Goal: Task Accomplishment & Management: Use online tool/utility

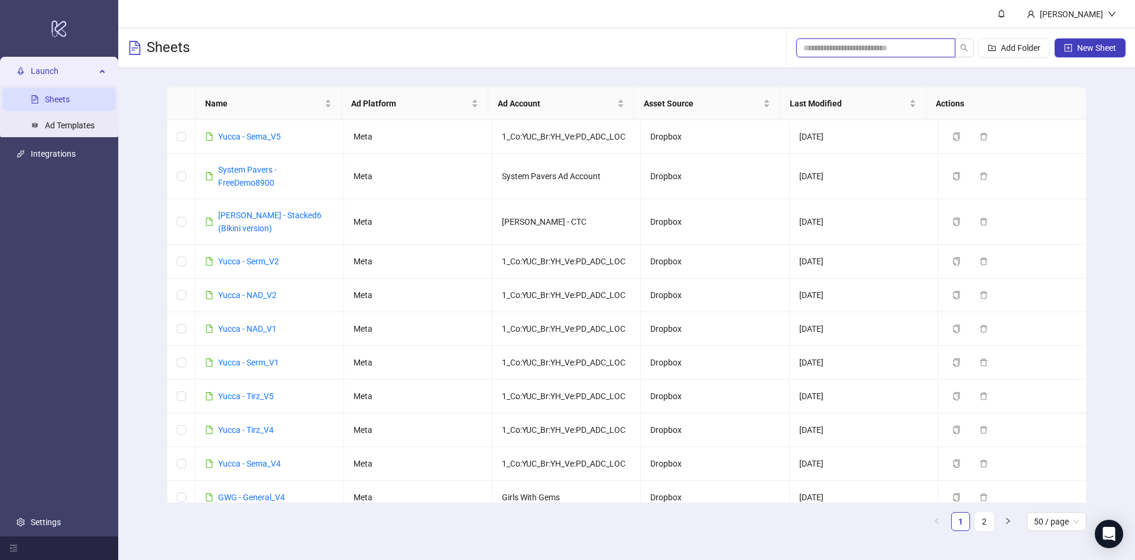
click at [844, 46] on input "search" at bounding box center [871, 47] width 135 height 13
click at [698, 50] on div "Sheets Add Folder New Sheet" at bounding box center [626, 48] width 1017 height 40
click at [856, 47] on input "search" at bounding box center [871, 47] width 135 height 13
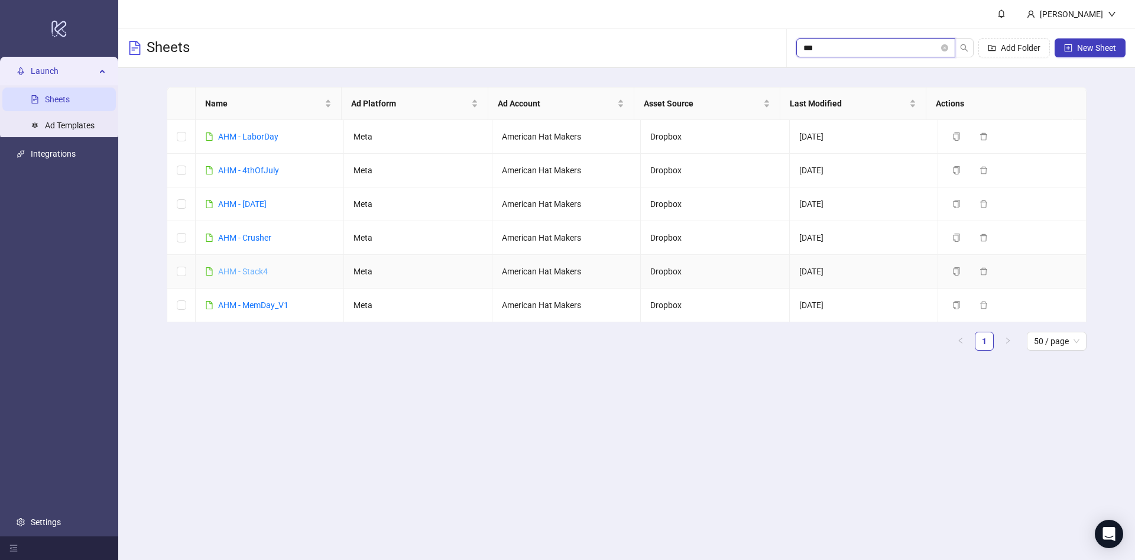
type input "***"
click at [238, 268] on link "AHM - Stack4" at bounding box center [243, 271] width 50 height 9
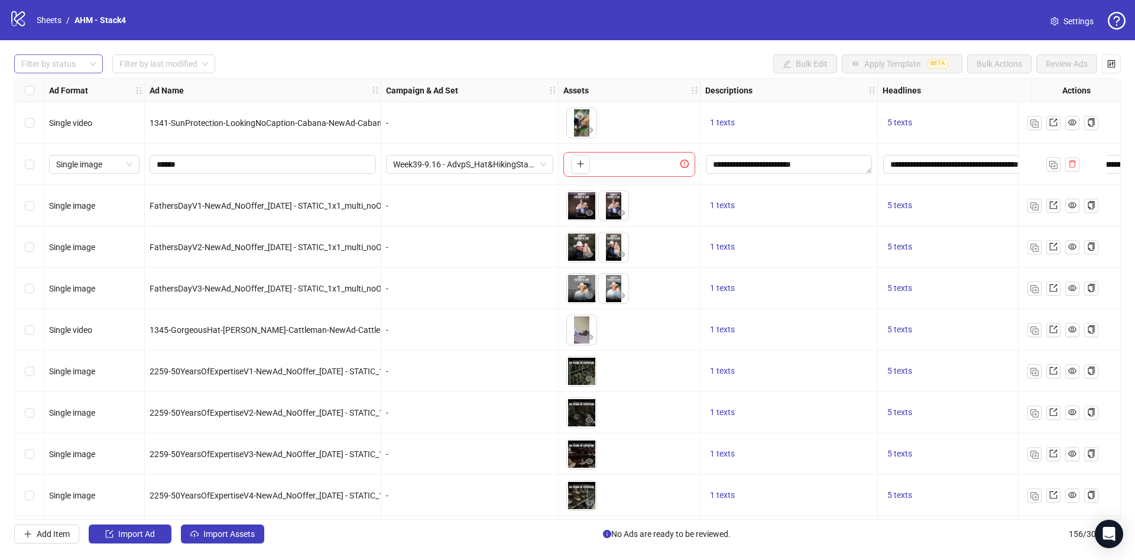
click at [57, 66] on div at bounding box center [53, 64] width 72 height 17
click at [54, 89] on div "Draft" at bounding box center [59, 88] width 70 height 13
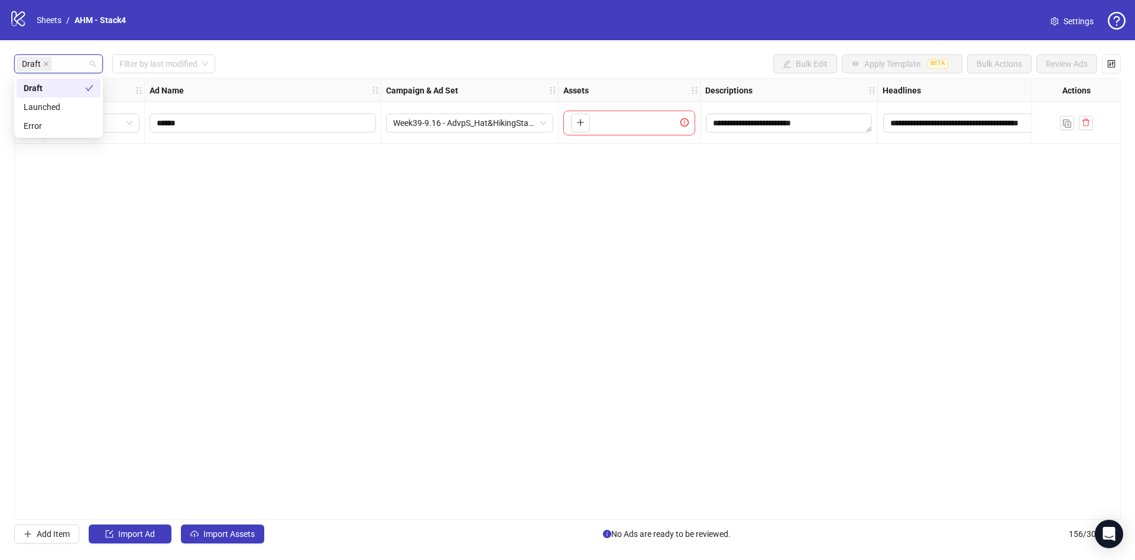
click at [268, 70] on div "Draft Filter by last modified Bulk Edit Apply Template BETA Bulk Actions Review…" at bounding box center [567, 63] width 1107 height 19
click at [245, 538] on span "Import Assets" at bounding box center [228, 533] width 51 height 9
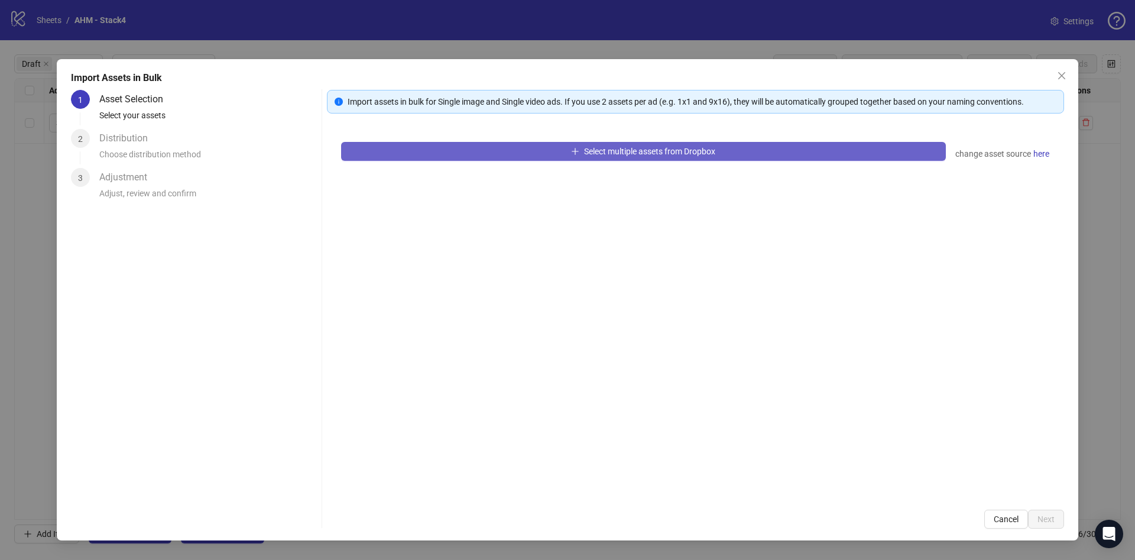
click at [409, 147] on button "Select multiple assets from Dropbox" at bounding box center [643, 151] width 605 height 19
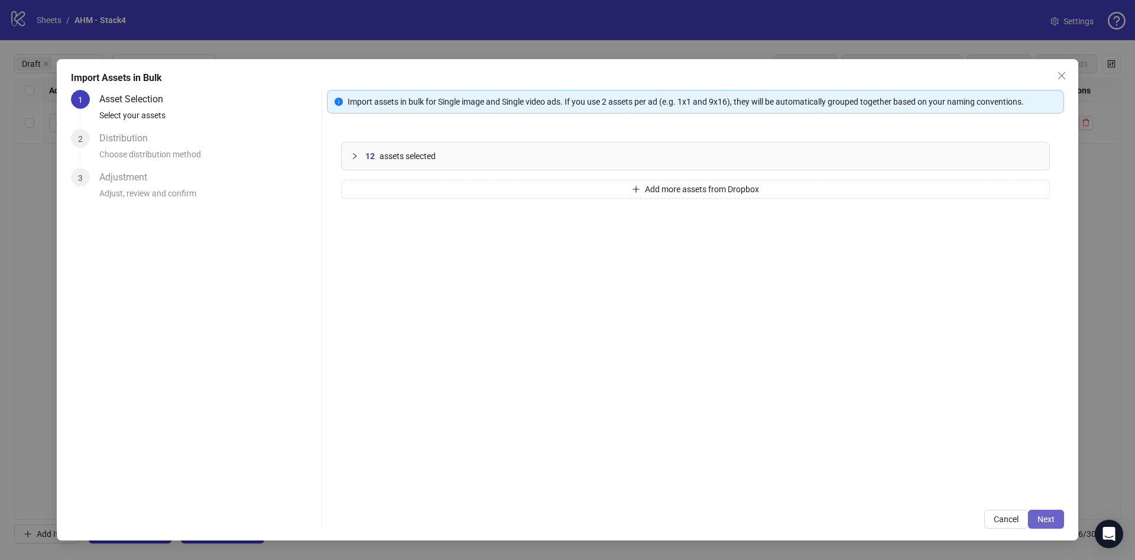
click at [1054, 518] on span "Next" at bounding box center [1046, 518] width 17 height 9
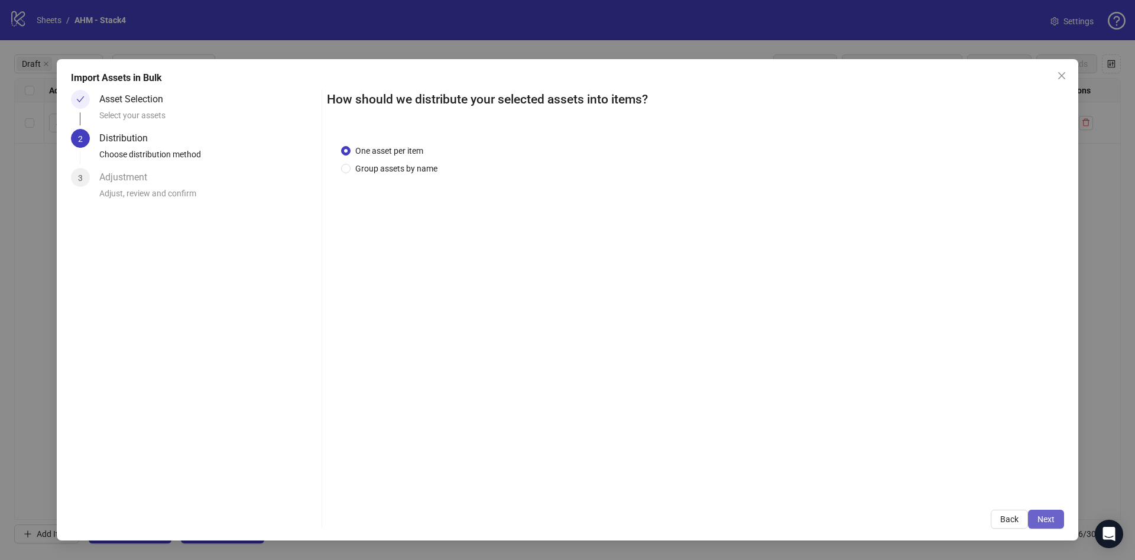
click at [1053, 527] on button "Next" at bounding box center [1046, 519] width 36 height 19
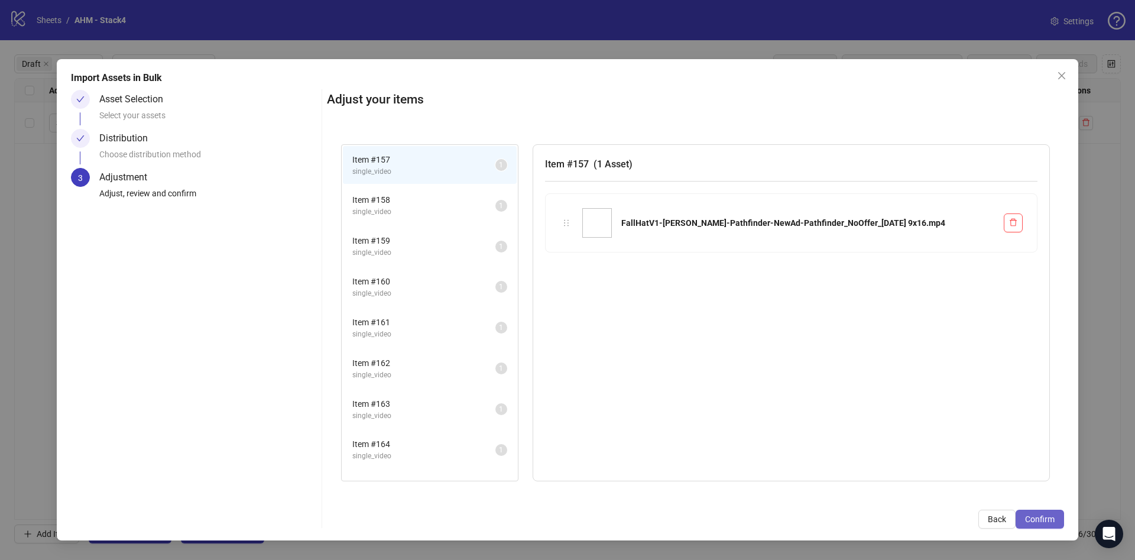
click at [1053, 520] on span "Confirm" at bounding box center [1040, 518] width 30 height 9
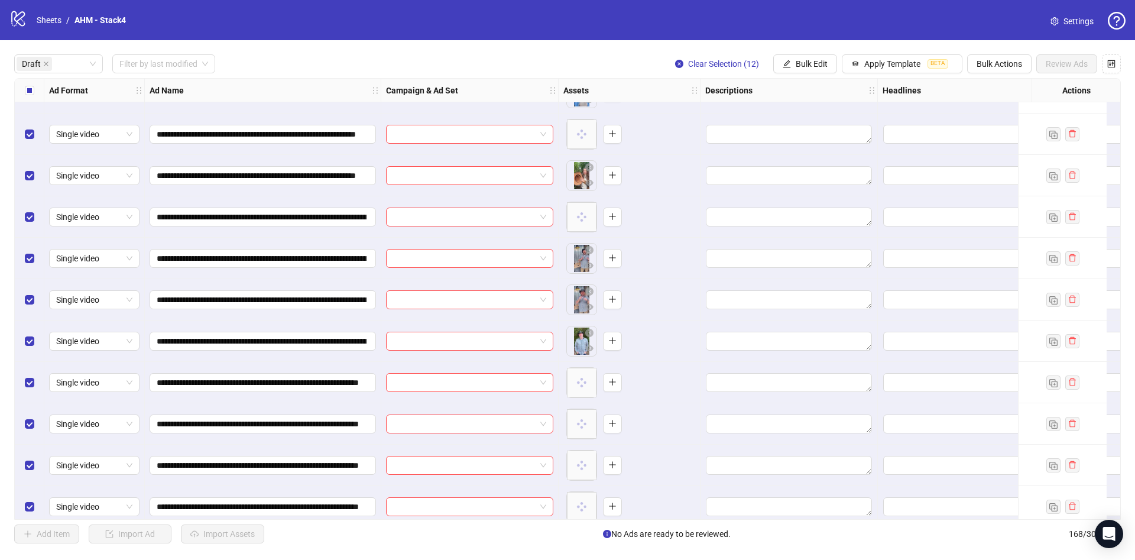
scroll to position [126, 0]
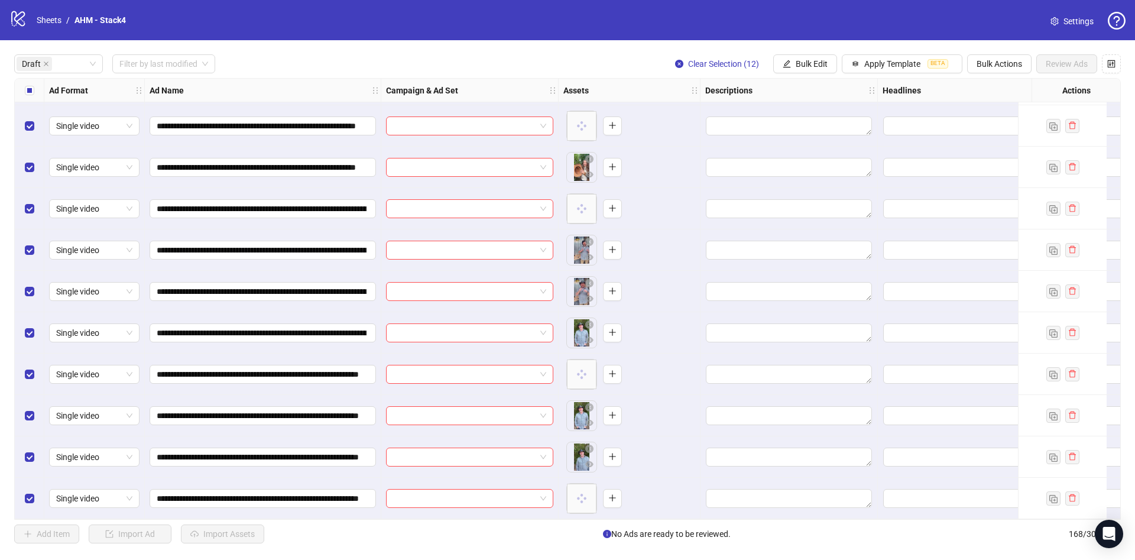
click at [369, 88] on div "Ad Name" at bounding box center [263, 91] width 237 height 24
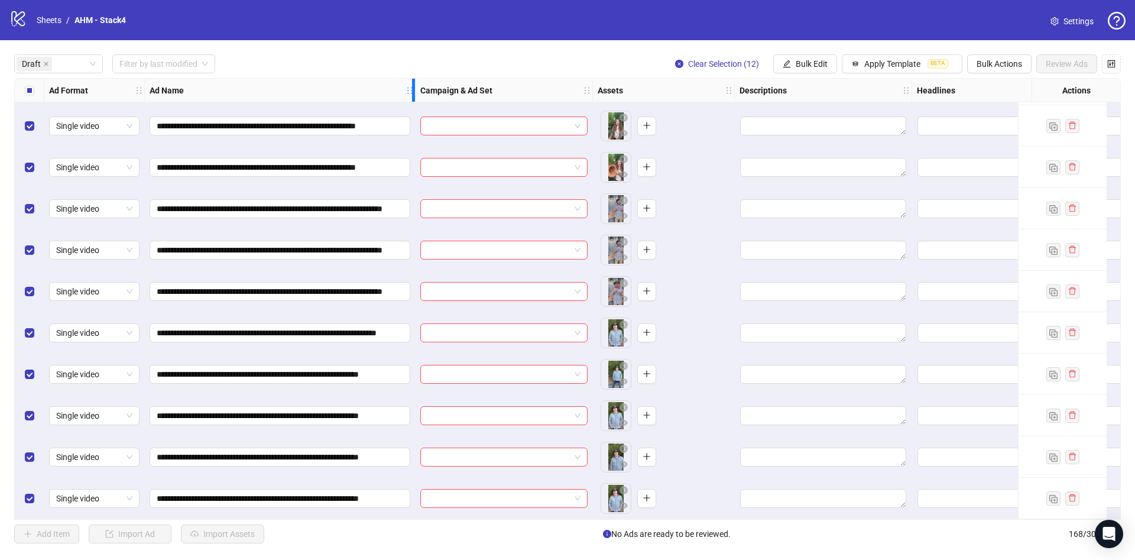
drag, startPoint x: 375, startPoint y: 87, endPoint x: 410, endPoint y: 109, distance: 40.7
click at [410, 109] on div "**********" at bounding box center [700, 238] width 1371 height 562
click at [811, 61] on span "Bulk Edit" at bounding box center [812, 63] width 32 height 9
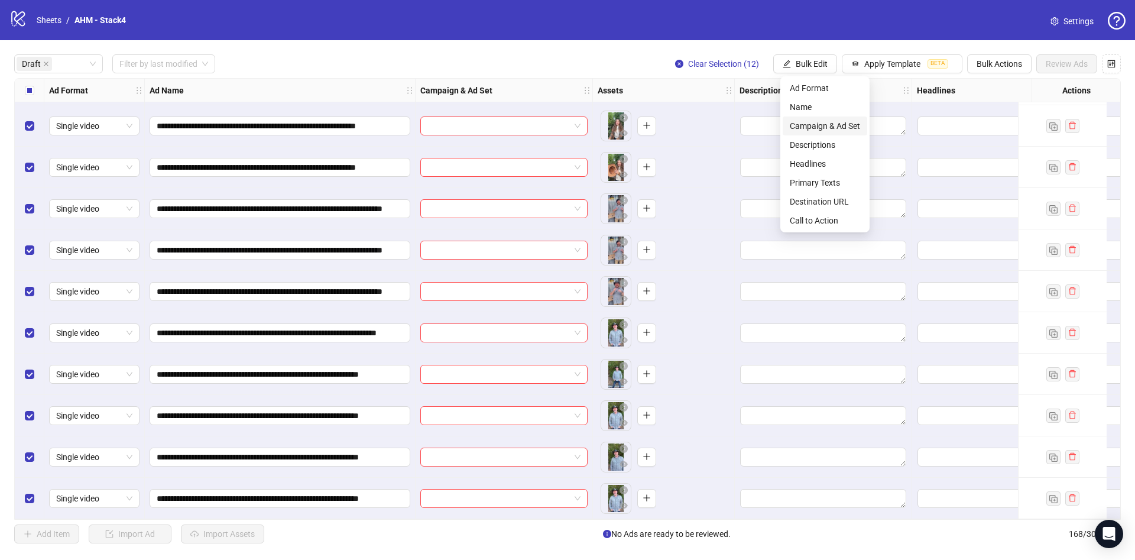
click at [798, 121] on span "Campaign & Ad Set" at bounding box center [825, 125] width 70 height 13
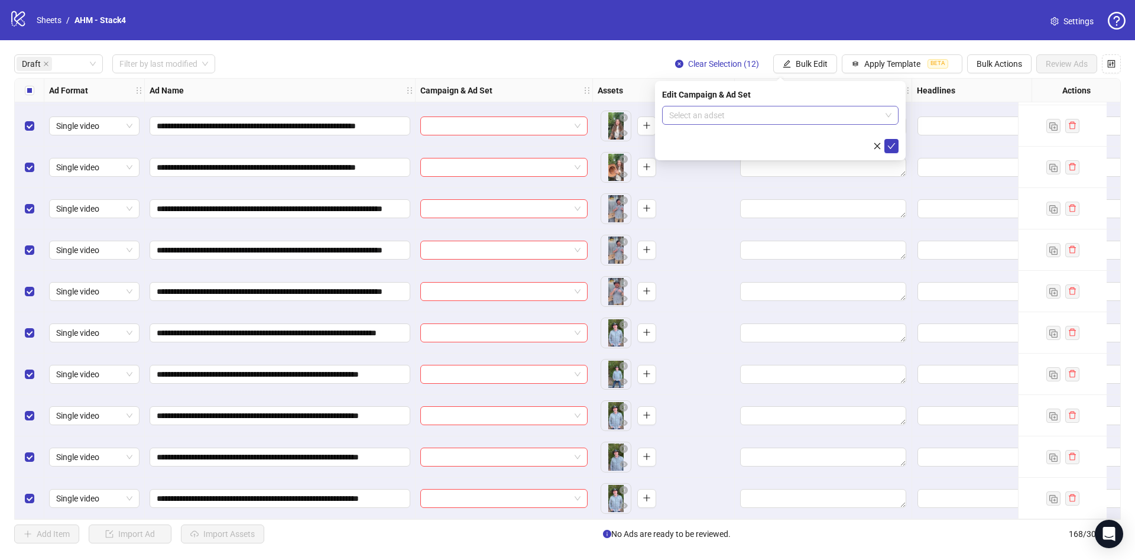
click at [756, 106] on input "search" at bounding box center [775, 115] width 212 height 18
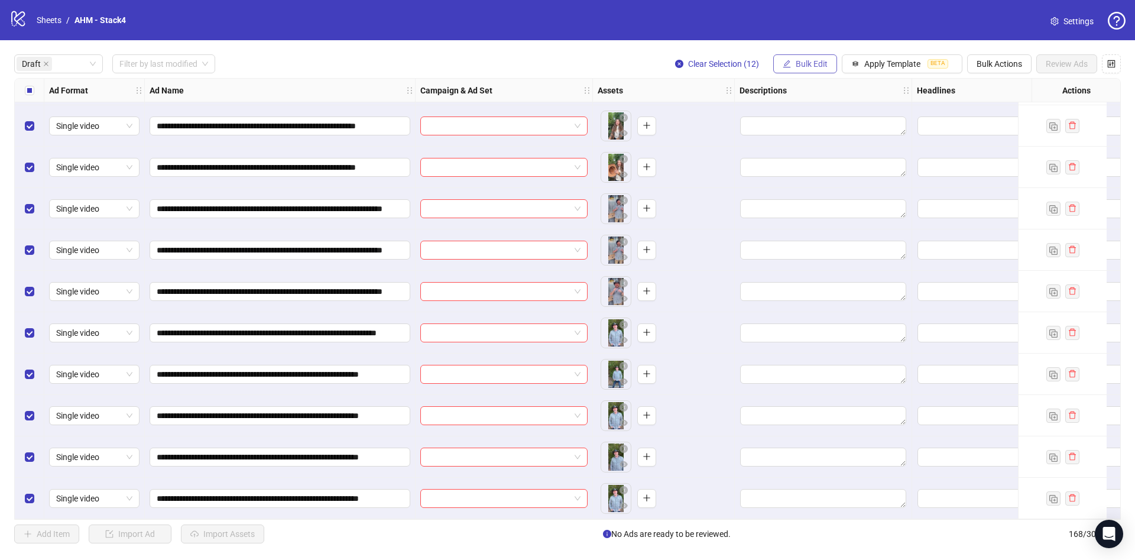
click at [807, 58] on button "Bulk Edit" at bounding box center [805, 63] width 64 height 19
click at [837, 107] on span "Name" at bounding box center [825, 107] width 70 height 13
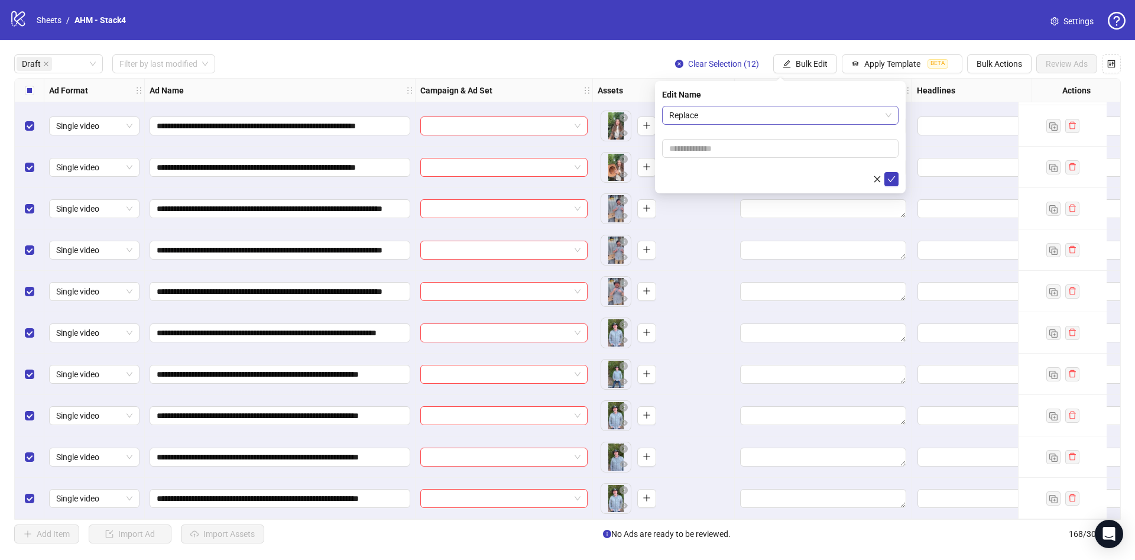
click at [789, 112] on span "Replace" at bounding box center [780, 115] width 222 height 18
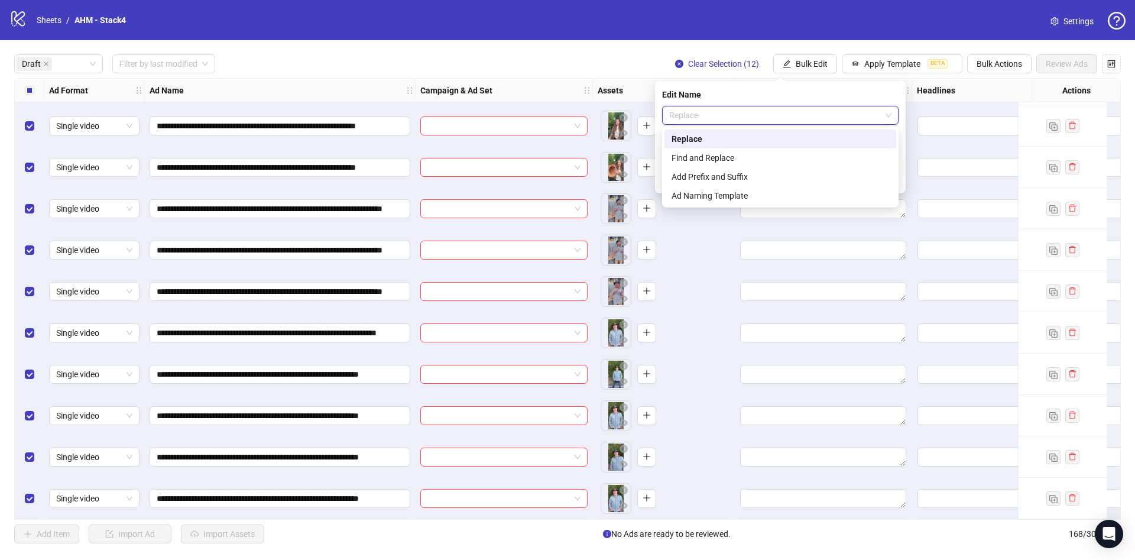
click at [729, 150] on div "Find and Replace" at bounding box center [781, 157] width 232 height 19
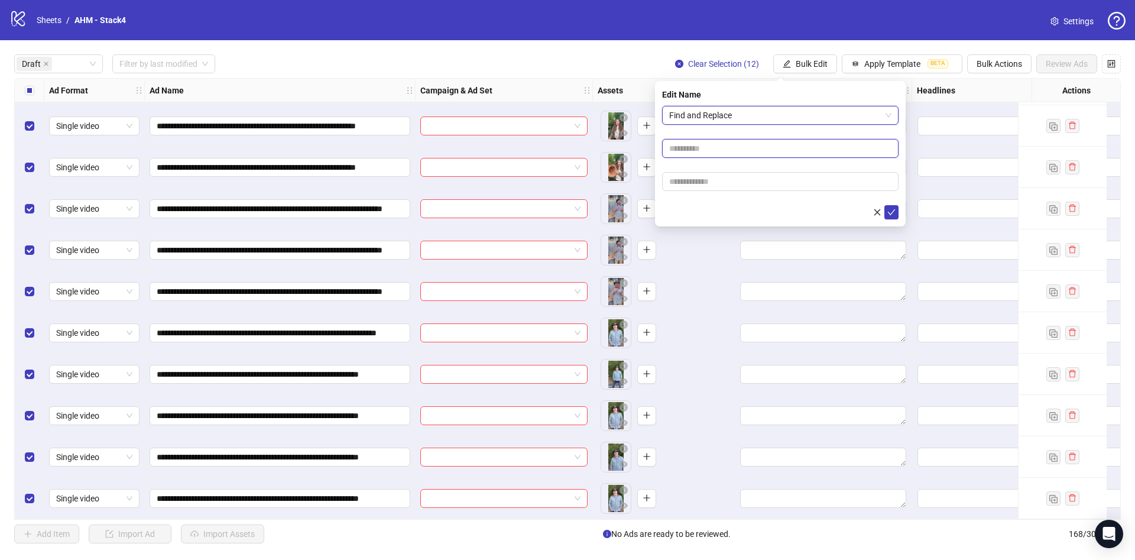
drag, startPoint x: 715, startPoint y: 145, endPoint x: 733, endPoint y: 154, distance: 20.6
click at [715, 145] on input "text" at bounding box center [780, 148] width 237 height 19
type input "****"
paste input "**********"
type input "**********"
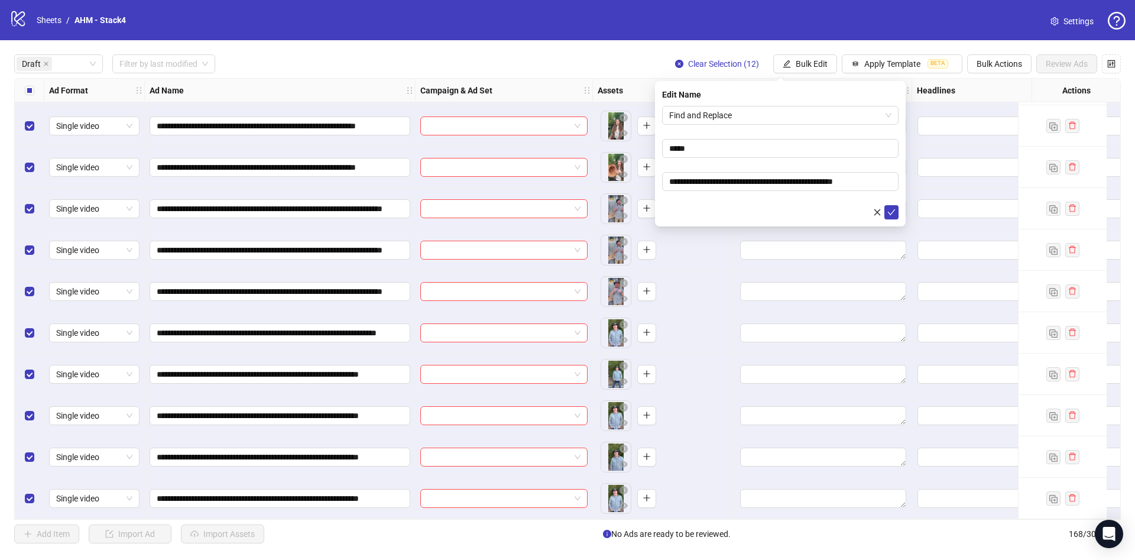
click at [702, 208] on div at bounding box center [780, 212] width 237 height 14
click at [892, 211] on icon "check" at bounding box center [892, 212] width 8 height 8
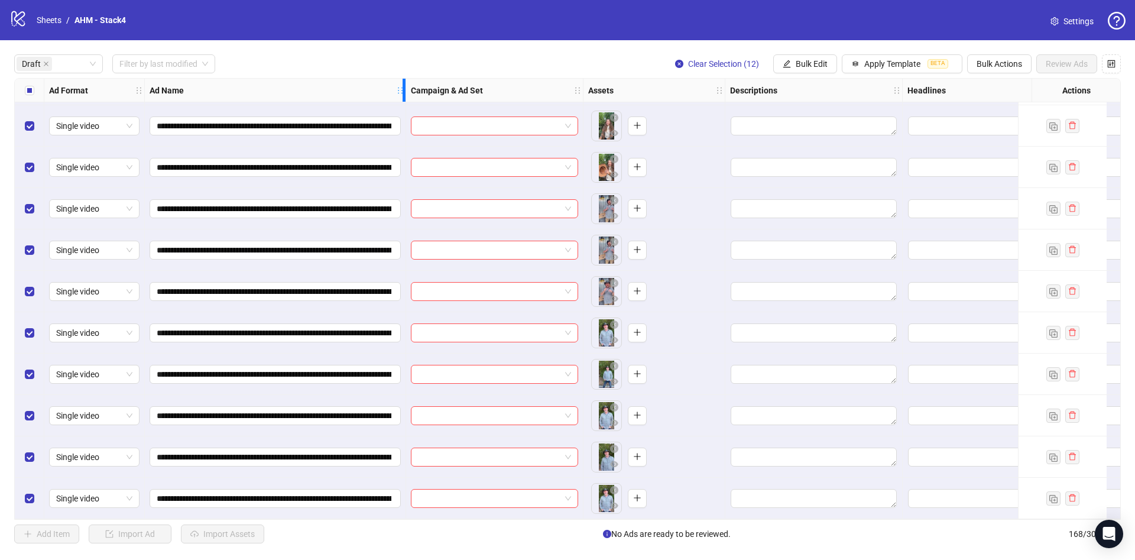
drag, startPoint x: 408, startPoint y: 88, endPoint x: 399, endPoint y: 112, distance: 25.8
click at [399, 112] on div "**********" at bounding box center [695, 238] width 1361 height 562
click at [812, 57] on button "Bulk Edit" at bounding box center [805, 63] width 64 height 19
click at [834, 126] on span "Campaign & Ad Set" at bounding box center [825, 125] width 70 height 13
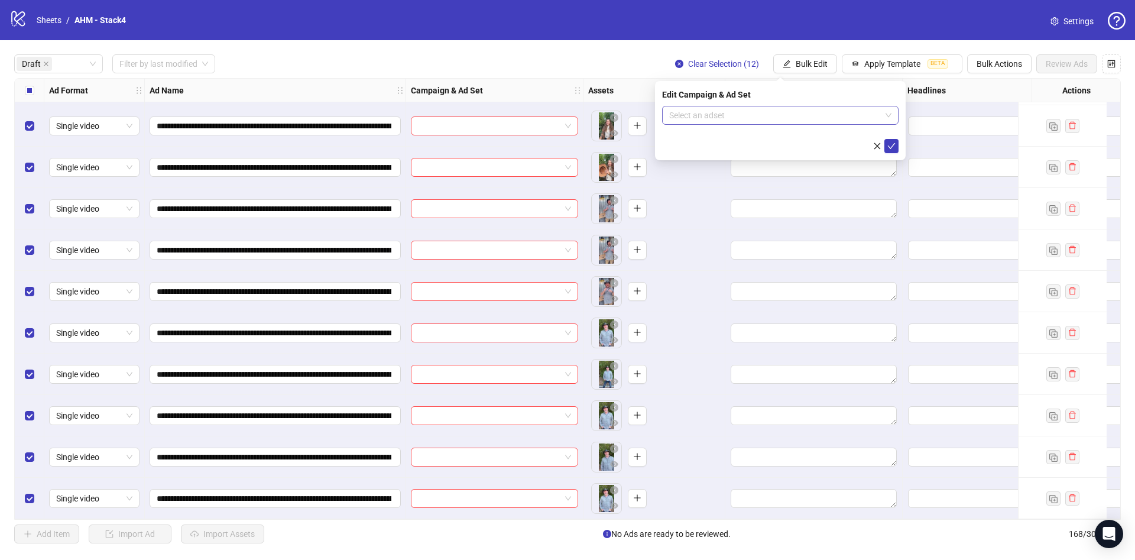
click at [766, 116] on input "search" at bounding box center [775, 115] width 212 height 18
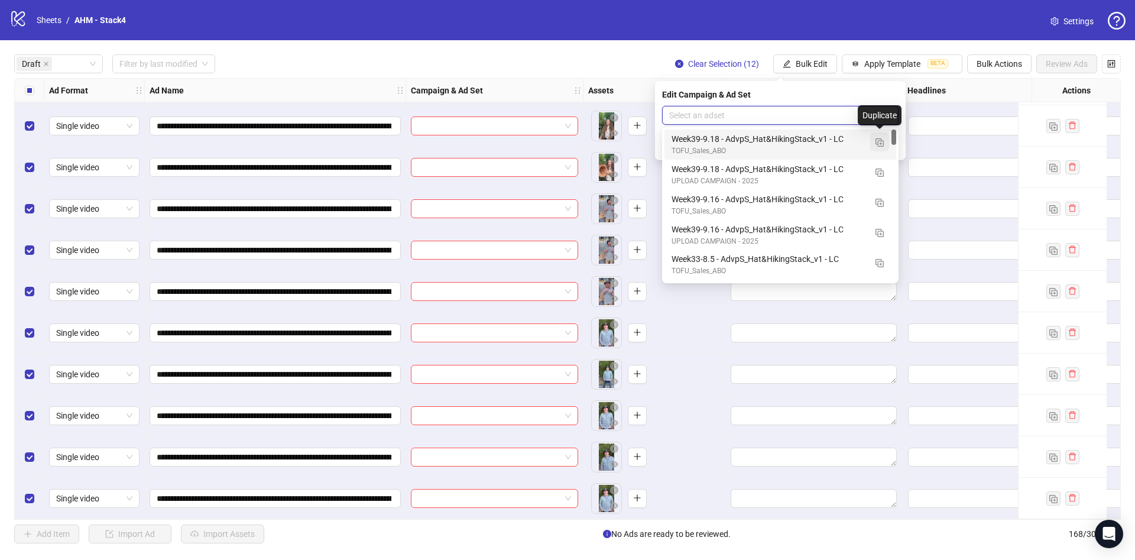
click at [883, 140] on img "button" at bounding box center [880, 142] width 8 height 8
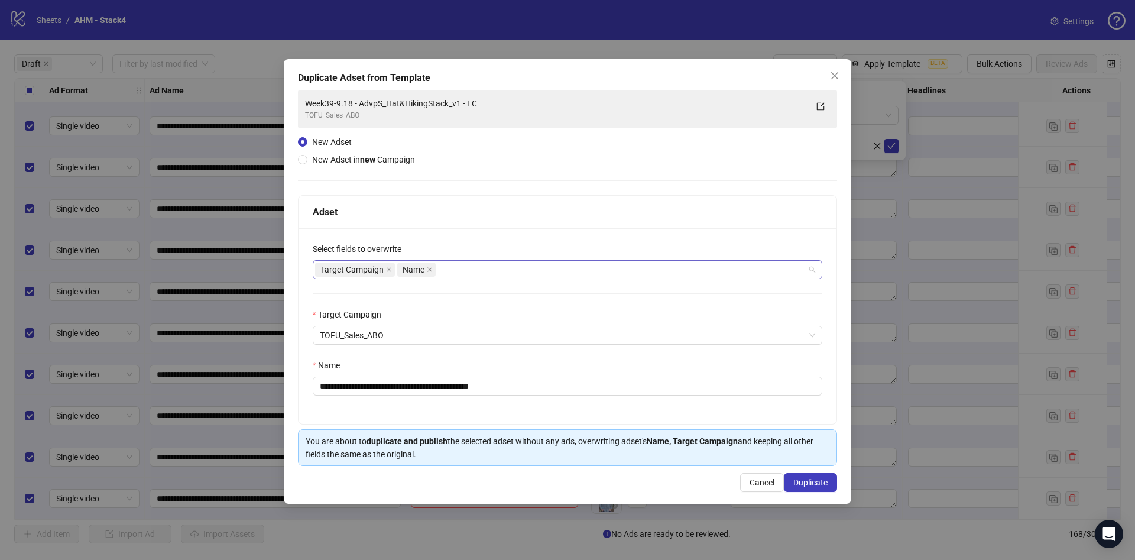
click at [522, 266] on div "Target Campaign Name" at bounding box center [561, 269] width 493 height 17
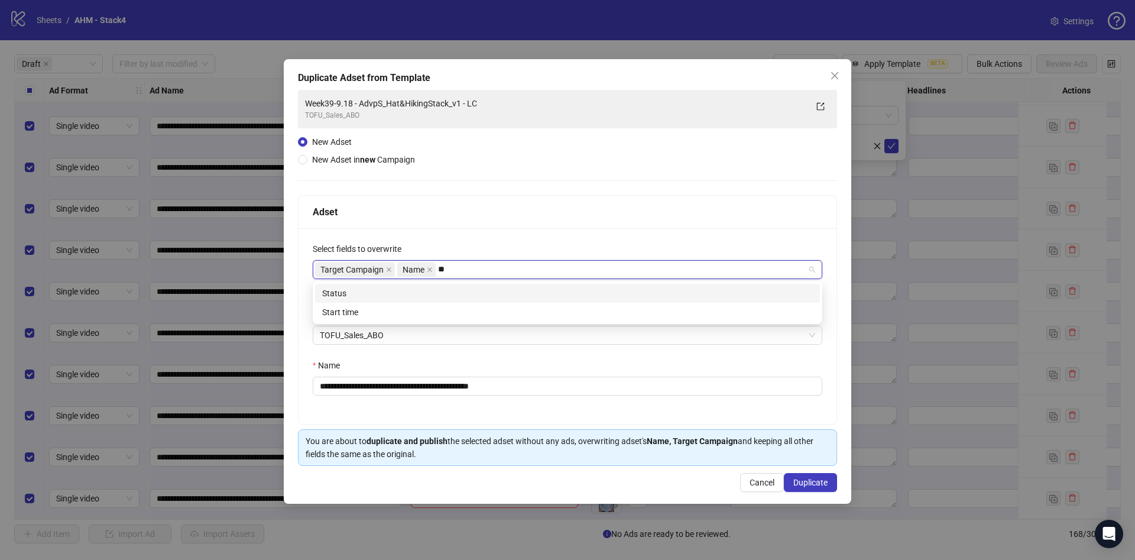
type input "***"
click at [476, 292] on div "Status" at bounding box center [567, 293] width 491 height 13
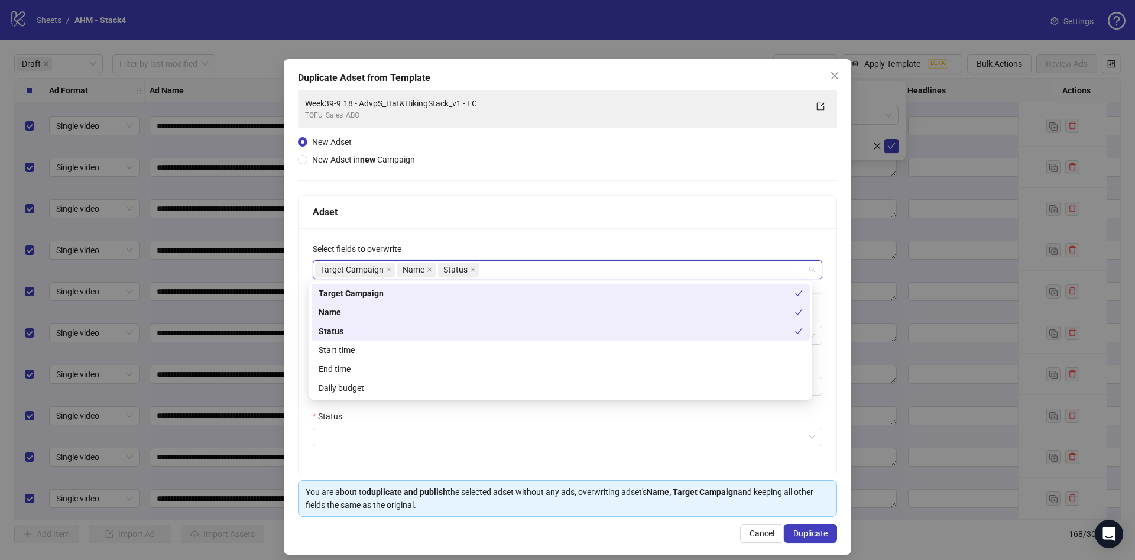
click at [616, 219] on div "Adset" at bounding box center [568, 212] width 510 height 15
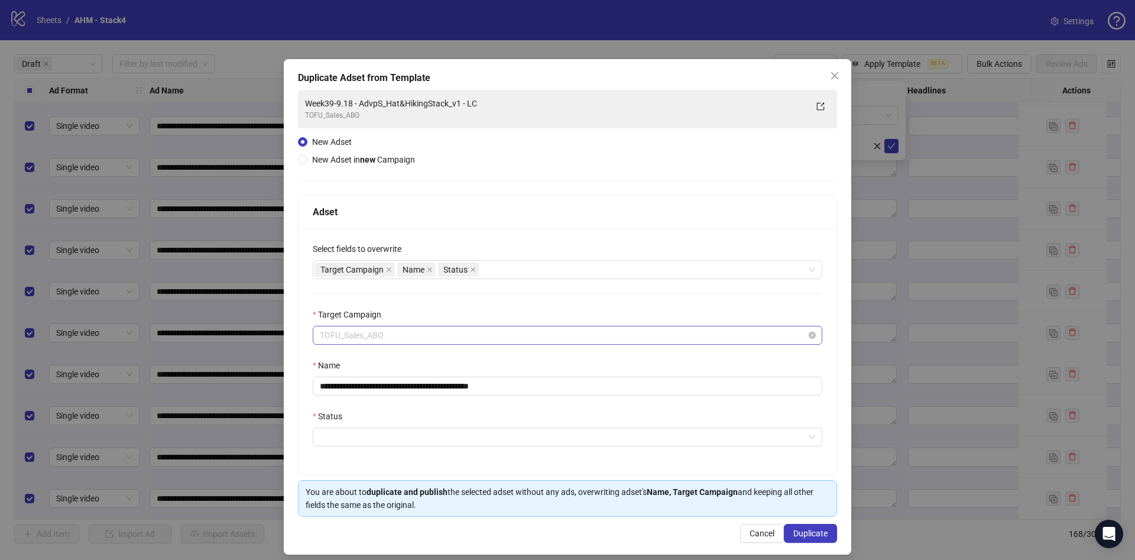
click at [501, 329] on span "TOFU_Sales_ABO" at bounding box center [568, 335] width 496 height 18
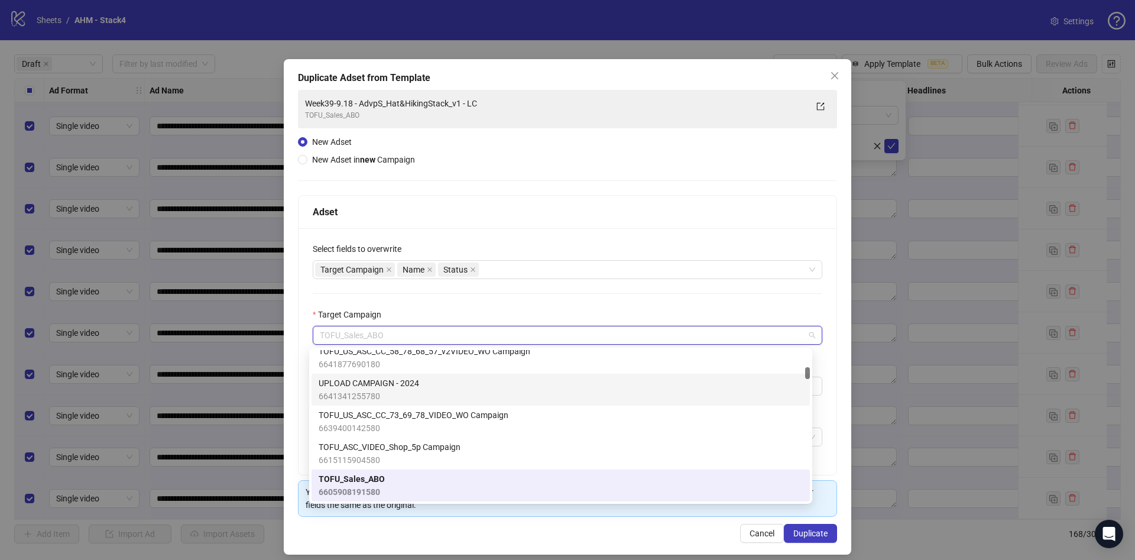
scroll to position [0, 0]
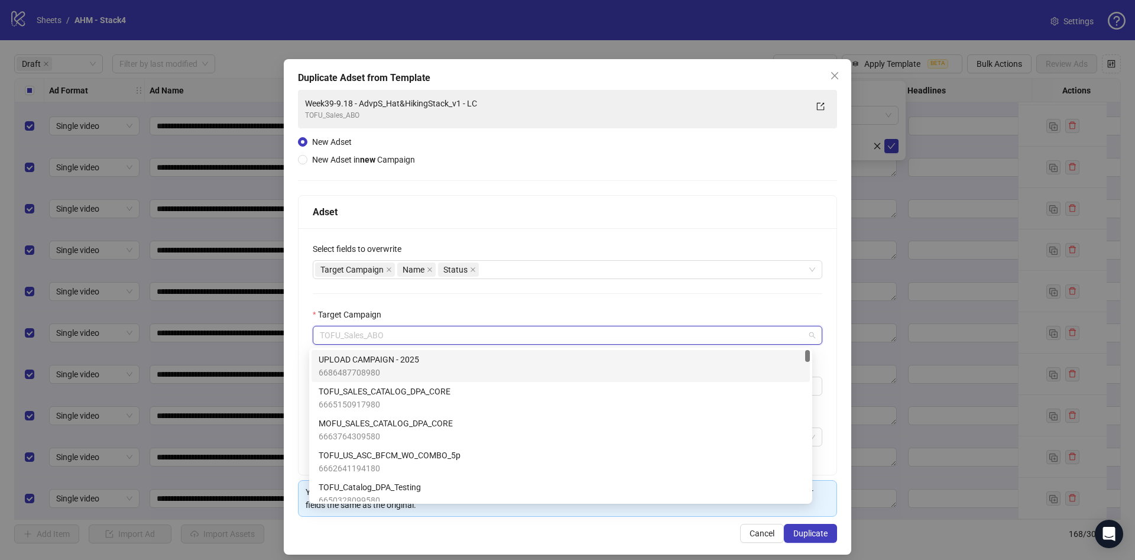
click at [441, 358] on div "UPLOAD CAMPAIGN - 2025 6686487708980" at bounding box center [561, 366] width 484 height 26
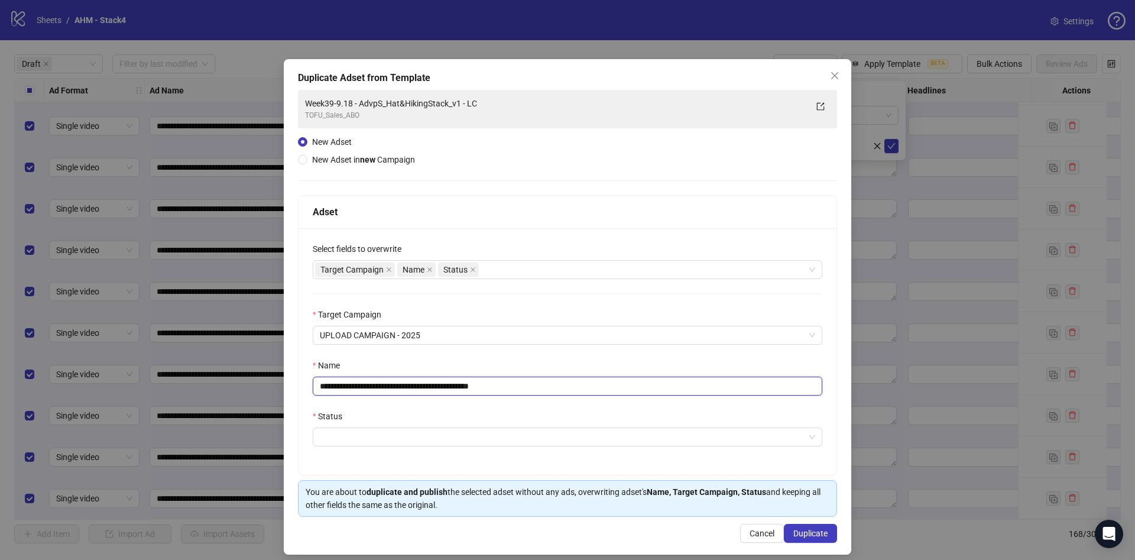
drag, startPoint x: 484, startPoint y: 387, endPoint x: 633, endPoint y: 381, distance: 148.6
click at [633, 381] on input "**********" at bounding box center [568, 386] width 510 height 19
click at [361, 387] on input "**********" at bounding box center [568, 386] width 510 height 19
drag, startPoint x: 341, startPoint y: 385, endPoint x: 364, endPoint y: 388, distance: 23.9
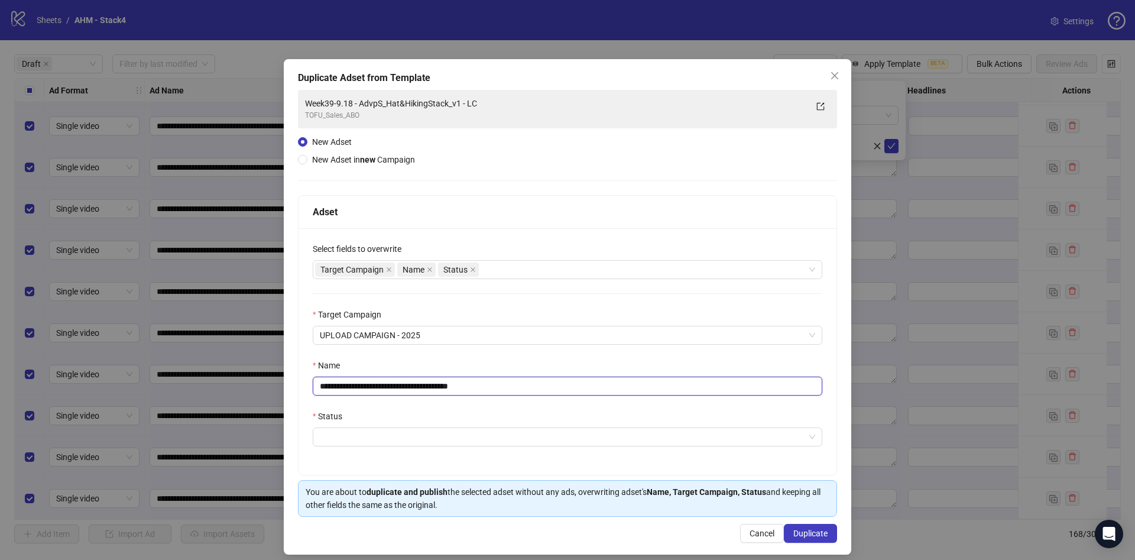
click at [364, 388] on input "**********" at bounding box center [568, 386] width 510 height 19
type input "**********"
click at [555, 444] on input "Status" at bounding box center [562, 437] width 485 height 18
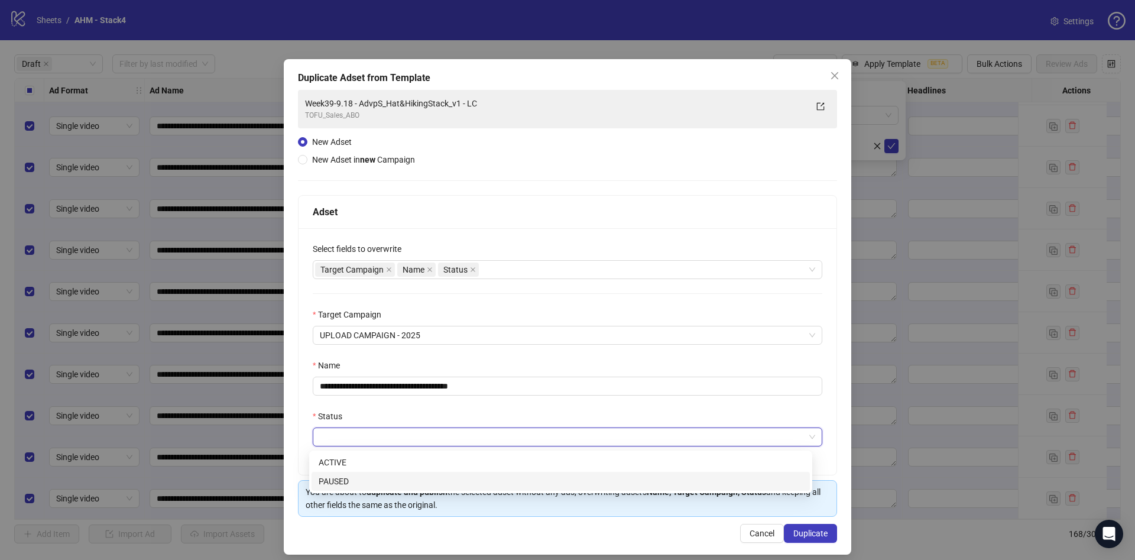
click at [481, 490] on div "PAUSED" at bounding box center [561, 481] width 498 height 19
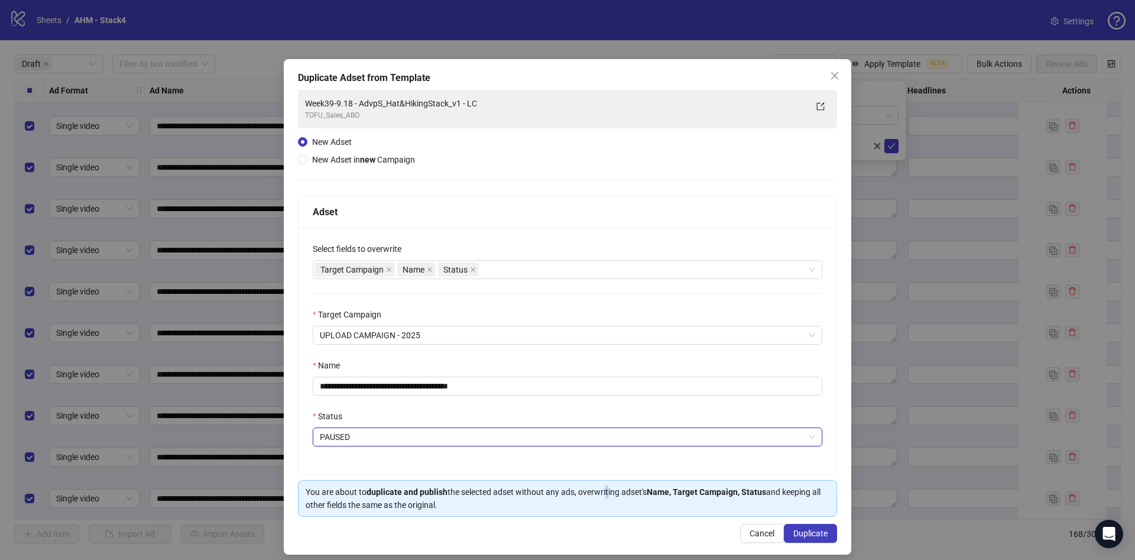
click at [605, 494] on div "You are about to duplicate and publish the selected adset without any ads, over…" at bounding box center [568, 498] width 524 height 26
click at [803, 527] on button "Duplicate" at bounding box center [810, 533] width 53 height 19
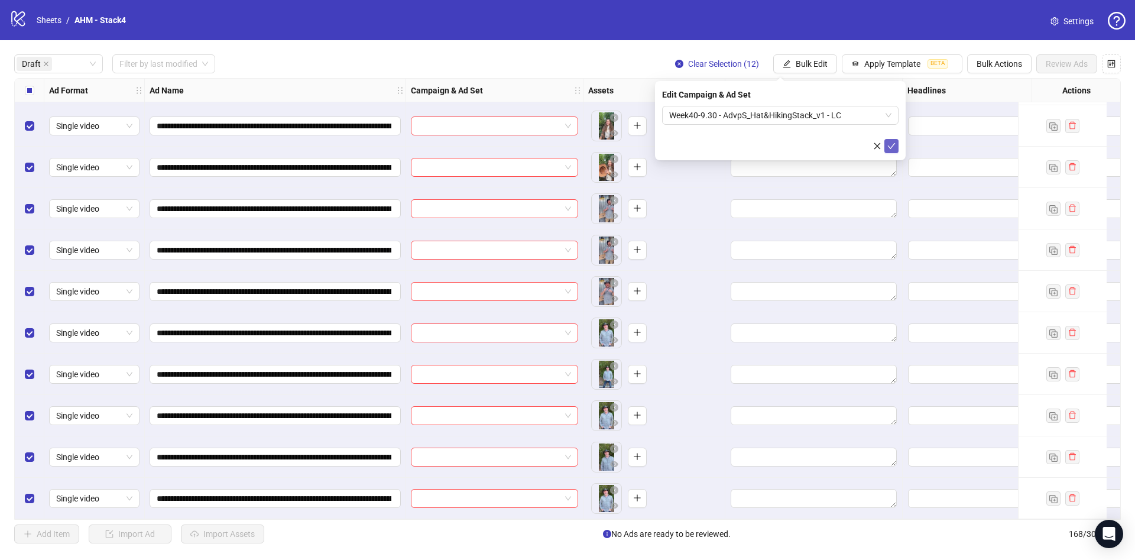
click at [892, 145] on icon "check" at bounding box center [892, 146] width 8 height 6
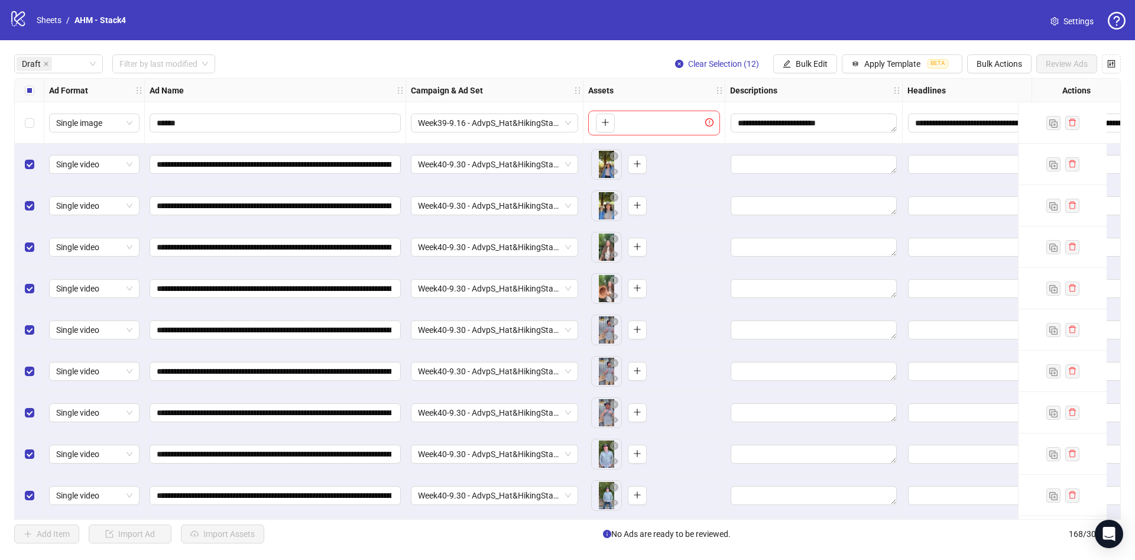
click at [41, 94] on div "Select all rows" at bounding box center [30, 91] width 30 height 24
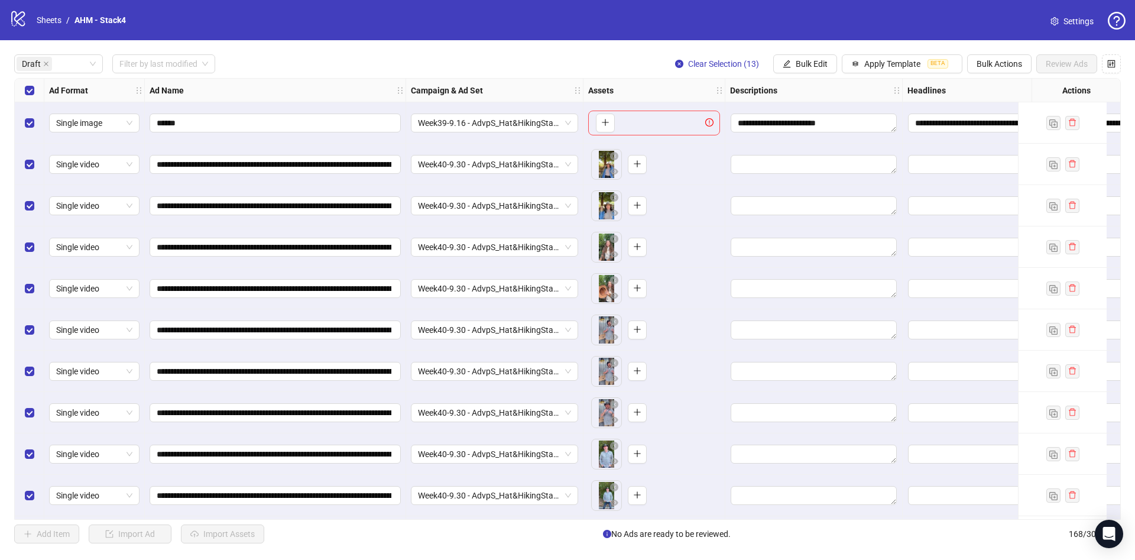
click at [40, 92] on div "Select all rows" at bounding box center [30, 91] width 30 height 24
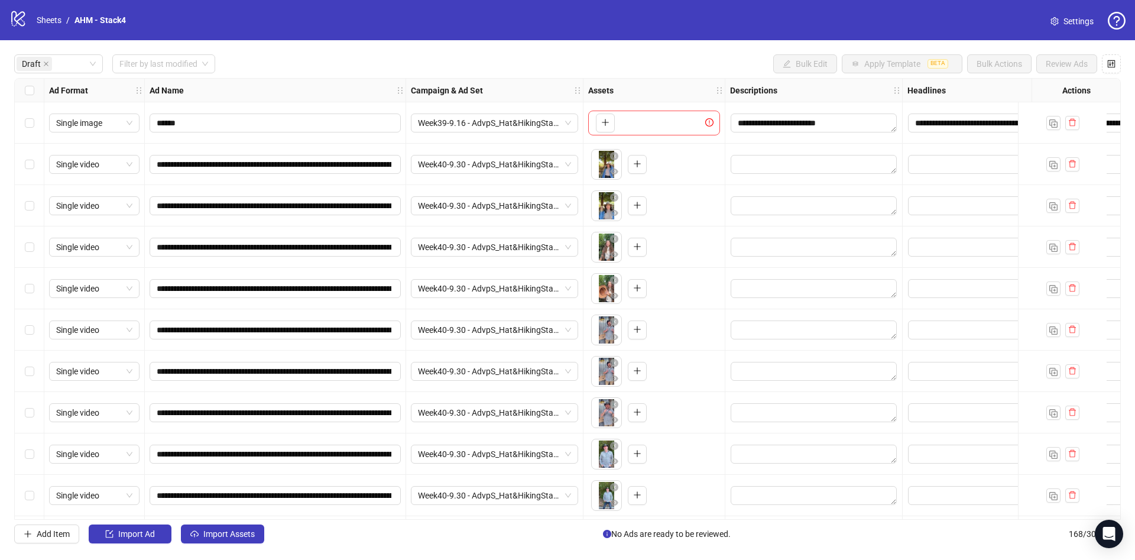
click at [40, 92] on div "Select all rows" at bounding box center [30, 91] width 30 height 24
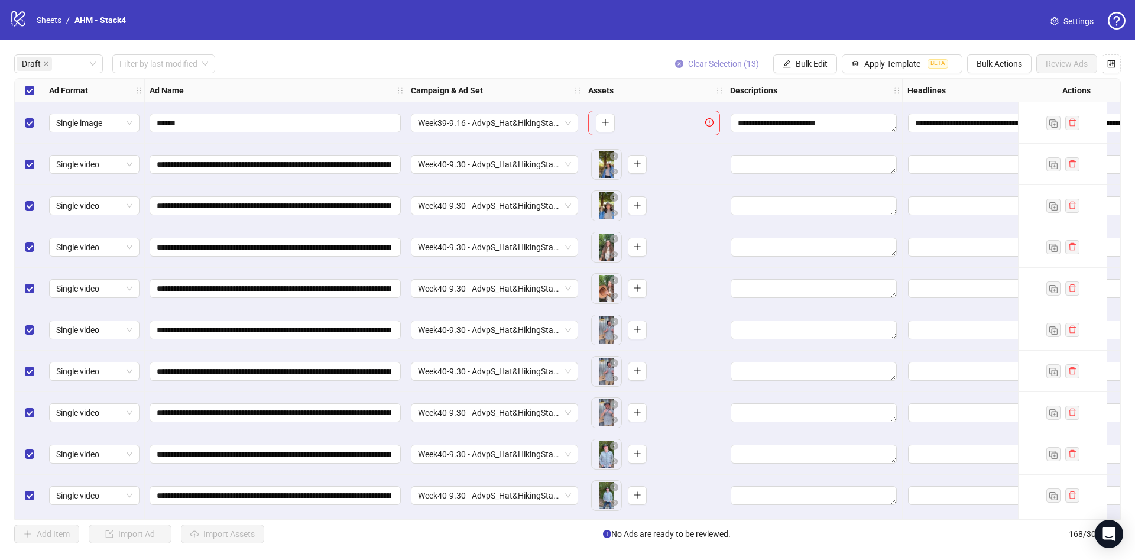
click at [729, 67] on span "Clear Selection (13)" at bounding box center [723, 63] width 71 height 9
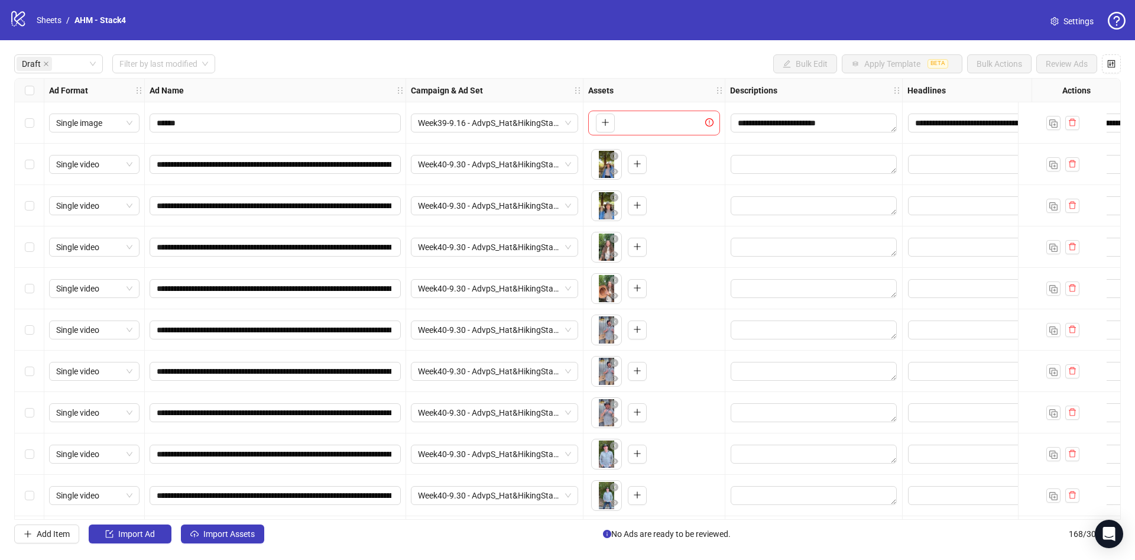
click at [38, 93] on div "Select all rows" at bounding box center [30, 91] width 30 height 24
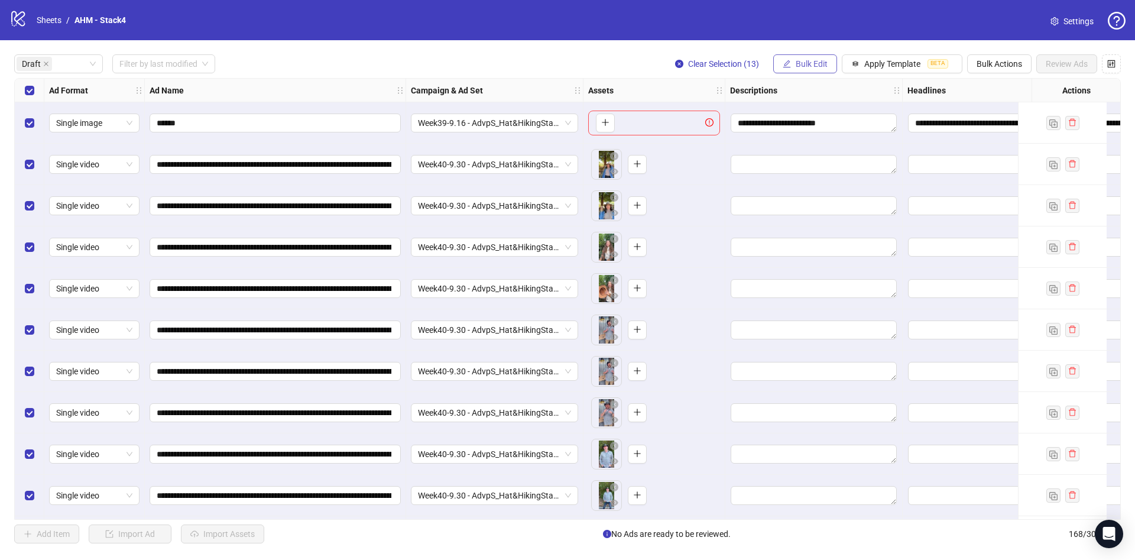
click at [823, 68] on span "Bulk Edit" at bounding box center [812, 63] width 32 height 9
click at [833, 182] on span "Primary Texts" at bounding box center [825, 182] width 70 height 13
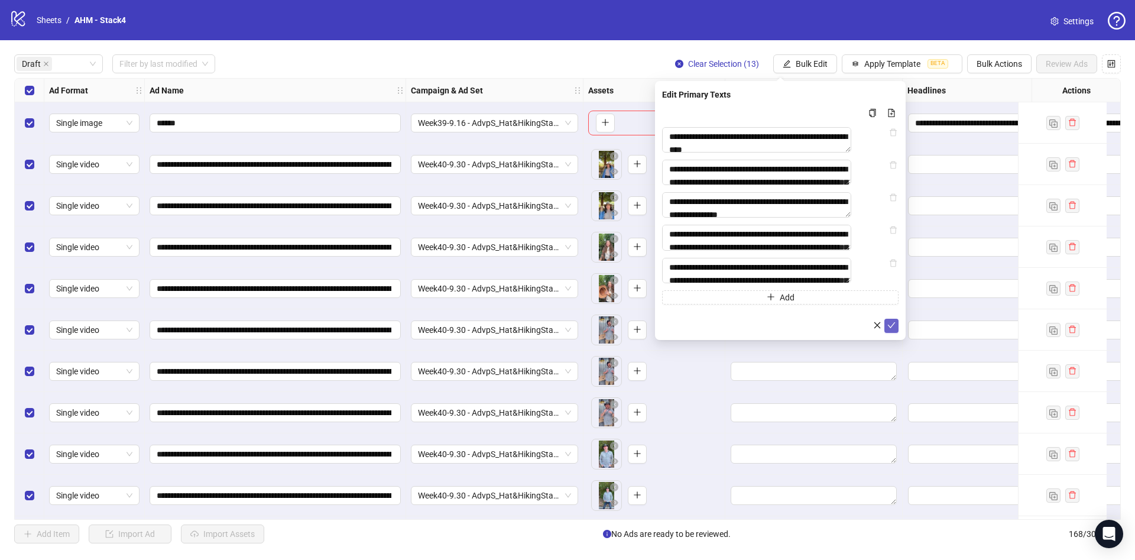
click at [889, 333] on form "**********" at bounding box center [780, 219] width 237 height 227
click at [890, 329] on icon "check" at bounding box center [892, 325] width 8 height 8
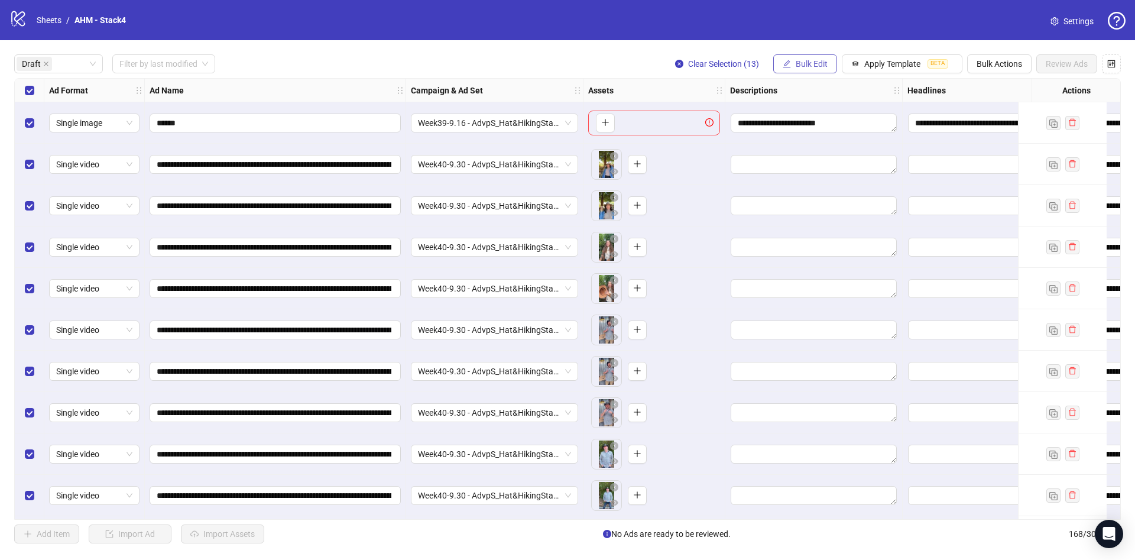
click at [812, 64] on span "Bulk Edit" at bounding box center [812, 63] width 32 height 9
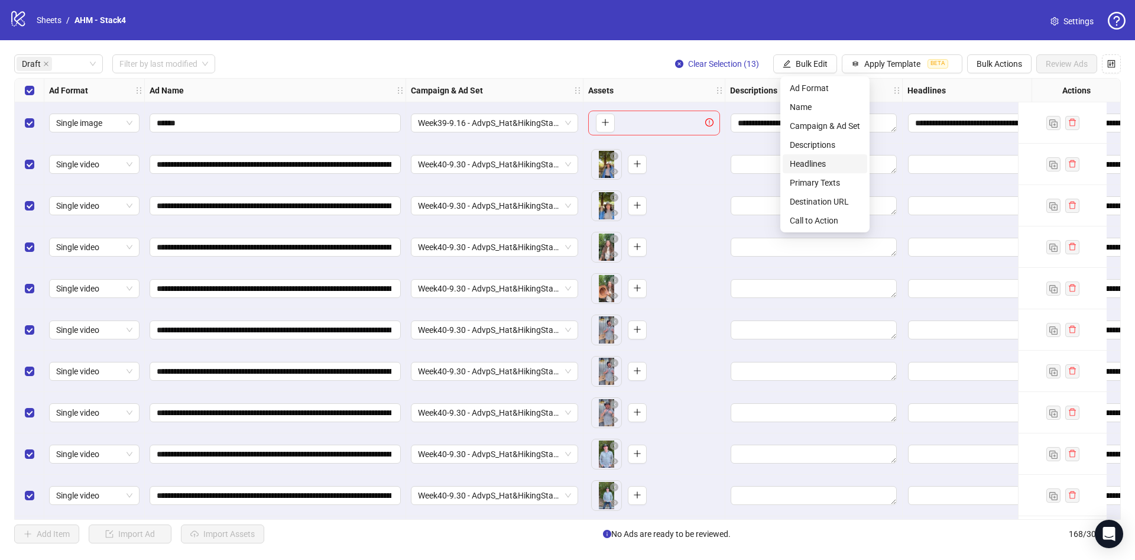
click at [809, 165] on span "Headlines" at bounding box center [825, 163] width 70 height 13
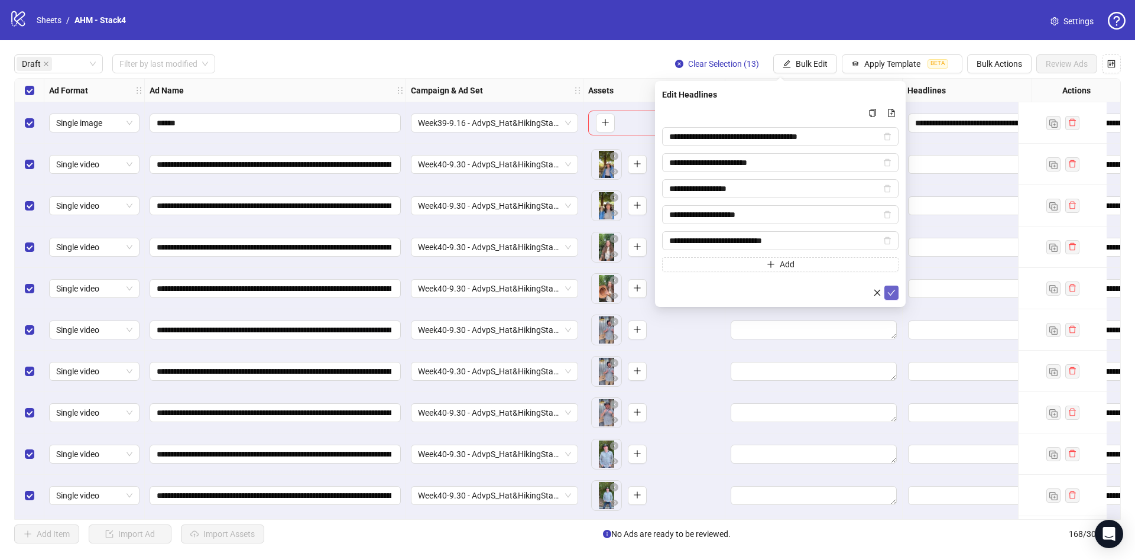
click at [891, 295] on icon "check" at bounding box center [892, 293] width 8 height 8
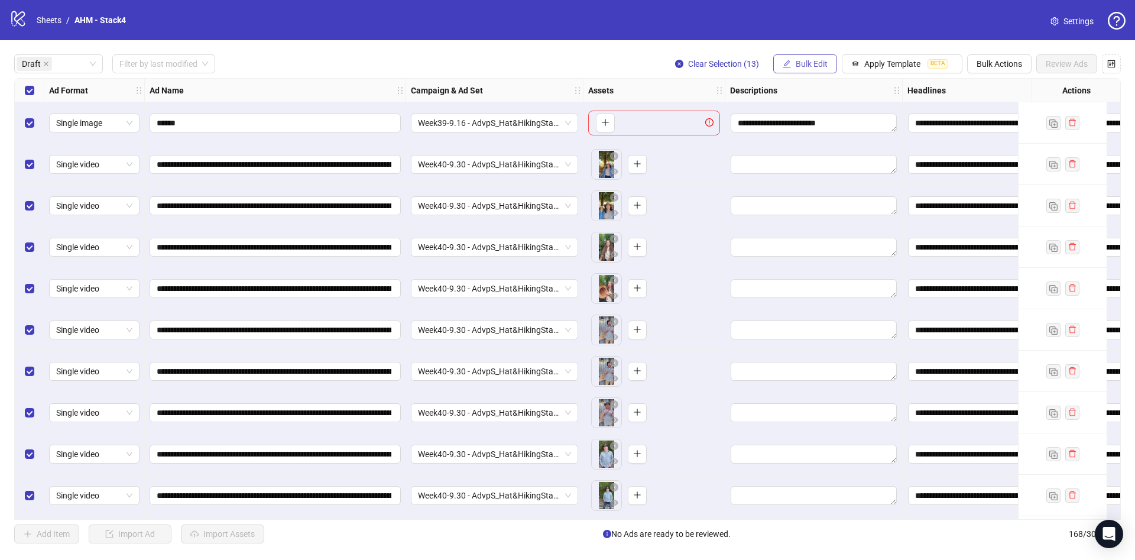
click at [812, 64] on span "Bulk Edit" at bounding box center [812, 63] width 32 height 9
click at [838, 147] on span "Descriptions" at bounding box center [825, 144] width 70 height 13
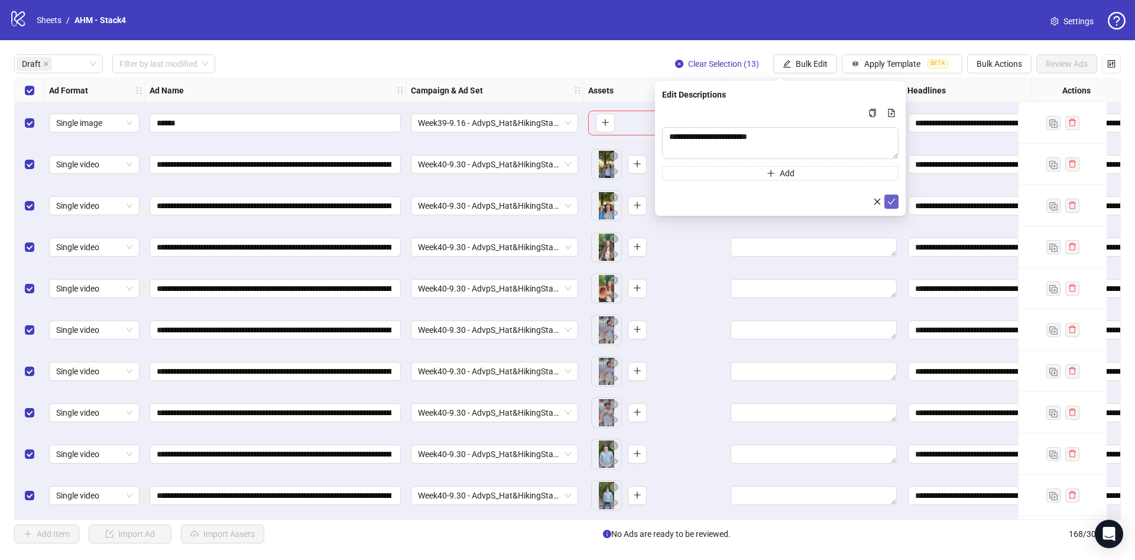
click at [895, 202] on icon "check" at bounding box center [892, 201] width 8 height 8
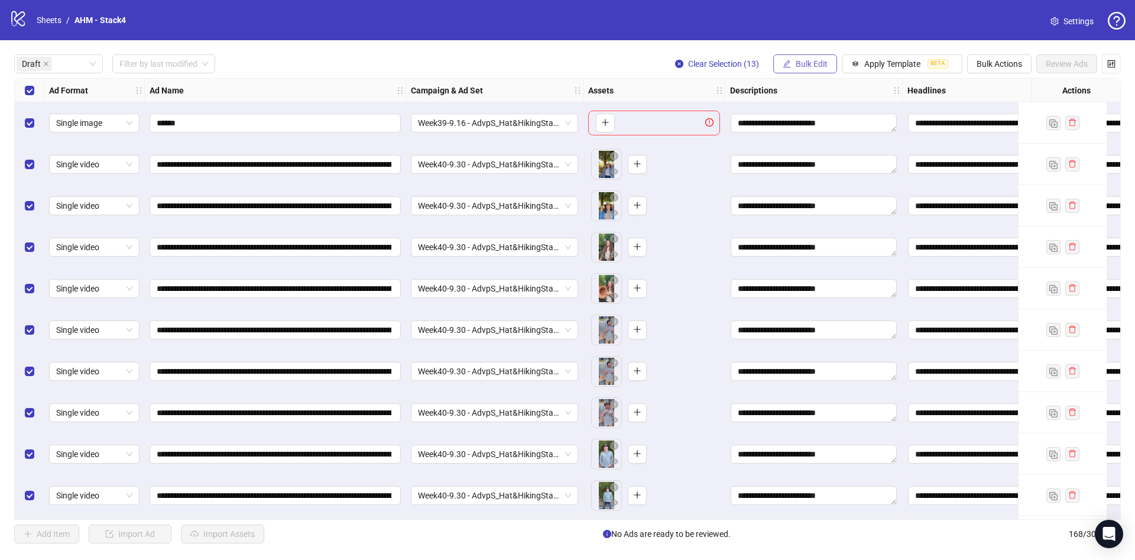
click at [823, 60] on span "Bulk Edit" at bounding box center [812, 63] width 32 height 9
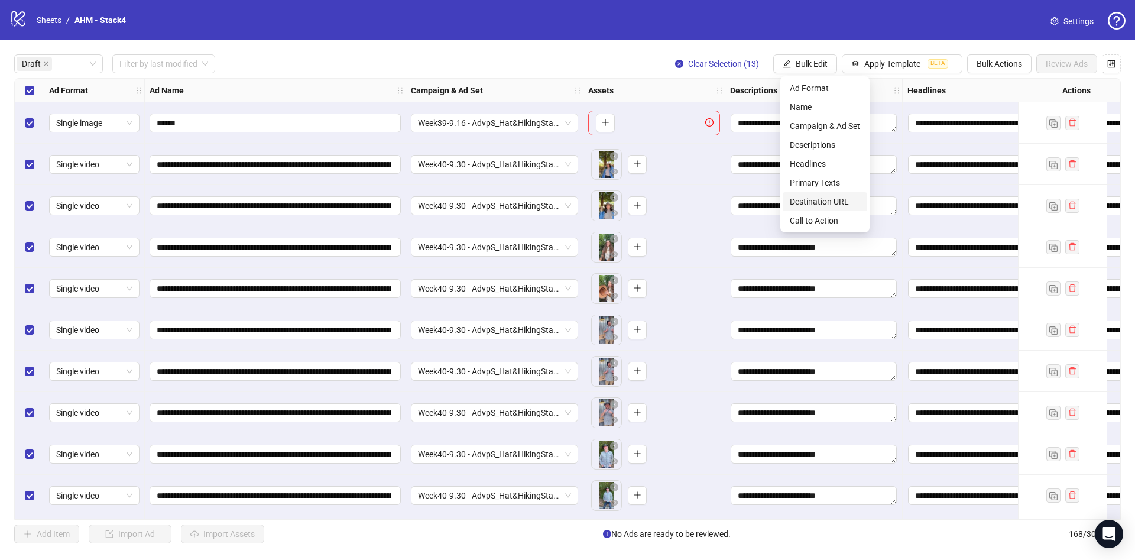
click at [850, 201] on span "Destination URL" at bounding box center [825, 201] width 70 height 13
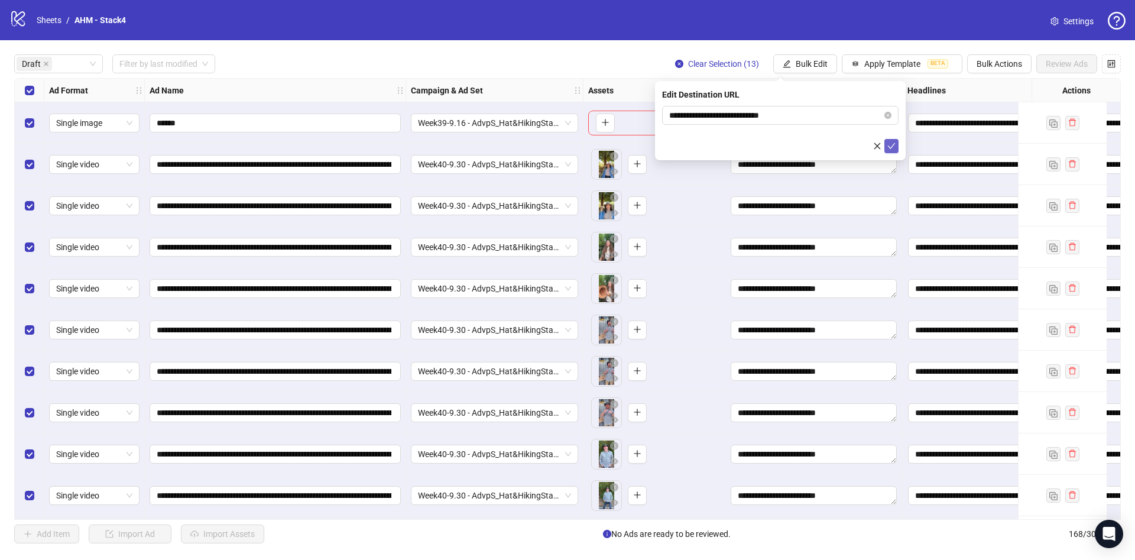
click at [896, 147] on button "submit" at bounding box center [892, 146] width 14 height 14
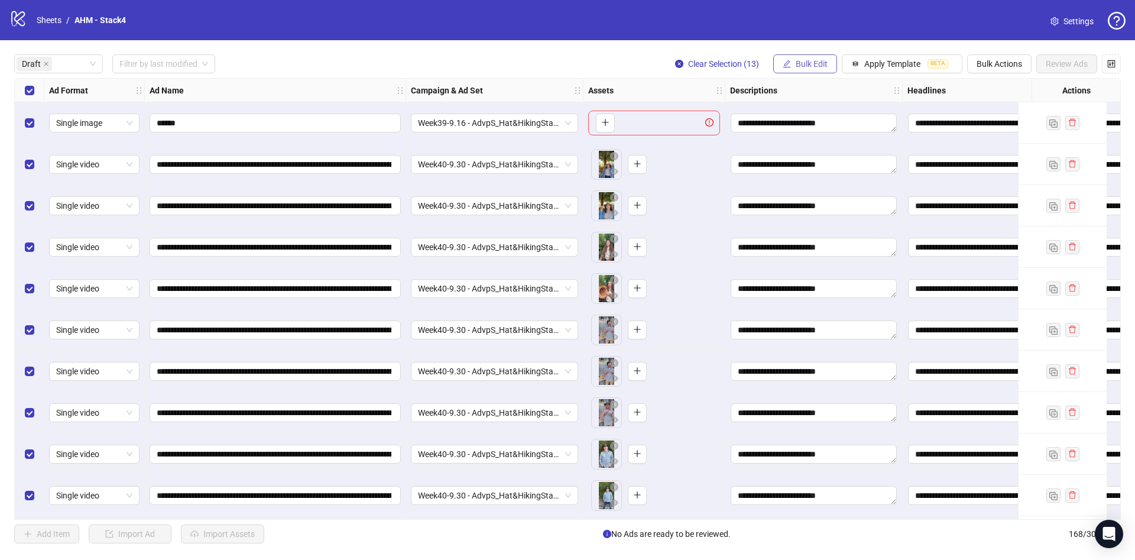
click at [829, 69] on button "Bulk Edit" at bounding box center [805, 63] width 64 height 19
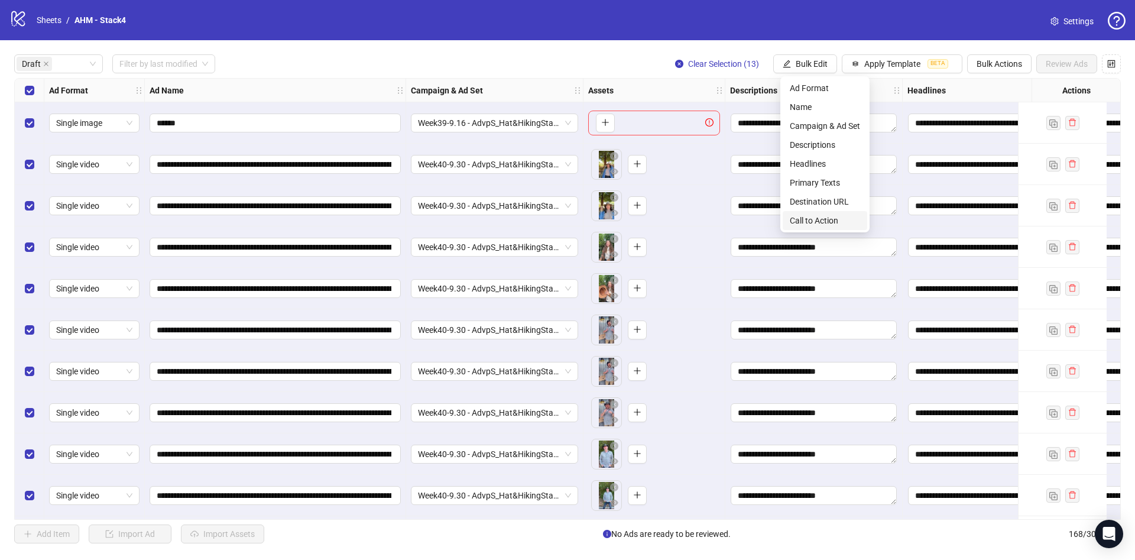
click at [840, 223] on span "Call to Action" at bounding box center [825, 220] width 70 height 13
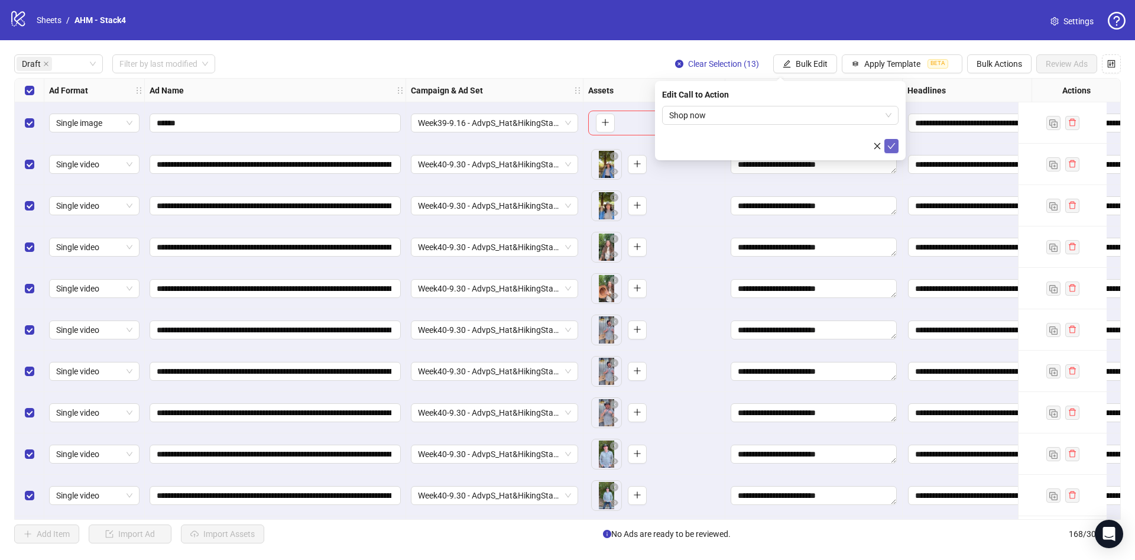
click at [895, 148] on icon "check" at bounding box center [892, 146] width 8 height 8
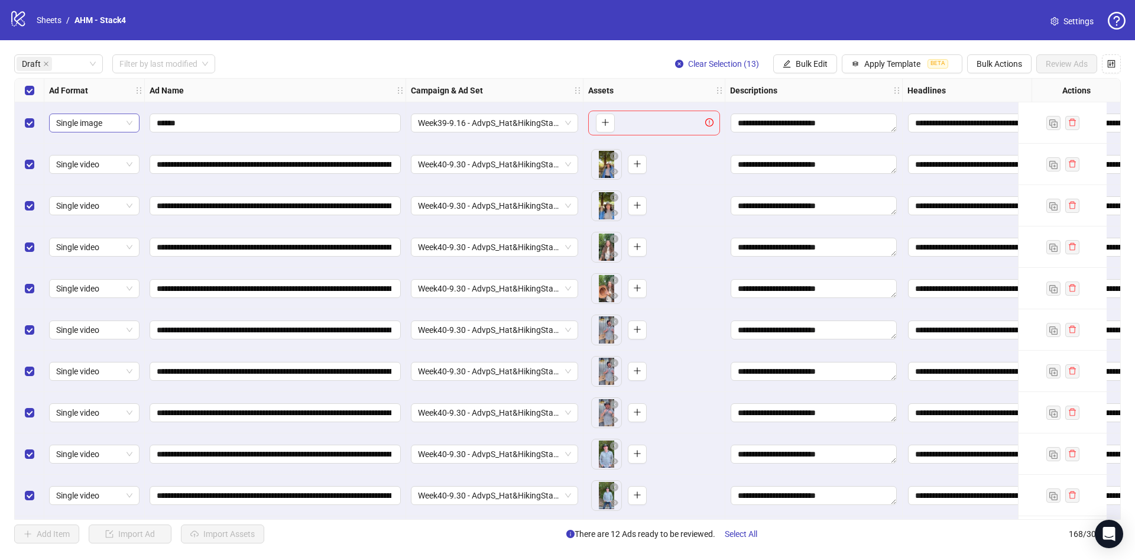
drag, startPoint x: 40, startPoint y: 129, endPoint x: 56, endPoint y: 132, distance: 15.7
click at [40, 128] on div "Select row 1" at bounding box center [30, 122] width 30 height 41
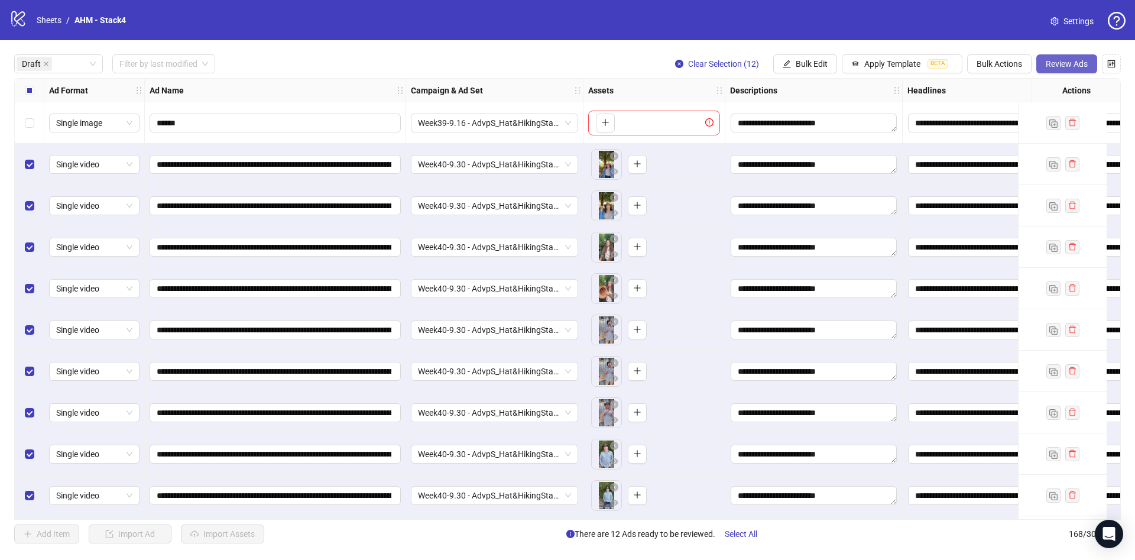
click at [1081, 60] on span "Review Ads" at bounding box center [1067, 63] width 42 height 9
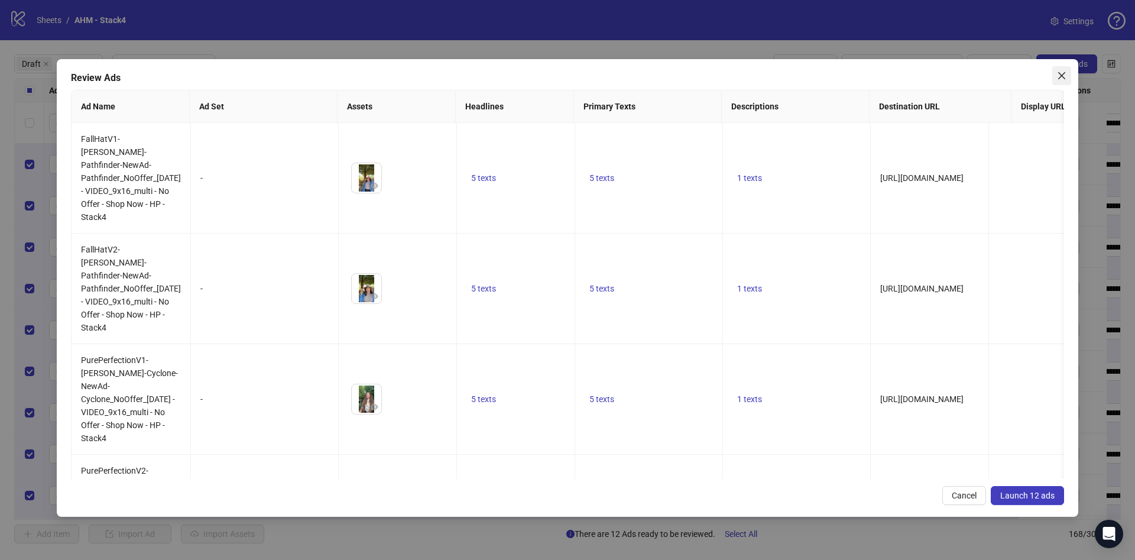
click at [1065, 76] on icon "close" at bounding box center [1061, 75] width 9 height 9
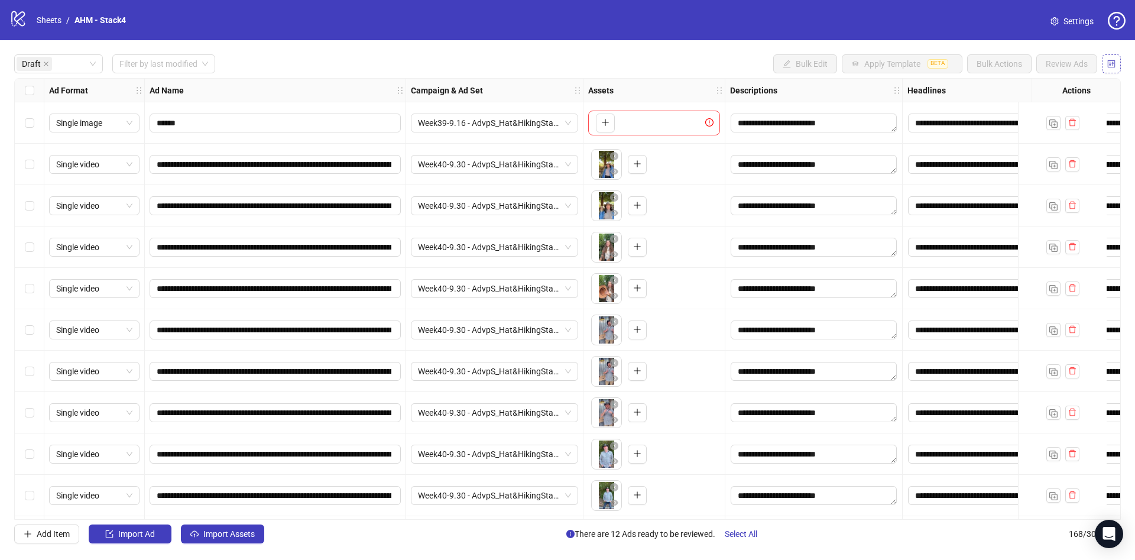
click at [1112, 70] on button "button" at bounding box center [1111, 63] width 19 height 19
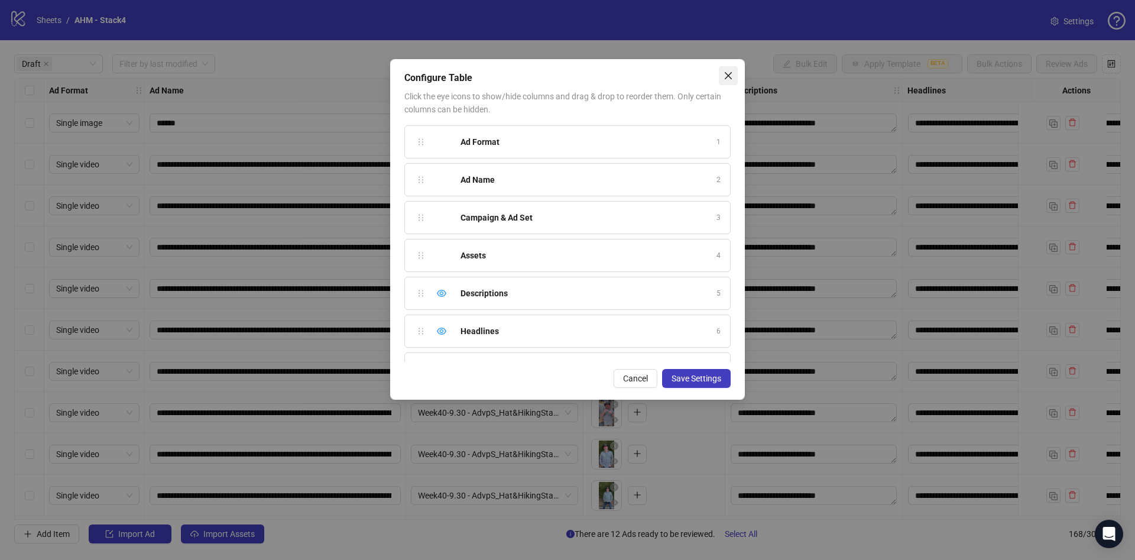
click at [723, 72] on span "Close" at bounding box center [728, 75] width 19 height 9
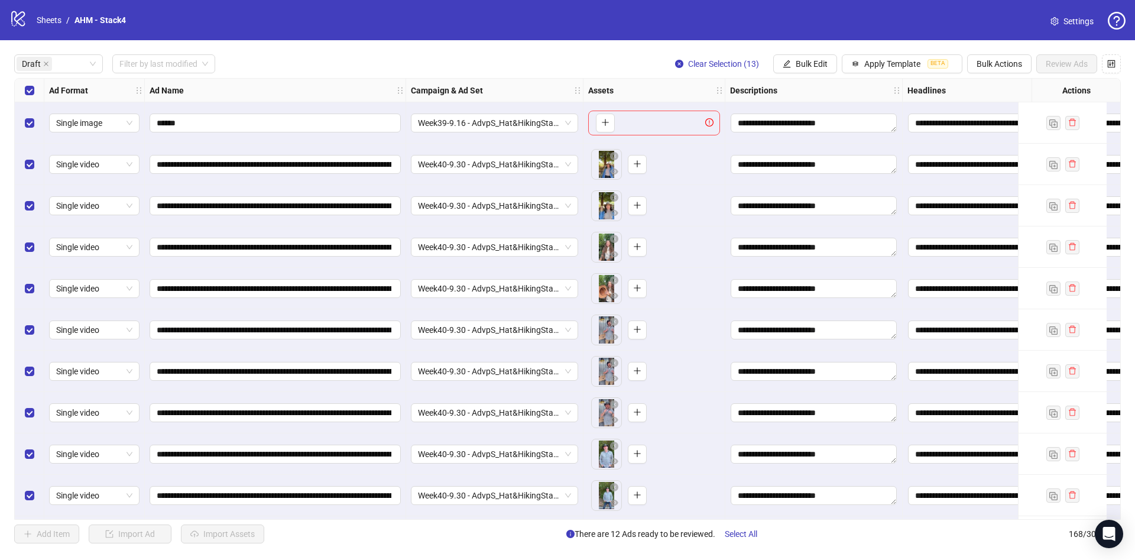
click at [22, 115] on div "Select row 1" at bounding box center [30, 122] width 30 height 41
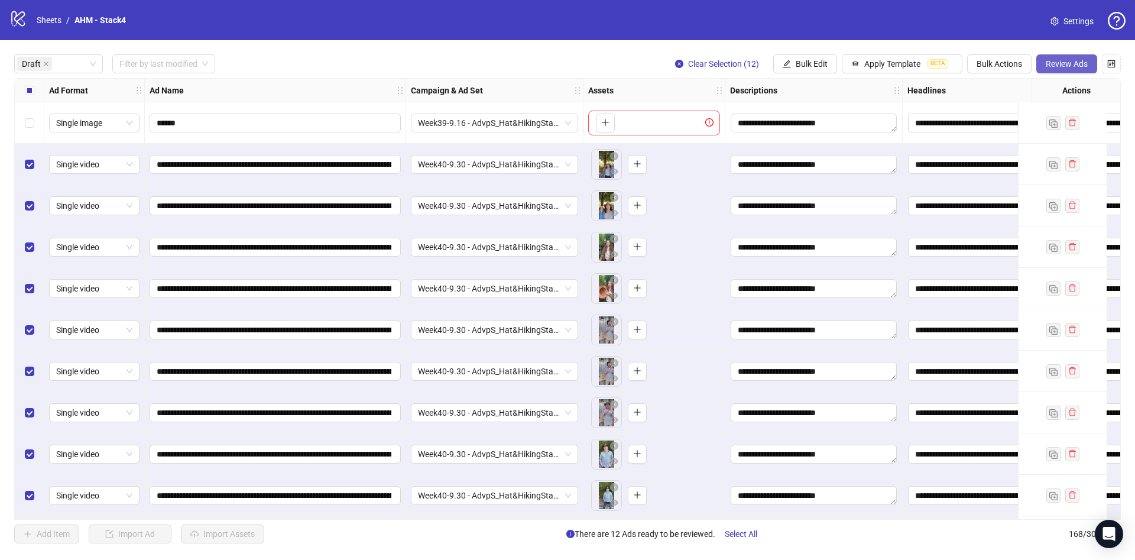
click at [1051, 66] on span "Review Ads" at bounding box center [1067, 63] width 42 height 9
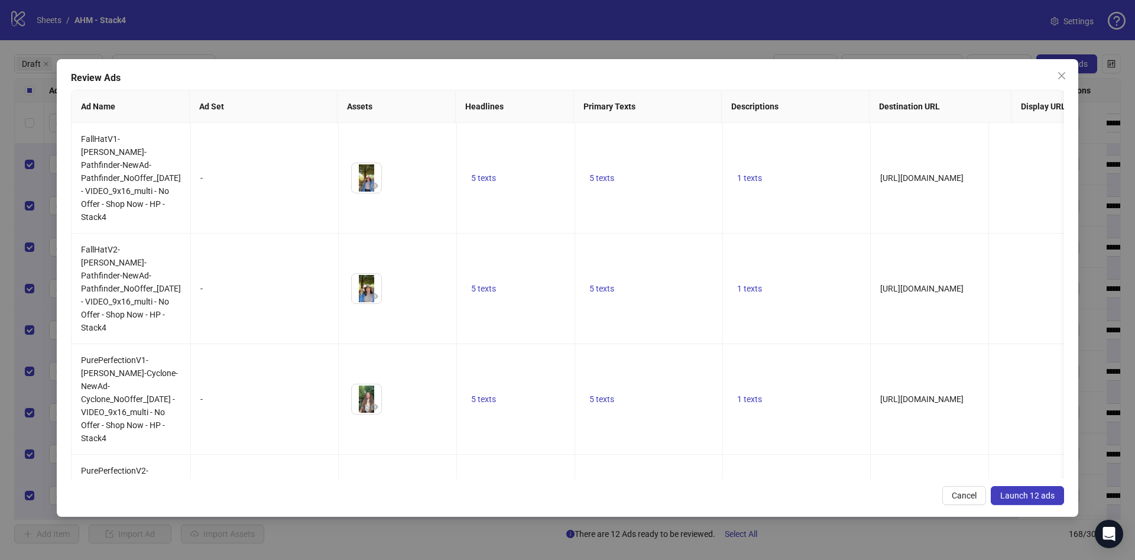
click at [1042, 496] on span "Launch 12 ads" at bounding box center [1028, 495] width 54 height 9
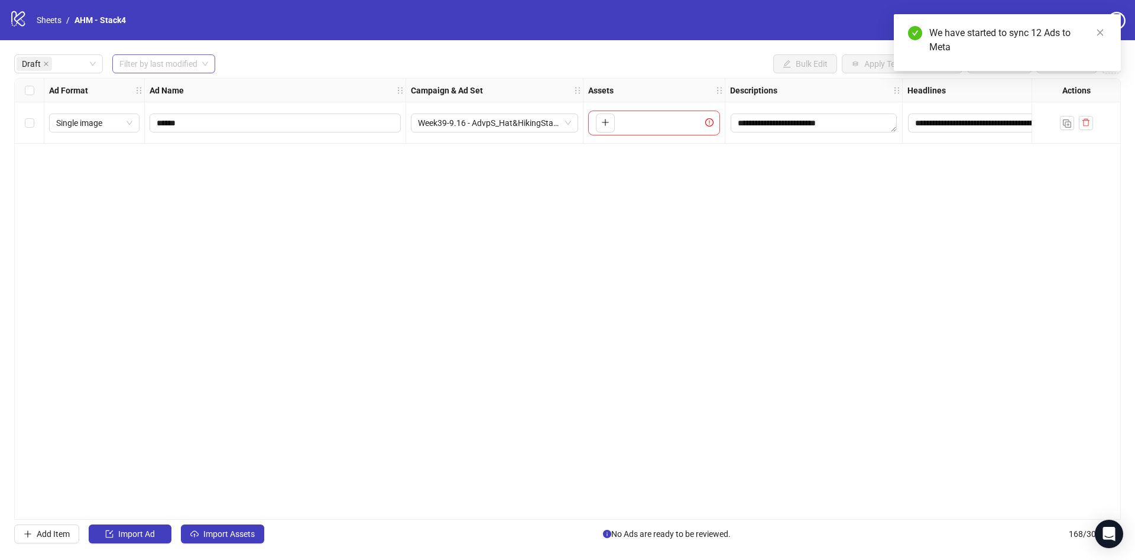
drag, startPoint x: 174, startPoint y: 67, endPoint x: 176, endPoint y: 57, distance: 10.2
click at [176, 57] on input "search" at bounding box center [158, 64] width 78 height 18
click at [166, 76] on div "today last3days Today Last 3 Days Last Week" at bounding box center [164, 106] width 104 height 61
click at [166, 82] on div "Today" at bounding box center [164, 88] width 85 height 13
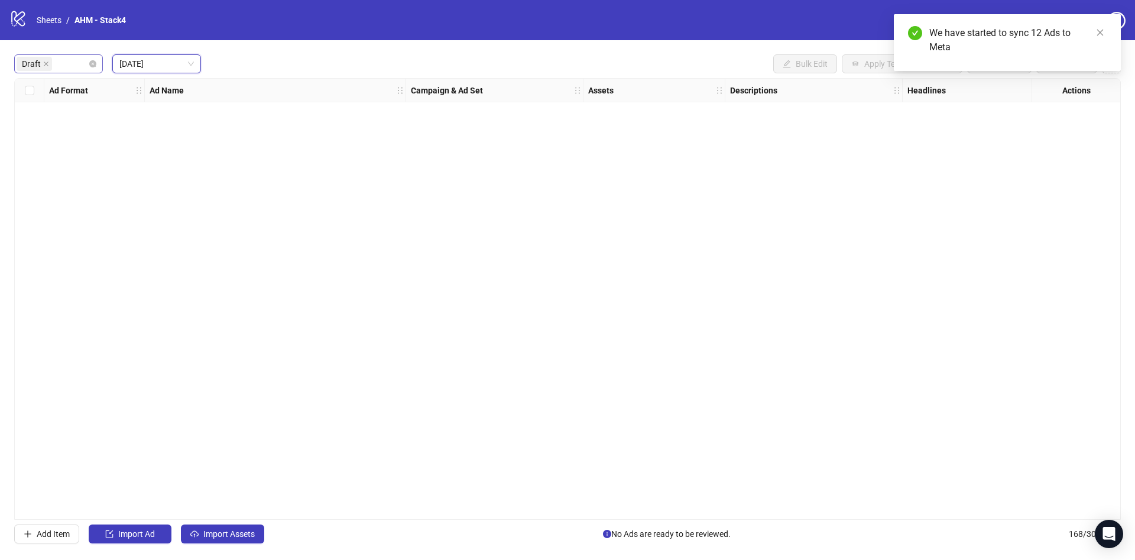
click at [95, 59] on div "Draft" at bounding box center [58, 63] width 89 height 19
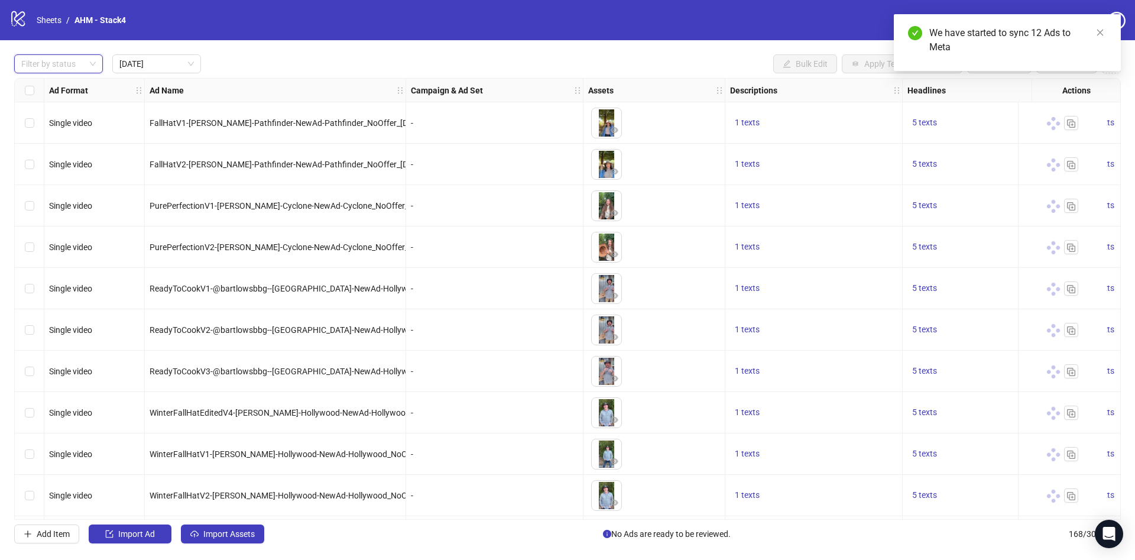
click at [362, 51] on div "Filter by status Today Bulk Edit Apply Template BETA Bulk Actions Review Ads Ad…" at bounding box center [567, 298] width 1135 height 517
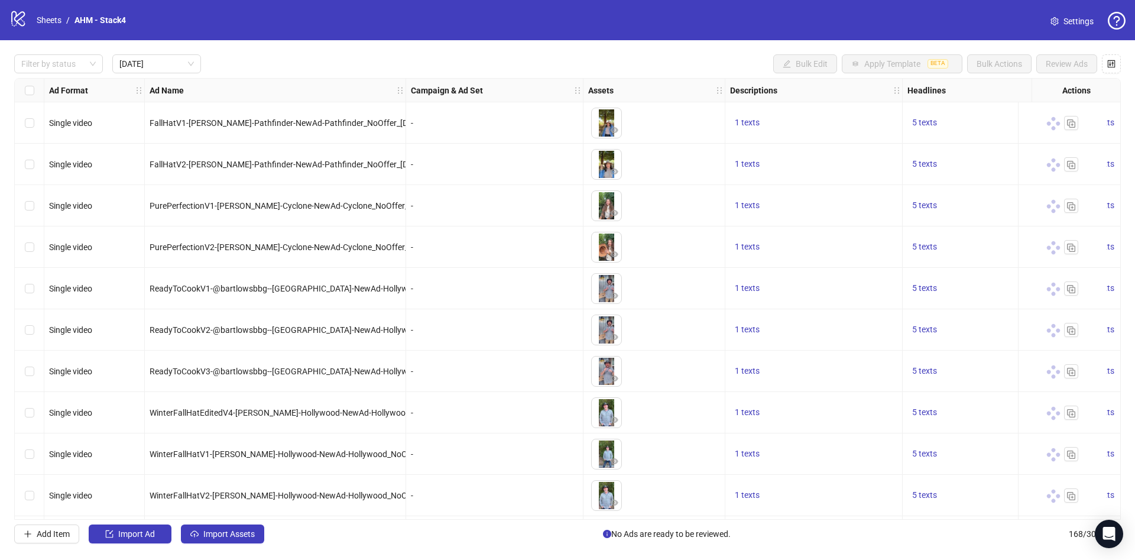
scroll to position [85, 0]
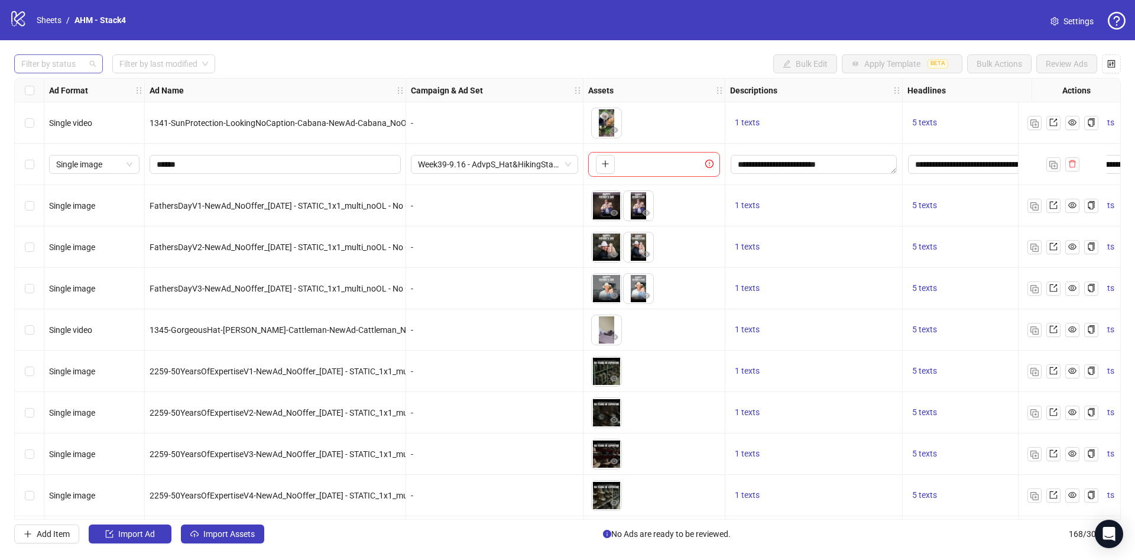
click at [70, 64] on div at bounding box center [53, 64] width 72 height 17
click at [63, 82] on div "Draft" at bounding box center [59, 88] width 70 height 13
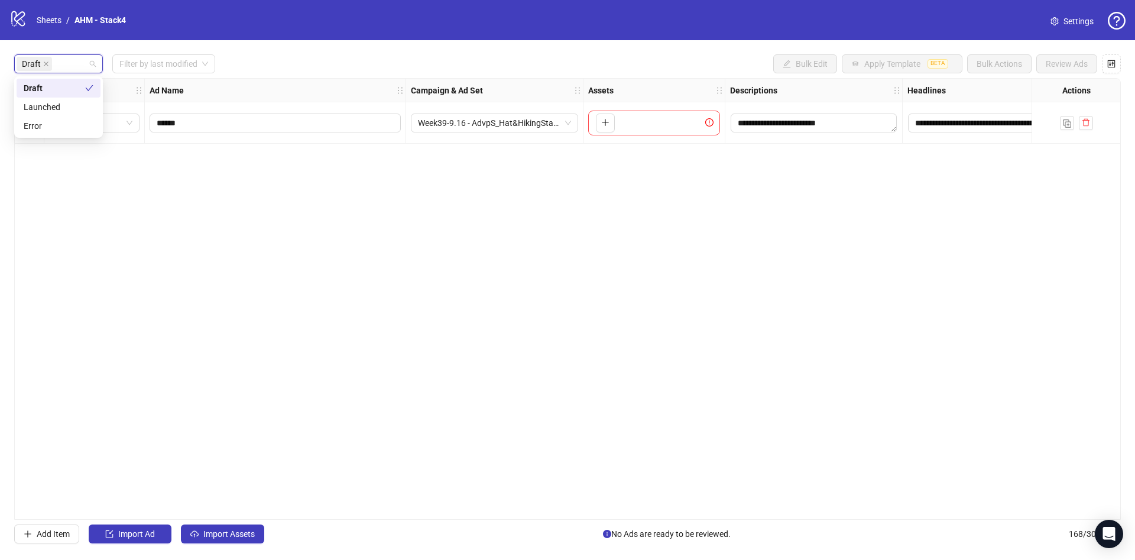
click at [322, 70] on div "Draft Filter by last modified Bulk Edit Apply Template BETA Bulk Actions Review…" at bounding box center [567, 63] width 1107 height 19
click at [221, 530] on span "Import Assets" at bounding box center [228, 533] width 51 height 9
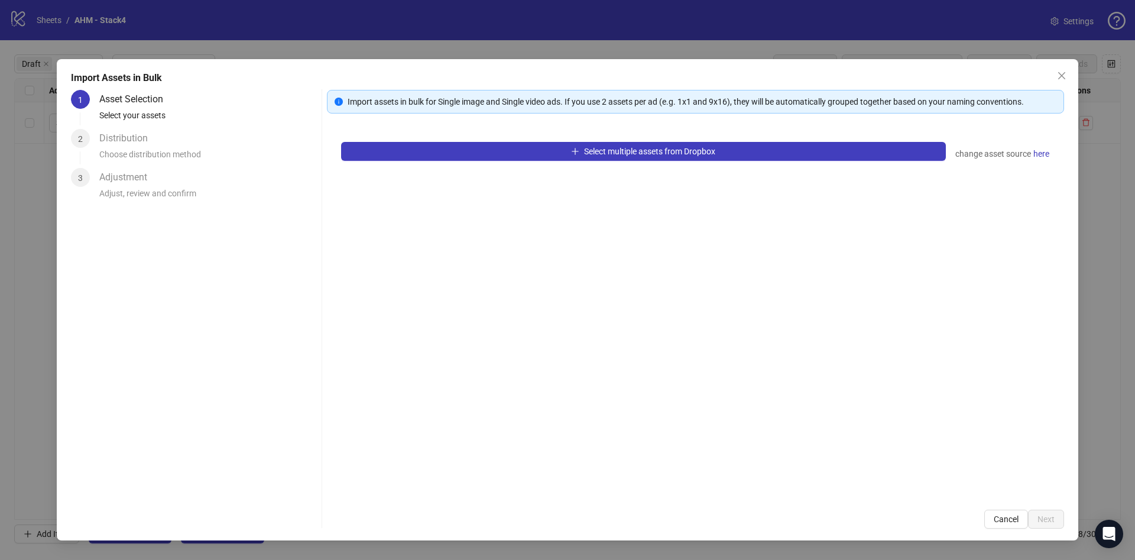
click at [566, 135] on div "Select multiple assets from Dropbox change asset source here" at bounding box center [695, 312] width 737 height 368
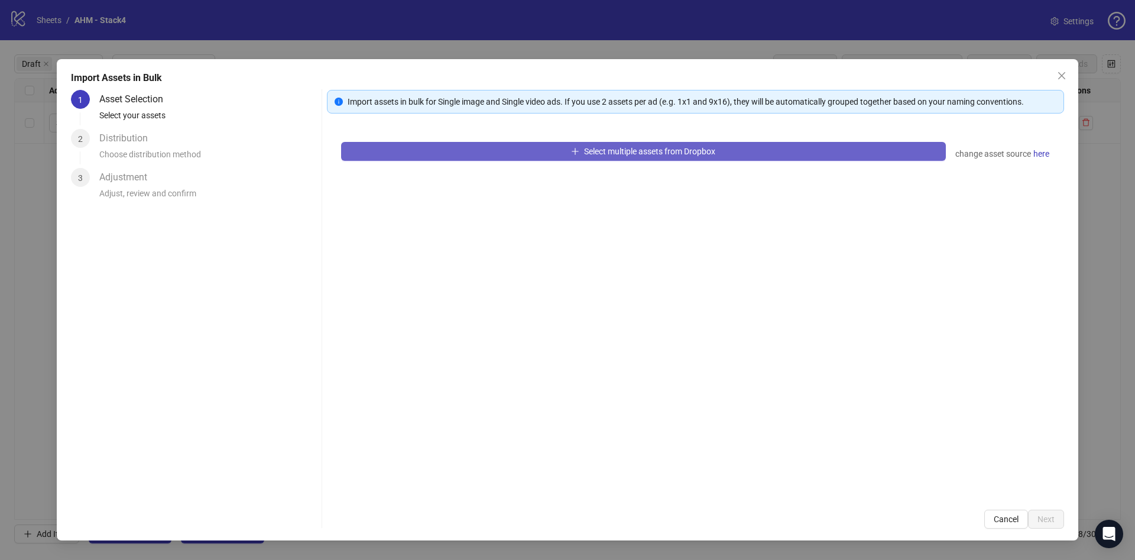
click at [562, 158] on button "Select multiple assets from Dropbox" at bounding box center [643, 151] width 605 height 19
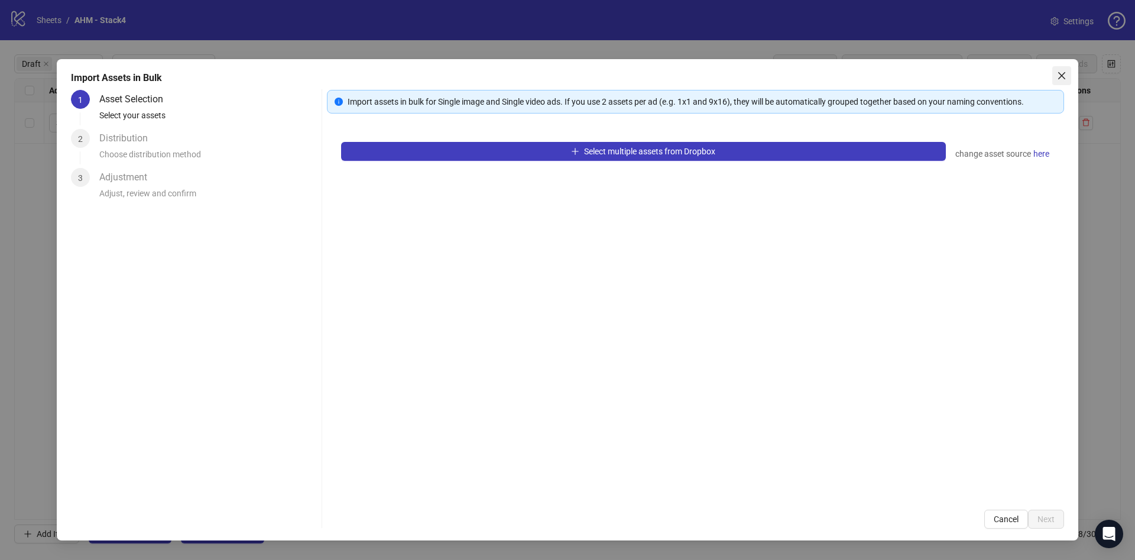
click at [1061, 71] on icon "close" at bounding box center [1061, 75] width 9 height 9
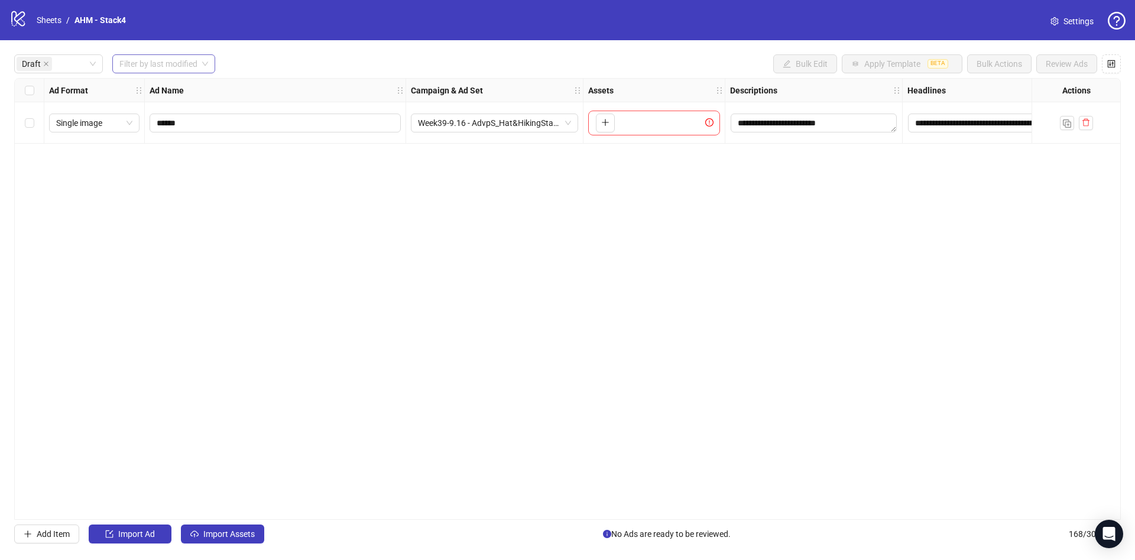
click at [163, 61] on input "search" at bounding box center [158, 64] width 78 height 18
click at [151, 93] on div "Today" at bounding box center [164, 88] width 85 height 13
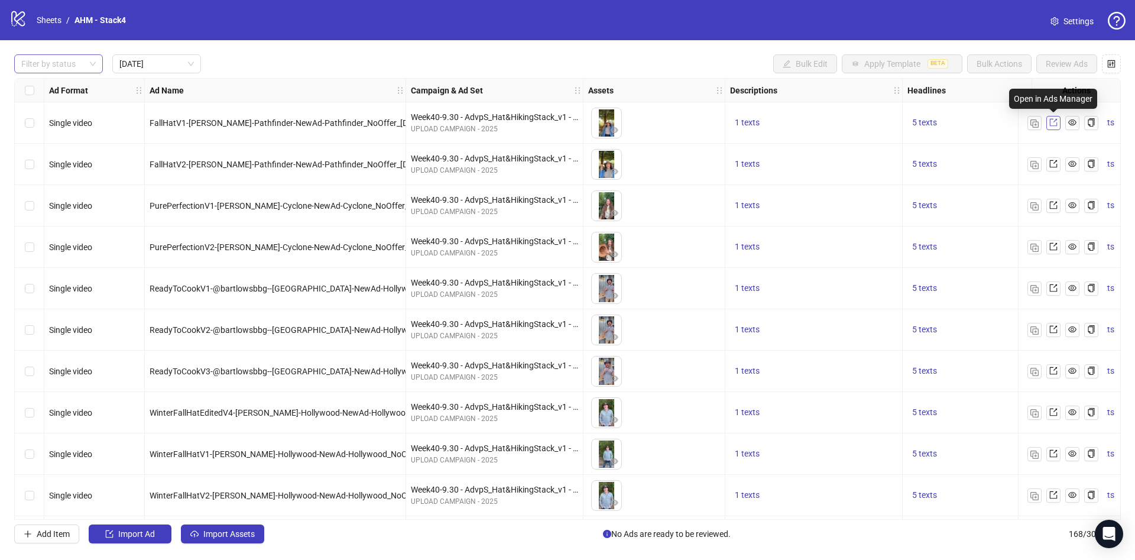
click at [1056, 120] on icon "export" at bounding box center [1054, 123] width 8 height 8
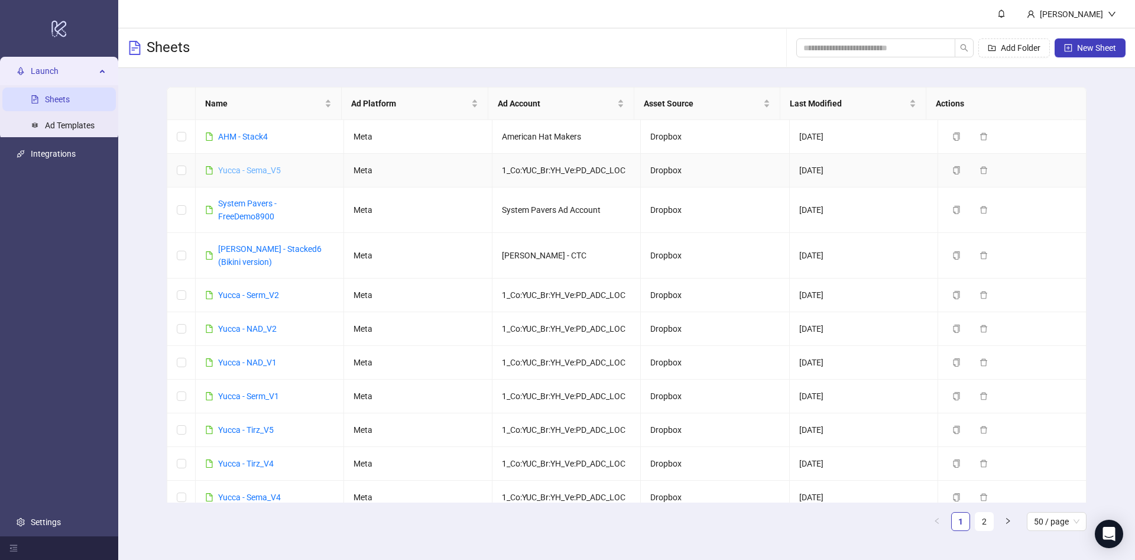
click at [264, 169] on link "Yucca - Sema_V5" at bounding box center [249, 170] width 63 height 9
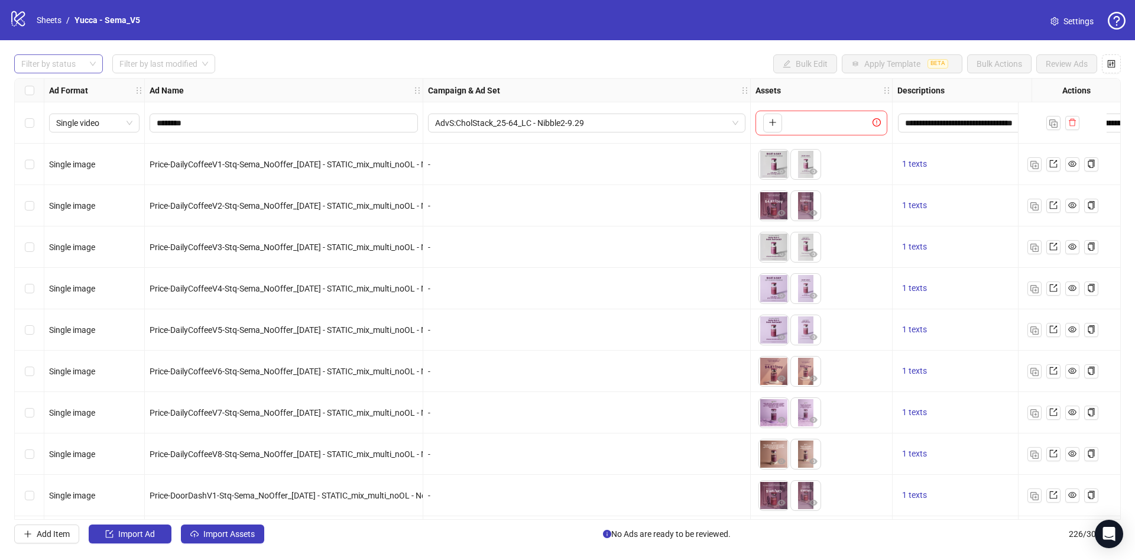
click at [71, 60] on div at bounding box center [53, 64] width 72 height 17
click at [70, 90] on div "Draft" at bounding box center [59, 88] width 70 height 13
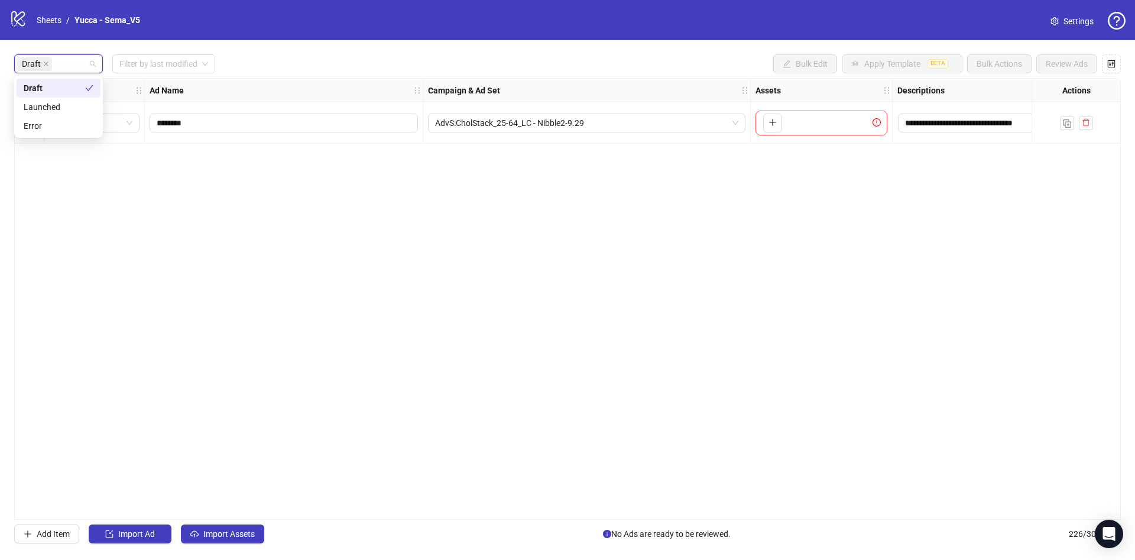
click at [312, 389] on div "**********" at bounding box center [567, 299] width 1107 height 442
click at [236, 539] on span "Import Assets" at bounding box center [228, 533] width 51 height 9
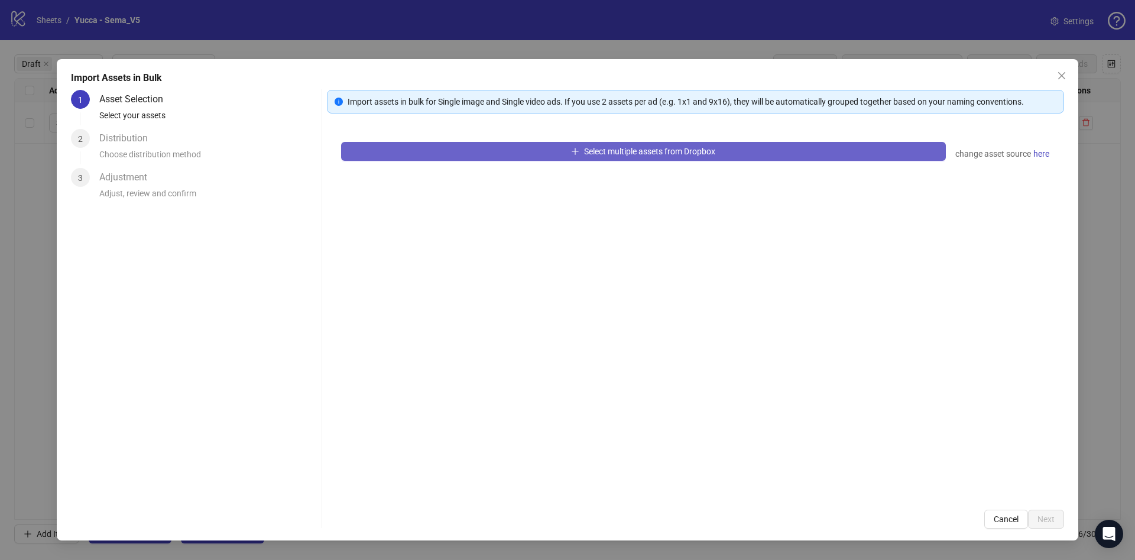
click at [426, 156] on button "Select multiple assets from Dropbox" at bounding box center [643, 151] width 605 height 19
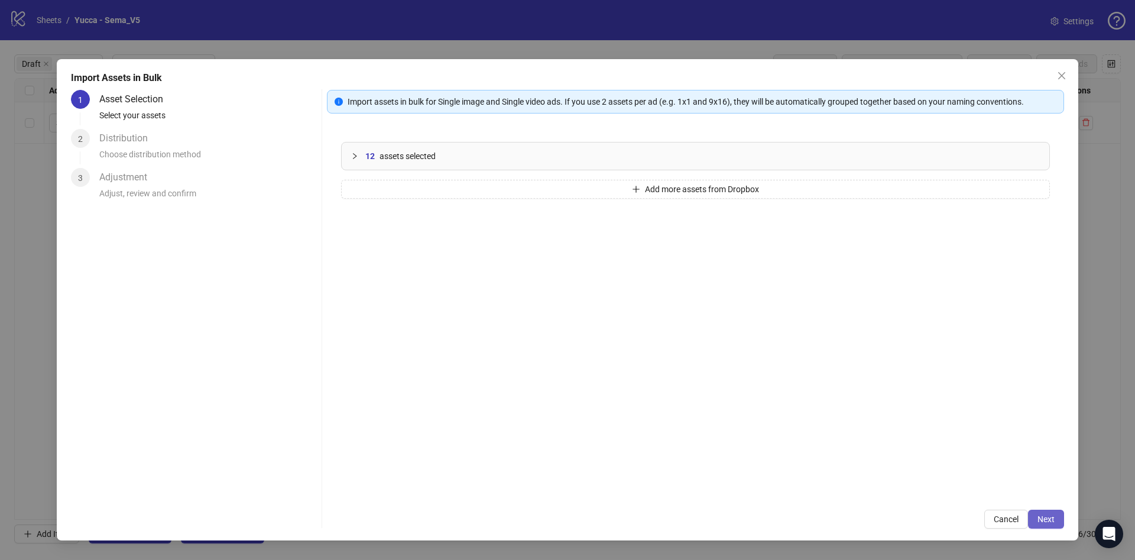
click at [1056, 527] on button "Next" at bounding box center [1046, 519] width 36 height 19
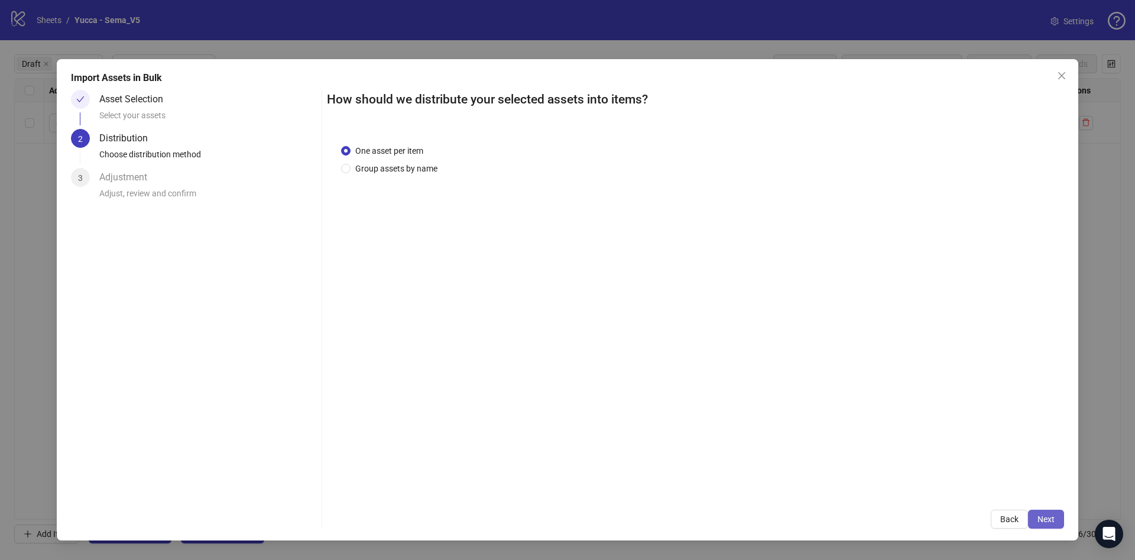
click at [1042, 523] on span "Next" at bounding box center [1046, 518] width 17 height 9
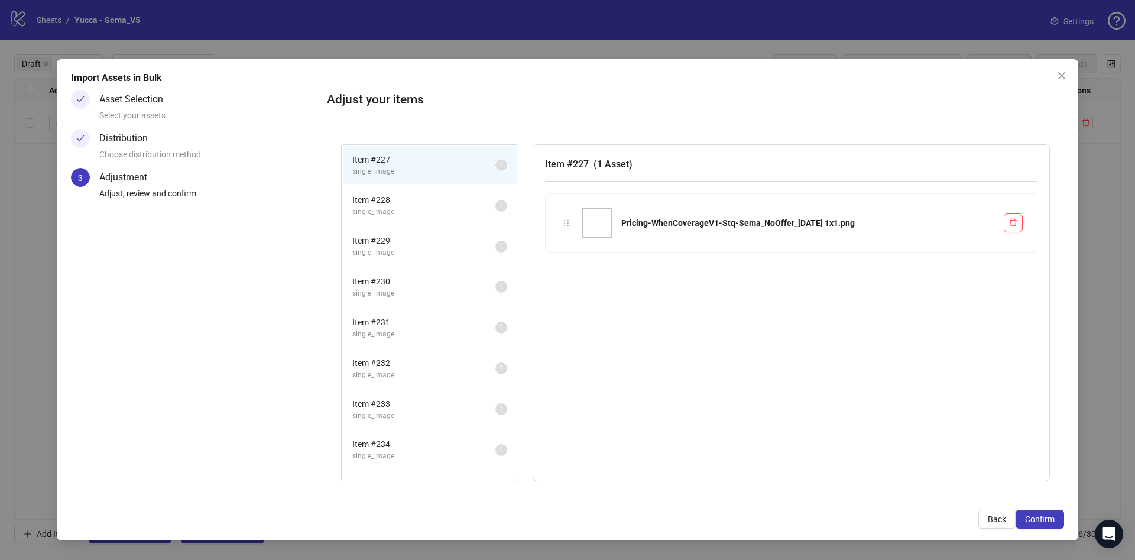
click at [1042, 523] on span "Confirm" at bounding box center [1040, 518] width 30 height 9
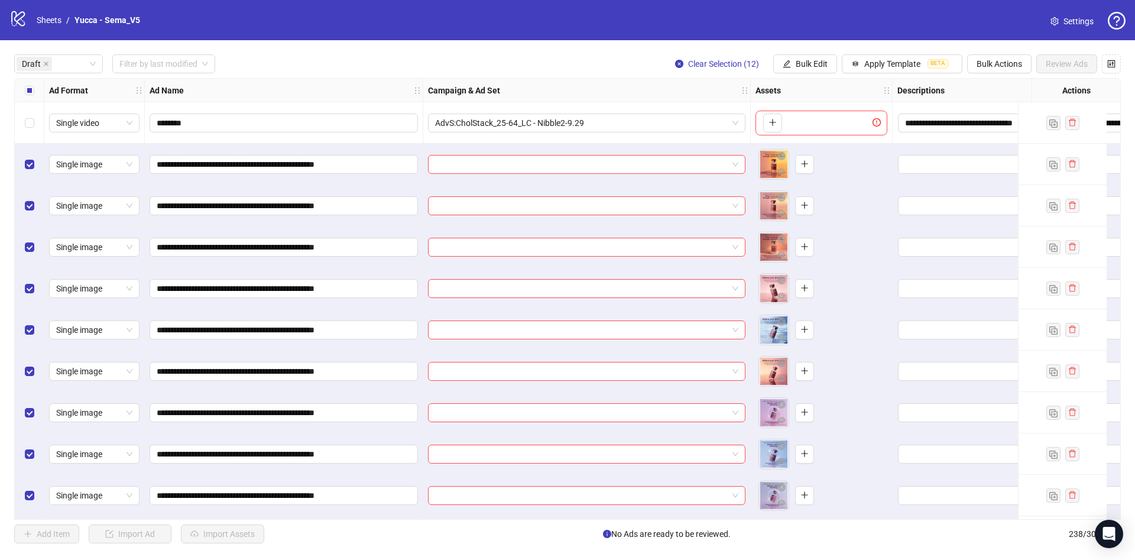
click at [44, 98] on div "Ad Format" at bounding box center [94, 91] width 101 height 24
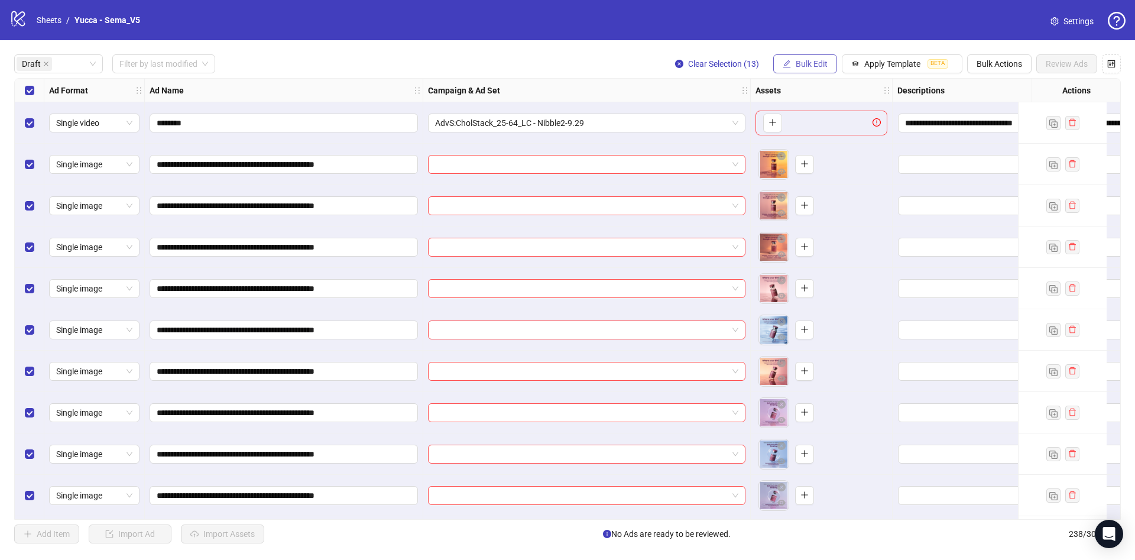
click at [828, 68] on span "Bulk Edit" at bounding box center [812, 63] width 32 height 9
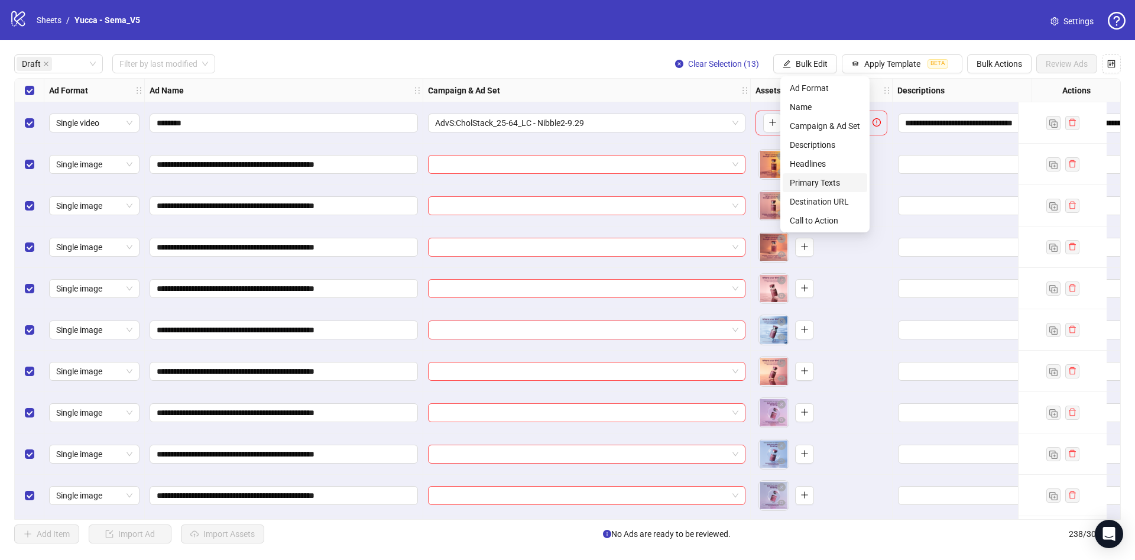
click at [816, 184] on span "Primary Texts" at bounding box center [825, 182] width 70 height 13
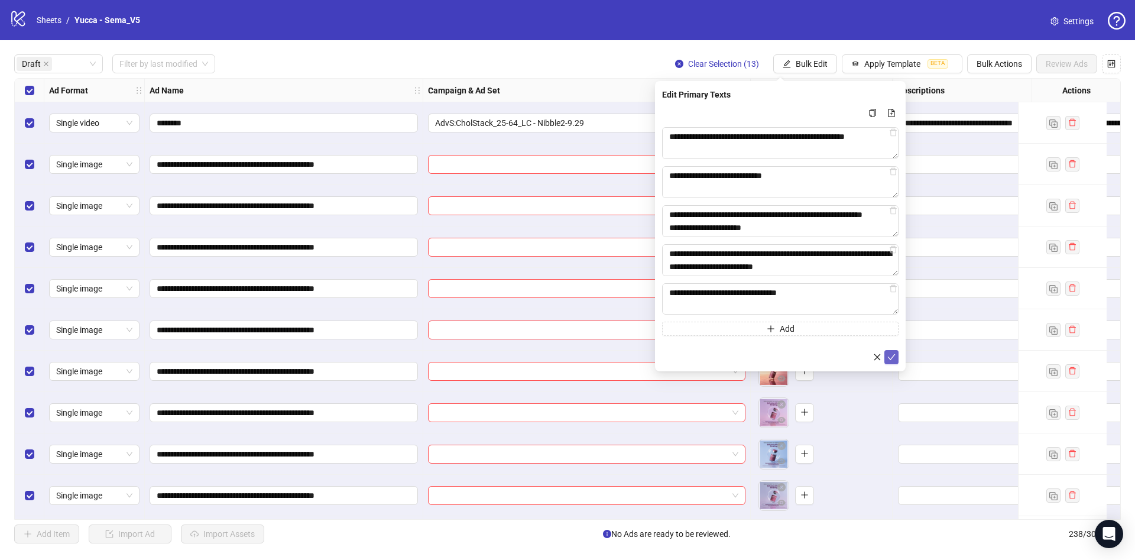
click at [893, 360] on icon "check" at bounding box center [892, 357] width 8 height 8
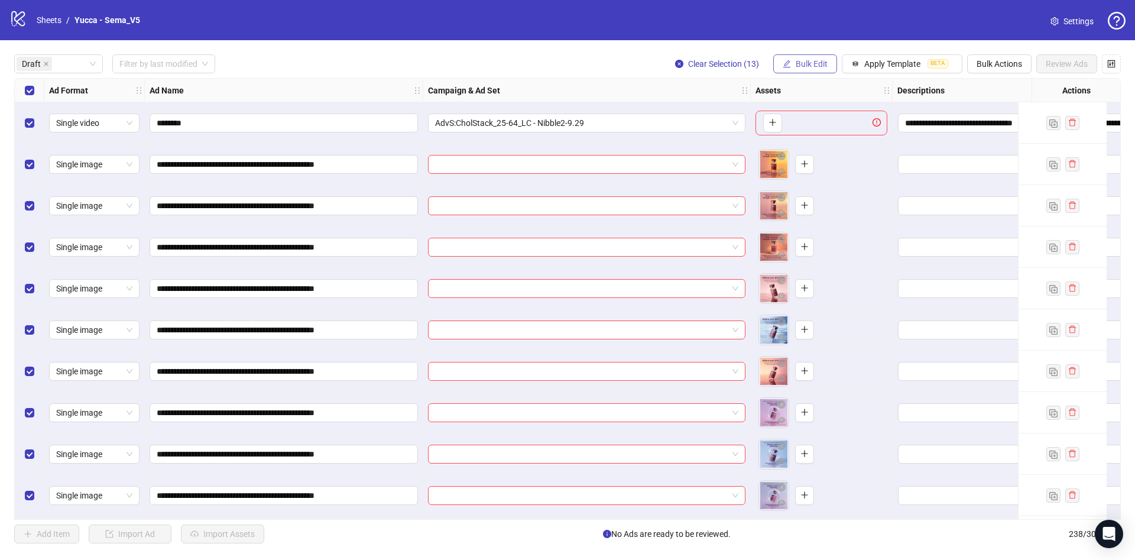
click at [828, 59] on button "Bulk Edit" at bounding box center [805, 63] width 64 height 19
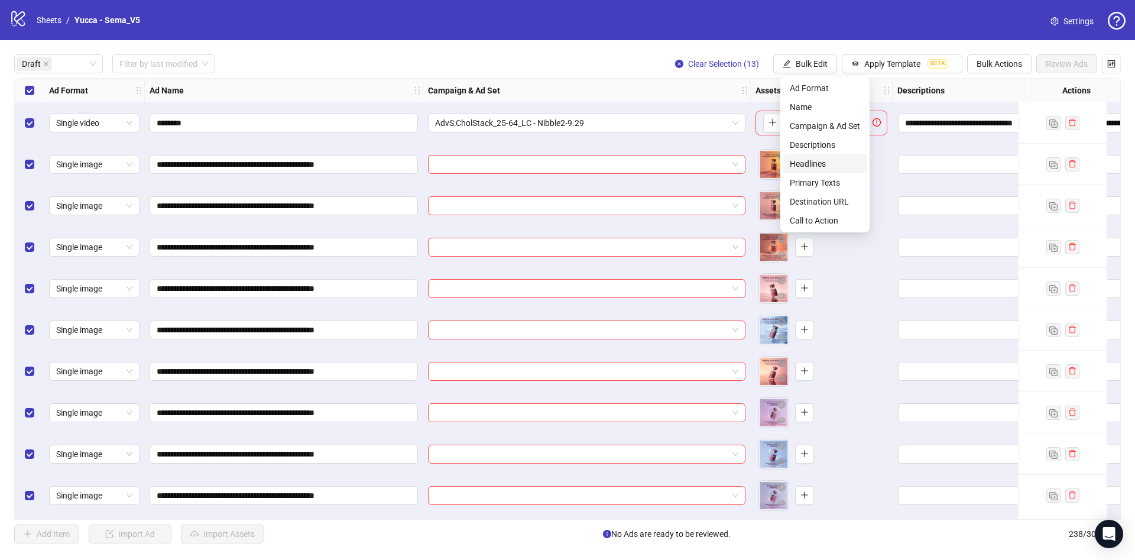
click at [836, 164] on span "Headlines" at bounding box center [825, 163] width 70 height 13
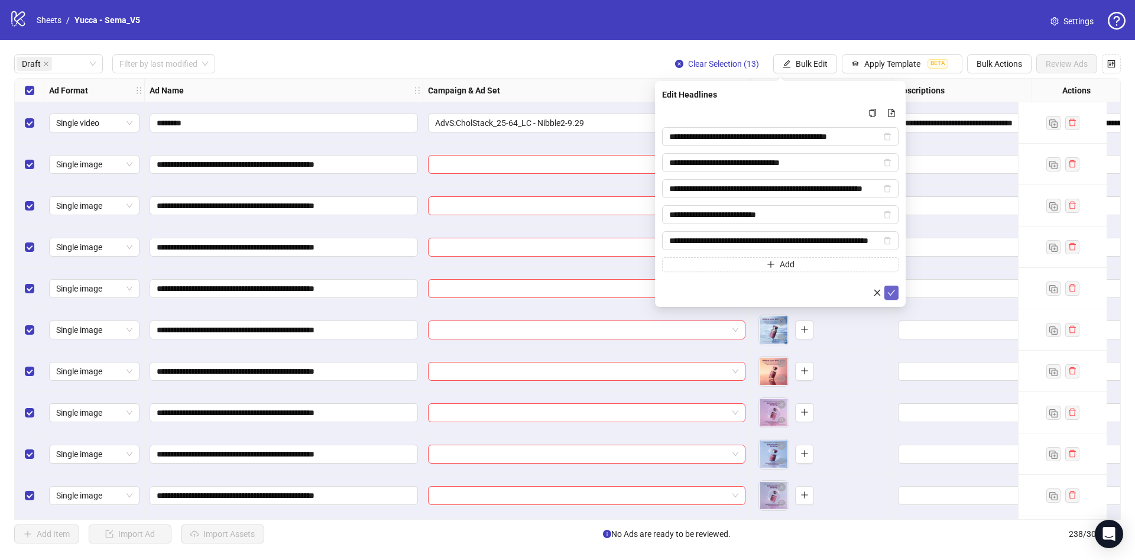
click at [890, 295] on icon "check" at bounding box center [892, 293] width 8 height 8
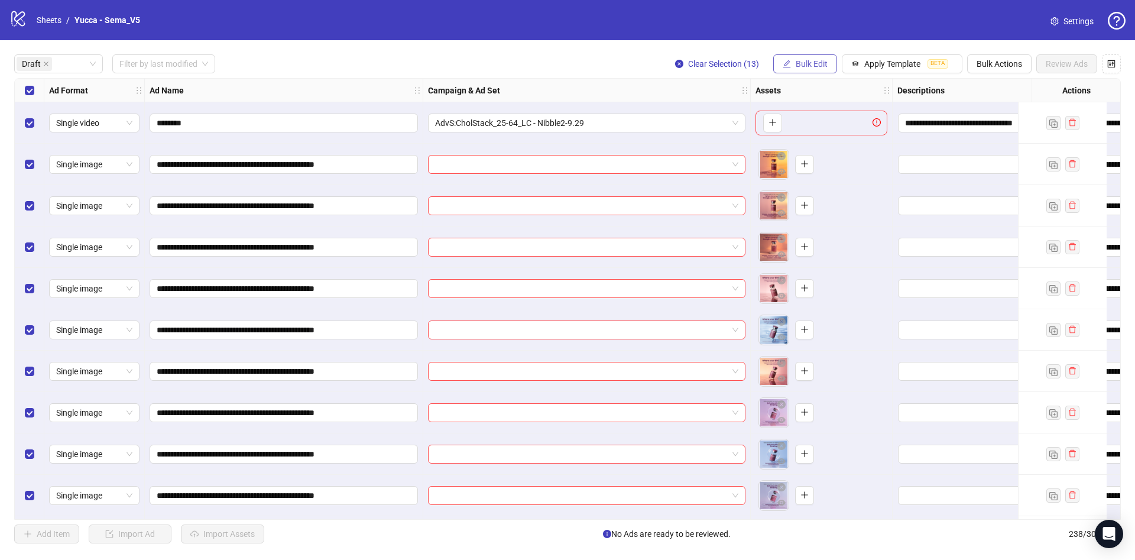
click at [807, 64] on span "Bulk Edit" at bounding box center [812, 63] width 32 height 9
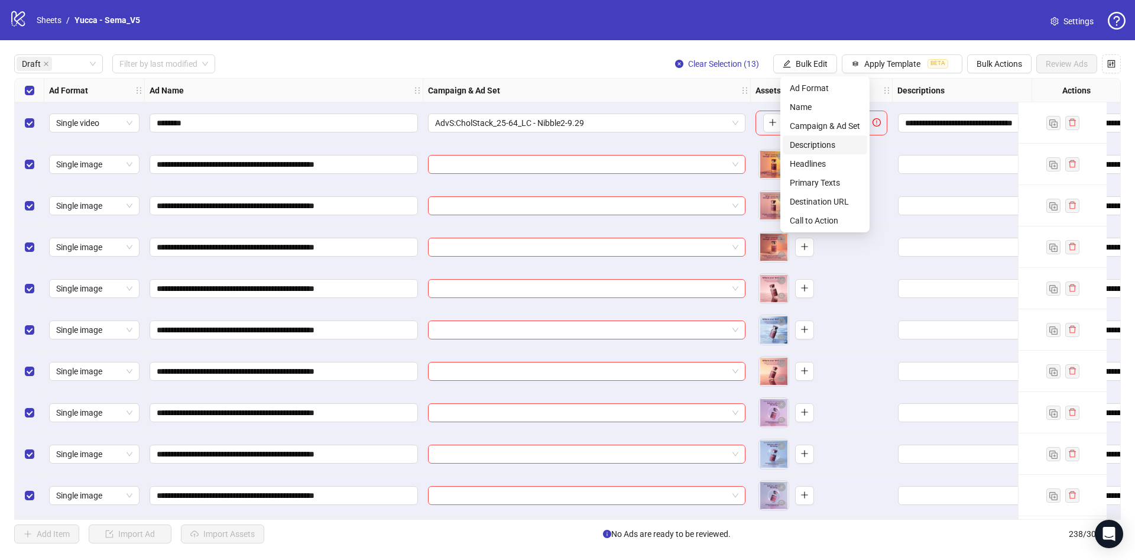
click at [827, 138] on span "Descriptions" at bounding box center [825, 144] width 70 height 13
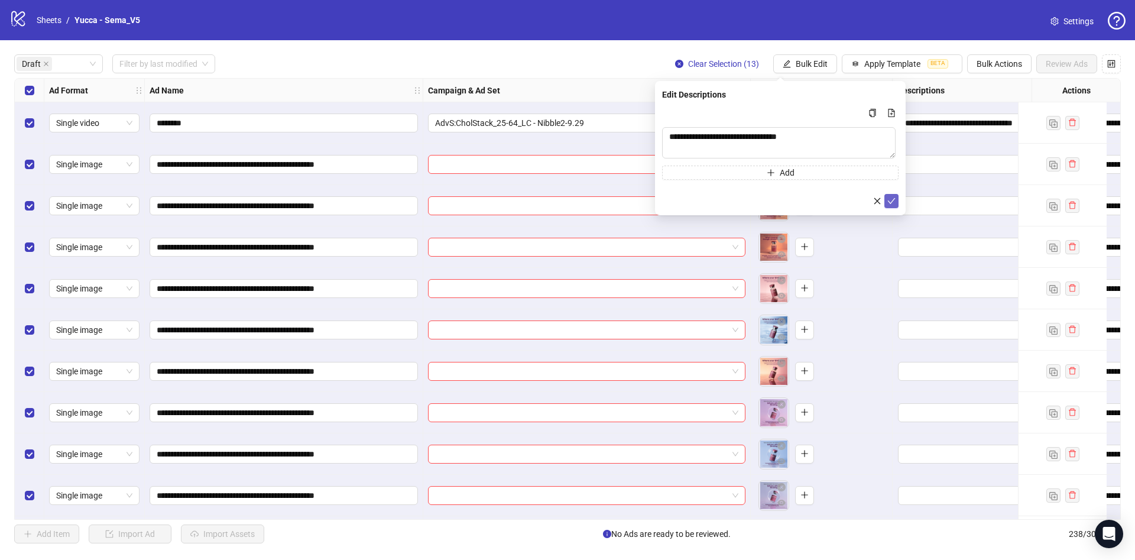
click at [891, 200] on icon "check" at bounding box center [892, 201] width 8 height 8
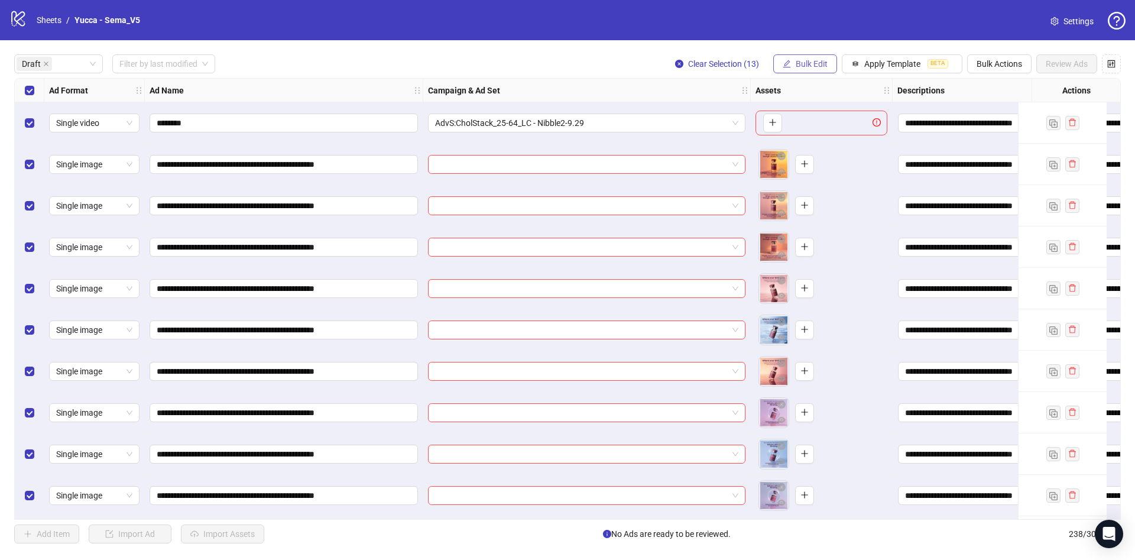
click at [815, 60] on span "Bulk Edit" at bounding box center [812, 63] width 32 height 9
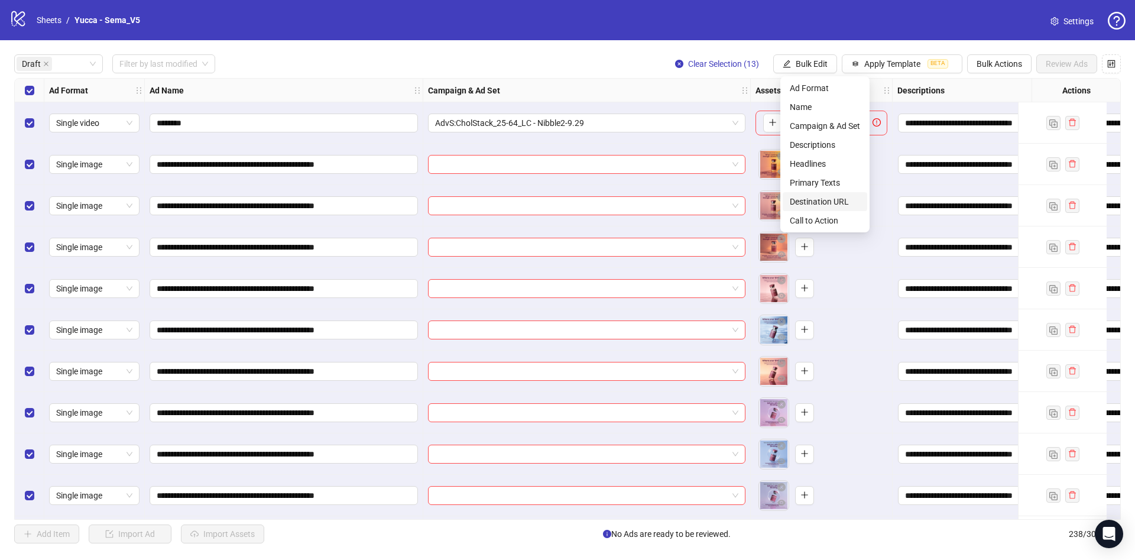
click at [842, 197] on span "Destination URL" at bounding box center [825, 201] width 70 height 13
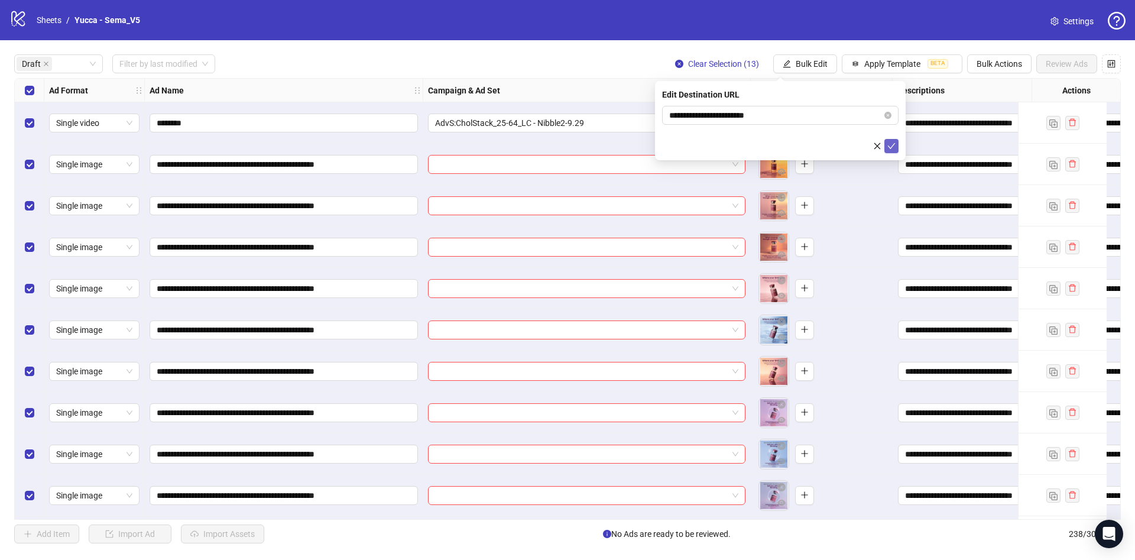
click at [892, 140] on button "submit" at bounding box center [892, 146] width 14 height 14
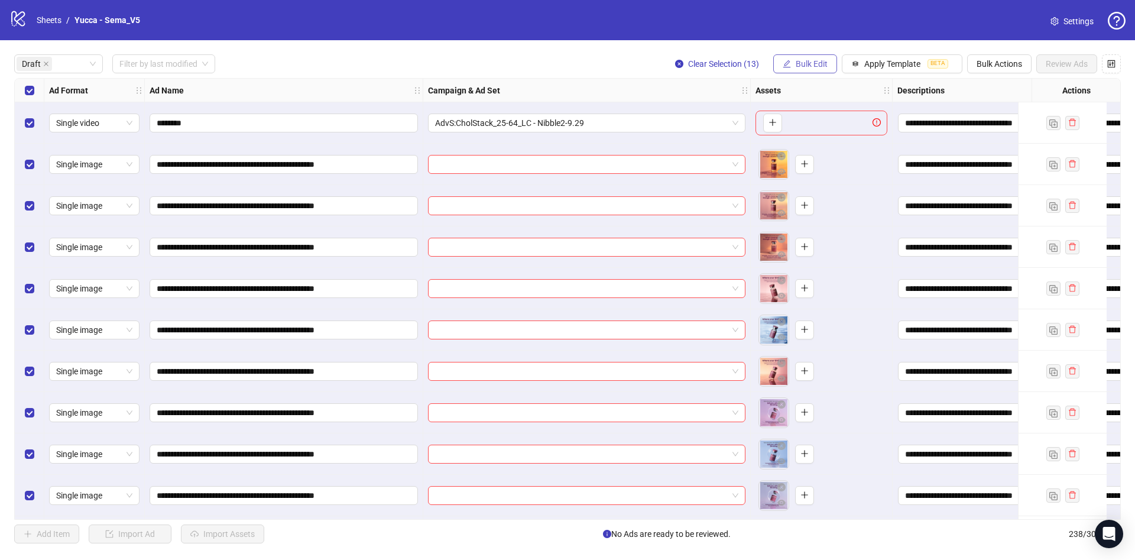
click at [827, 61] on span "Bulk Edit" at bounding box center [812, 63] width 32 height 9
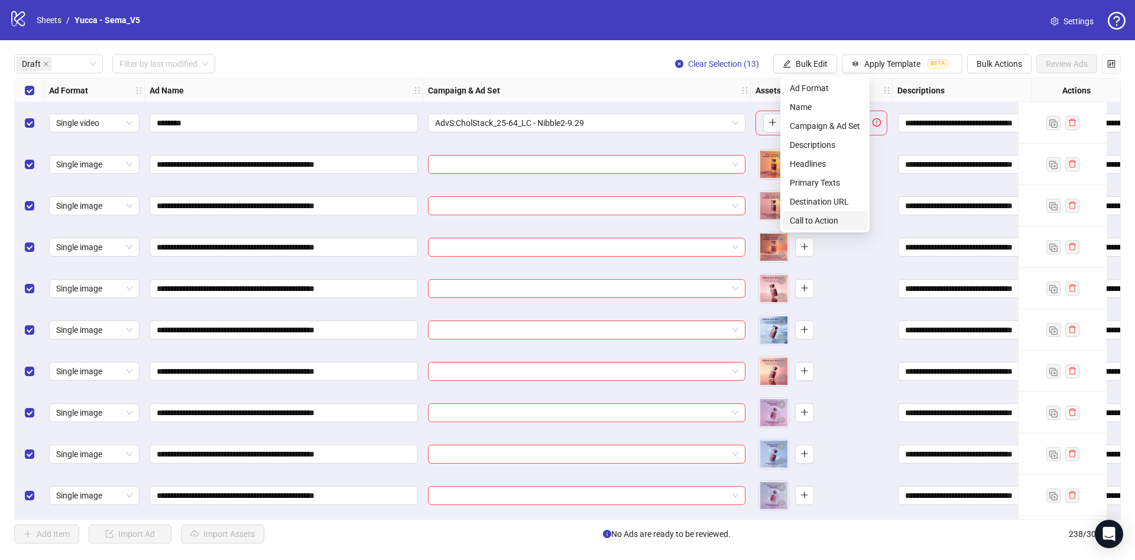
click at [827, 222] on span "Call to Action" at bounding box center [825, 220] width 70 height 13
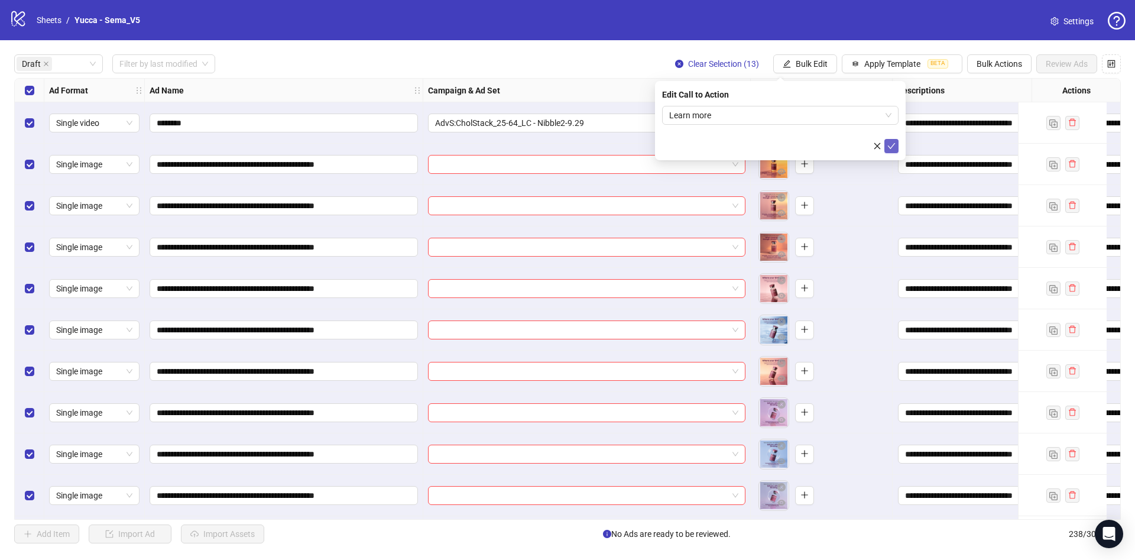
click at [897, 140] on button "submit" at bounding box center [892, 146] width 14 height 14
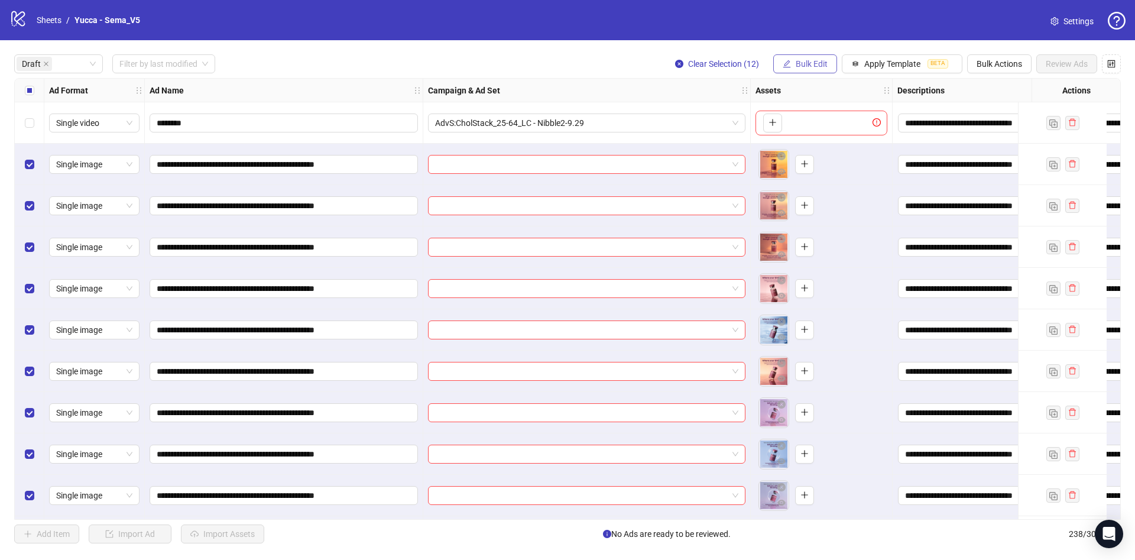
click at [837, 59] on button "Bulk Edit" at bounding box center [805, 63] width 64 height 19
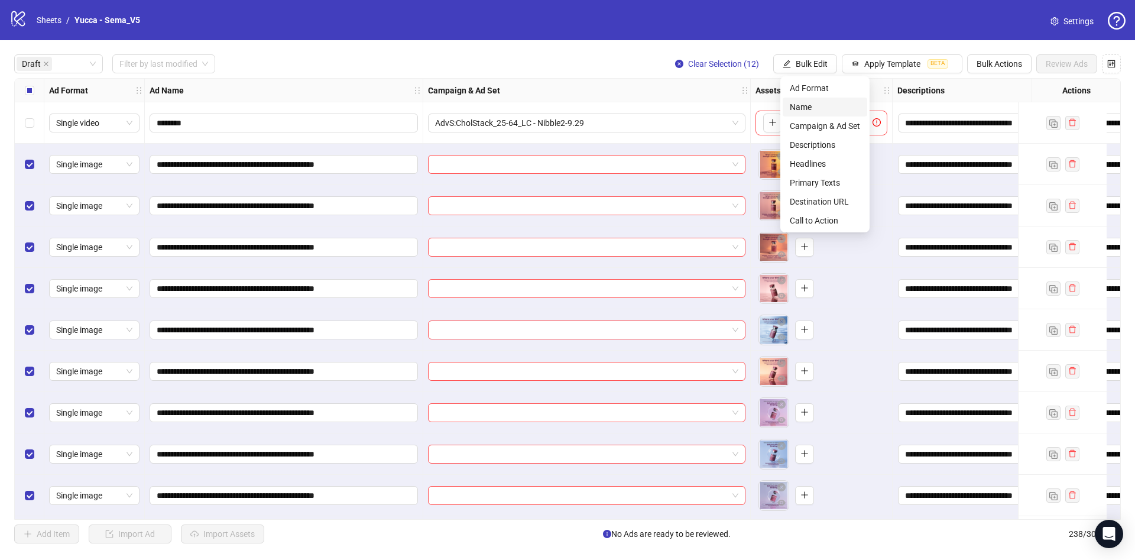
click at [834, 108] on span "Name" at bounding box center [825, 107] width 70 height 13
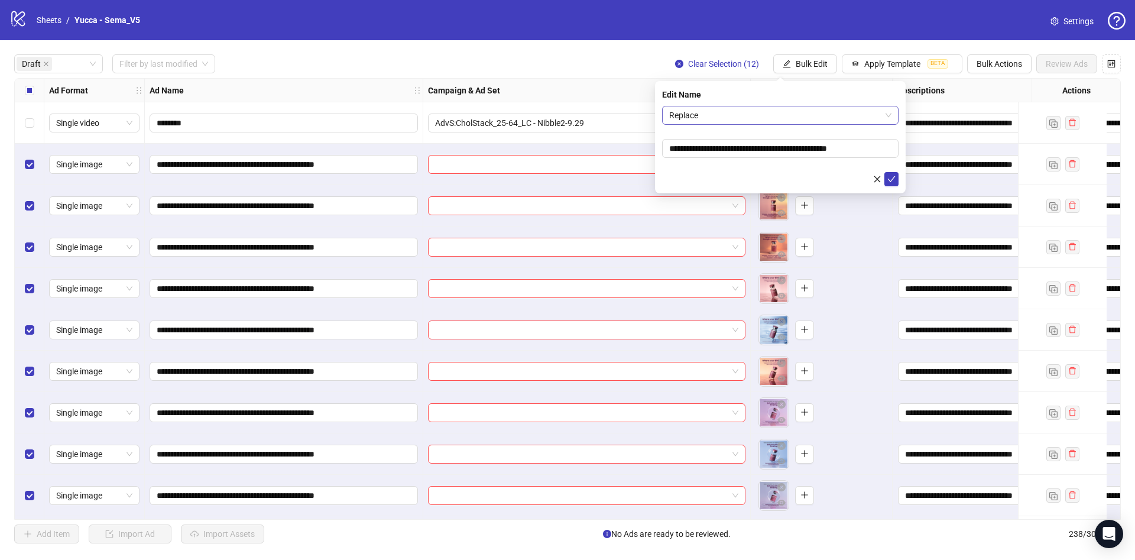
click at [753, 118] on span "Replace" at bounding box center [780, 115] width 222 height 18
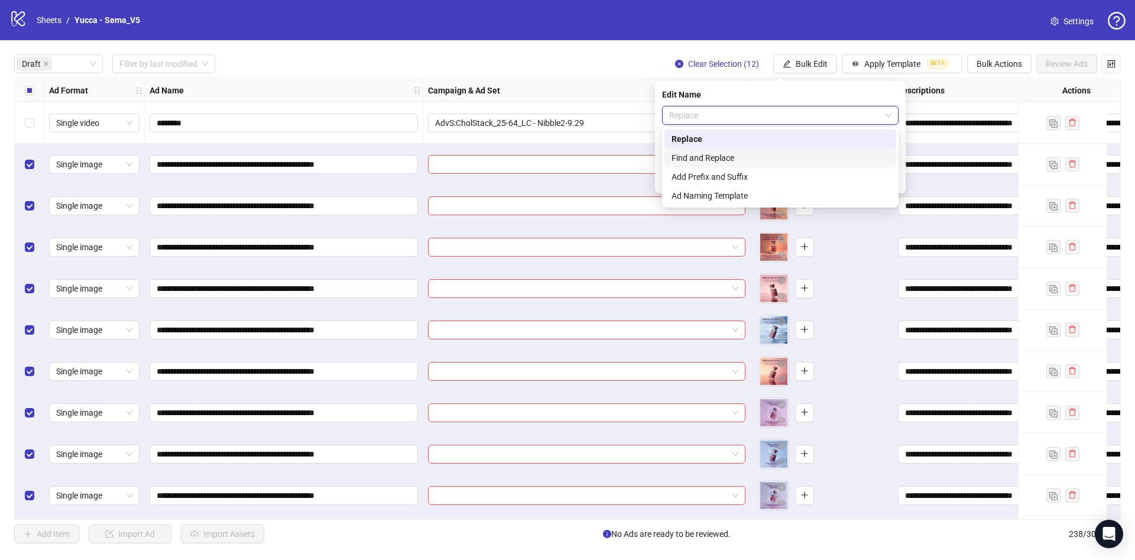
click at [732, 159] on div "Find and Replace" at bounding box center [781, 157] width 218 height 13
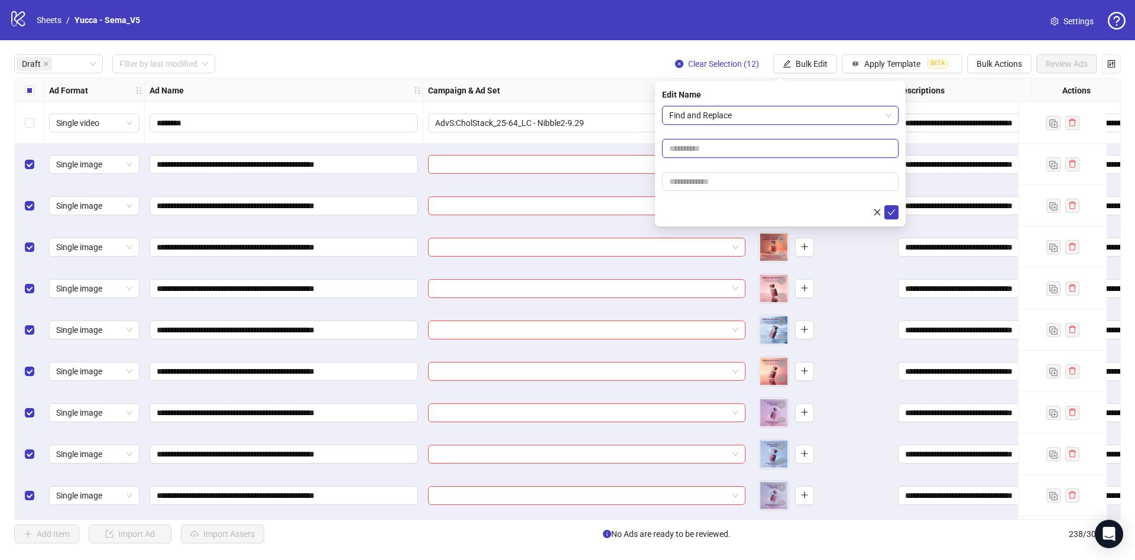
click at [710, 150] on input "text" at bounding box center [780, 148] width 237 height 19
type input "***"
paste input "**********"
type input "**********"
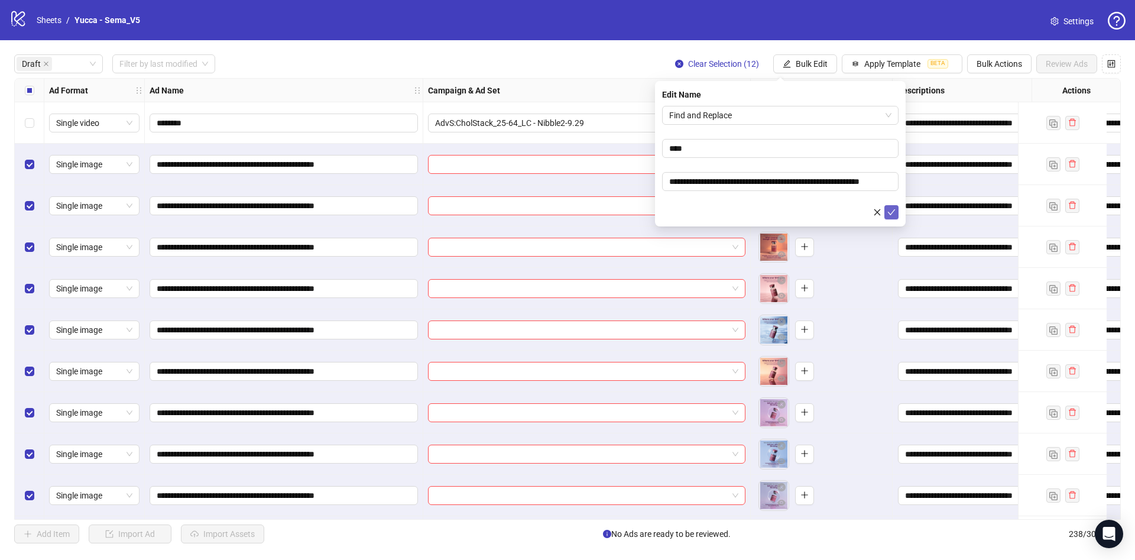
click at [889, 213] on icon "check" at bounding box center [892, 212] width 8 height 8
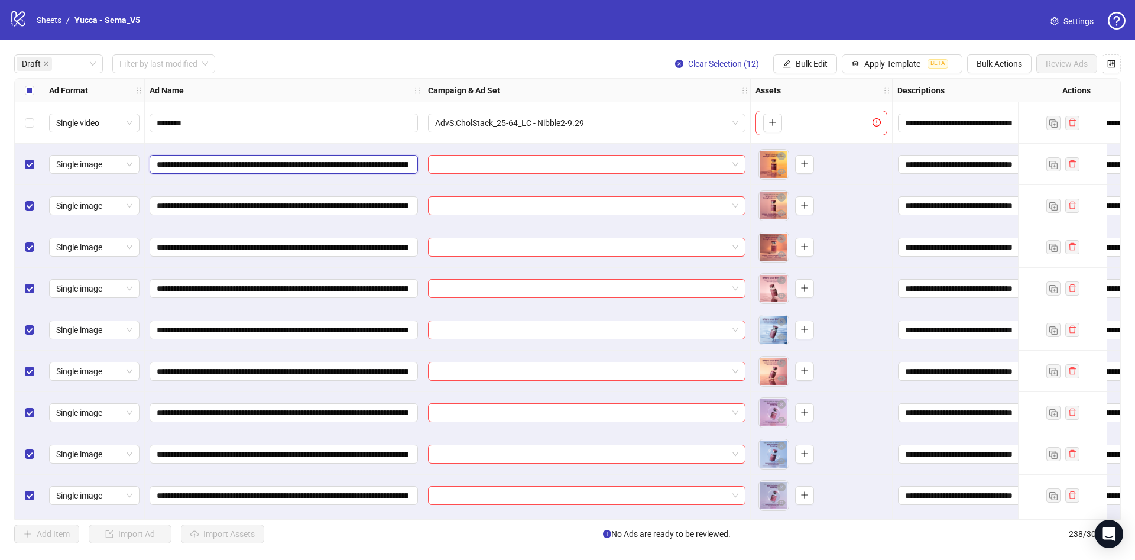
scroll to position [0, 198]
drag, startPoint x: 236, startPoint y: 171, endPoint x: 517, endPoint y: 198, distance: 282.2
click at [517, 79] on div "**********" at bounding box center [720, 79] width 1410 height 0
click at [283, 164] on input "**********" at bounding box center [283, 164] width 252 height 13
click at [341, 148] on div "**********" at bounding box center [284, 164] width 279 height 41
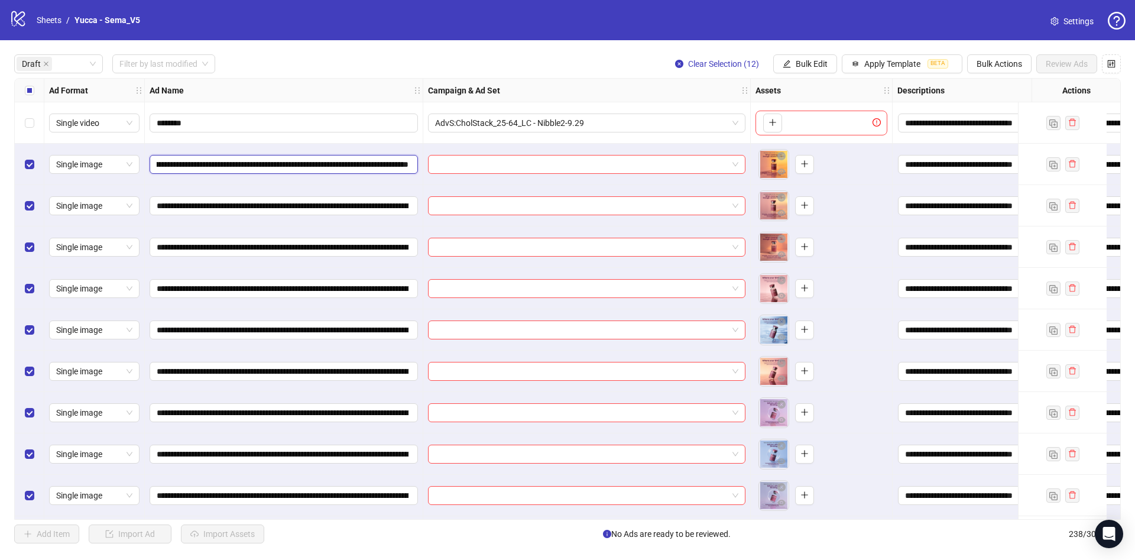
drag, startPoint x: 301, startPoint y: 166, endPoint x: 586, endPoint y: 187, distance: 285.8
click at [586, 79] on div "**********" at bounding box center [720, 79] width 1410 height 0
click at [286, 152] on div "**********" at bounding box center [284, 164] width 279 height 41
click at [788, 55] on button "Bulk Edit" at bounding box center [805, 63] width 64 height 19
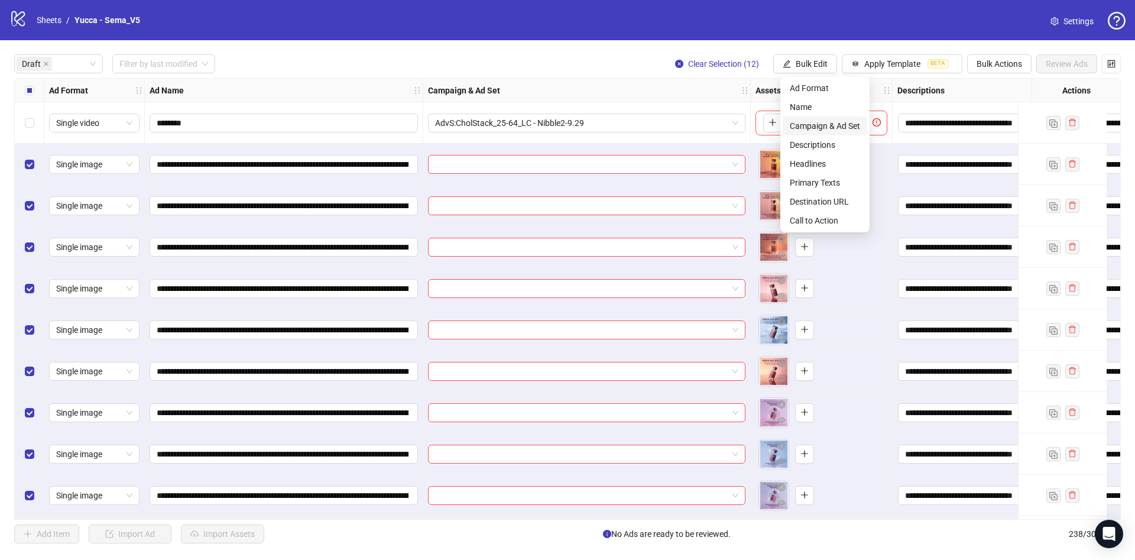
click at [792, 121] on span "Campaign & Ad Set" at bounding box center [825, 125] width 70 height 13
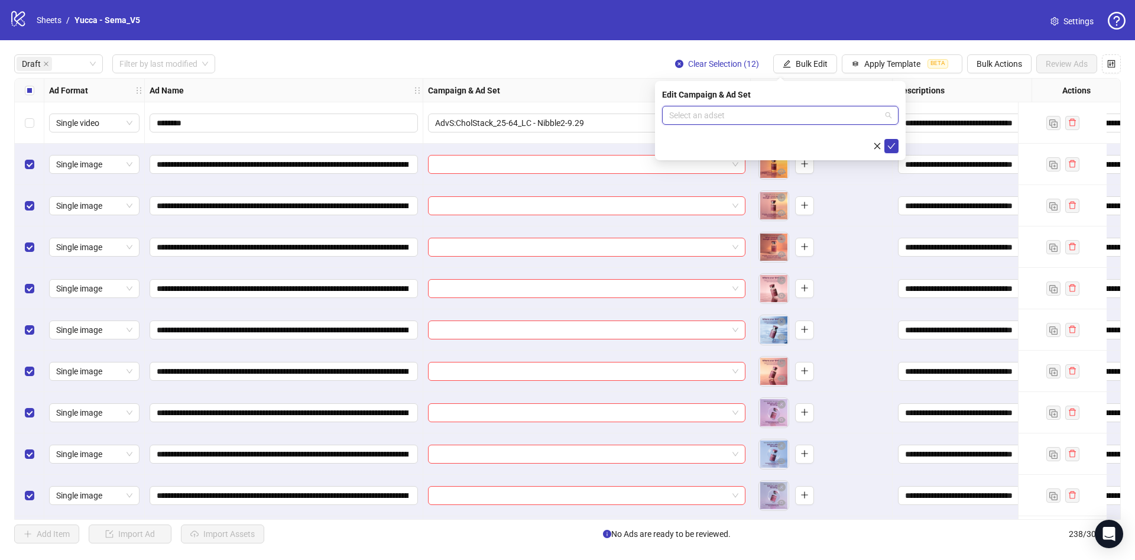
click at [747, 112] on input "search" at bounding box center [775, 115] width 212 height 18
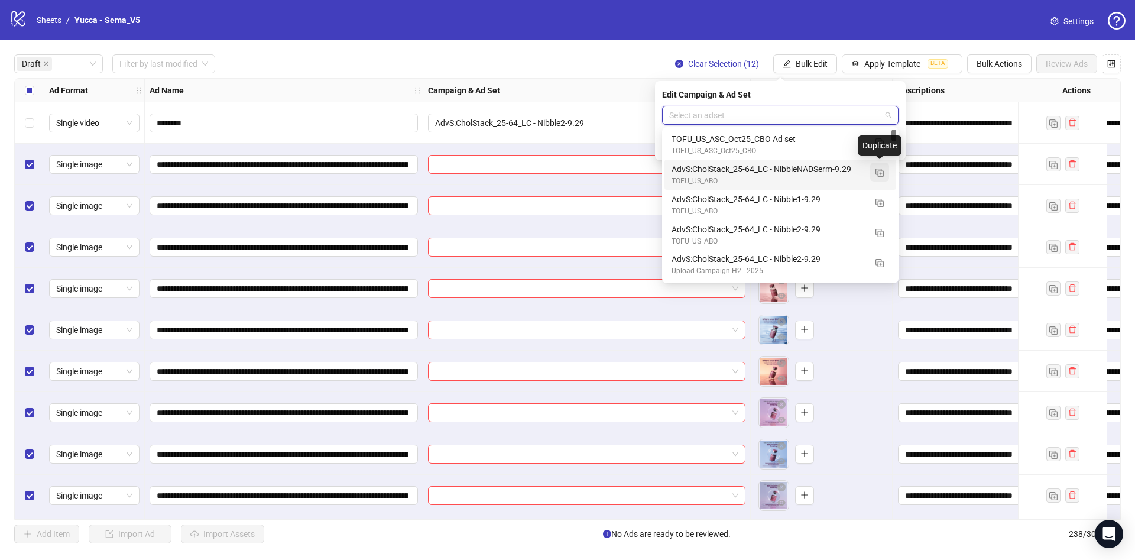
click at [882, 173] on img "button" at bounding box center [880, 173] width 8 height 8
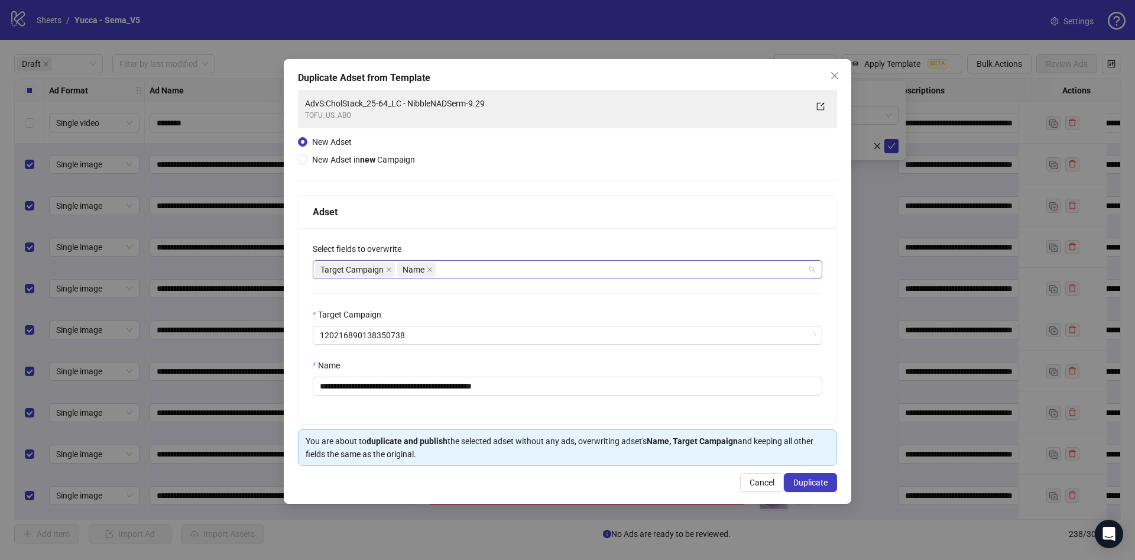
click at [496, 271] on div "Target Campaign Name" at bounding box center [561, 269] width 493 height 17
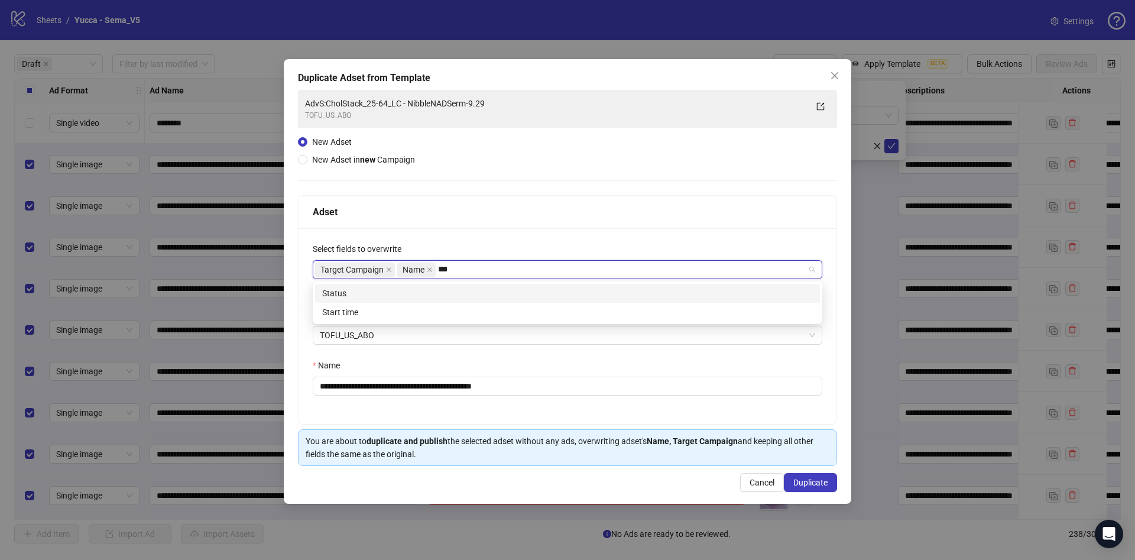
type input "****"
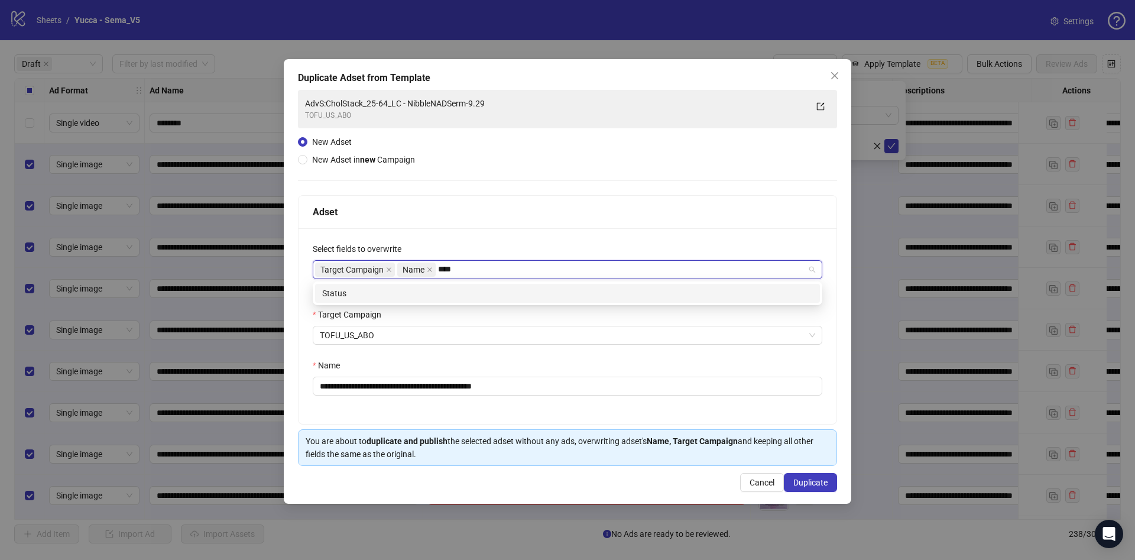
click at [461, 297] on div "Status" at bounding box center [567, 293] width 491 height 13
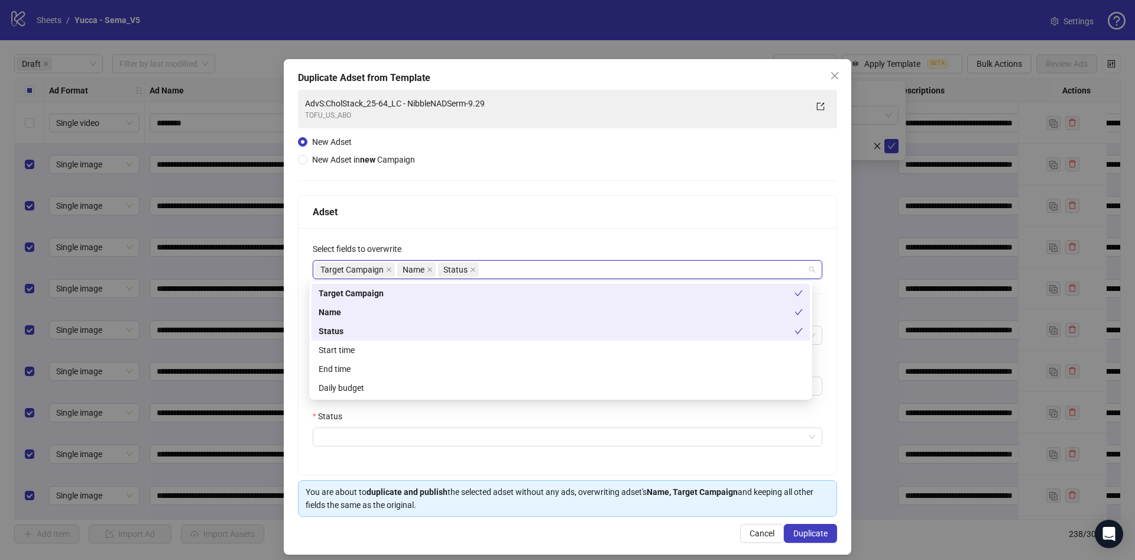
click at [565, 218] on div "Adset" at bounding box center [568, 212] width 510 height 15
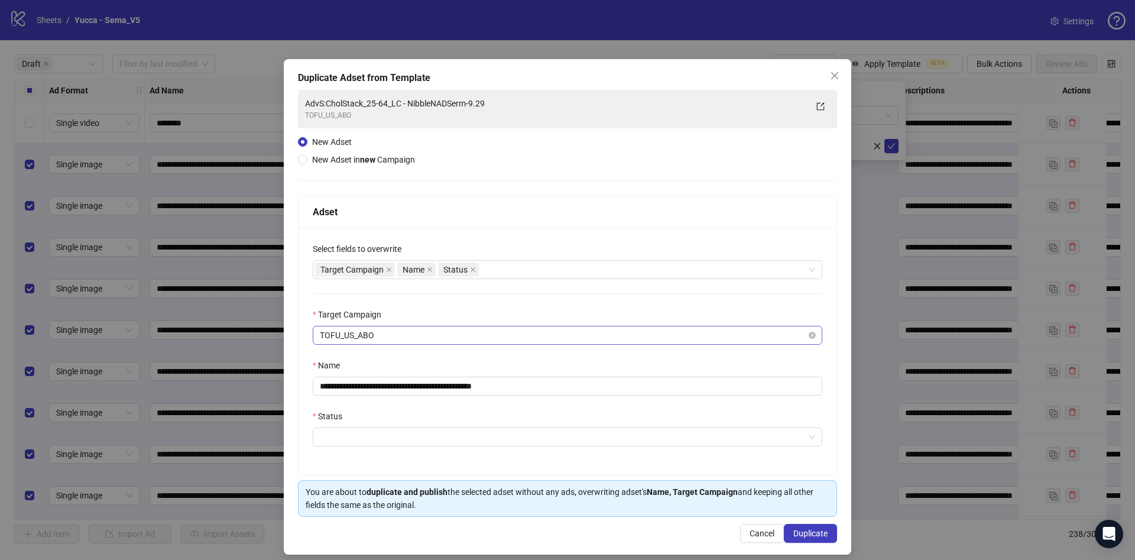
click at [394, 340] on span "TOFU_US_ABO" at bounding box center [568, 335] width 496 height 18
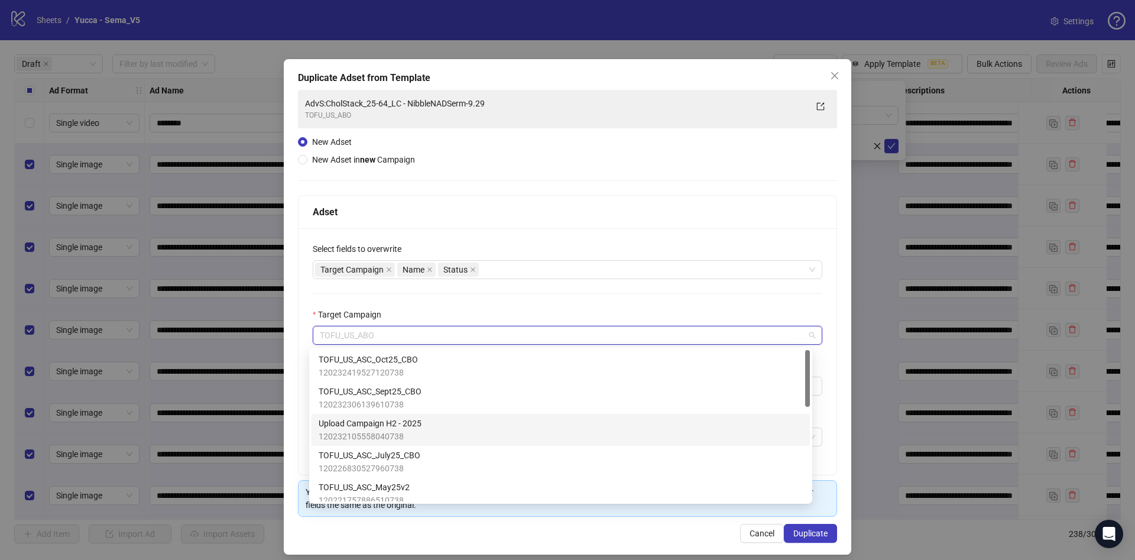
click at [458, 427] on div "Upload Campaign H2 - 2025 120232105558040738" at bounding box center [561, 430] width 484 height 26
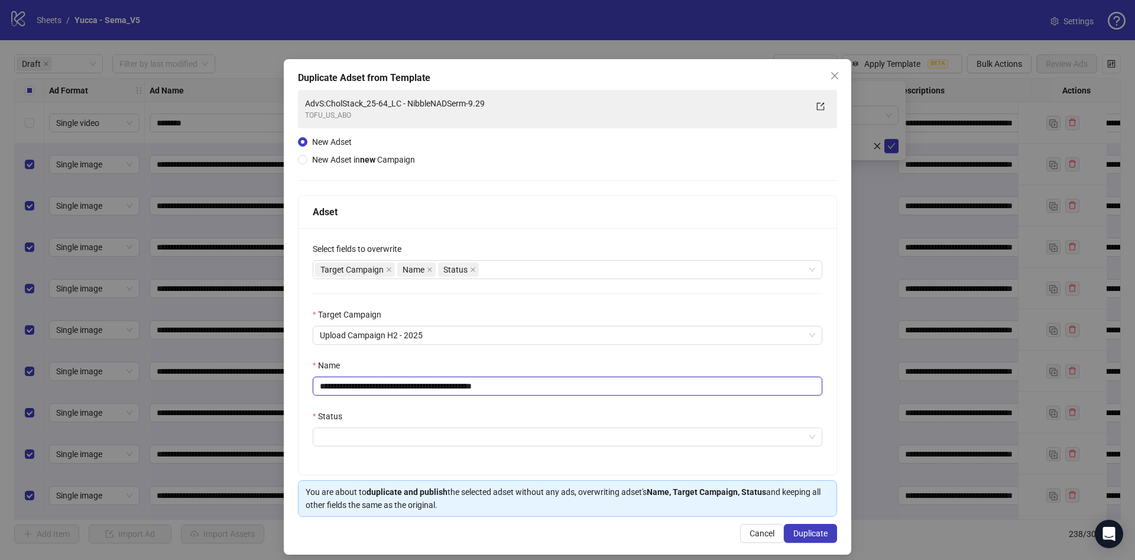
click at [450, 387] on input "**********" at bounding box center [568, 386] width 510 height 19
click at [439, 393] on input "**********" at bounding box center [568, 386] width 510 height 19
drag, startPoint x: 420, startPoint y: 386, endPoint x: 665, endPoint y: 394, distance: 245.5
click at [665, 394] on input "**********" at bounding box center [568, 386] width 510 height 19
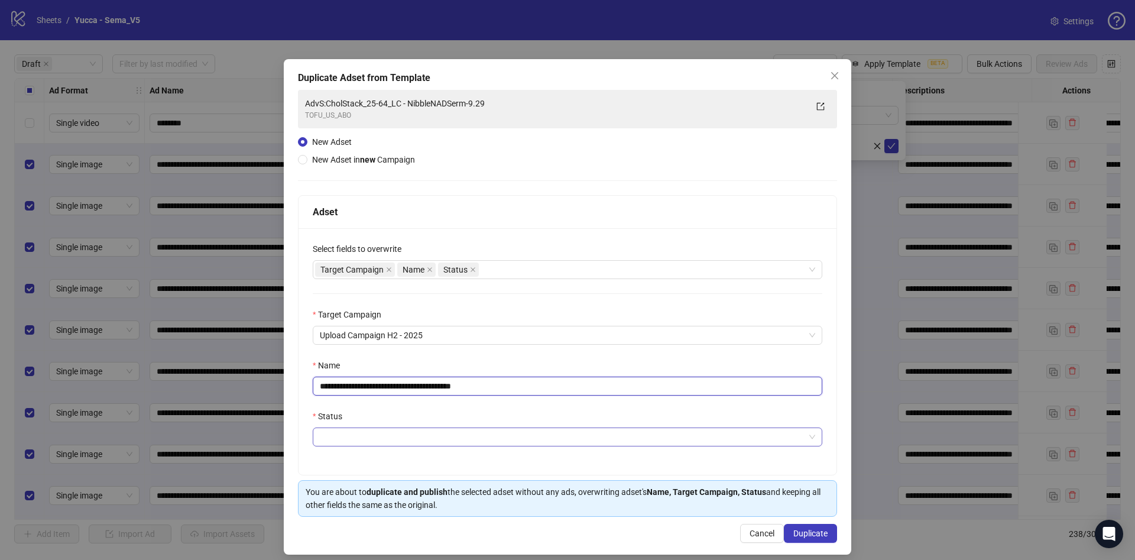
type input "**********"
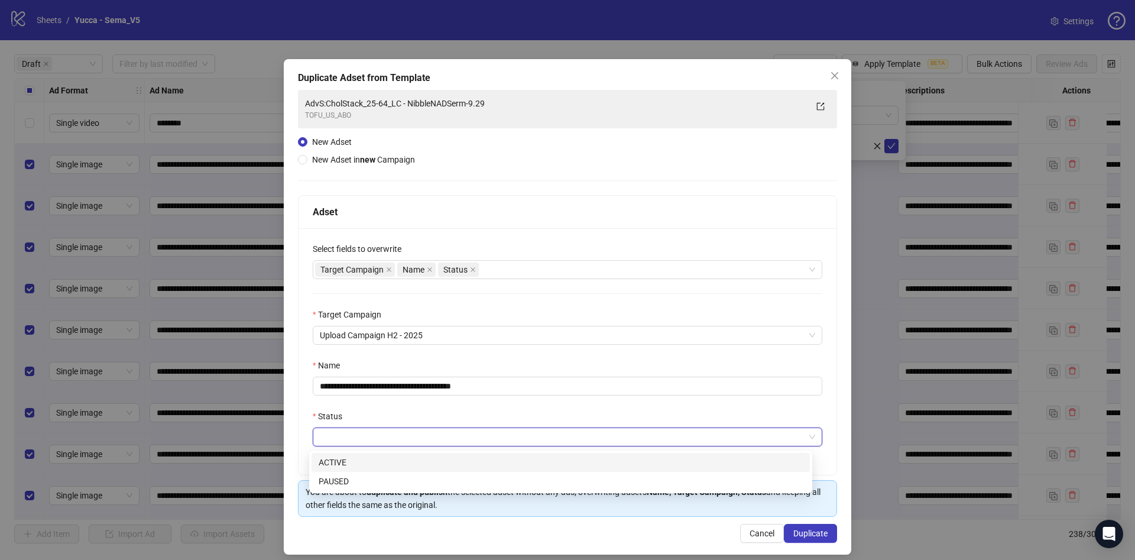
click at [456, 432] on input "Status" at bounding box center [562, 437] width 485 height 18
click at [448, 483] on div "PAUSED" at bounding box center [561, 481] width 484 height 13
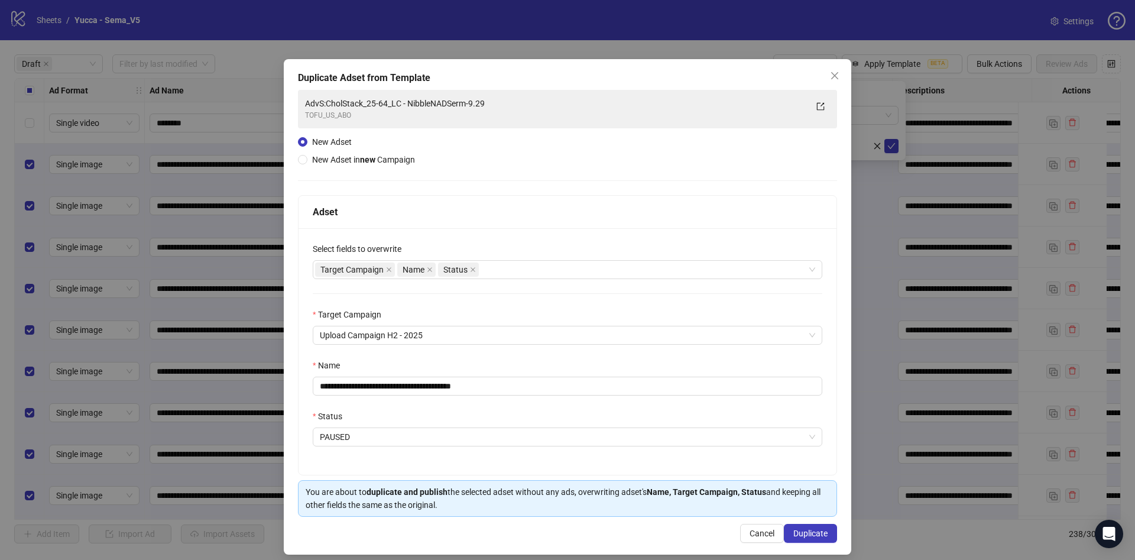
click at [631, 488] on div "You are about to duplicate and publish the selected adset without any ads, over…" at bounding box center [568, 498] width 524 height 26
click at [794, 536] on span "Duplicate" at bounding box center [811, 533] width 34 height 9
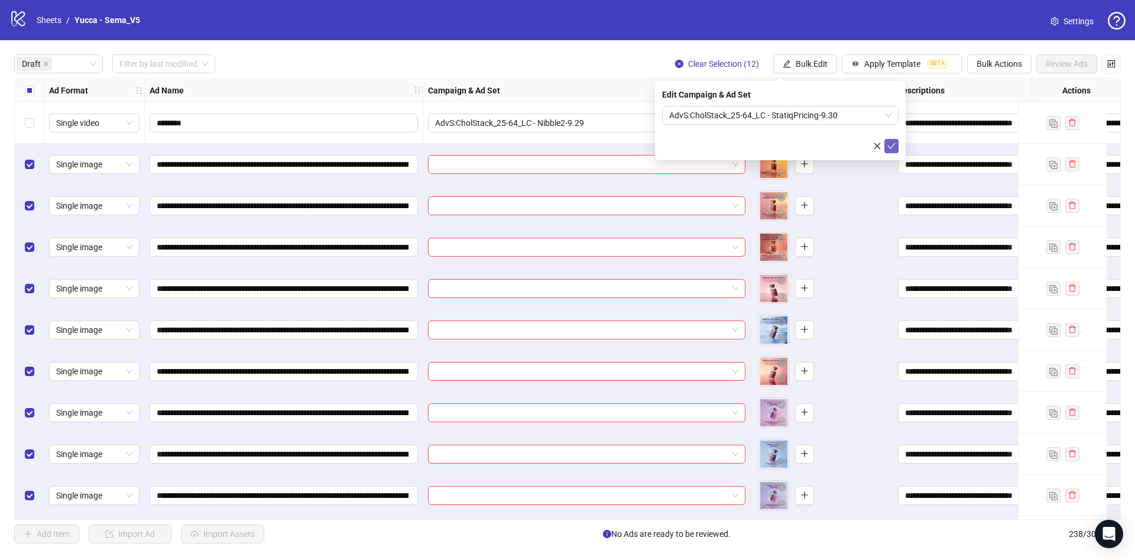
click at [893, 147] on icon "check" at bounding box center [892, 146] width 8 height 8
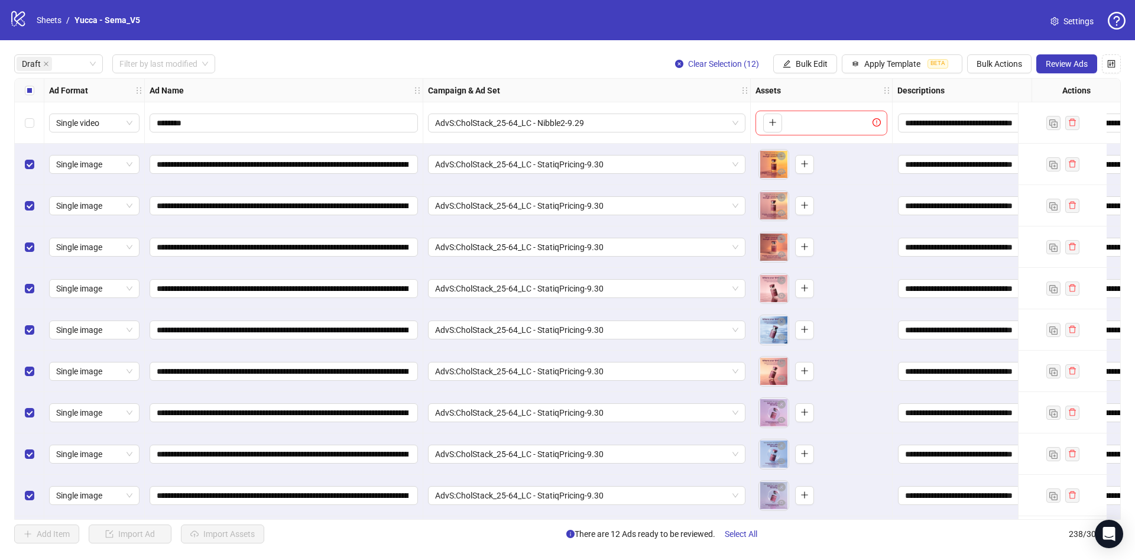
click at [744, 97] on div "Campaign & Ad Set" at bounding box center [587, 91] width 328 height 24
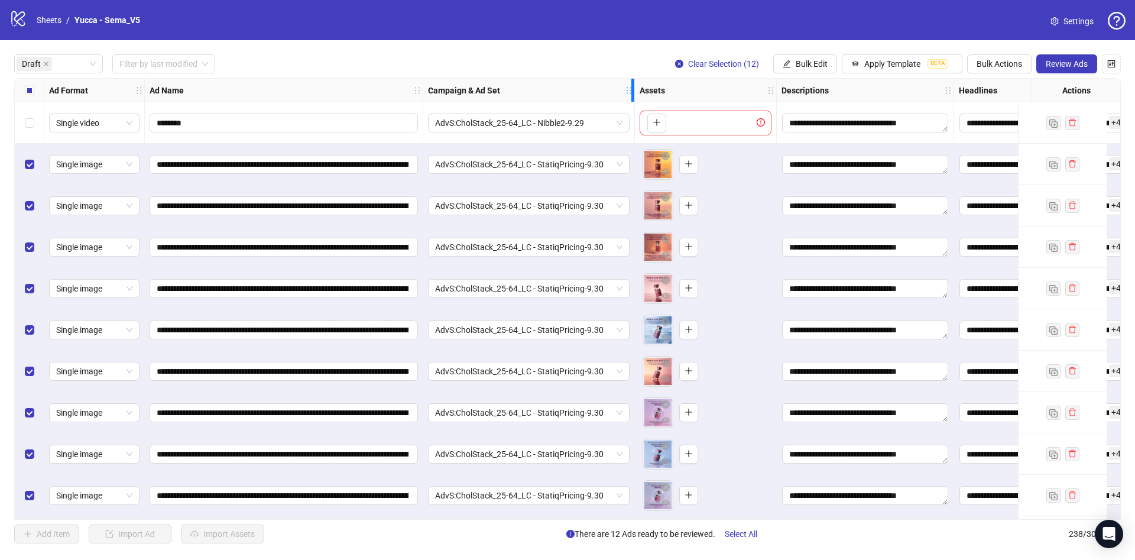
drag, startPoint x: 745, startPoint y: 92, endPoint x: 629, endPoint y: 131, distance: 122.3
click at [629, 131] on div "**********" at bounding box center [677, 360] width 1324 height 562
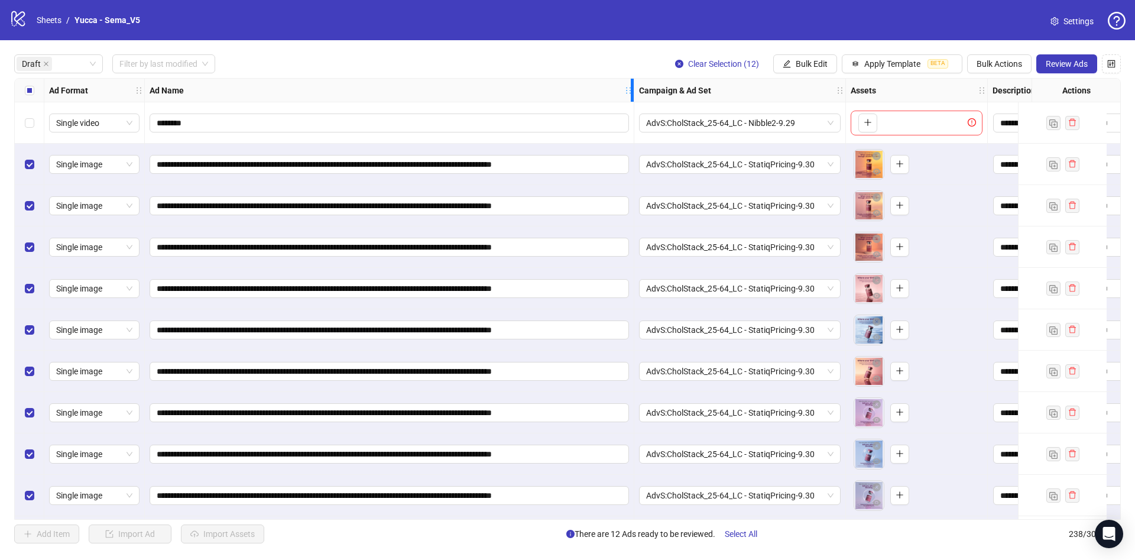
drag, startPoint x: 419, startPoint y: 91, endPoint x: 630, endPoint y: 145, distance: 218.0
click at [630, 145] on div "**********" at bounding box center [738, 360] width 1446 height 562
click at [1073, 63] on span "Review Ads" at bounding box center [1067, 63] width 42 height 9
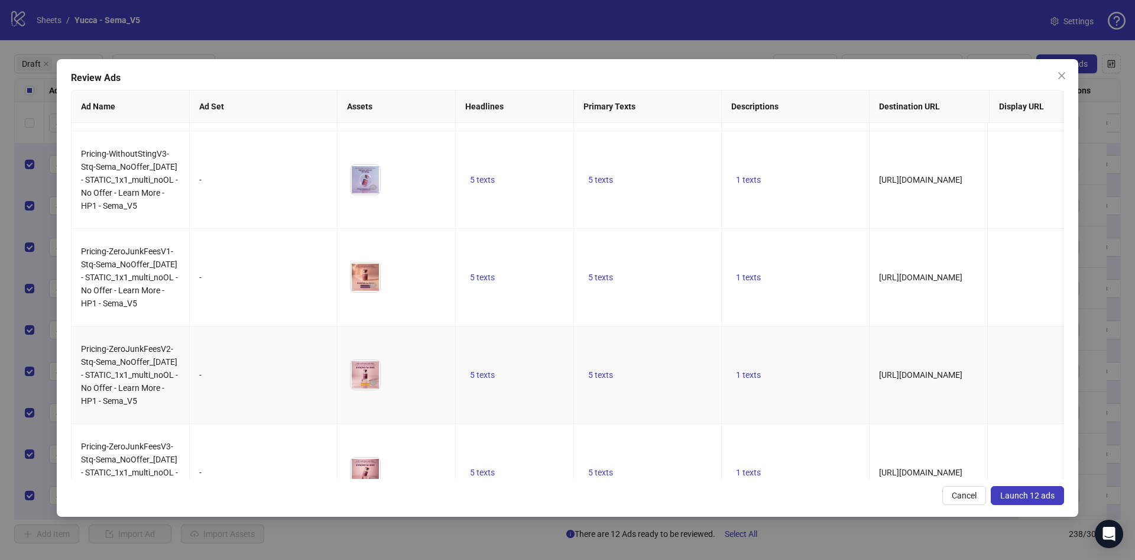
scroll to position [828, 0]
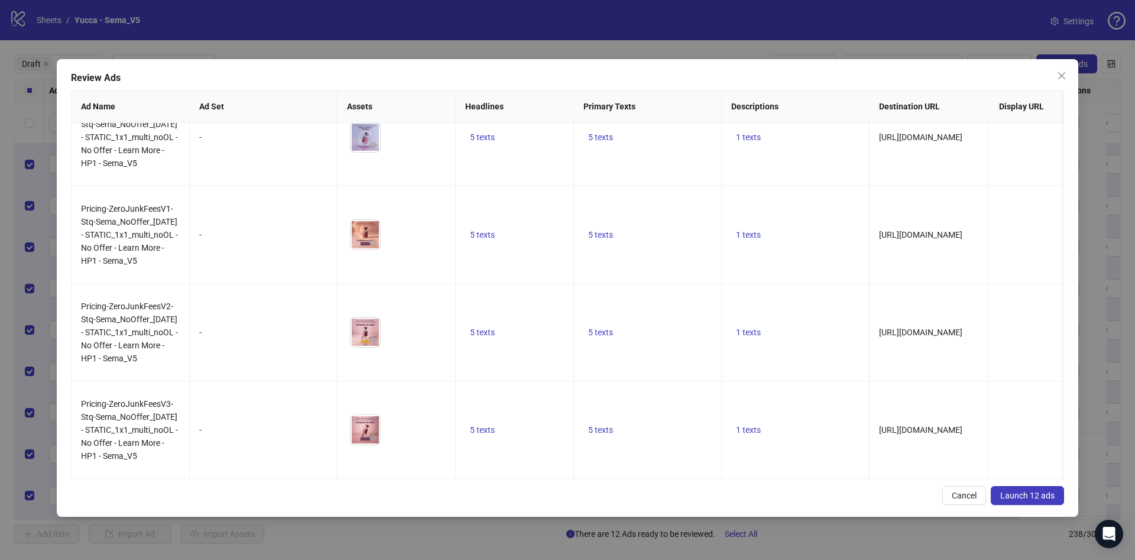
click at [1032, 496] on span "Launch 12 ads" at bounding box center [1028, 495] width 54 height 9
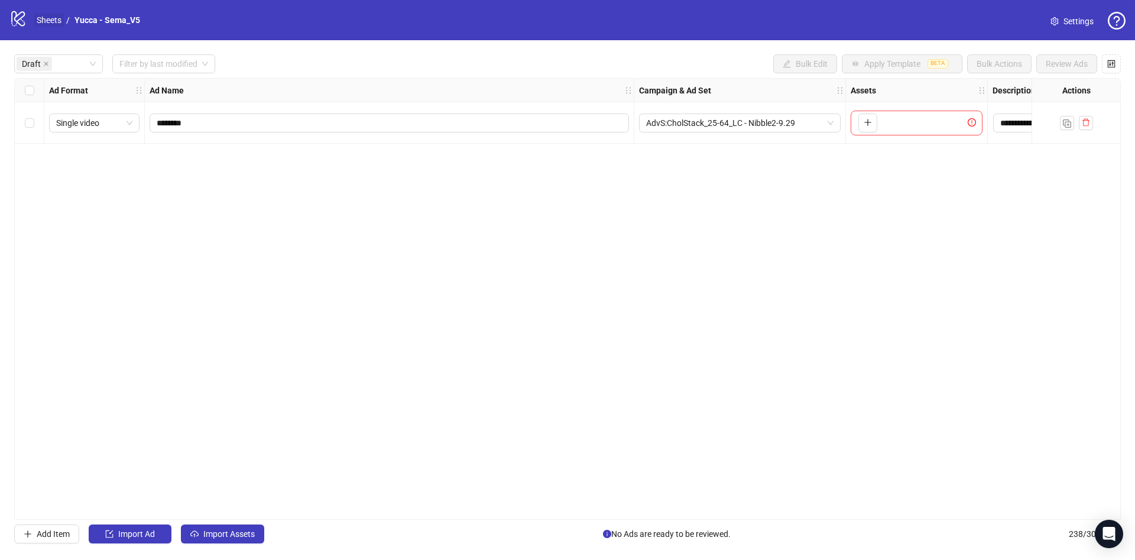
click at [46, 21] on link "Sheets" at bounding box center [49, 20] width 30 height 13
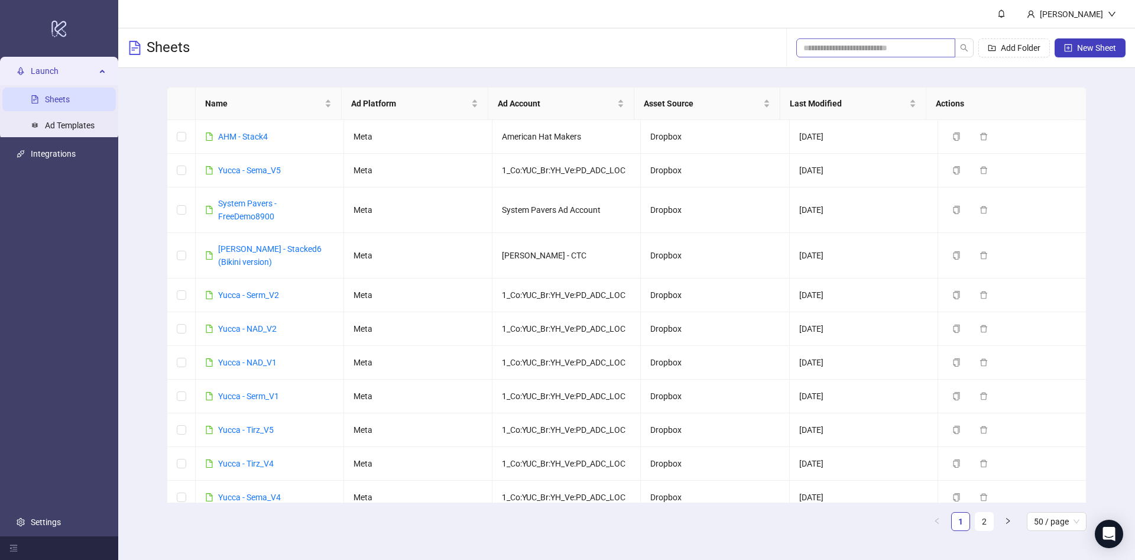
click at [884, 38] on span at bounding box center [876, 47] width 159 height 19
click at [875, 55] on span at bounding box center [876, 47] width 159 height 19
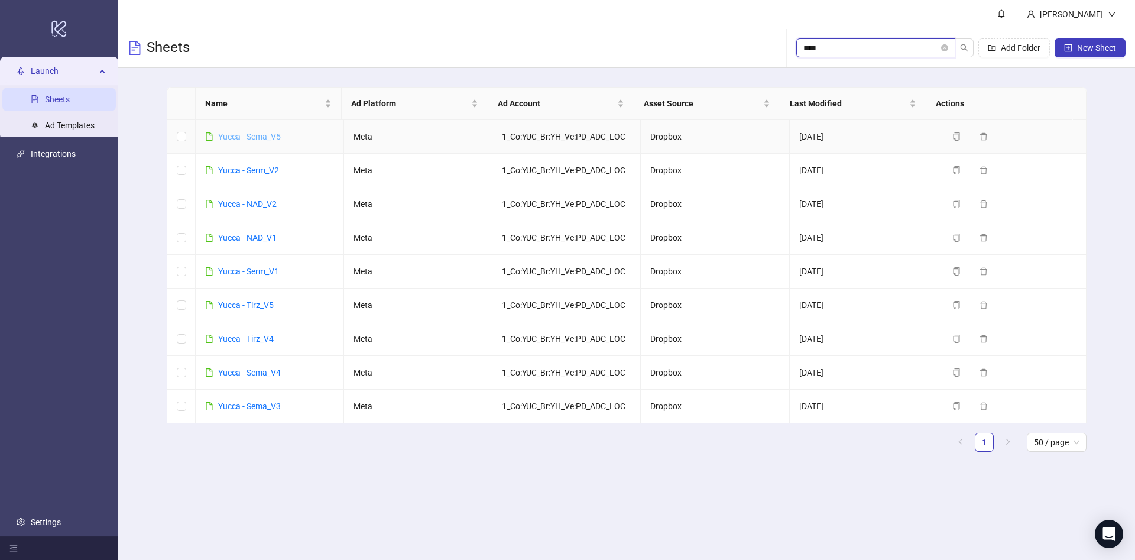
type input "****"
click at [267, 137] on link "Yucca - Sema_V5" at bounding box center [249, 136] width 63 height 9
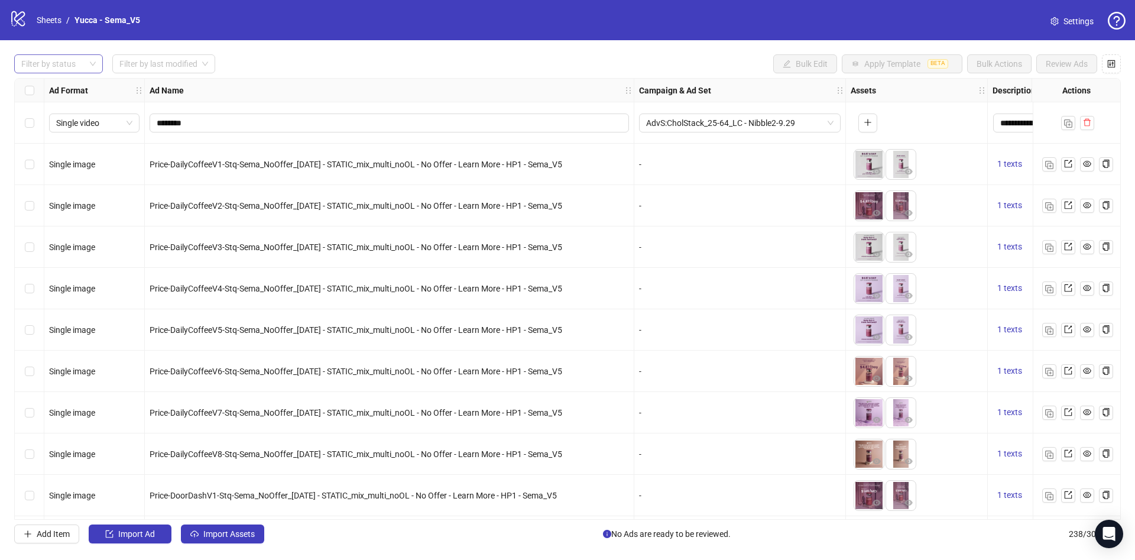
click at [47, 63] on div at bounding box center [53, 64] width 72 height 17
click at [46, 80] on div "Draft" at bounding box center [59, 88] width 84 height 19
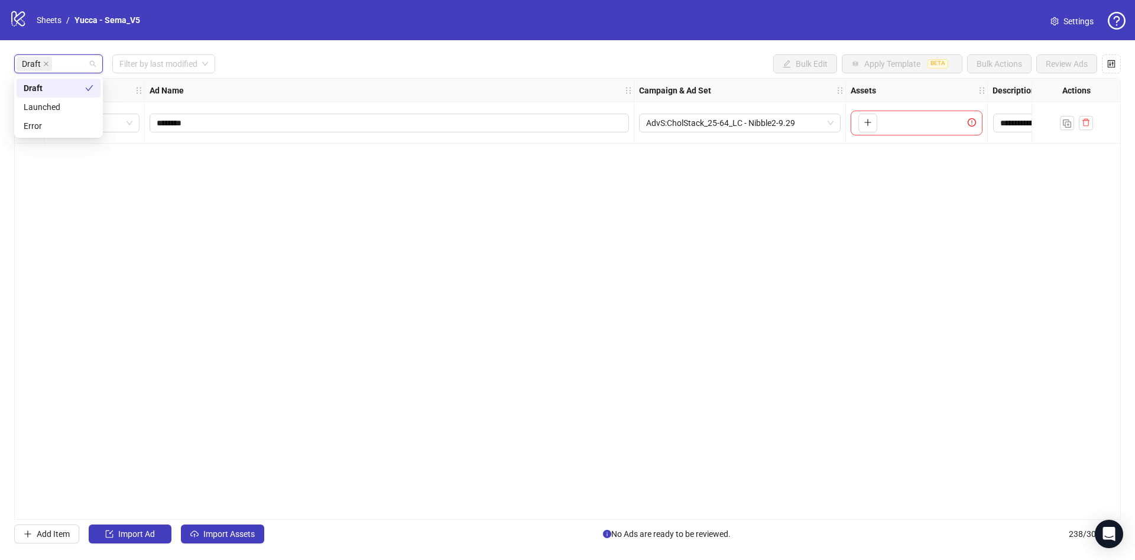
click at [310, 69] on div "Draft Filter by last modified Bulk Edit Apply Template BETA Bulk Actions Review…" at bounding box center [567, 63] width 1107 height 19
click at [235, 536] on span "Import Assets" at bounding box center [228, 533] width 51 height 9
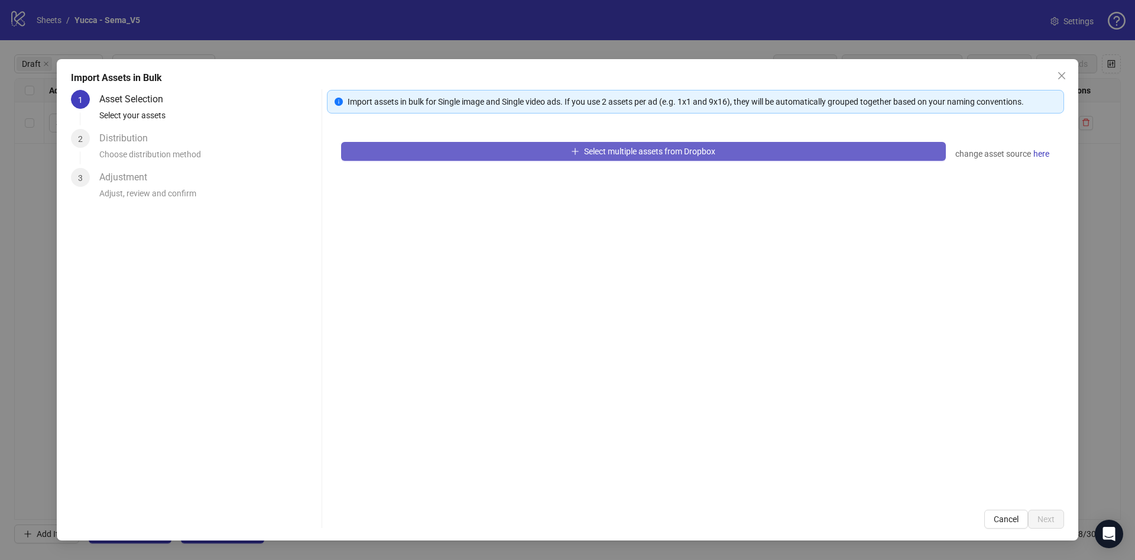
click at [530, 148] on button "Select multiple assets from Dropbox" at bounding box center [643, 151] width 605 height 19
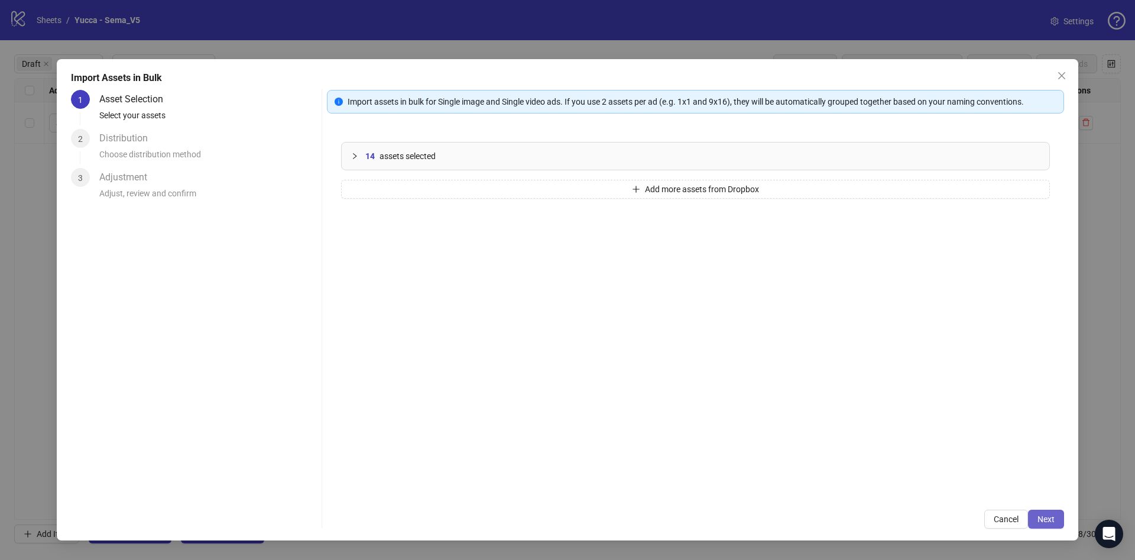
click at [1046, 517] on span "Next" at bounding box center [1046, 518] width 17 height 9
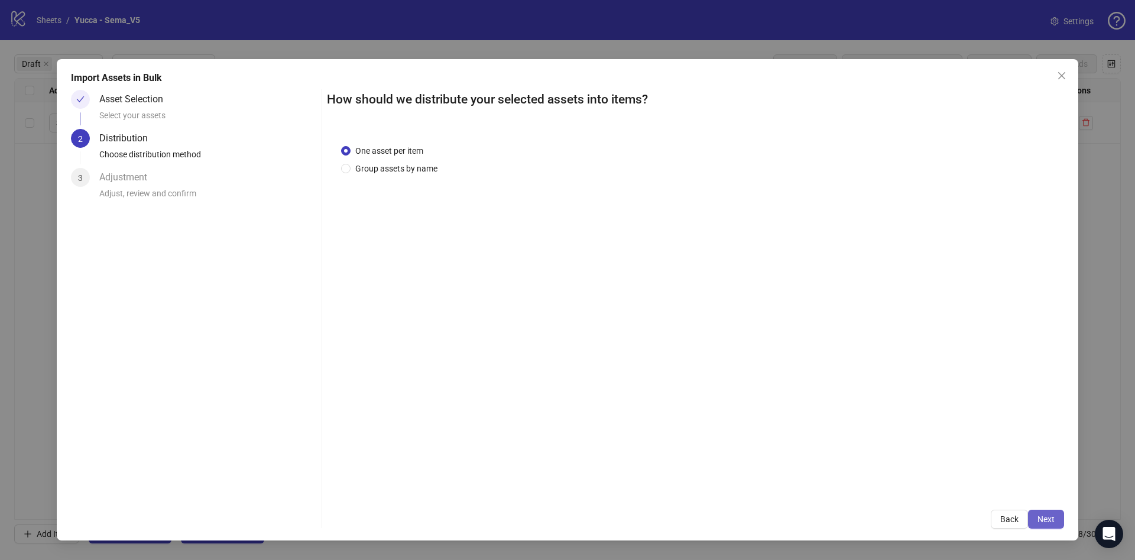
click at [1054, 517] on span "Next" at bounding box center [1046, 518] width 17 height 9
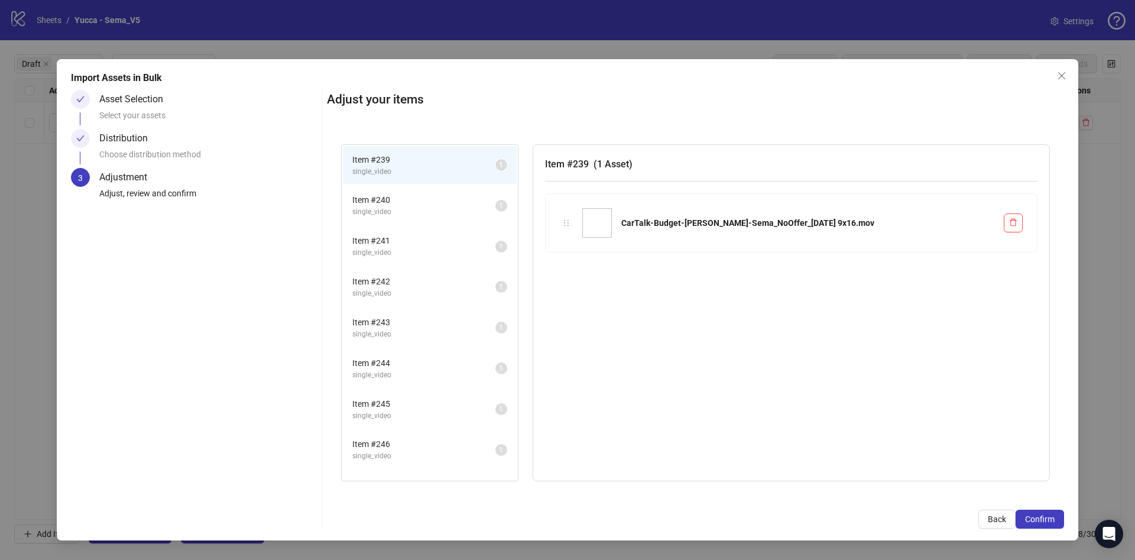
click at [1054, 517] on span "Confirm" at bounding box center [1040, 518] width 30 height 9
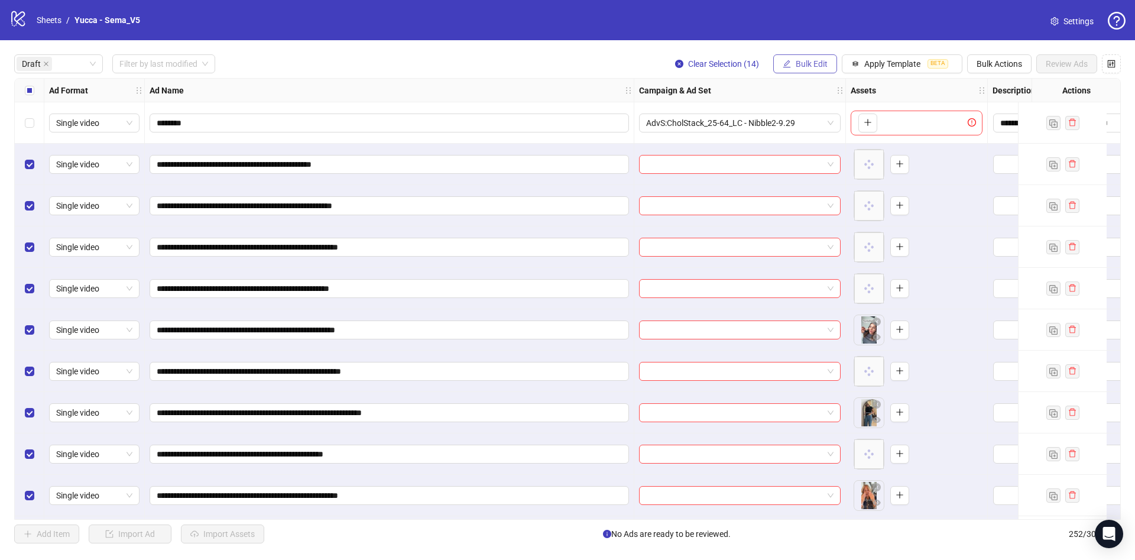
click at [827, 72] on button "Bulk Edit" at bounding box center [805, 63] width 64 height 19
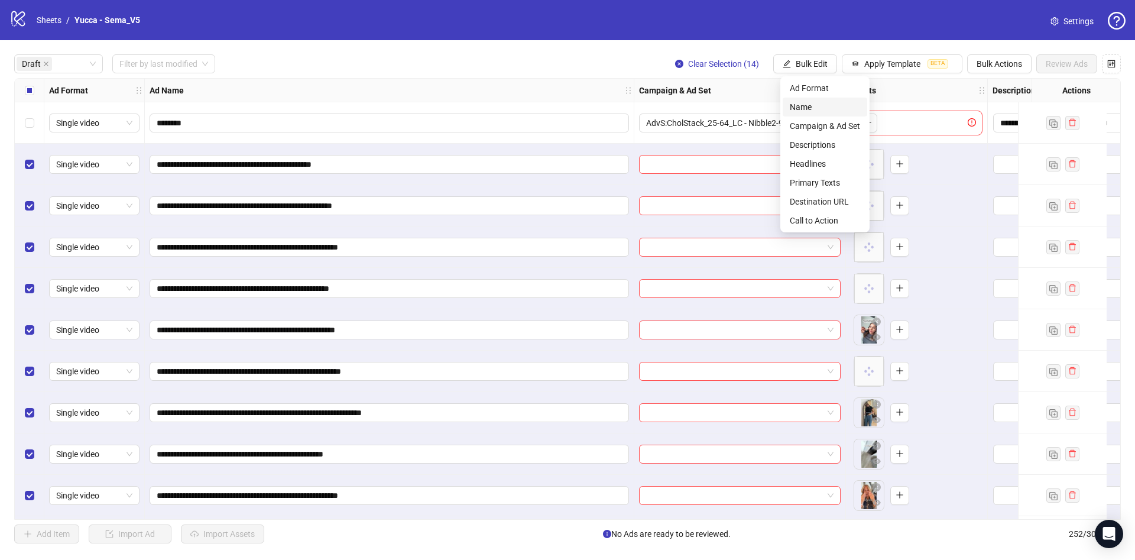
click at [814, 111] on span "Name" at bounding box center [825, 107] width 70 height 13
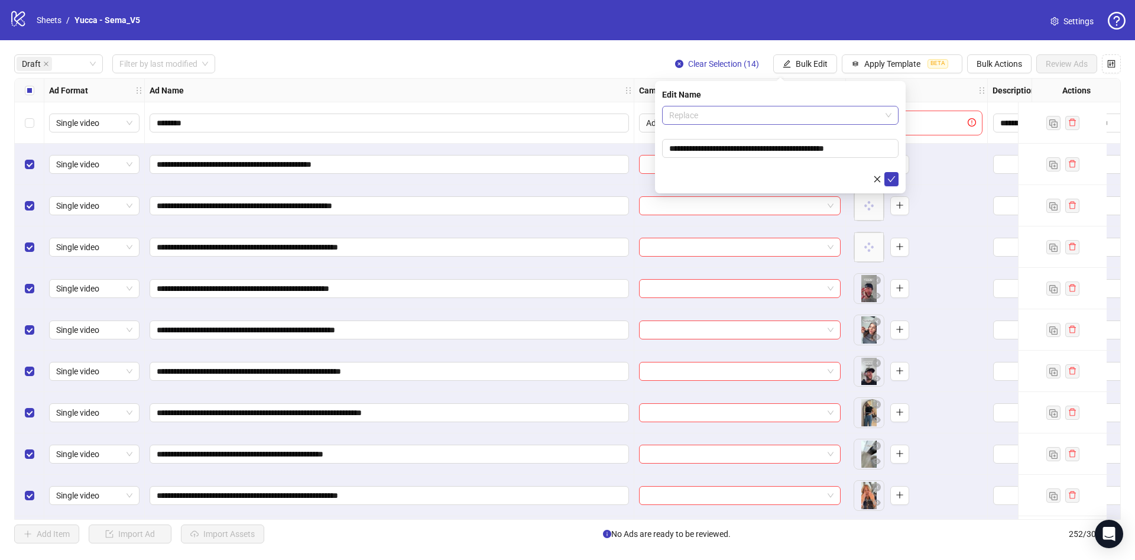
click at [760, 122] on span "Replace" at bounding box center [780, 115] width 222 height 18
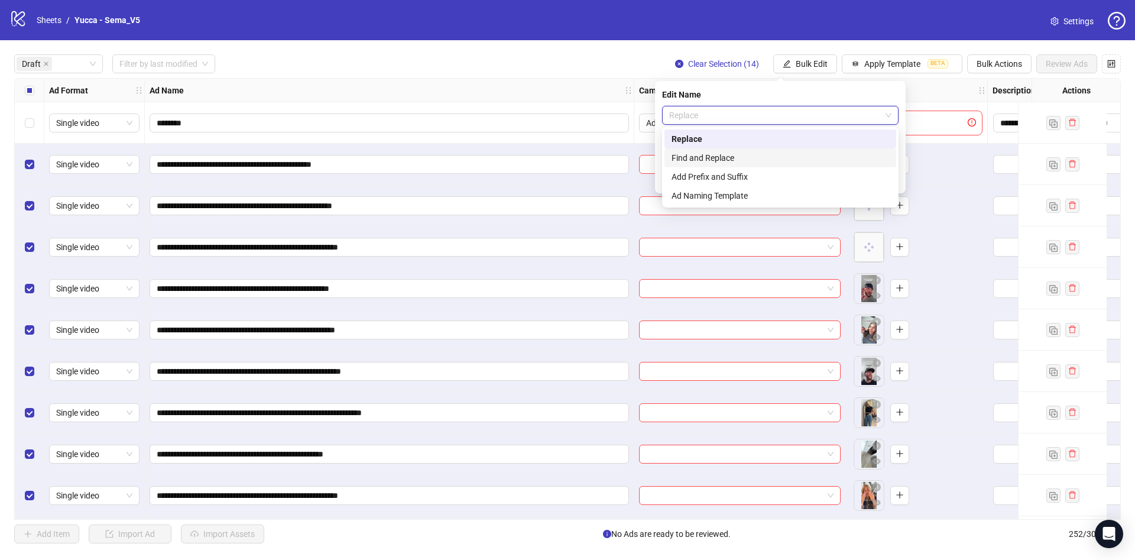
click at [737, 161] on div "Find and Replace" at bounding box center [781, 157] width 218 height 13
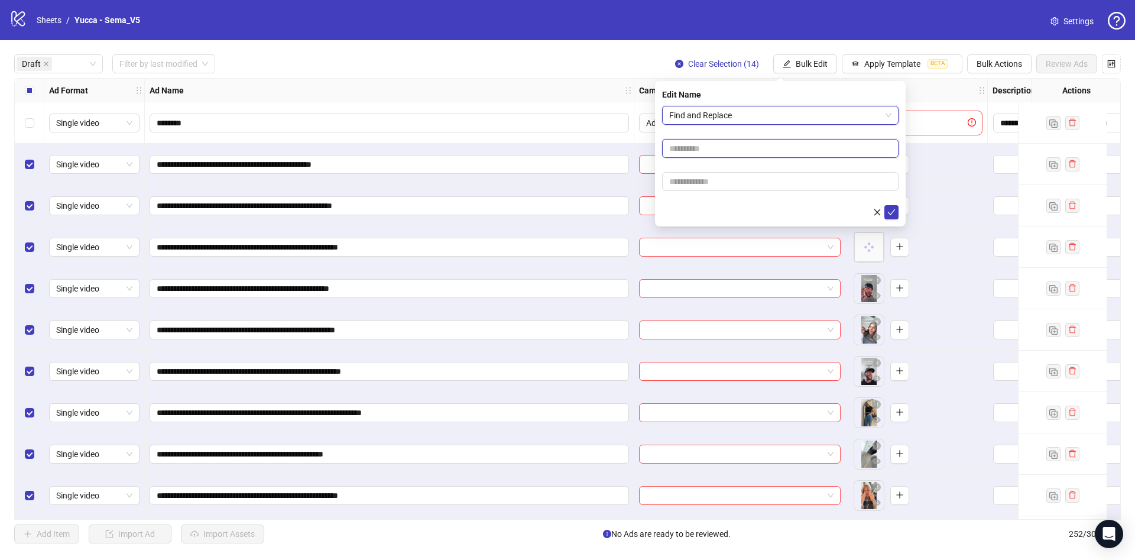
click at [730, 154] on input "text" at bounding box center [780, 148] width 237 height 19
type input "****"
click at [734, 183] on input "text" at bounding box center [780, 181] width 237 height 19
paste input "**********"
type input "**********"
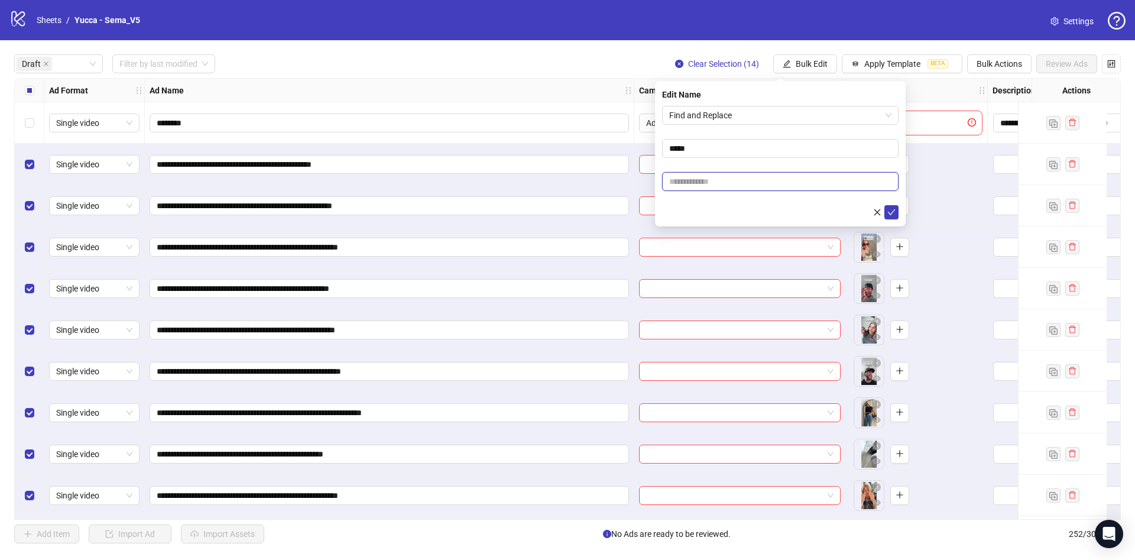
paste input "**********"
type input "**********"
click at [893, 209] on icon "check" at bounding box center [892, 212] width 8 height 8
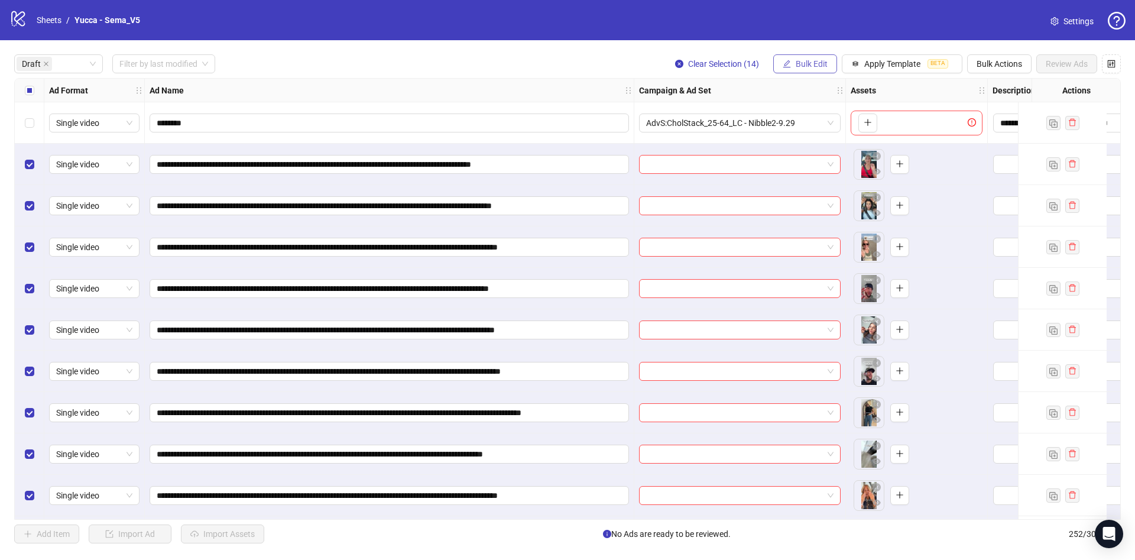
click at [804, 63] on span "Bulk Edit" at bounding box center [812, 63] width 32 height 9
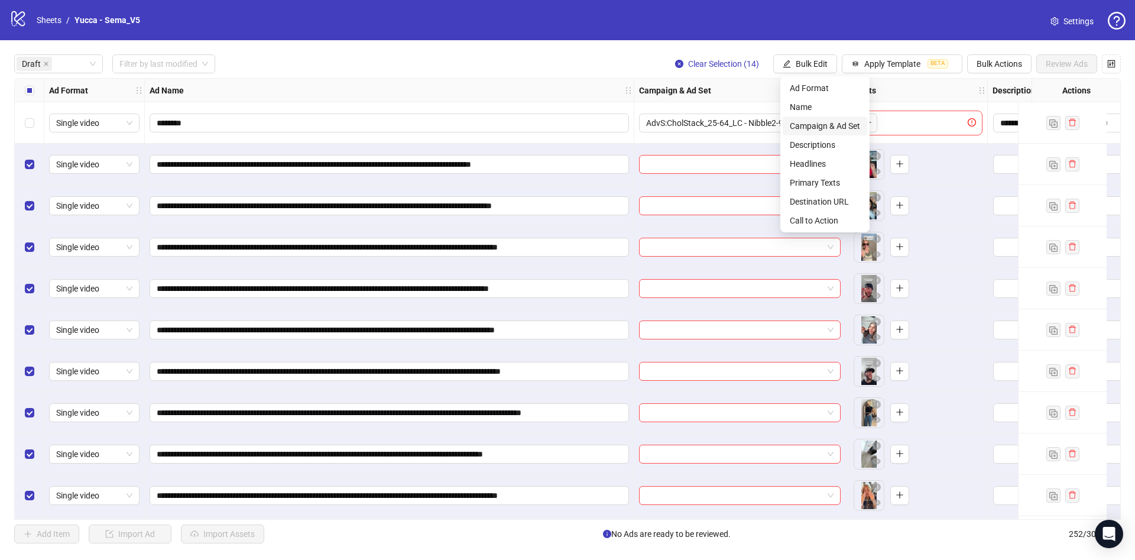
click at [815, 121] on span "Campaign & Ad Set" at bounding box center [825, 125] width 70 height 13
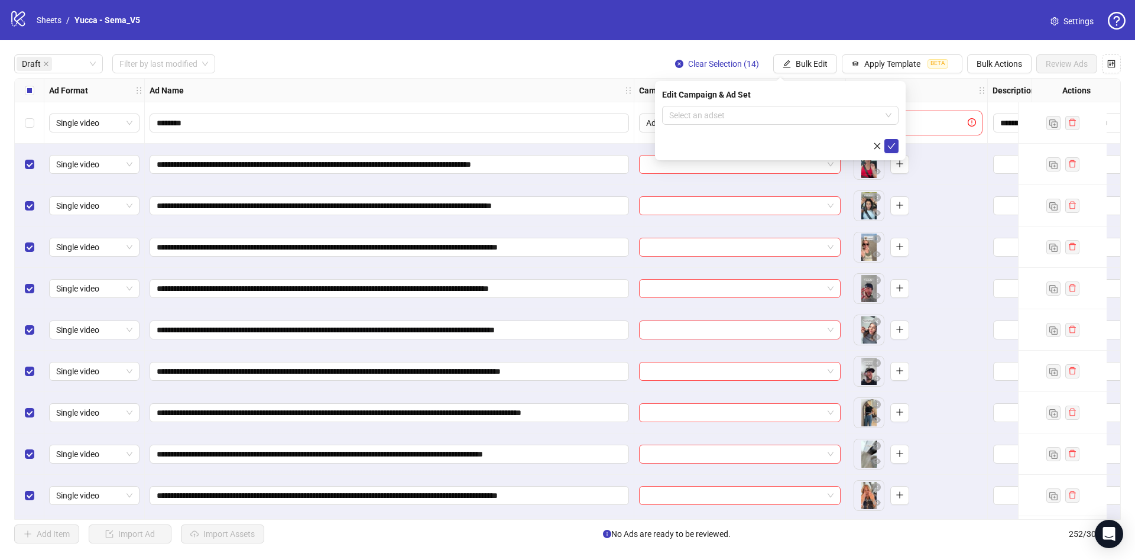
click at [21, 96] on div "Select all rows" at bounding box center [30, 91] width 30 height 24
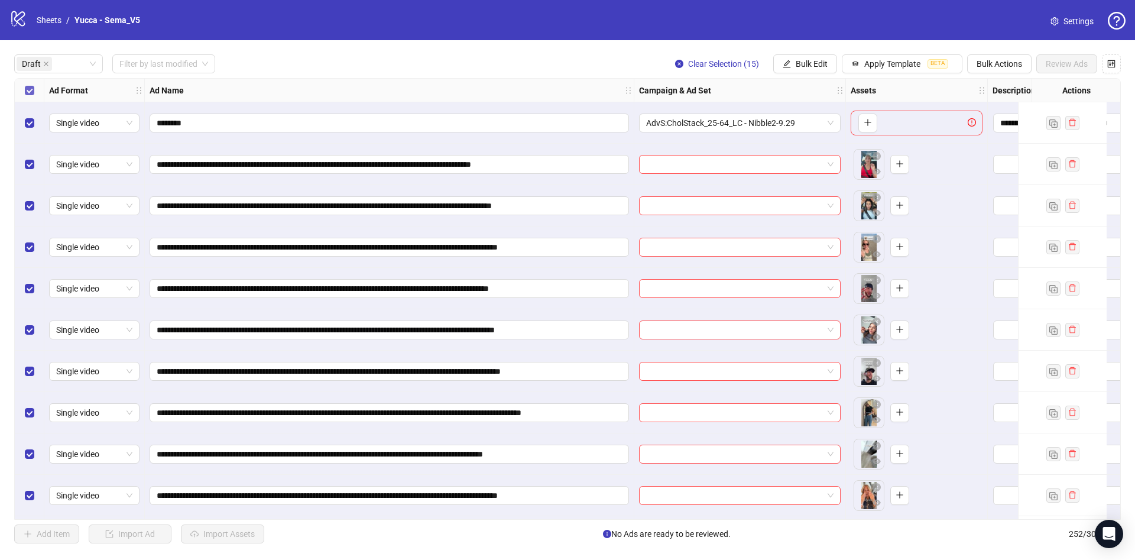
click at [25, 96] on label "Select all rows" at bounding box center [29, 90] width 9 height 13
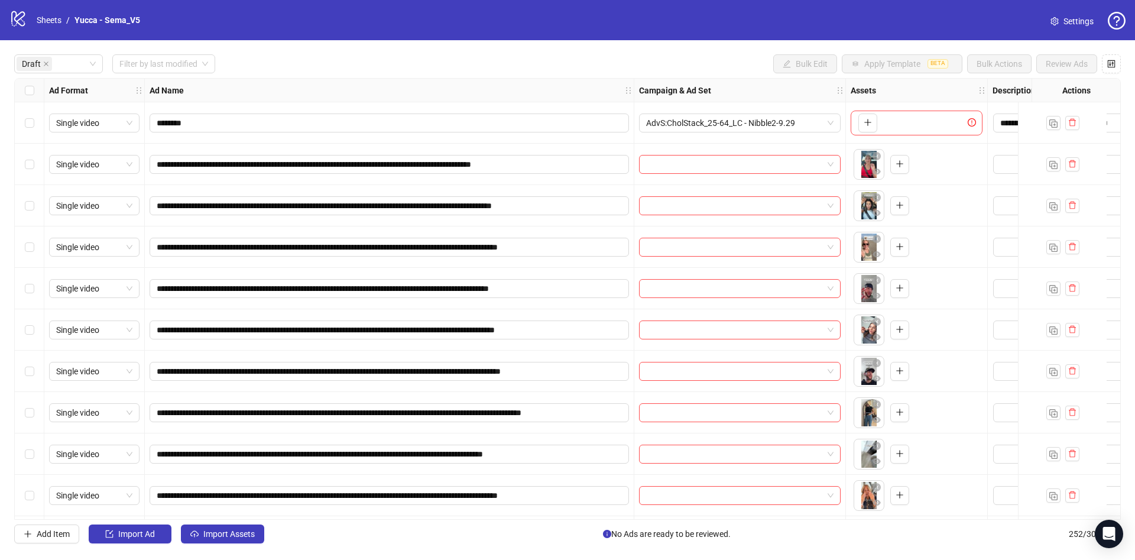
click at [31, 96] on label "Select all rows" at bounding box center [29, 90] width 9 height 13
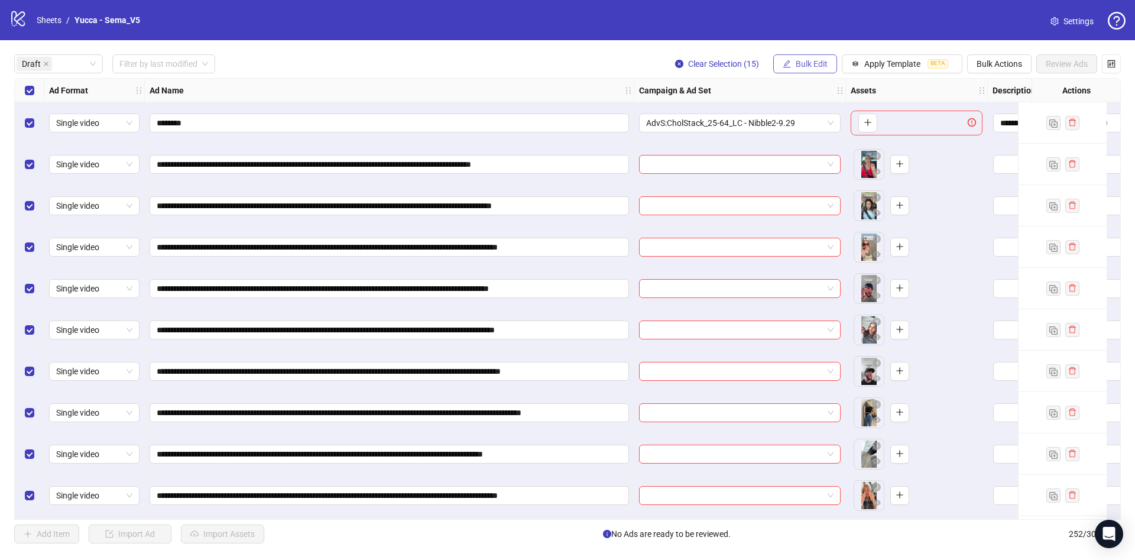
click at [825, 69] on span "Bulk Edit" at bounding box center [812, 63] width 32 height 9
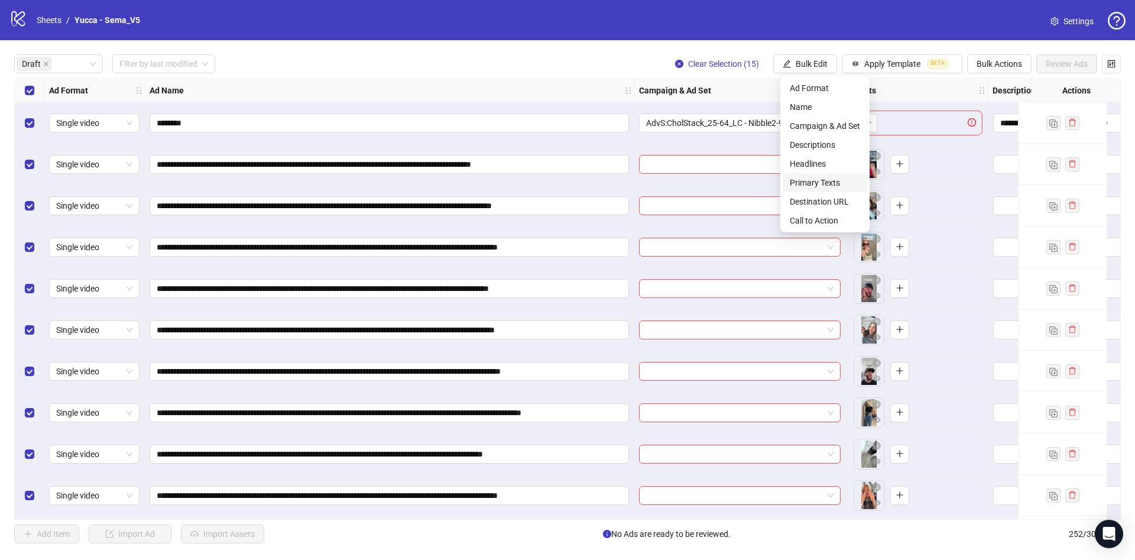
click at [840, 182] on span "Primary Texts" at bounding box center [825, 182] width 70 height 13
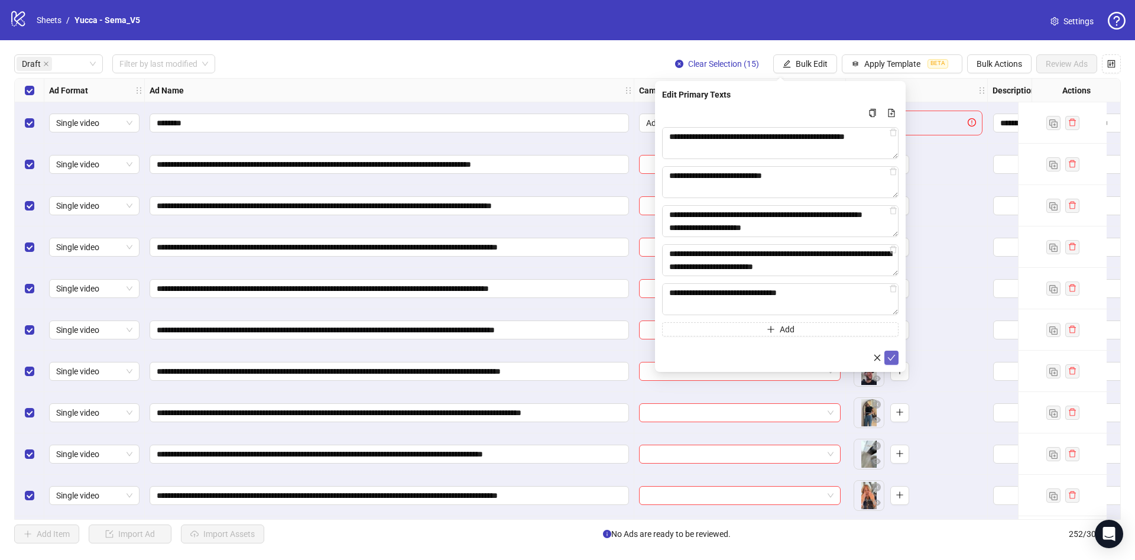
click at [892, 355] on icon "check" at bounding box center [892, 358] width 8 height 8
click at [799, 64] on button "Bulk Edit" at bounding box center [805, 63] width 64 height 19
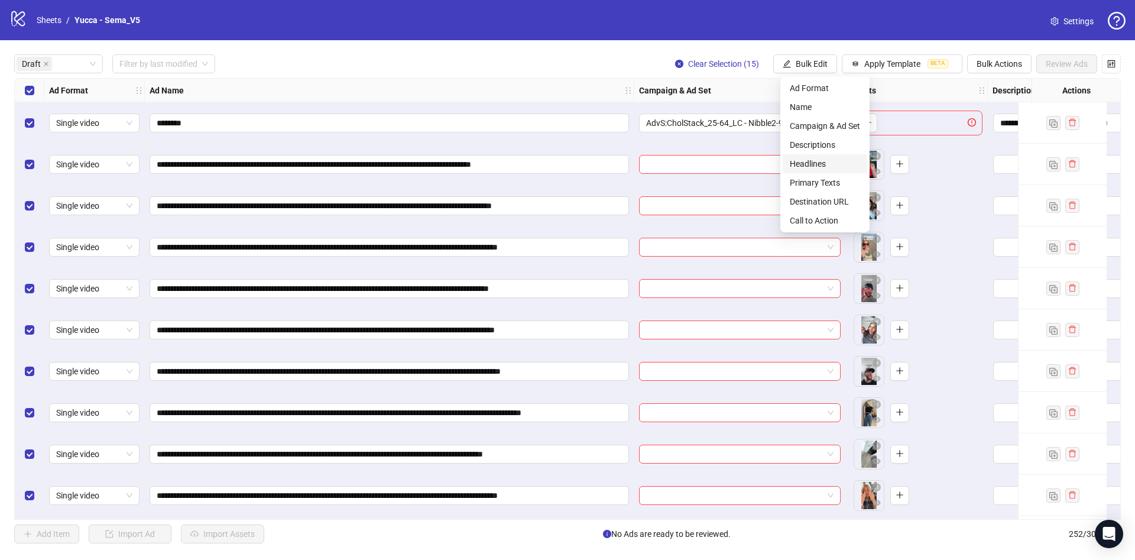
click at [824, 163] on span "Headlines" at bounding box center [825, 163] width 70 height 13
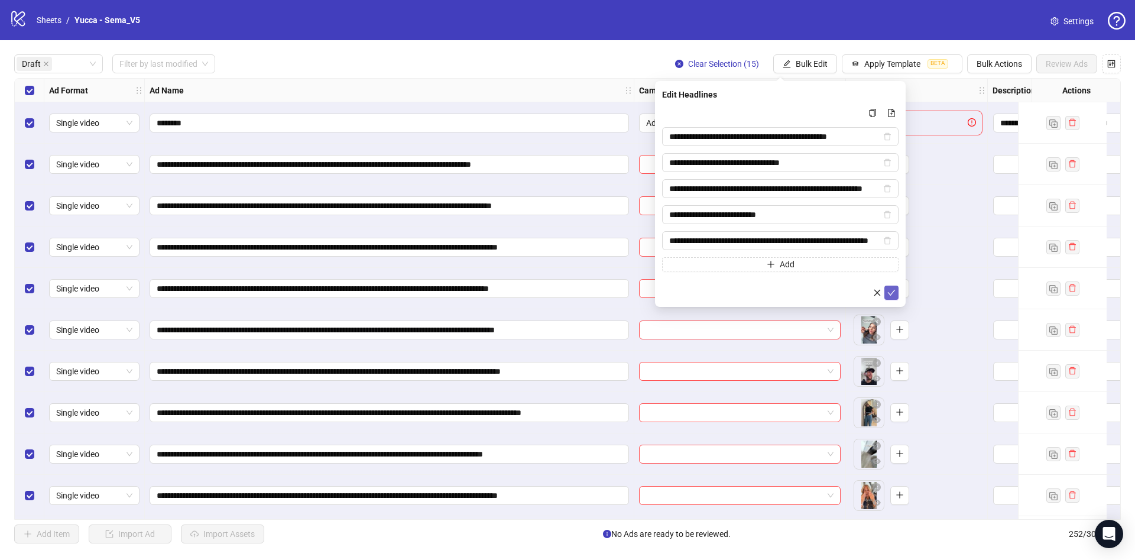
click at [894, 293] on icon "check" at bounding box center [892, 293] width 8 height 8
click at [821, 67] on span "Bulk Edit" at bounding box center [812, 63] width 32 height 9
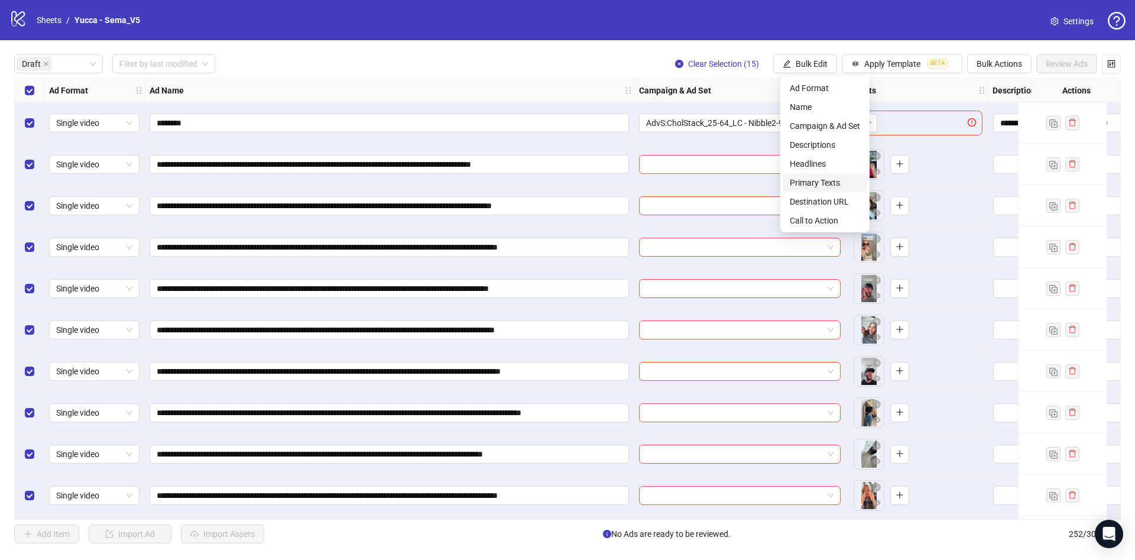
click at [830, 183] on span "Primary Texts" at bounding box center [825, 182] width 70 height 13
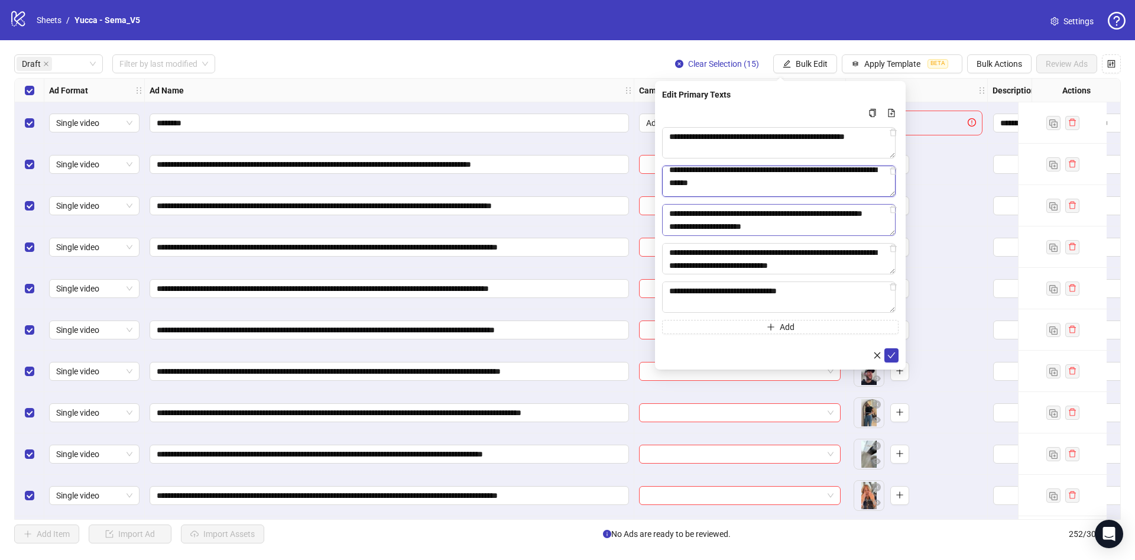
scroll to position [143, 0]
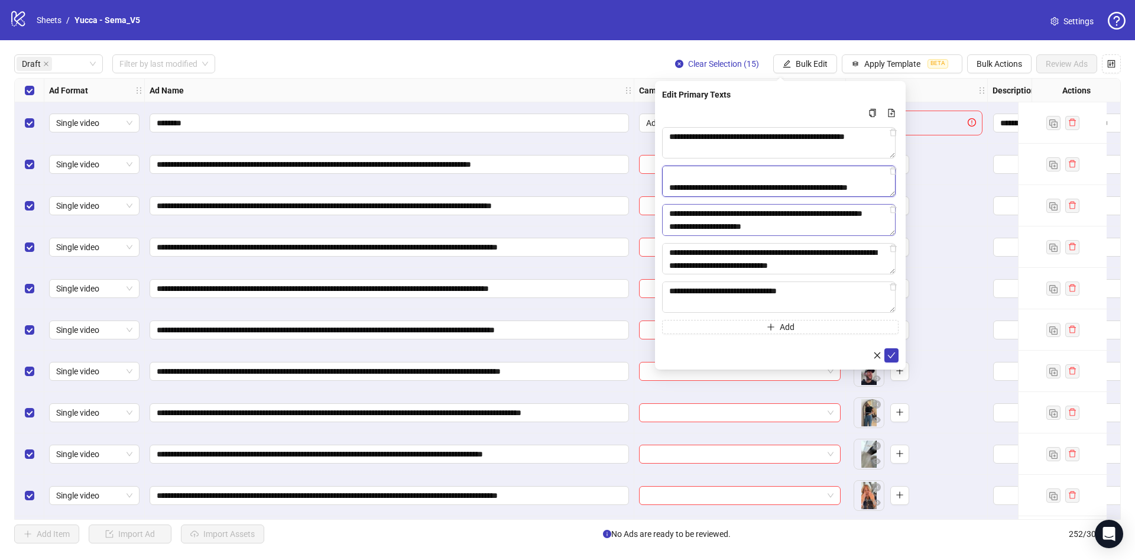
drag, startPoint x: 813, startPoint y: 177, endPoint x: 815, endPoint y: 223, distance: 46.2
click at [815, 223] on div "**********" at bounding box center [780, 220] width 237 height 228
click at [824, 62] on span "Bulk Edit" at bounding box center [812, 63] width 32 height 9
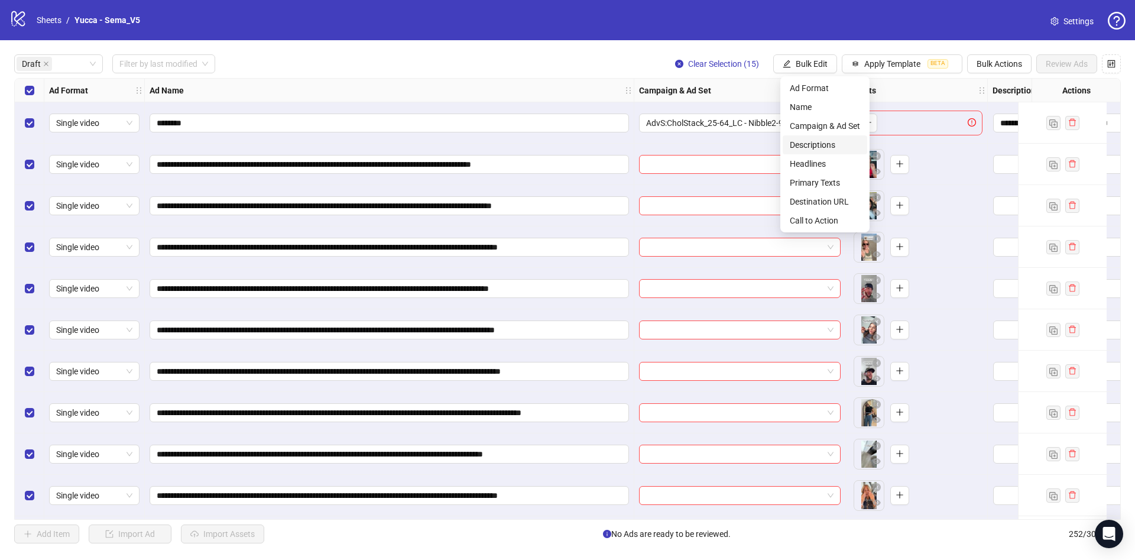
click at [822, 144] on span "Descriptions" at bounding box center [825, 144] width 70 height 13
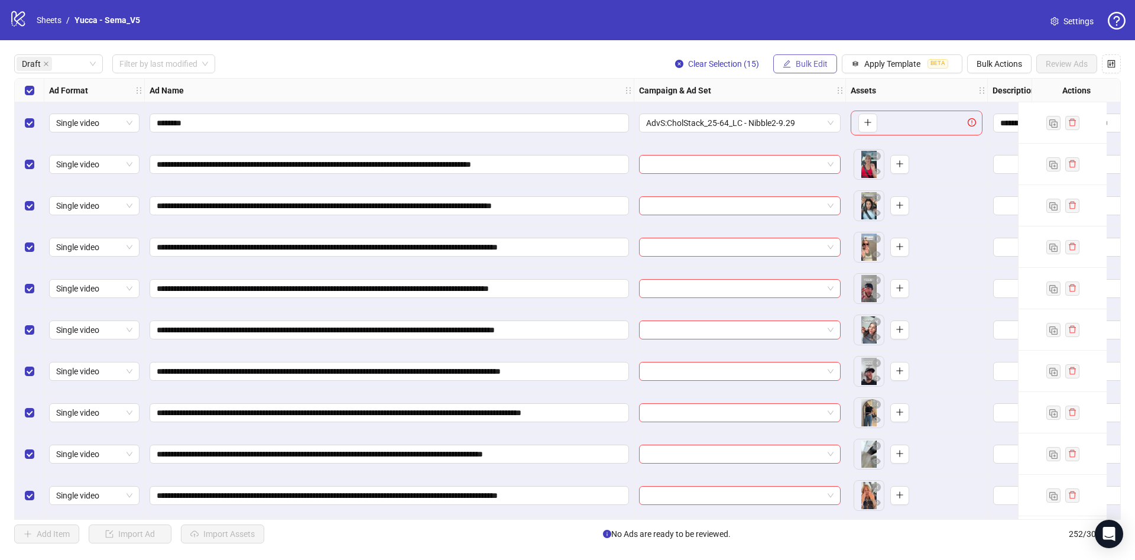
click at [828, 66] on span "Bulk Edit" at bounding box center [812, 63] width 32 height 9
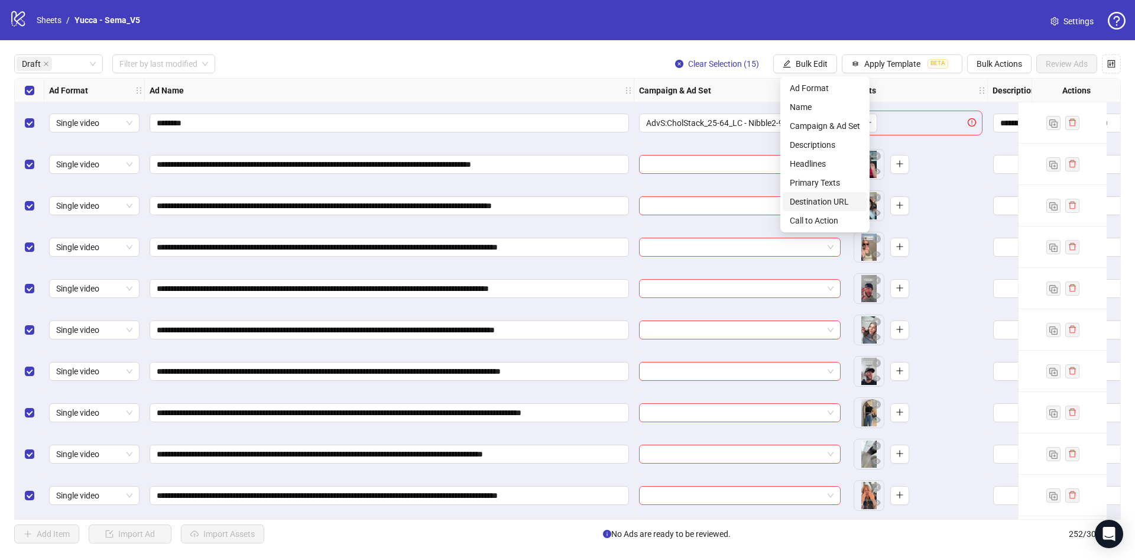
click at [839, 203] on span "Destination URL" at bounding box center [825, 201] width 70 height 13
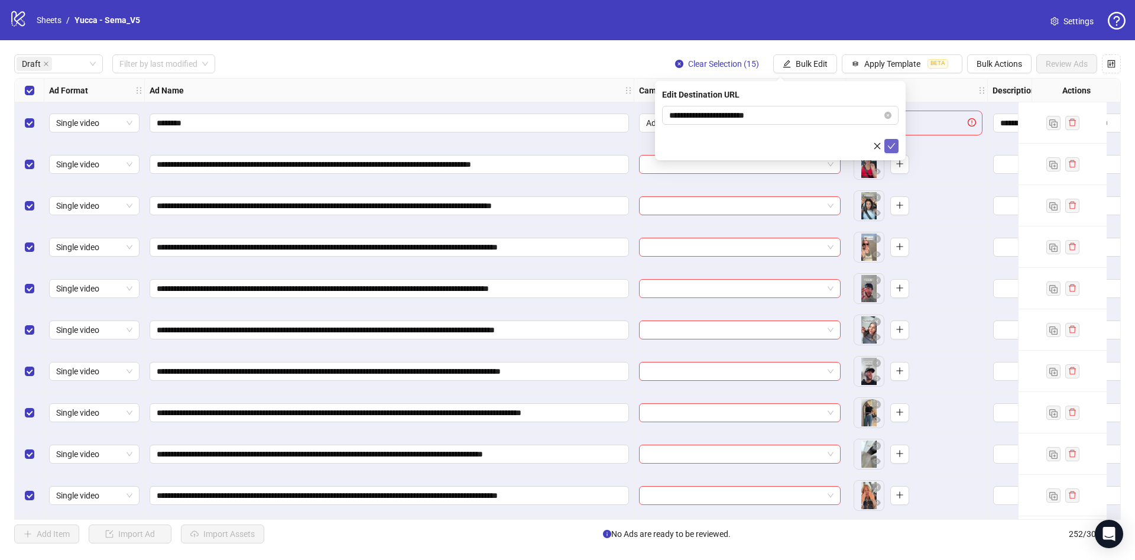
click at [895, 151] on button "submit" at bounding box center [892, 146] width 14 height 14
click at [812, 61] on span "Bulk Edit" at bounding box center [812, 63] width 32 height 9
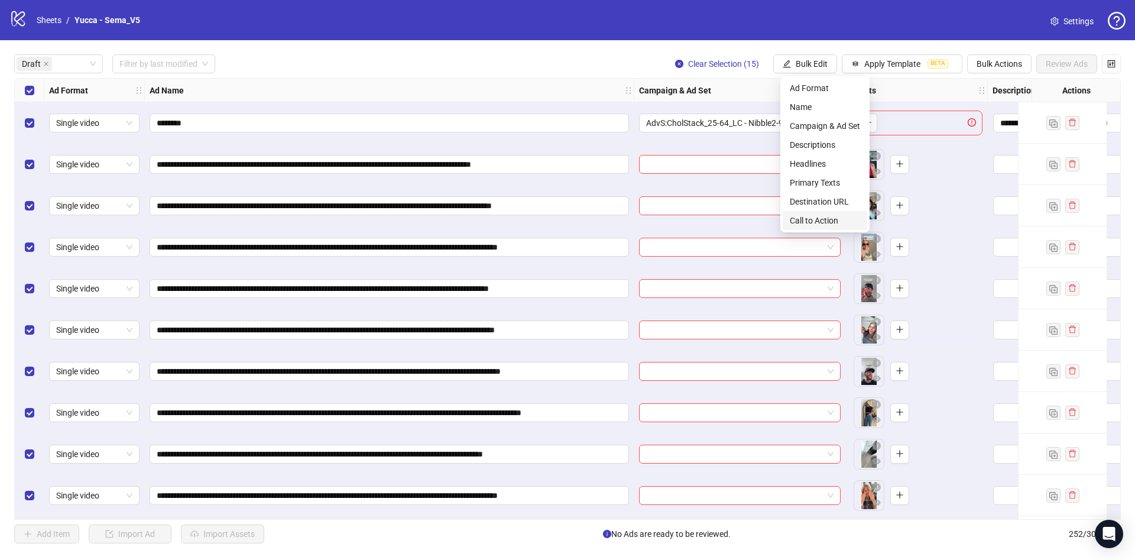
click at [810, 217] on span "Call to Action" at bounding box center [825, 220] width 70 height 13
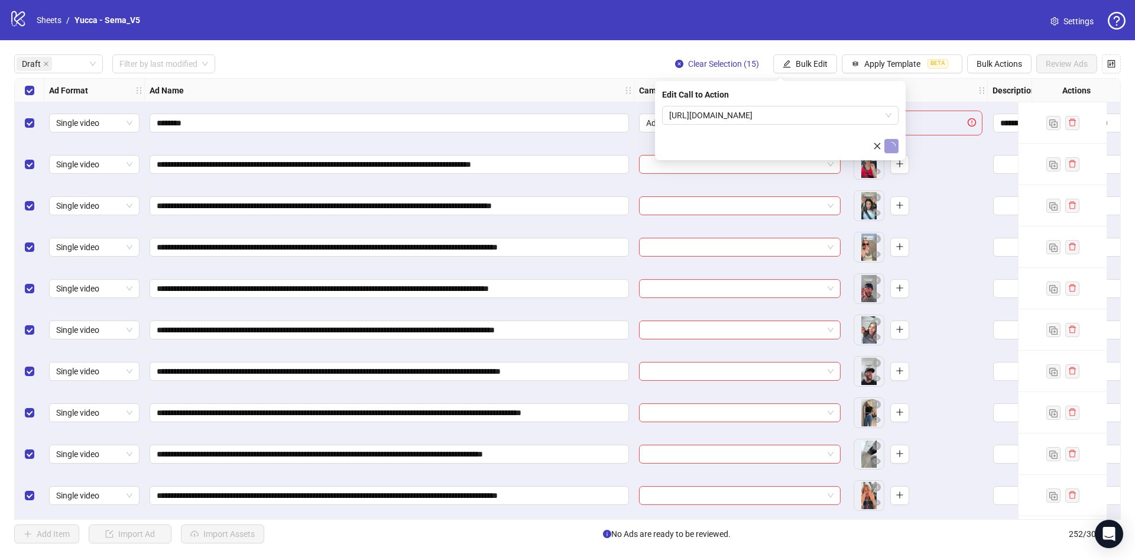
click at [888, 150] on span "submit" at bounding box center [892, 145] width 8 height 9
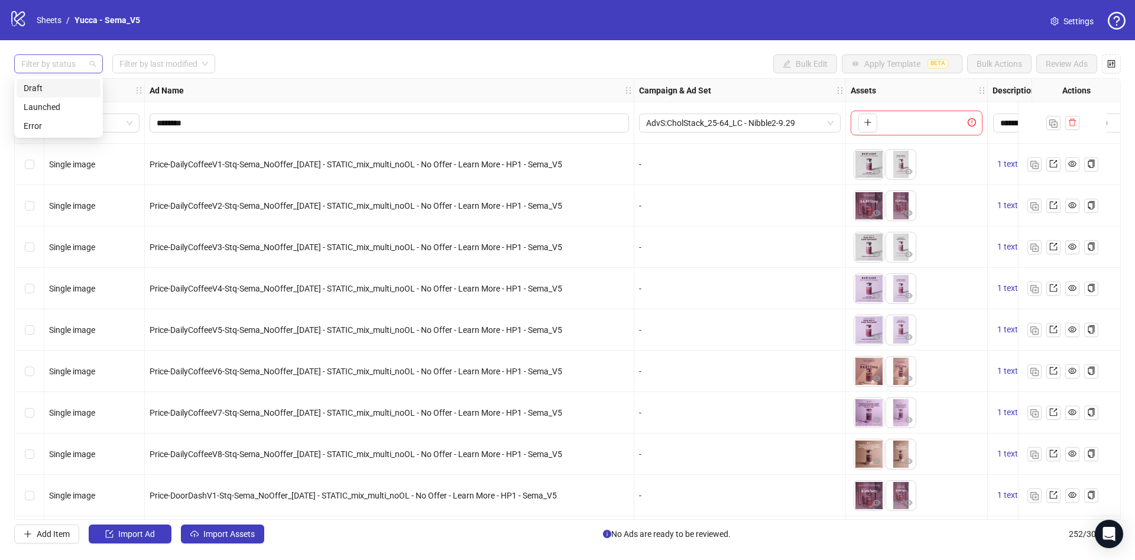
click at [73, 65] on div at bounding box center [53, 64] width 72 height 17
click at [165, 54] on div "**********" at bounding box center [567, 298] width 1135 height 517
click at [167, 75] on div "**********" at bounding box center [567, 298] width 1135 height 517
click at [176, 67] on input "search" at bounding box center [158, 64] width 78 height 18
click at [172, 86] on div "Today" at bounding box center [164, 88] width 85 height 13
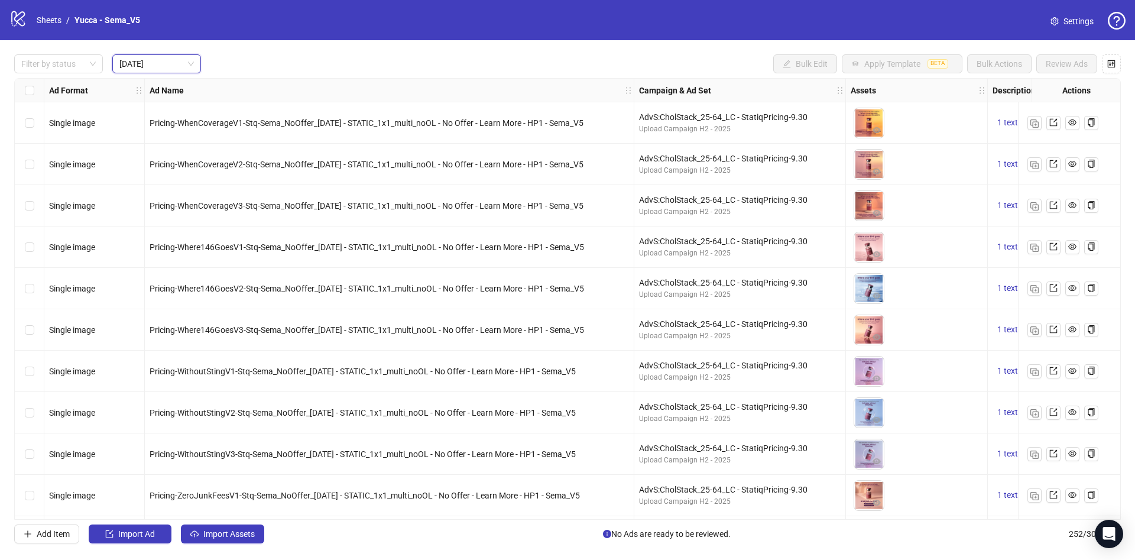
click at [383, 83] on div "Ad Name" at bounding box center [390, 91] width 490 height 24
click at [1057, 124] on icon "export" at bounding box center [1054, 123] width 8 height 8
click at [75, 54] on div "Filter by status Today Bulk Edit Apply Template BETA Bulk Actions Review Ads Ad…" at bounding box center [567, 298] width 1135 height 517
click at [67, 67] on div at bounding box center [53, 64] width 72 height 17
click at [69, 85] on div "Draft" at bounding box center [59, 88] width 70 height 13
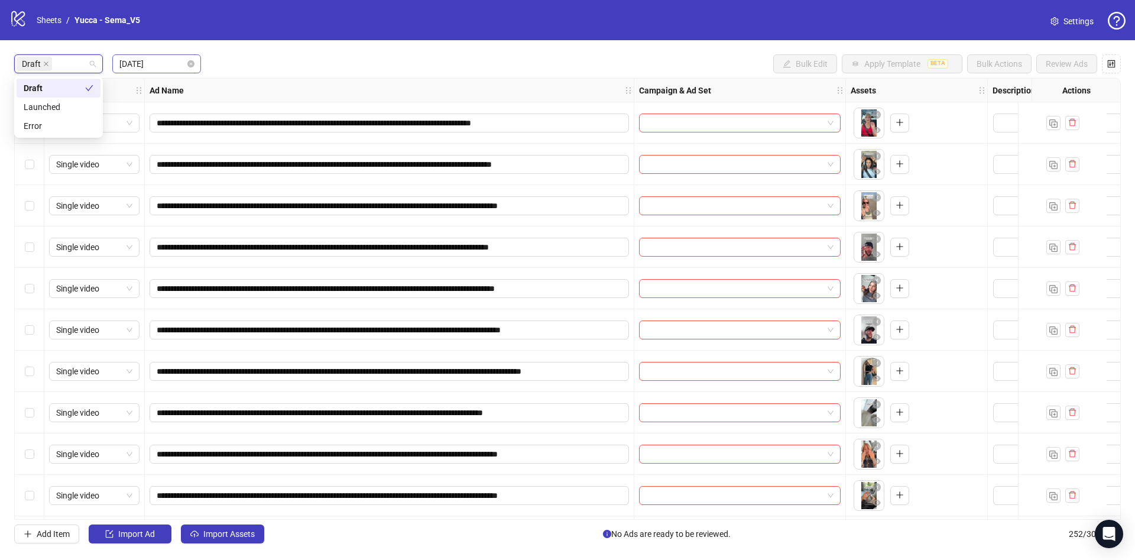
click at [184, 62] on span "Today" at bounding box center [156, 64] width 75 height 18
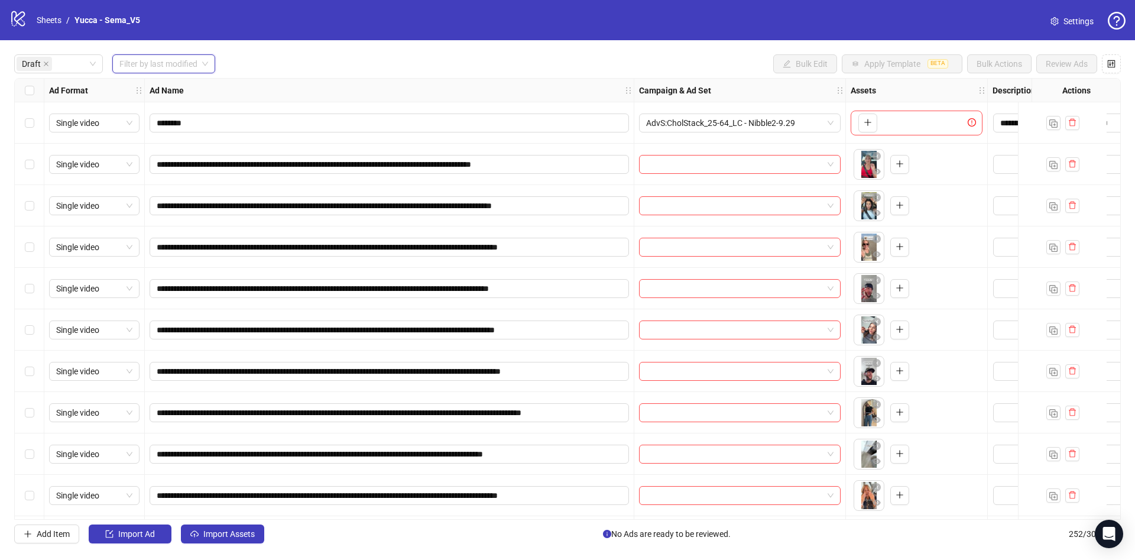
click at [328, 61] on div "Draft Filter by last modified Bulk Edit Apply Template BETA Bulk Actions Review…" at bounding box center [567, 63] width 1107 height 19
click at [45, 91] on div "Ad Format" at bounding box center [94, 91] width 101 height 24
click at [37, 91] on div "Select all rows" at bounding box center [30, 91] width 30 height 24
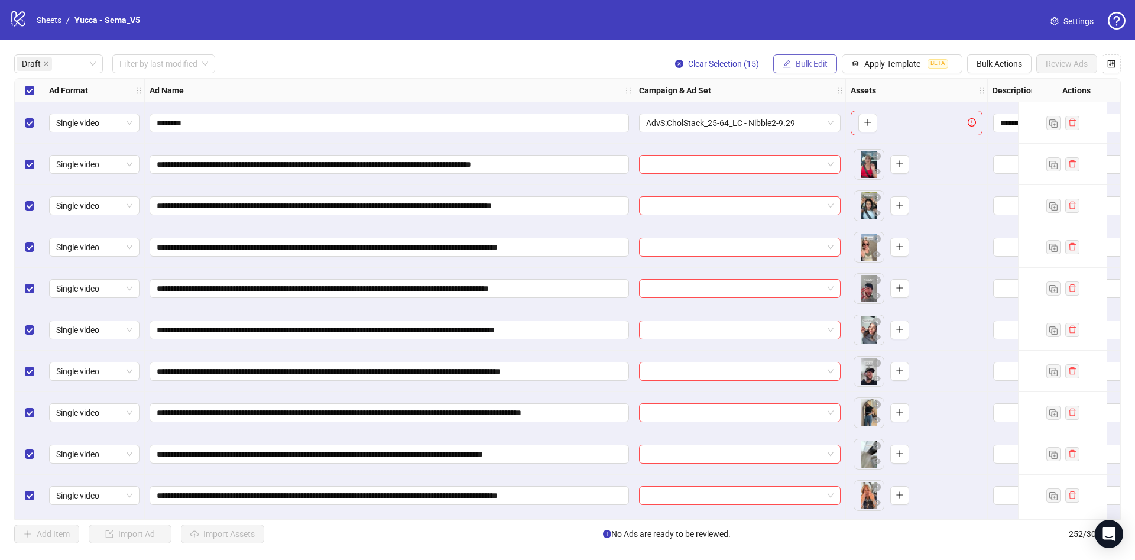
click at [807, 66] on span "Bulk Edit" at bounding box center [812, 63] width 32 height 9
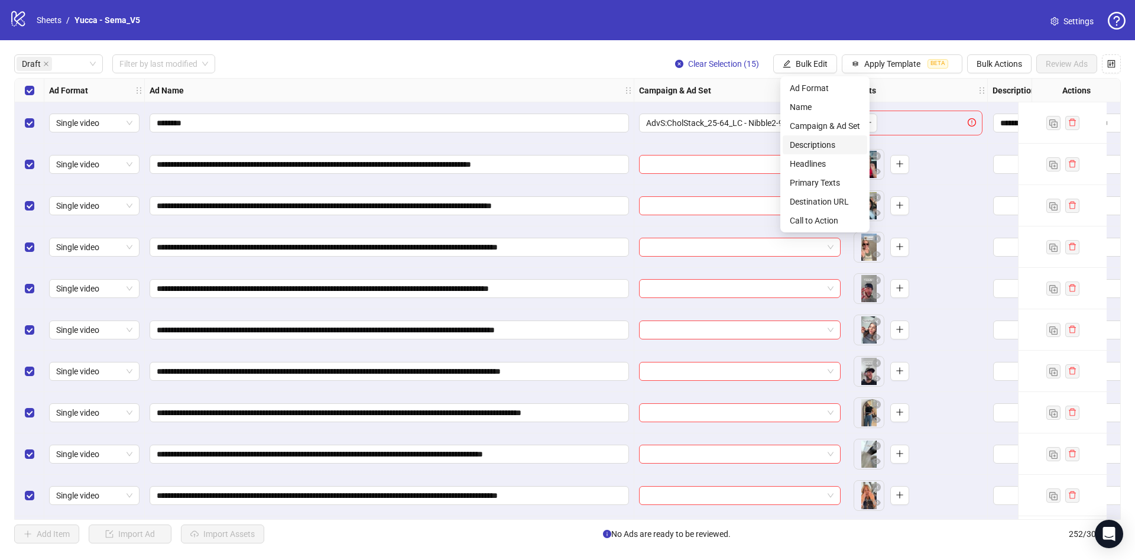
click at [811, 146] on span "Descriptions" at bounding box center [825, 144] width 70 height 13
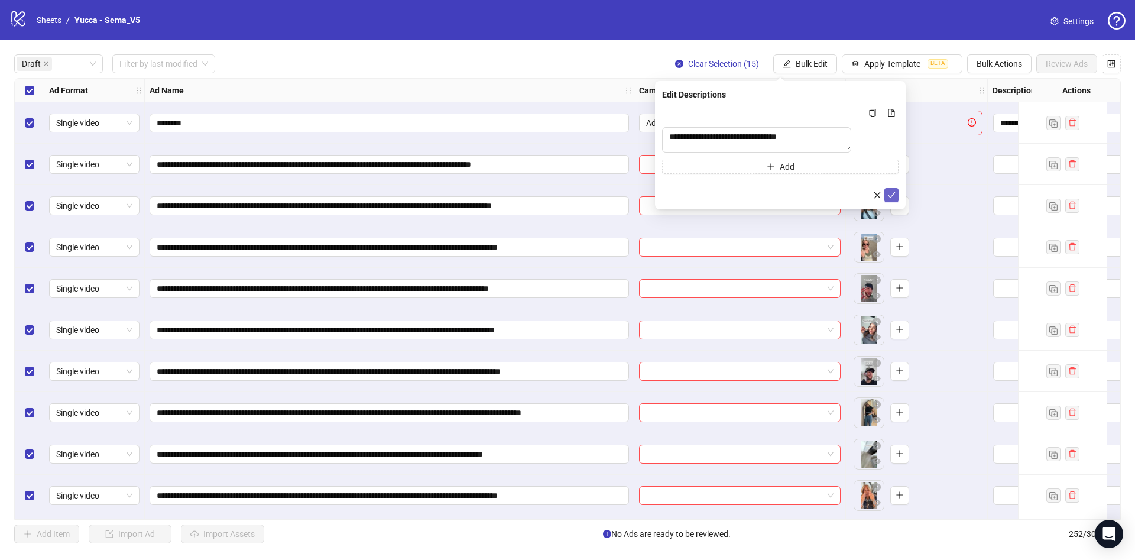
click at [891, 199] on icon "check" at bounding box center [892, 195] width 8 height 8
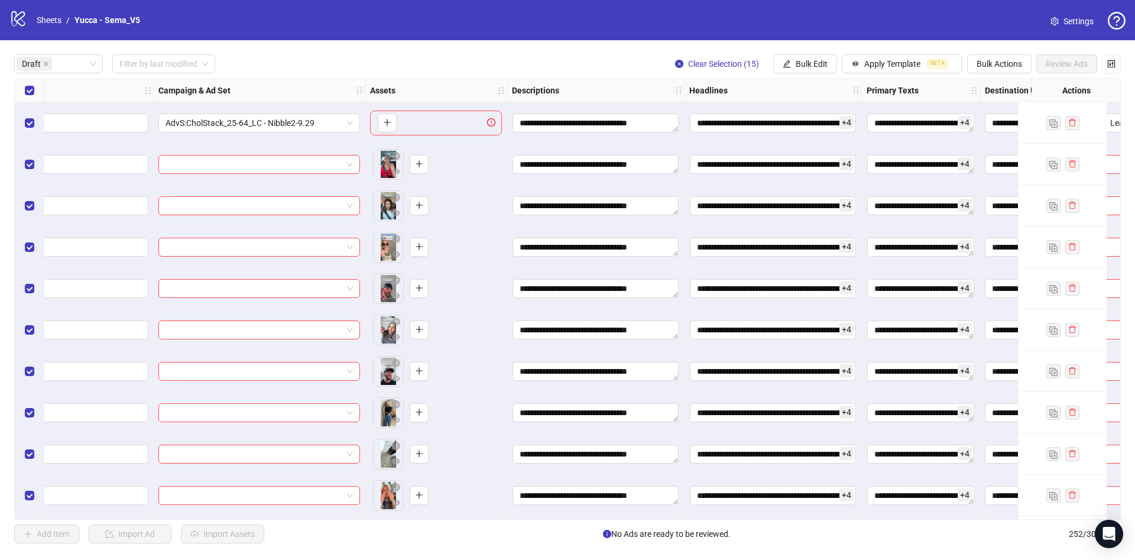
scroll to position [0, 656]
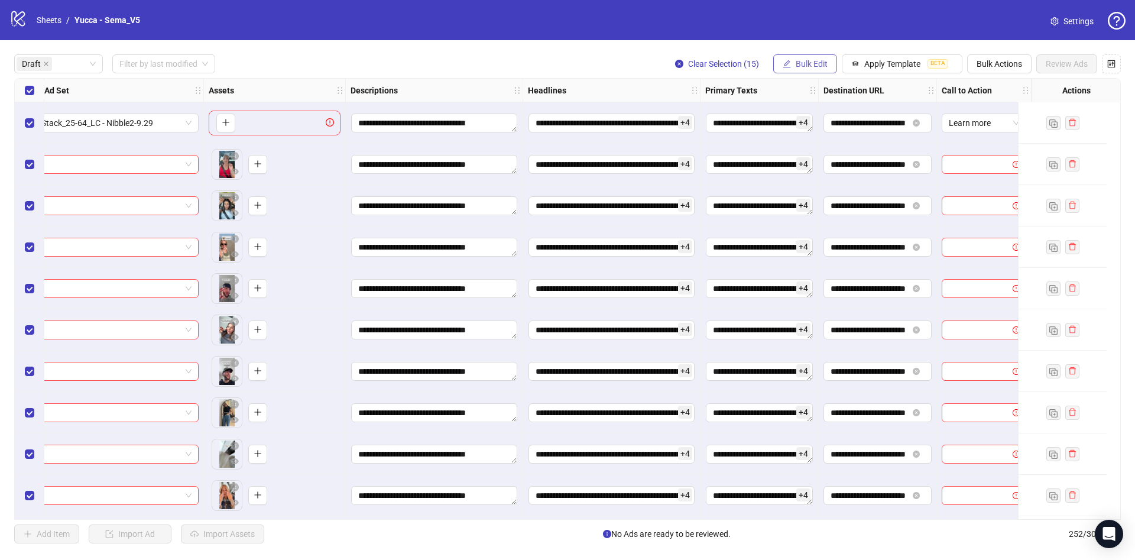
click at [801, 58] on button "Bulk Edit" at bounding box center [805, 63] width 64 height 19
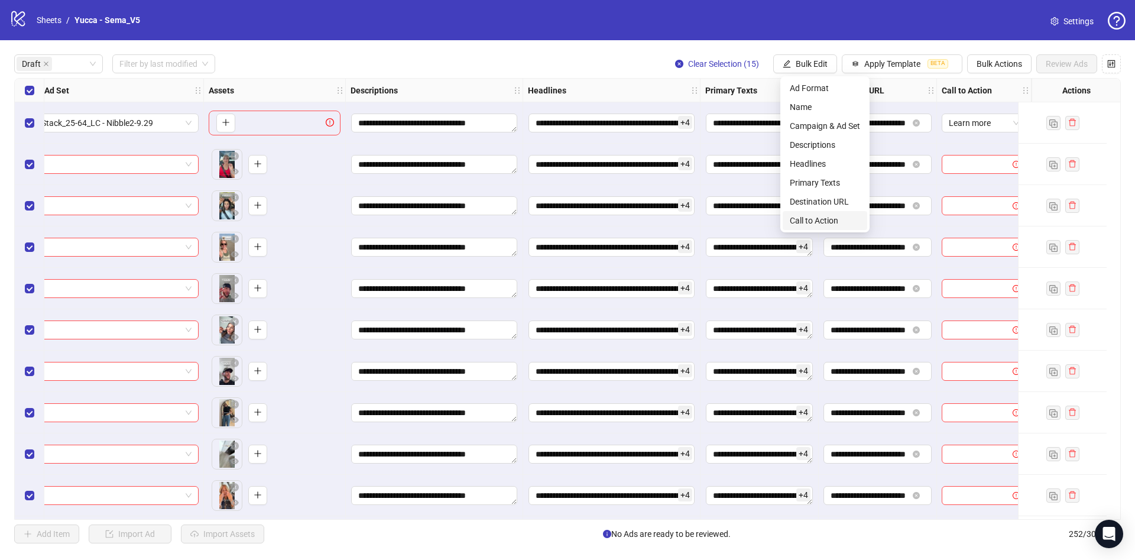
click at [830, 224] on span "Call to Action" at bounding box center [825, 220] width 70 height 13
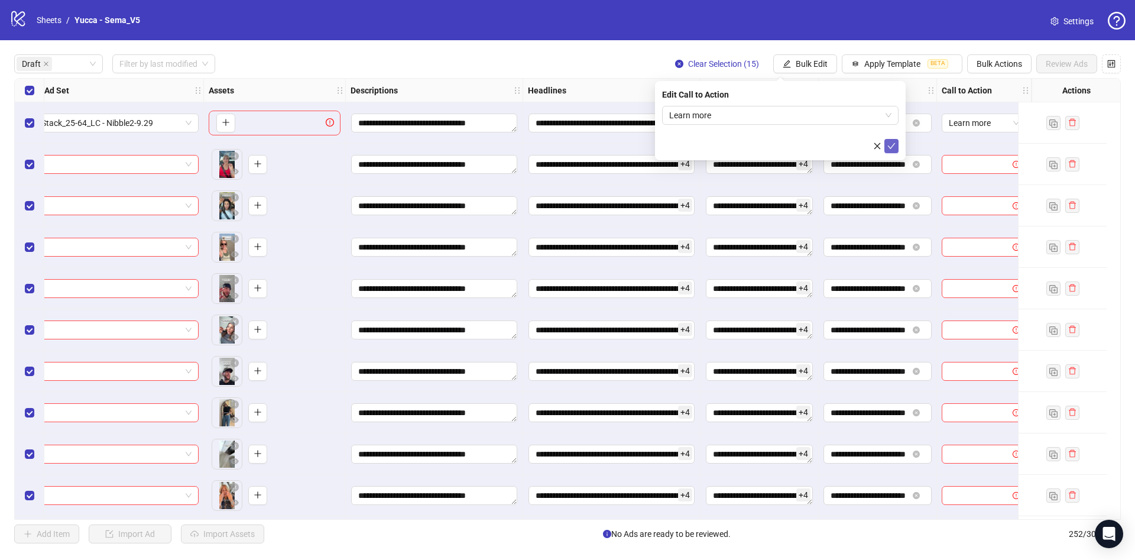
click at [896, 144] on button "submit" at bounding box center [892, 146] width 14 height 14
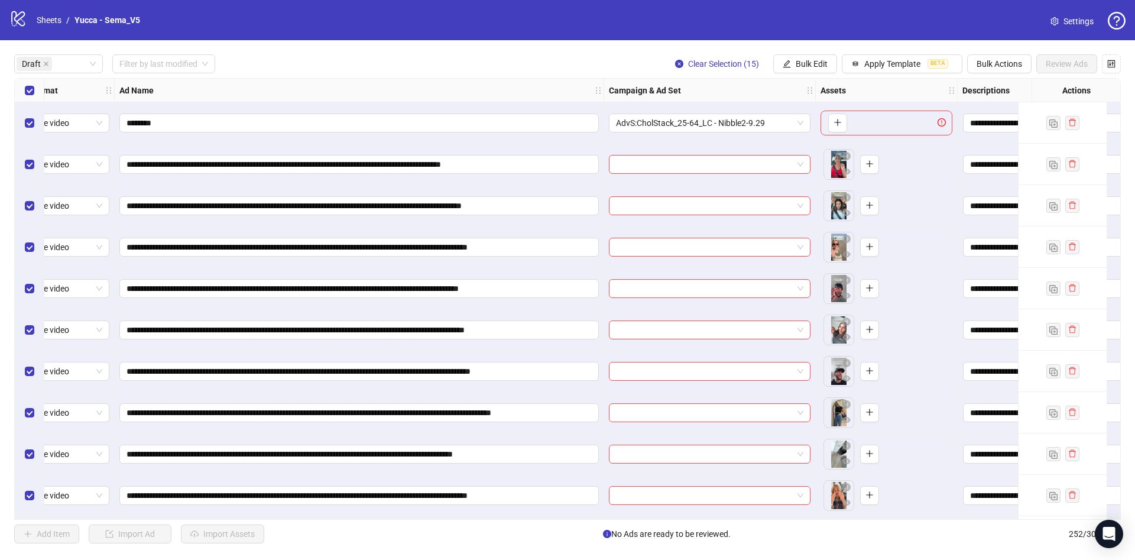
scroll to position [0, 0]
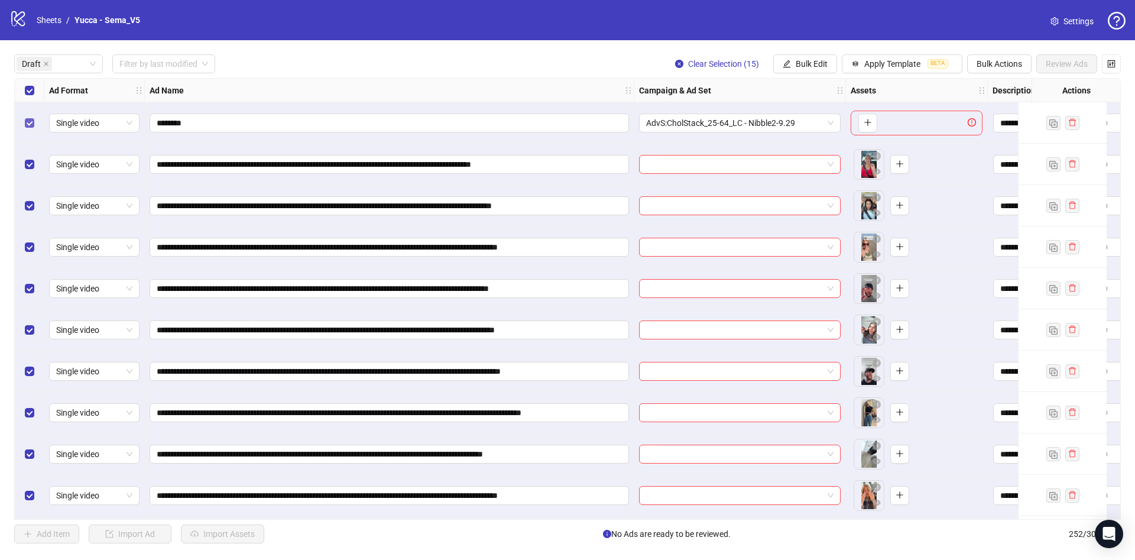
click at [30, 118] on label "Select row 1" at bounding box center [29, 122] width 9 height 13
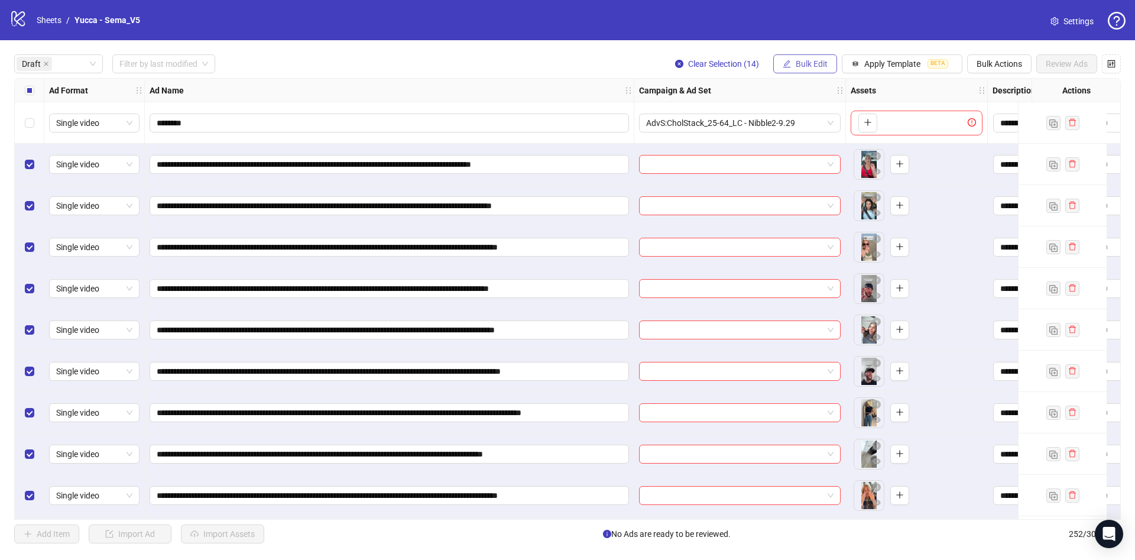
click at [828, 66] on span "Bulk Edit" at bounding box center [812, 63] width 32 height 9
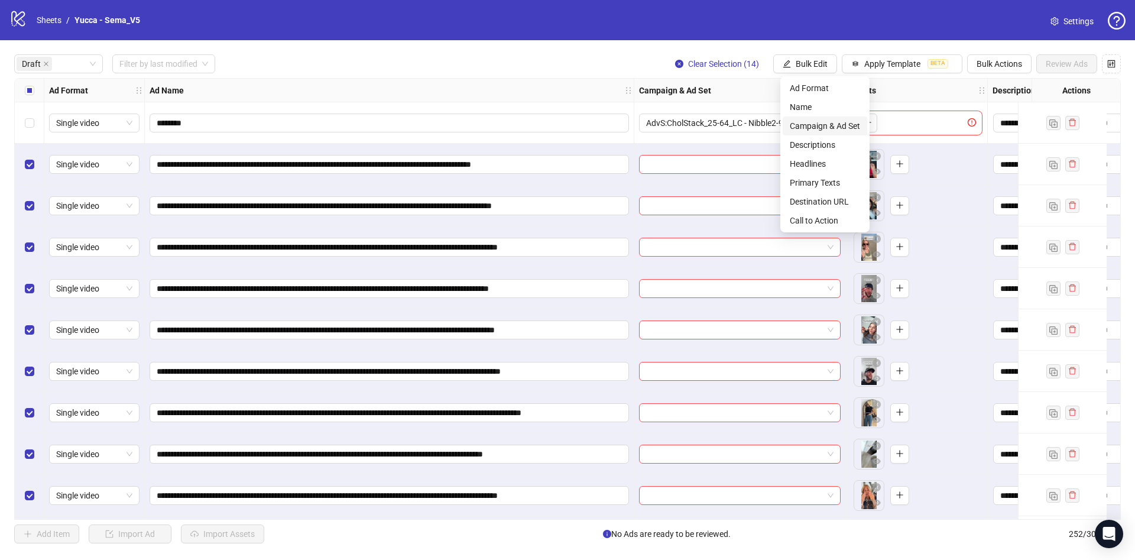
click at [818, 124] on span "Campaign & Ad Set" at bounding box center [825, 125] width 70 height 13
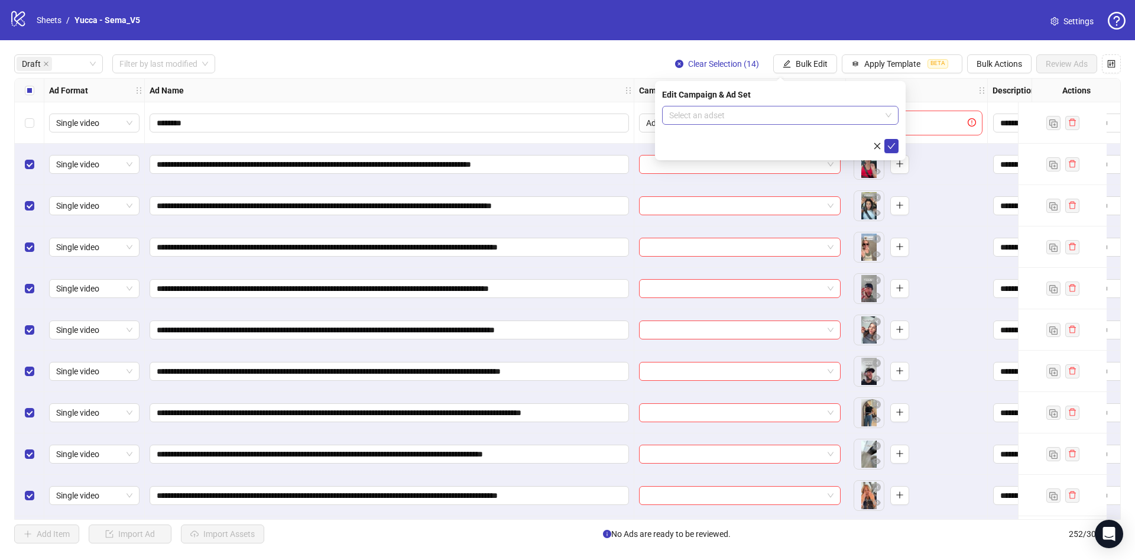
click at [726, 112] on input "search" at bounding box center [775, 115] width 212 height 18
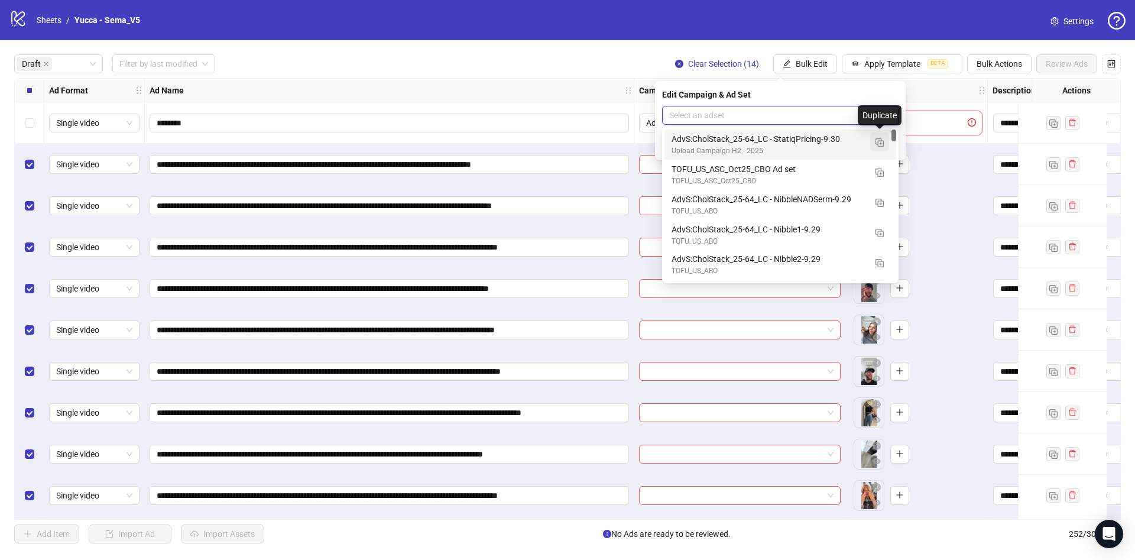
click at [880, 143] on img "button" at bounding box center [880, 142] width 8 height 8
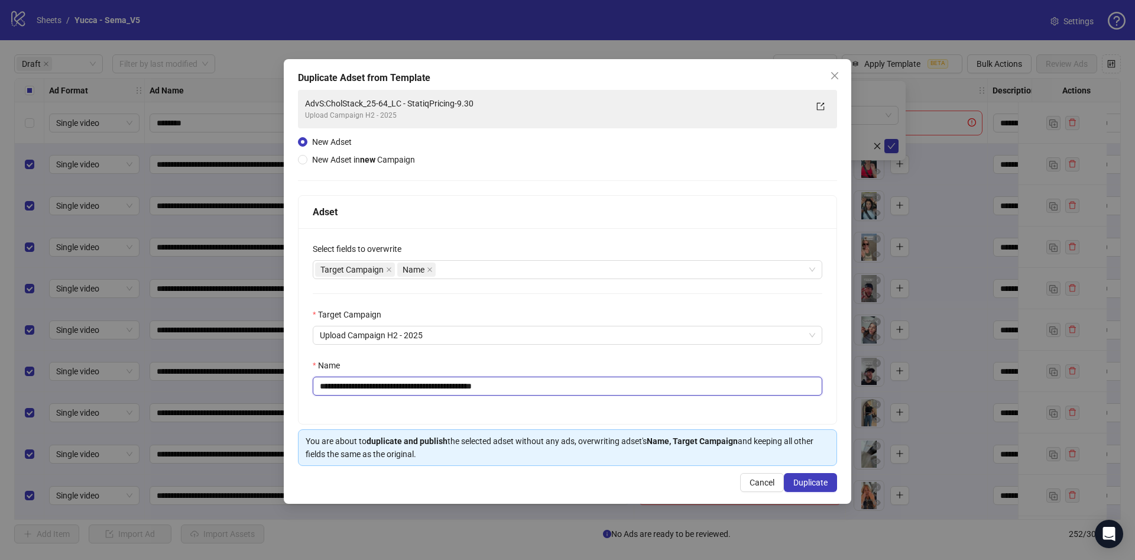
drag, startPoint x: 425, startPoint y: 390, endPoint x: 600, endPoint y: 395, distance: 175.1
click at [600, 395] on input "**********" at bounding box center [568, 386] width 510 height 19
type input "**********"
click at [808, 480] on span "Duplicate" at bounding box center [811, 482] width 34 height 9
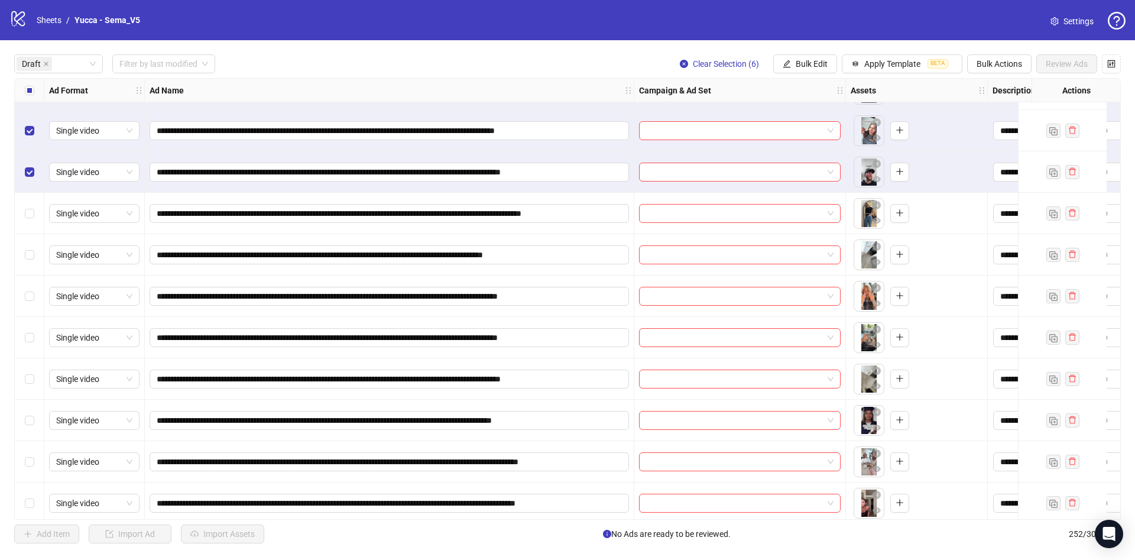
scroll to position [209, 0]
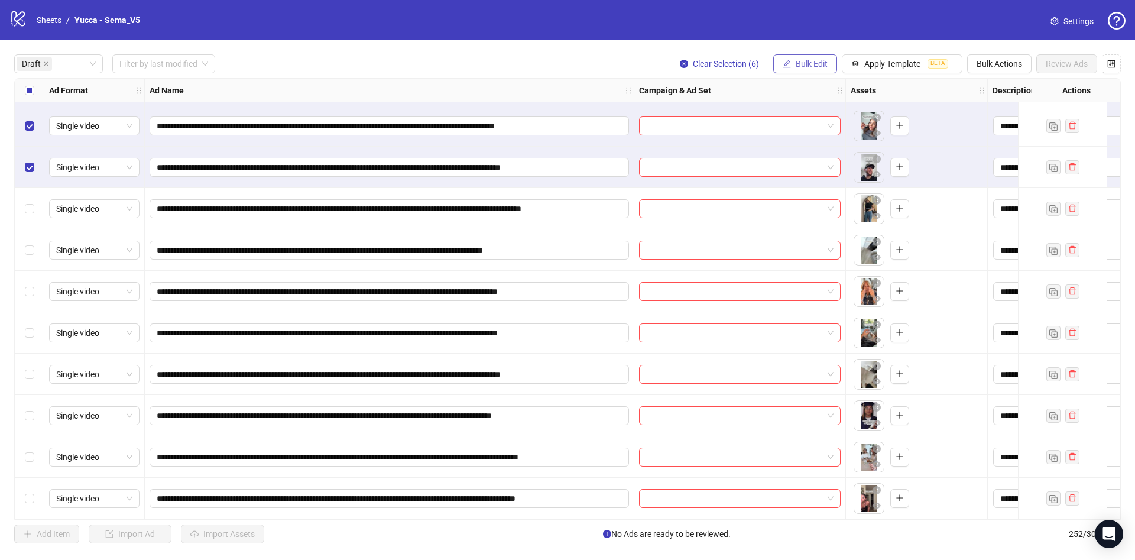
click at [828, 68] on span "Bulk Edit" at bounding box center [812, 63] width 32 height 9
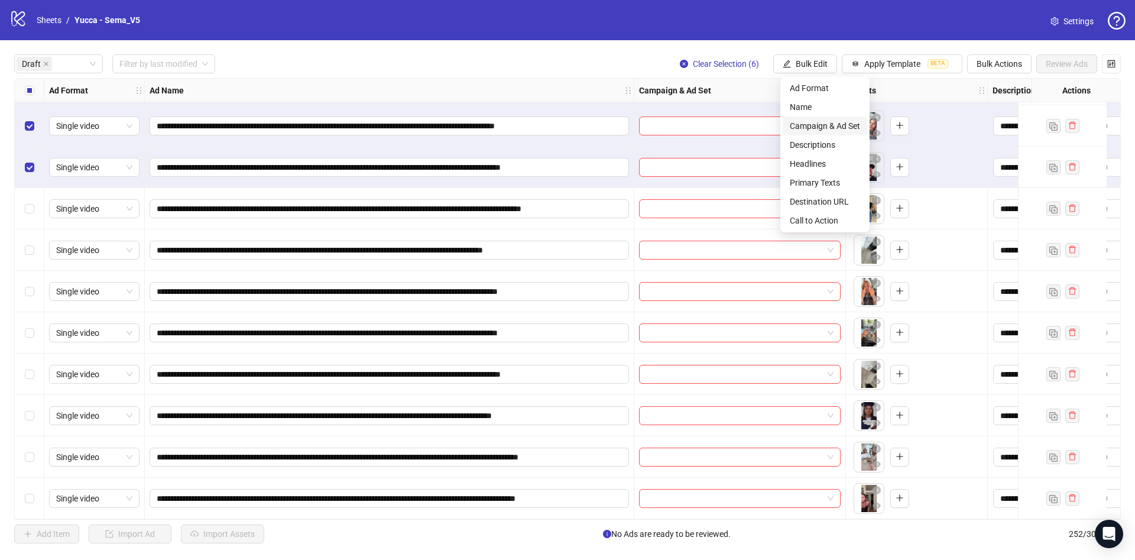
click at [831, 121] on span "Campaign & Ad Set" at bounding box center [825, 125] width 70 height 13
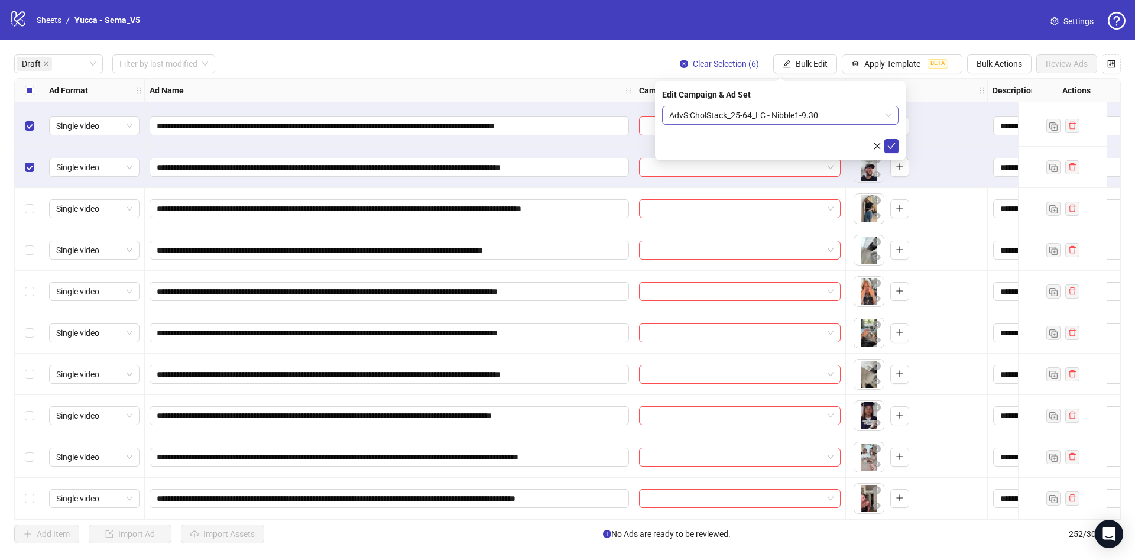
click at [765, 112] on span "AdvS:CholStack_25-64_LC - Nibble1-9.30" at bounding box center [780, 115] width 222 height 18
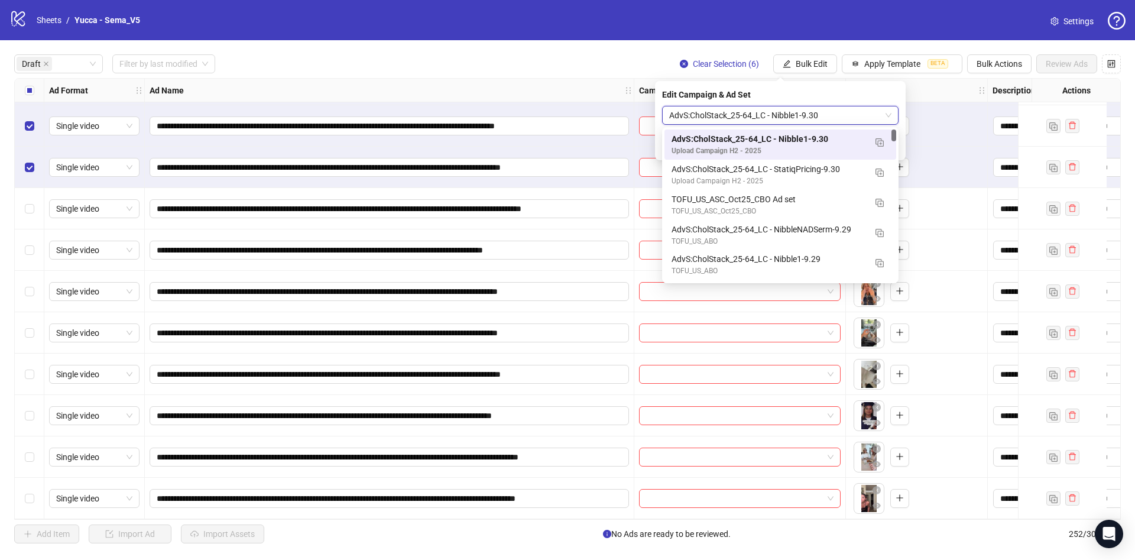
click at [765, 112] on span "AdvS:CholStack_25-64_LC - Nibble1-9.30" at bounding box center [780, 115] width 222 height 18
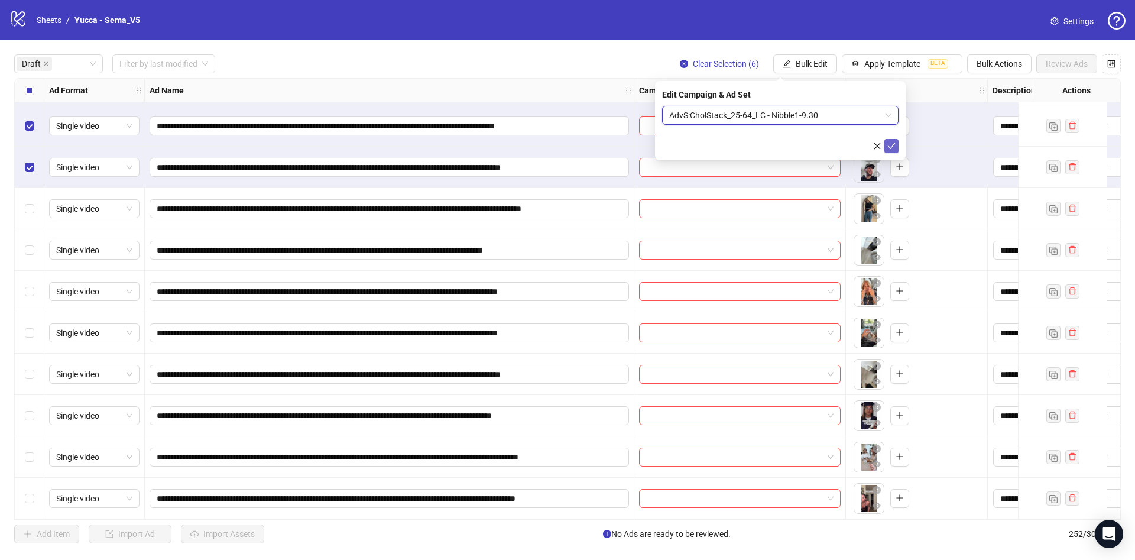
click at [894, 142] on icon "check" at bounding box center [892, 146] width 8 height 8
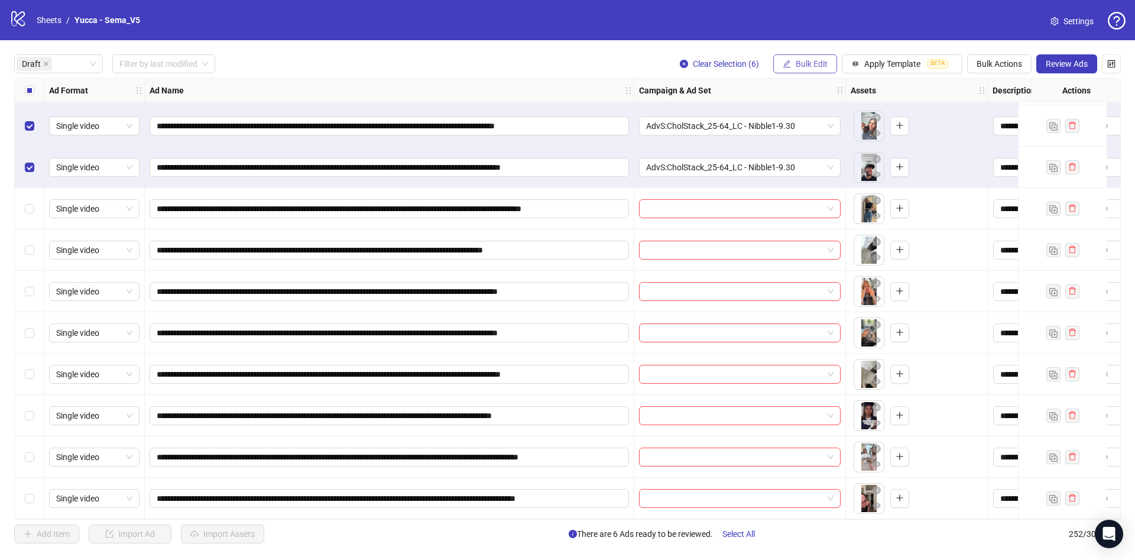
click at [807, 66] on span "Bulk Edit" at bounding box center [812, 63] width 32 height 9
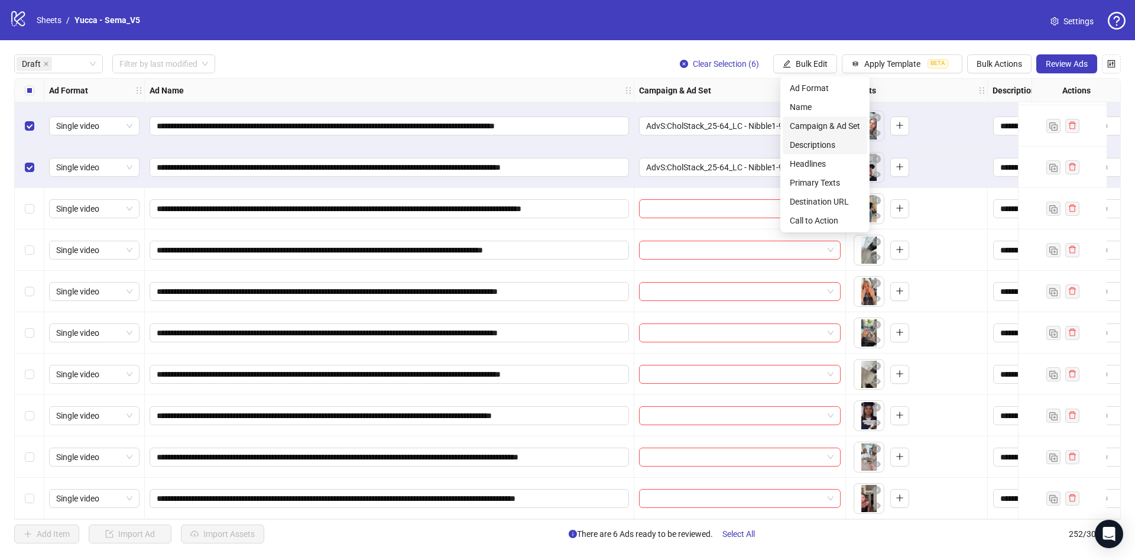
click at [827, 129] on span "Campaign & Ad Set" at bounding box center [825, 125] width 70 height 13
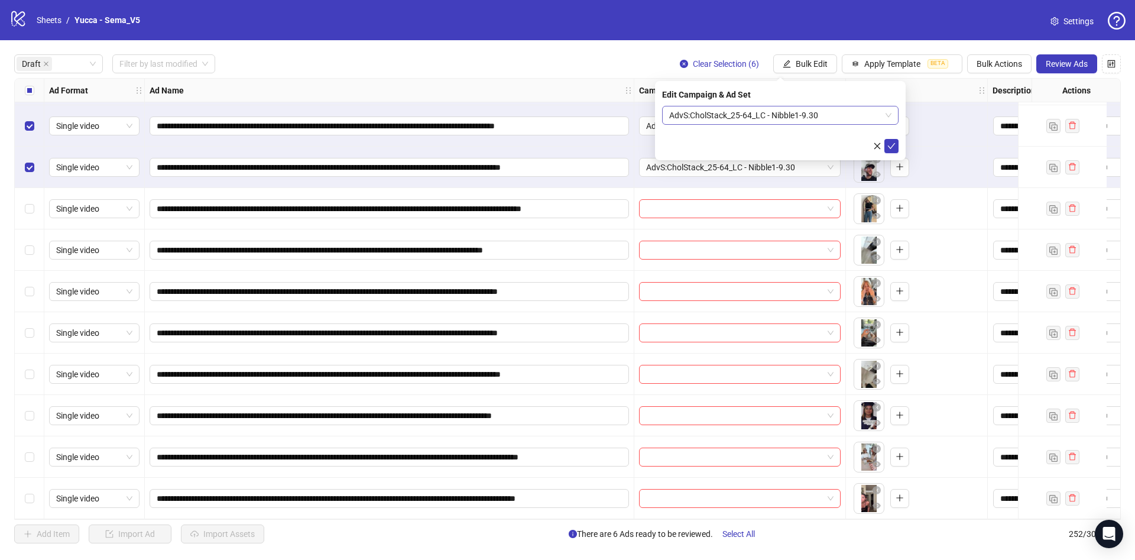
click at [866, 121] on span "AdvS:CholStack_25-64_LC - Nibble1-9.30" at bounding box center [780, 115] width 222 height 18
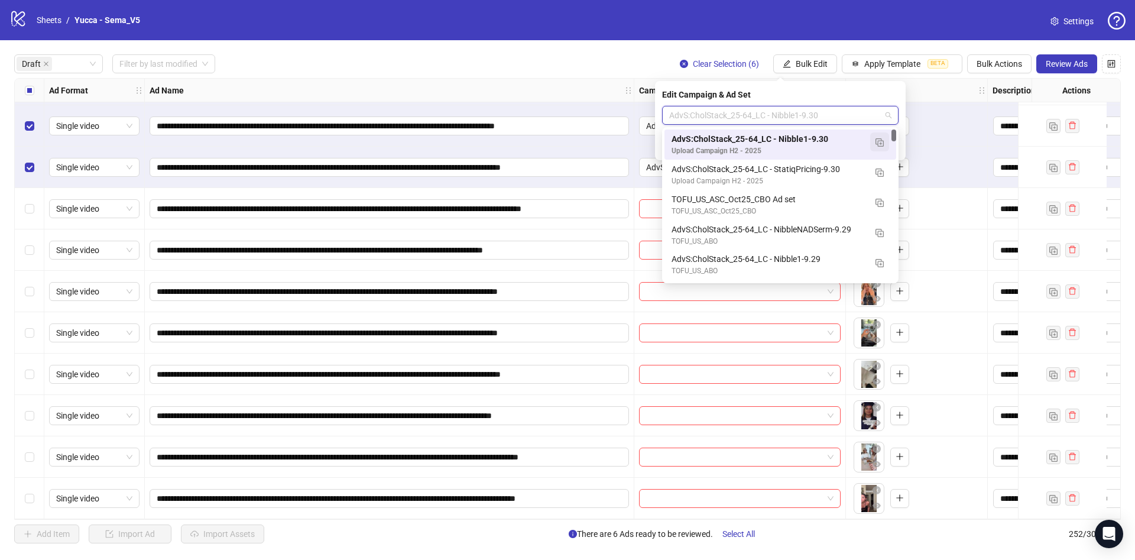
click at [880, 141] on img "button" at bounding box center [880, 142] width 8 height 8
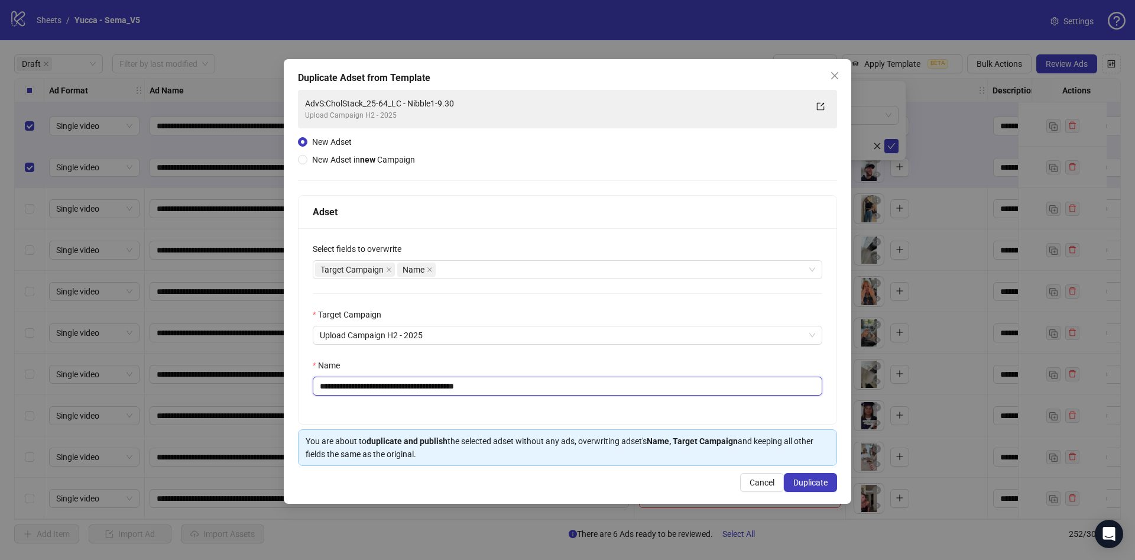
click at [448, 386] on input "**********" at bounding box center [568, 386] width 510 height 19
drag, startPoint x: 462, startPoint y: 383, endPoint x: 621, endPoint y: 406, distance: 160.6
click at [618, 405] on div "**********" at bounding box center [568, 326] width 538 height 196
type input "**********"
click at [808, 484] on span "Duplicate" at bounding box center [811, 482] width 34 height 9
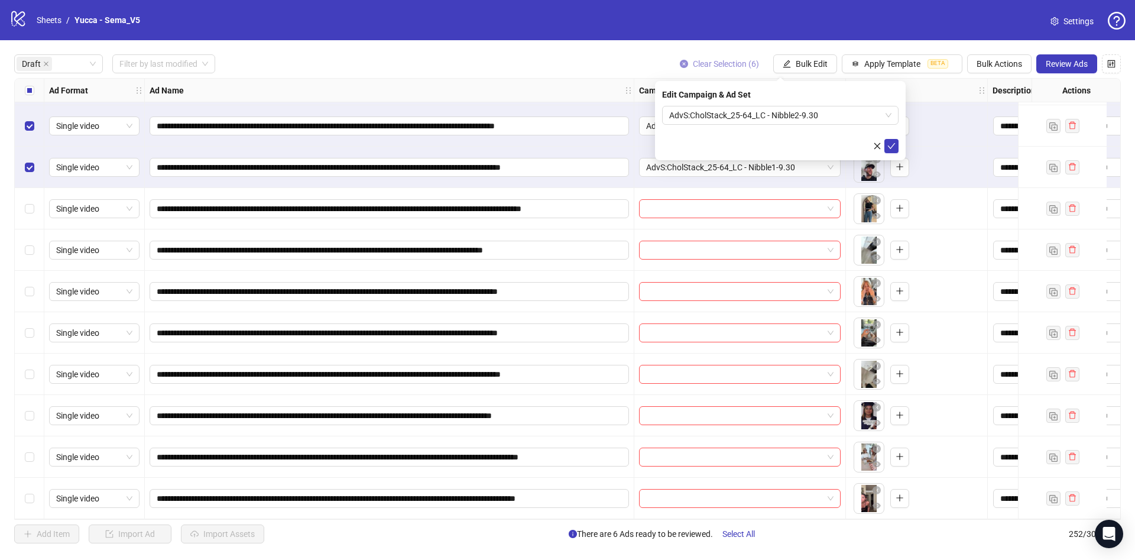
click at [736, 63] on span "Clear Selection (6)" at bounding box center [726, 63] width 66 height 9
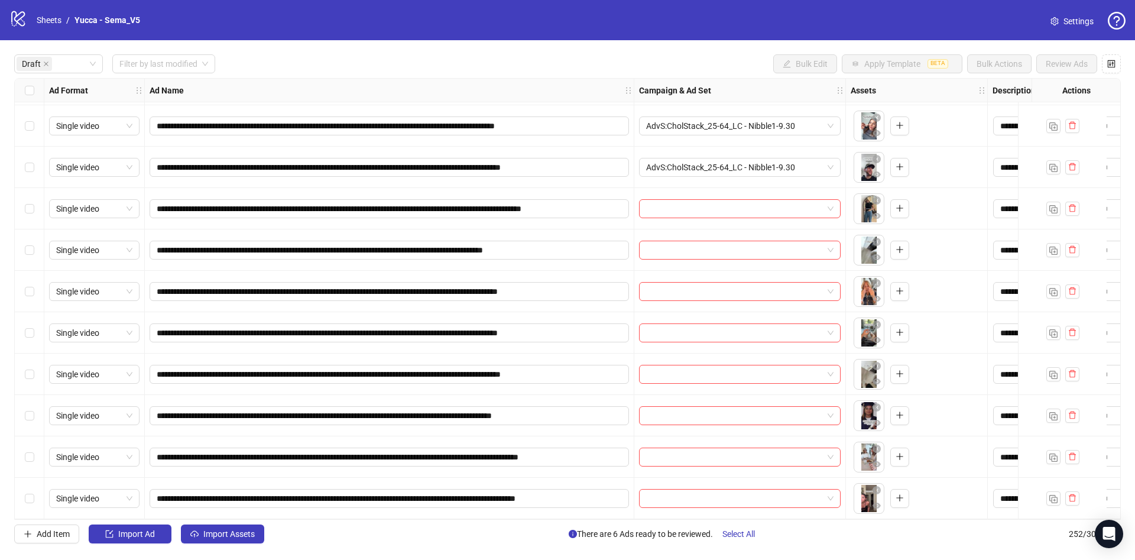
click at [24, 196] on div "Select row 8" at bounding box center [30, 208] width 30 height 41
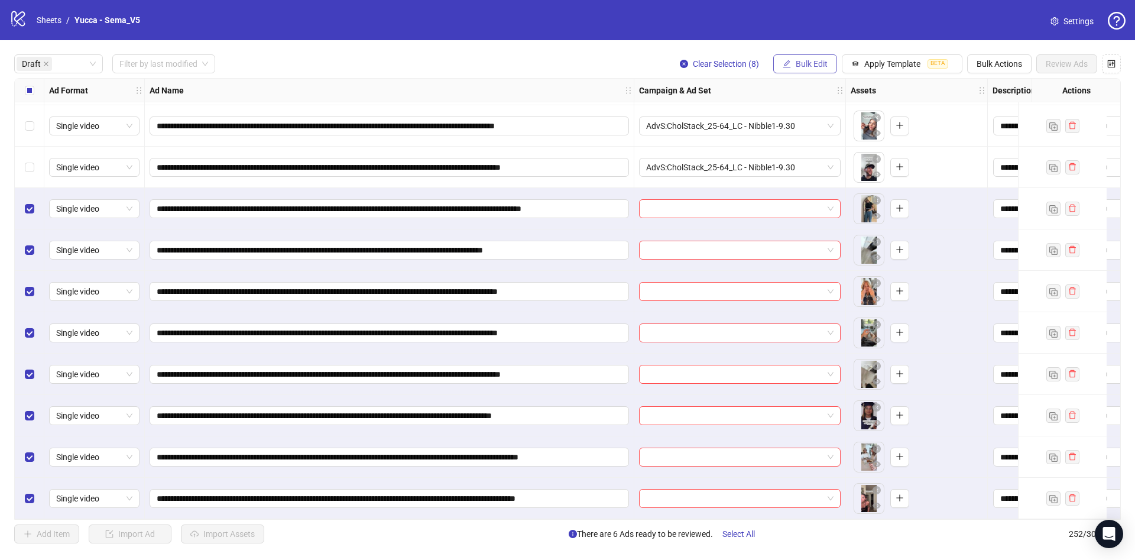
click at [811, 61] on span "Bulk Edit" at bounding box center [812, 63] width 32 height 9
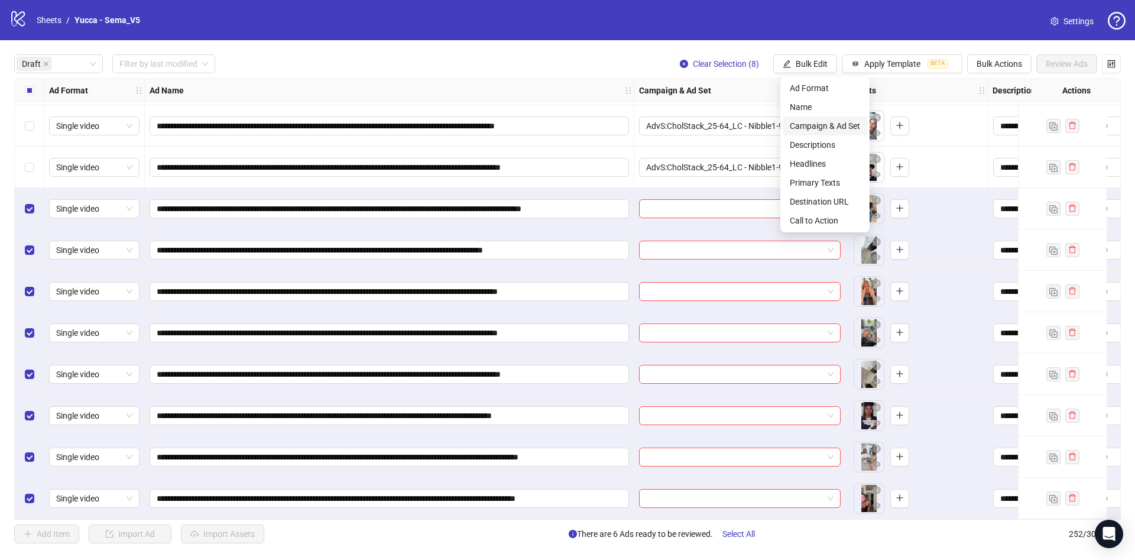
click at [827, 122] on span "Campaign & Ad Set" at bounding box center [825, 125] width 70 height 13
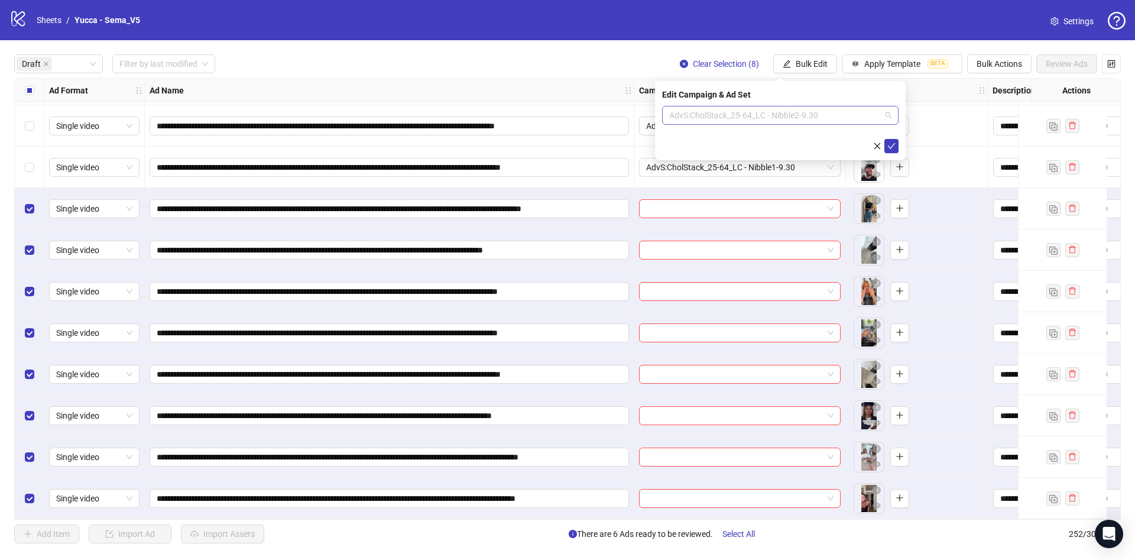
click at [760, 118] on span "AdvS:CholStack_25-64_LC - Nibble2-9.30" at bounding box center [780, 115] width 222 height 18
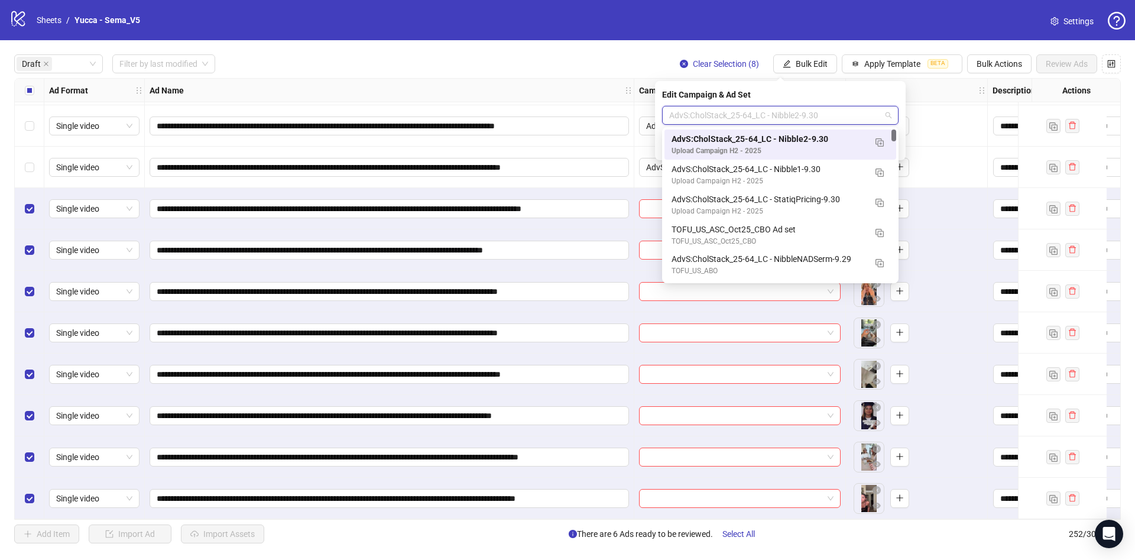
click at [822, 149] on div "Upload Campaign H2 - 2025" at bounding box center [769, 150] width 194 height 11
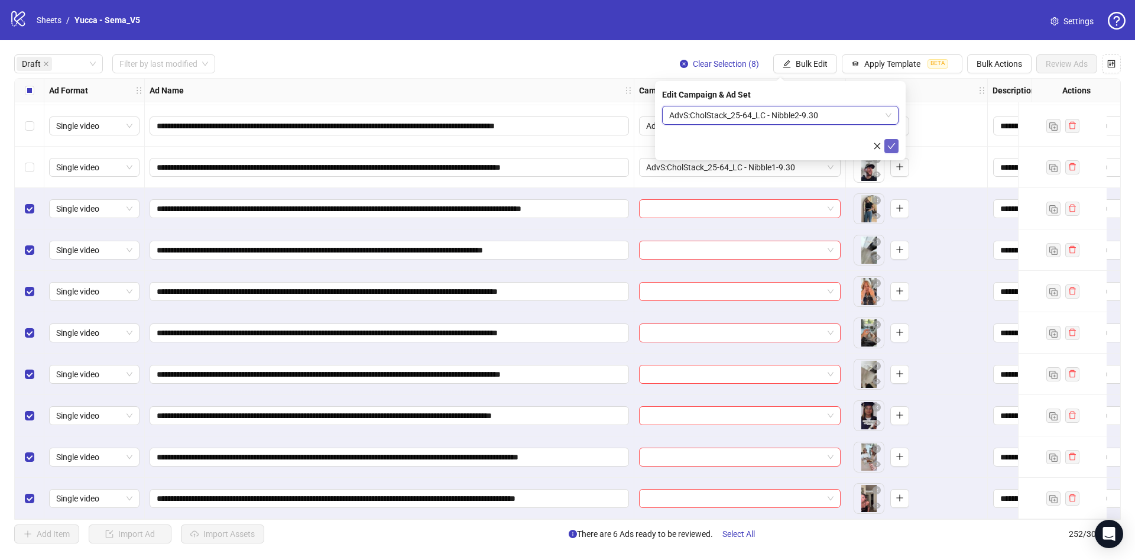
click at [896, 144] on button "submit" at bounding box center [892, 146] width 14 height 14
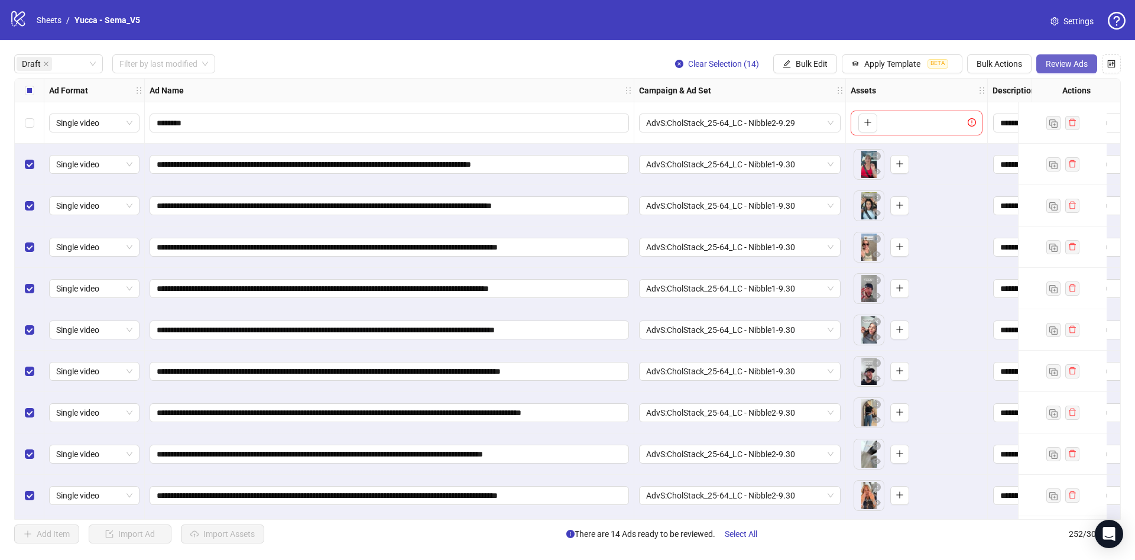
click at [1076, 62] on span "Review Ads" at bounding box center [1067, 63] width 42 height 9
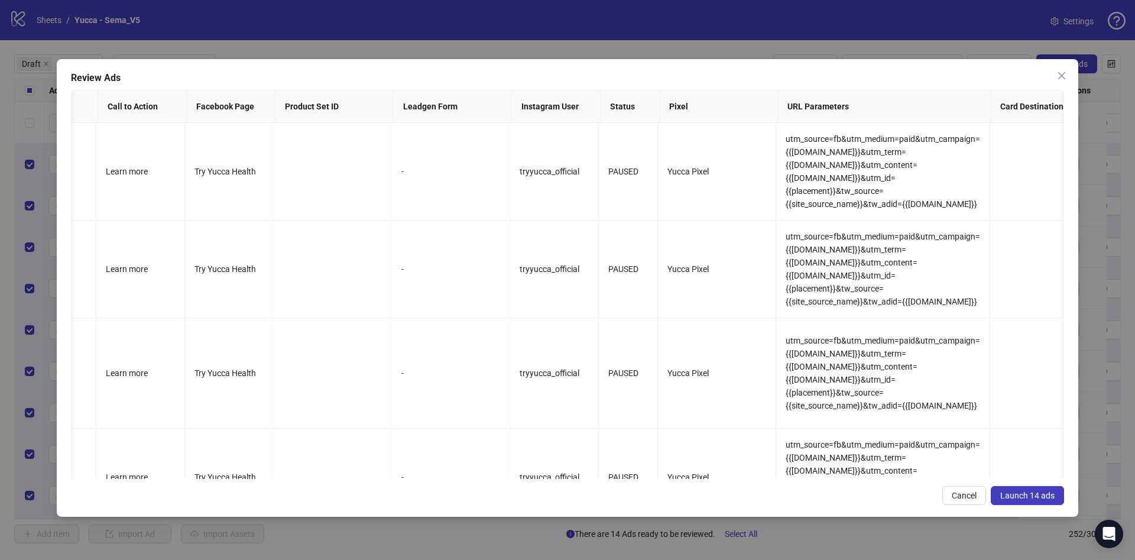
scroll to position [0, 1317]
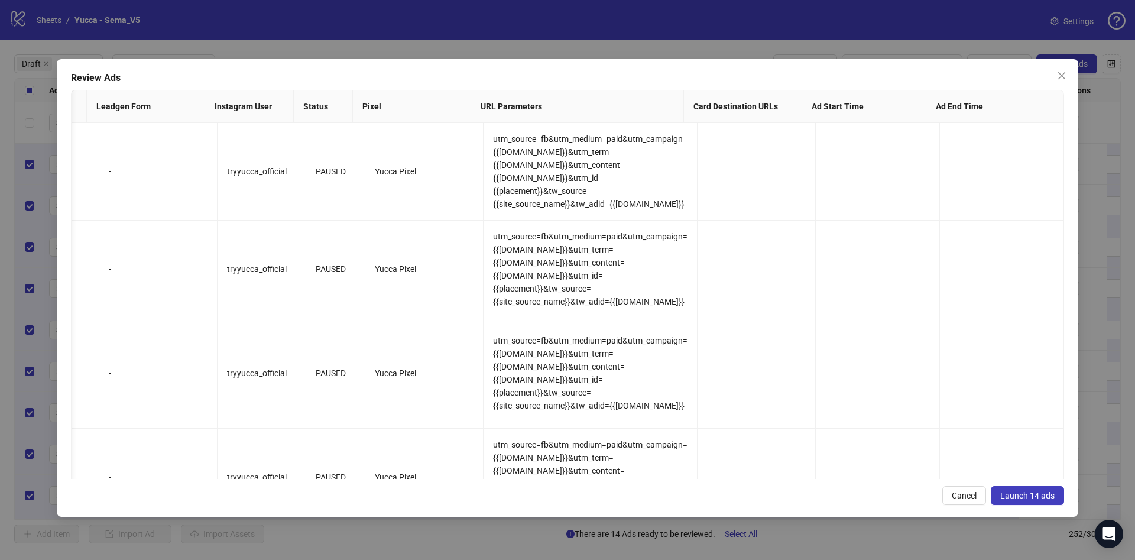
click at [1041, 489] on button "Launch 14 ads" at bounding box center [1027, 495] width 73 height 19
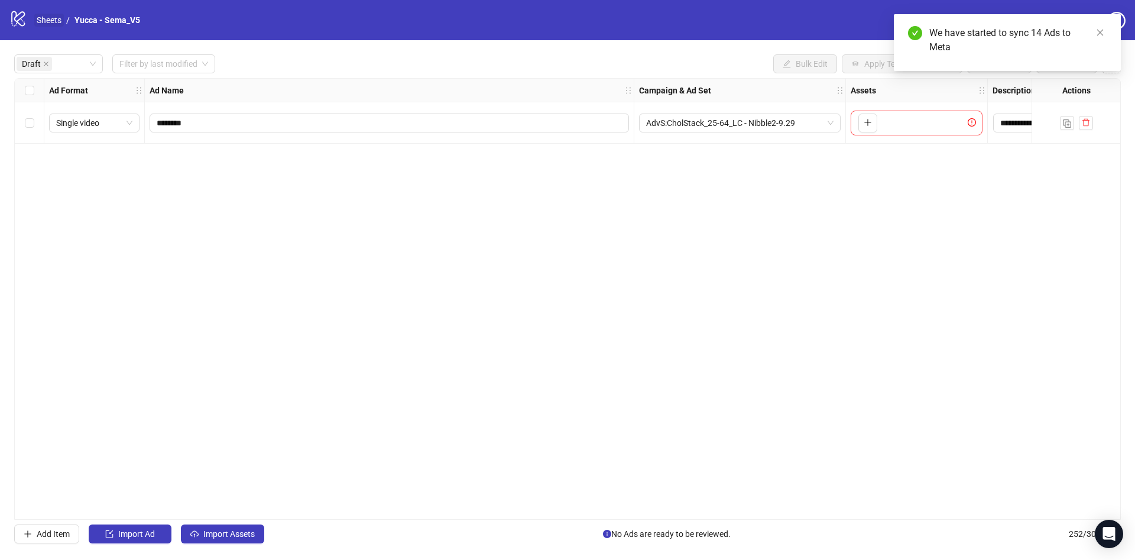
click at [56, 25] on link "Sheets" at bounding box center [49, 20] width 30 height 13
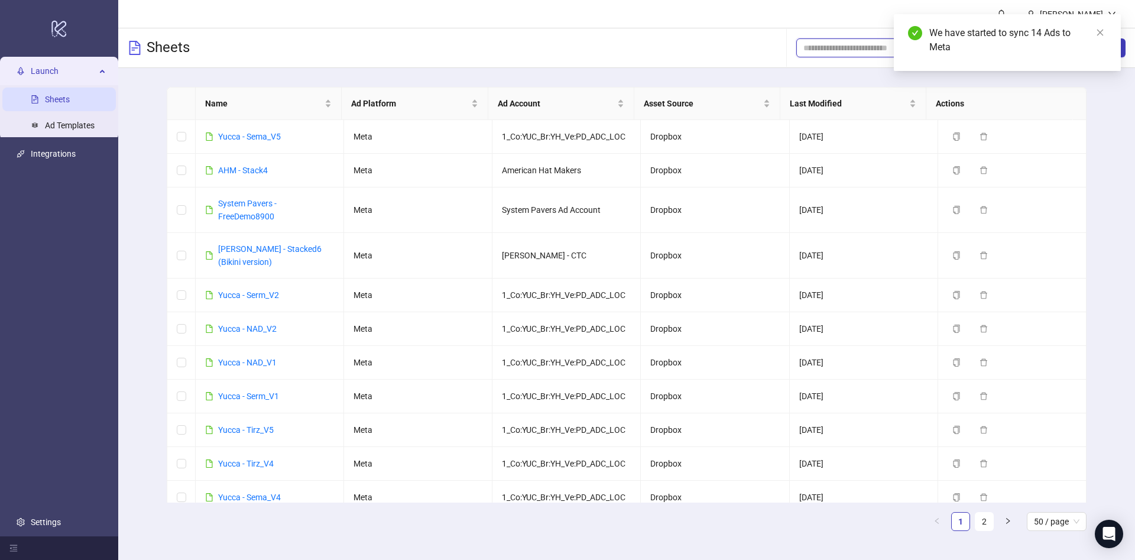
click at [872, 42] on input "search" at bounding box center [871, 47] width 135 height 13
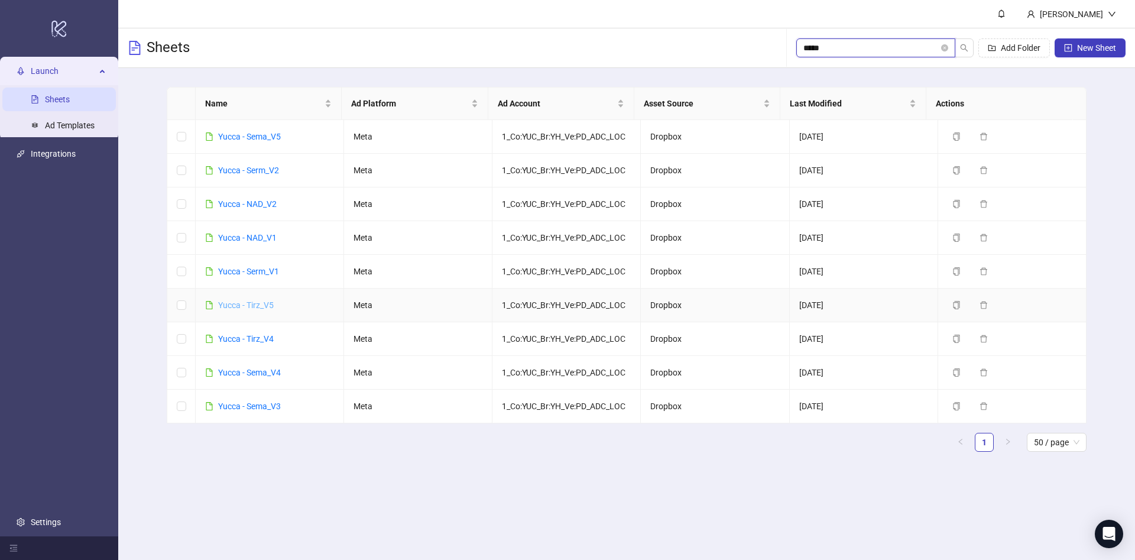
type input "*****"
click at [254, 300] on link "Yucca - Tirz_V5" at bounding box center [246, 304] width 56 height 9
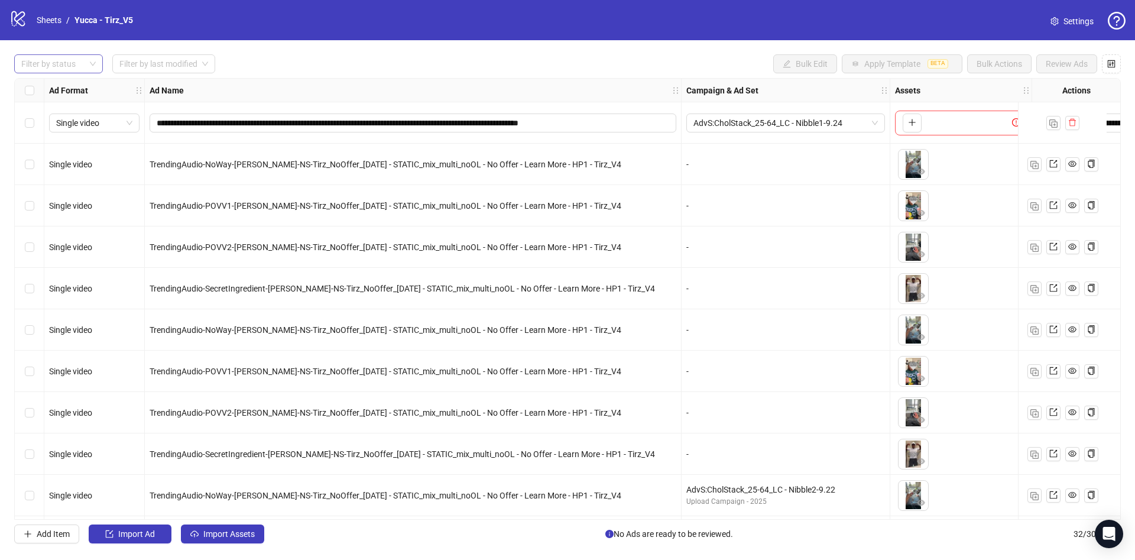
click at [77, 56] on div at bounding box center [53, 64] width 72 height 17
click at [69, 82] on div "Draft" at bounding box center [59, 88] width 70 height 13
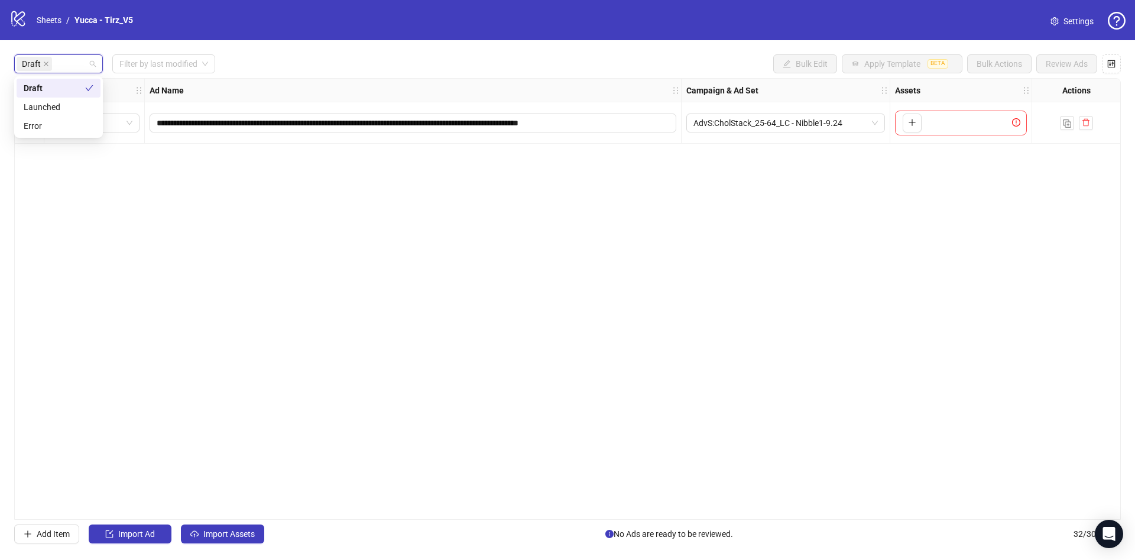
click at [305, 75] on div "**********" at bounding box center [567, 298] width 1135 height 517
click at [260, 533] on button "Import Assets" at bounding box center [222, 533] width 83 height 19
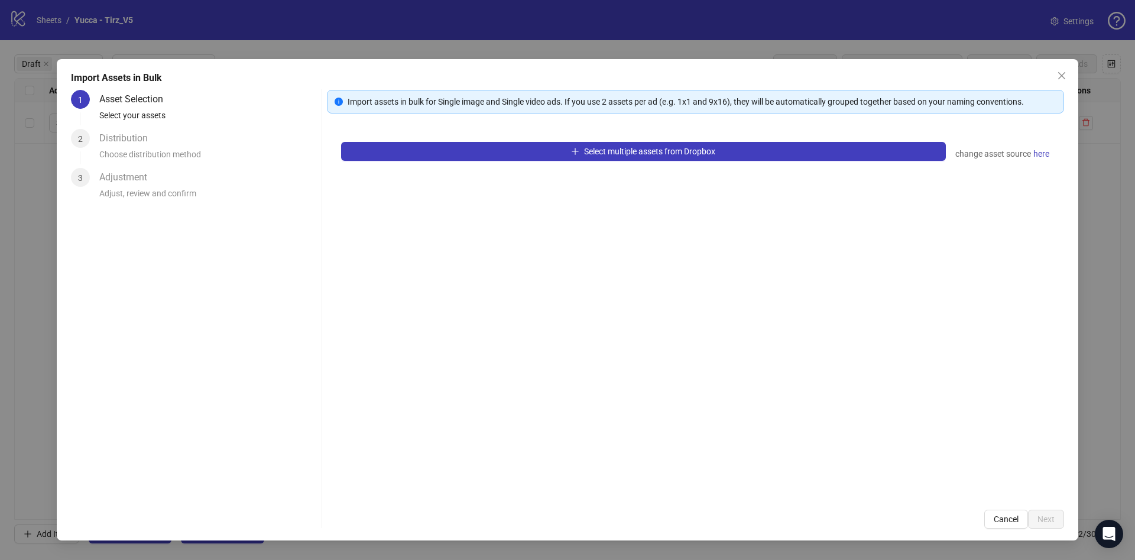
click at [397, 116] on div "Import assets in bulk for Single image and Single video ads. If you use 2 asset…" at bounding box center [695, 309] width 737 height 439
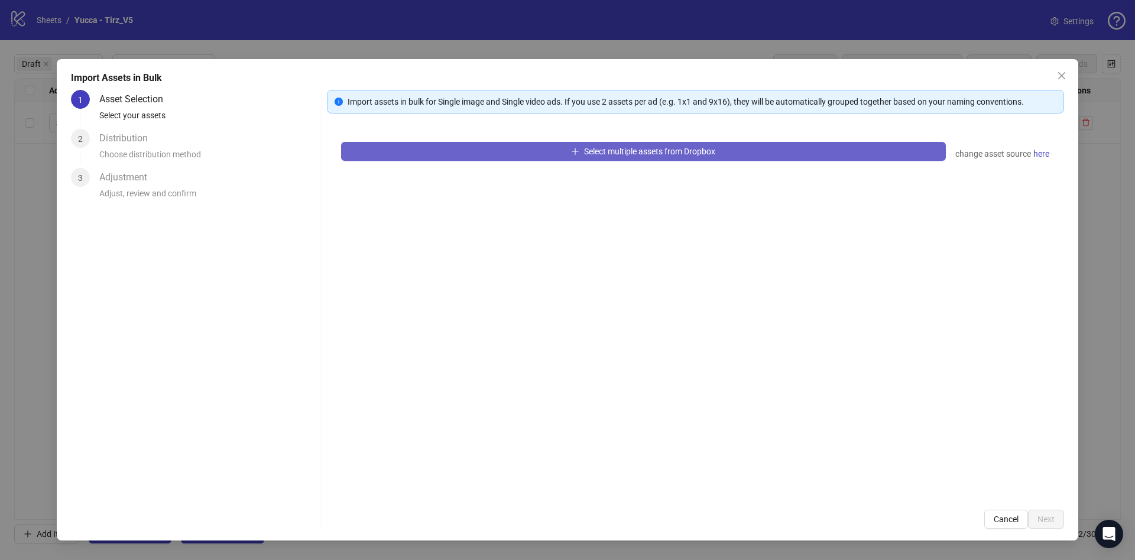
click at [405, 148] on button "Select multiple assets from Dropbox" at bounding box center [643, 151] width 605 height 19
click at [419, 156] on button "Select multiple assets from Dropbox" at bounding box center [643, 151] width 605 height 19
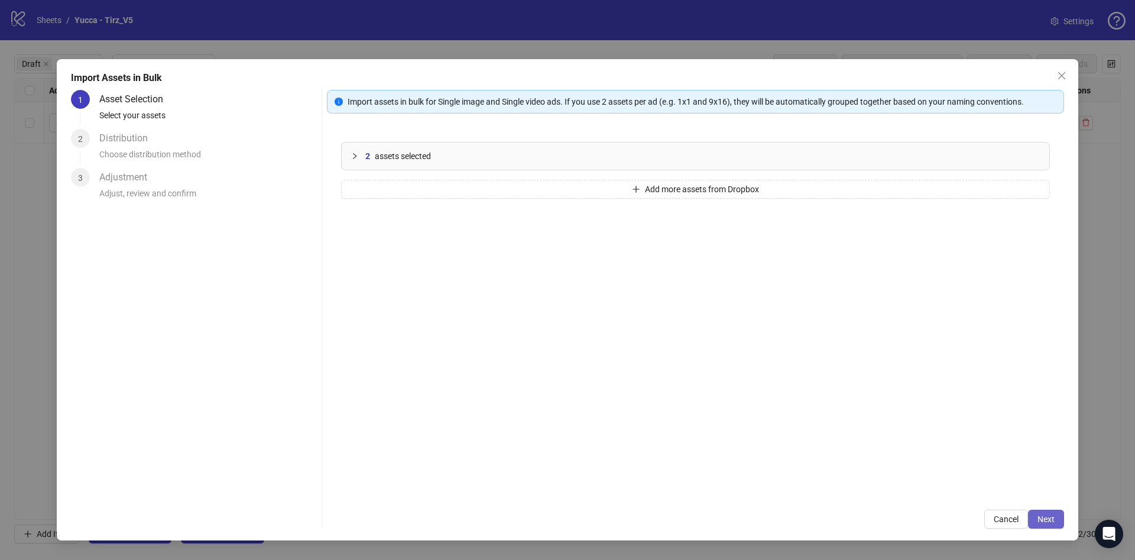
click at [1047, 517] on span "Next" at bounding box center [1046, 518] width 17 height 9
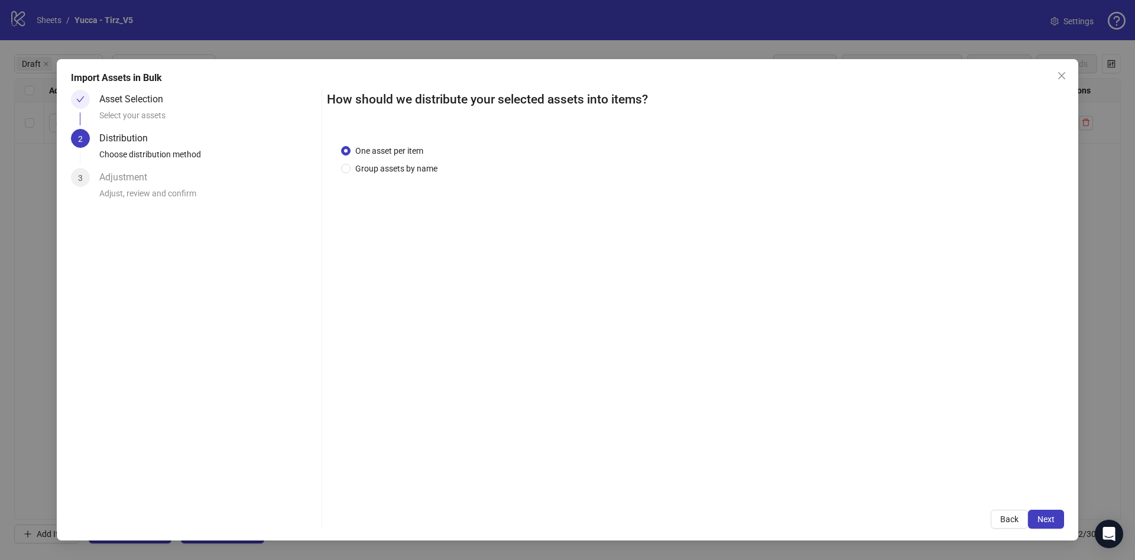
click at [1048, 517] on span "Next" at bounding box center [1046, 518] width 17 height 9
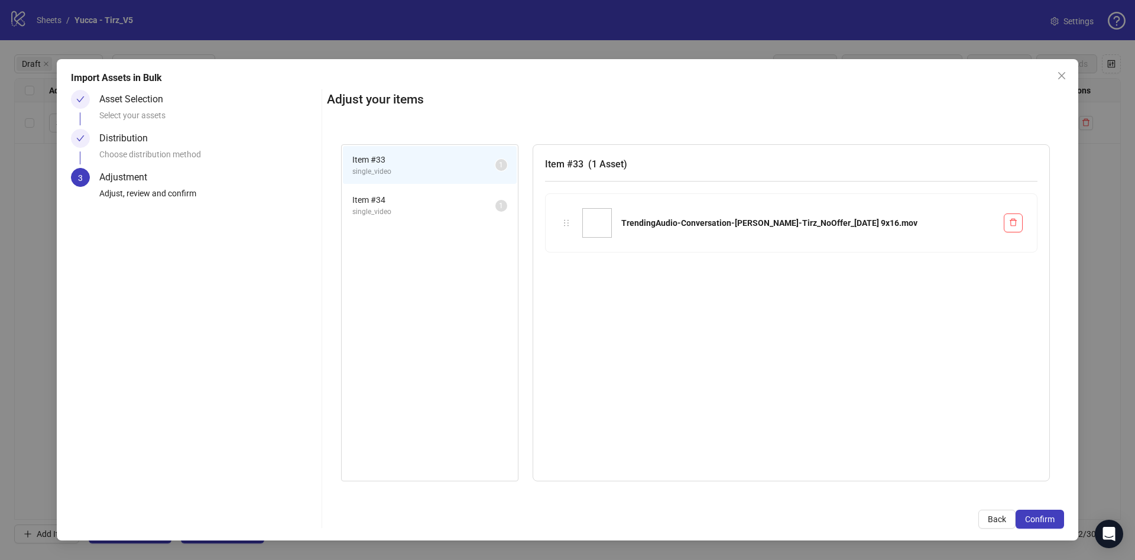
click at [1048, 517] on span "Confirm" at bounding box center [1040, 518] width 30 height 9
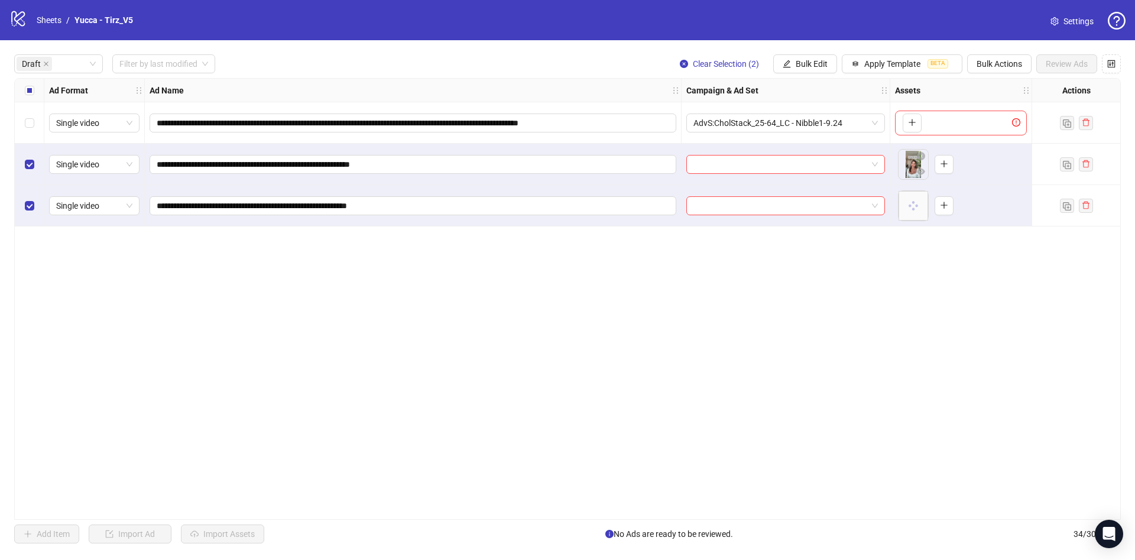
click at [21, 88] on div "Select all rows" at bounding box center [30, 91] width 30 height 24
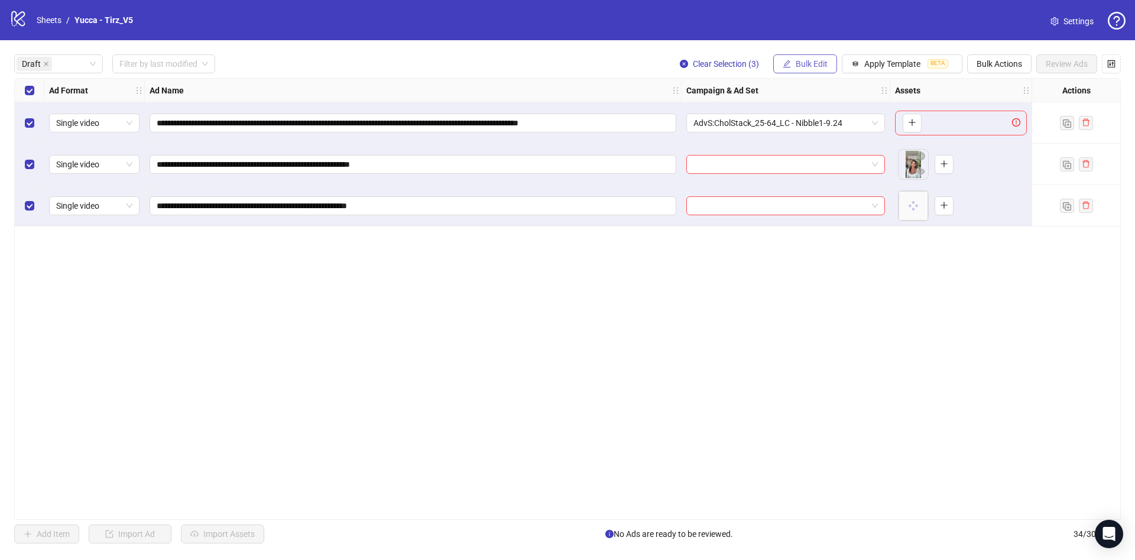
click at [828, 64] on span "Bulk Edit" at bounding box center [812, 63] width 32 height 9
click at [829, 183] on span "Primary Texts" at bounding box center [825, 182] width 70 height 13
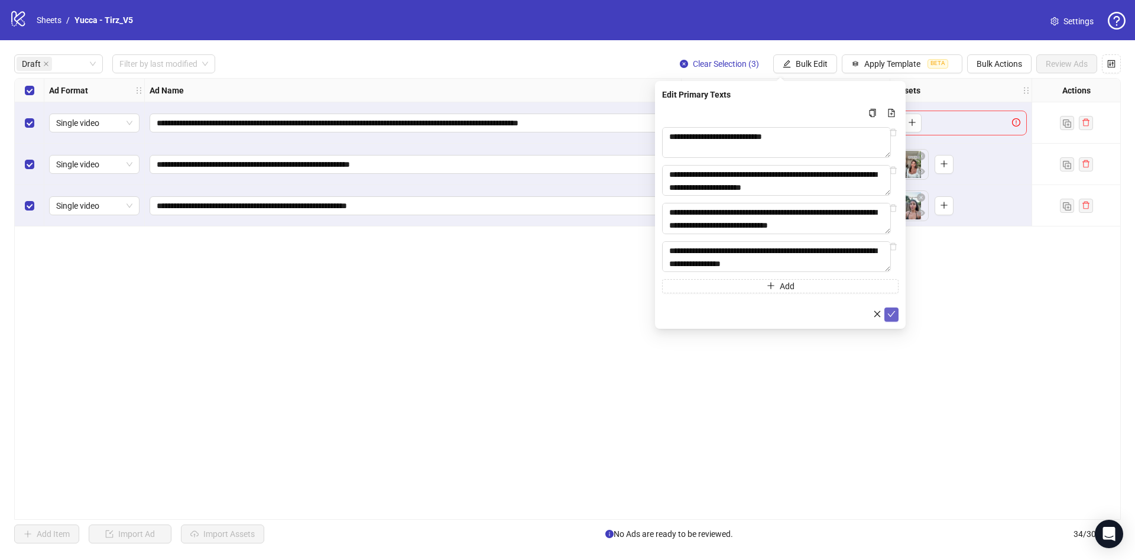
click at [893, 318] on icon "check" at bounding box center [892, 314] width 8 height 8
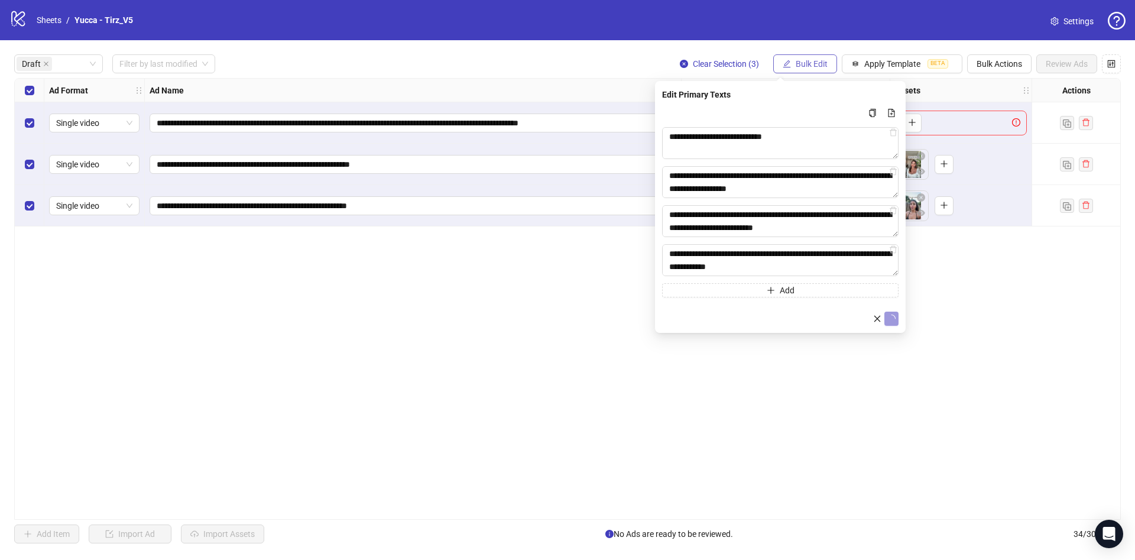
click at [820, 54] on div "**********" at bounding box center [567, 298] width 1135 height 517
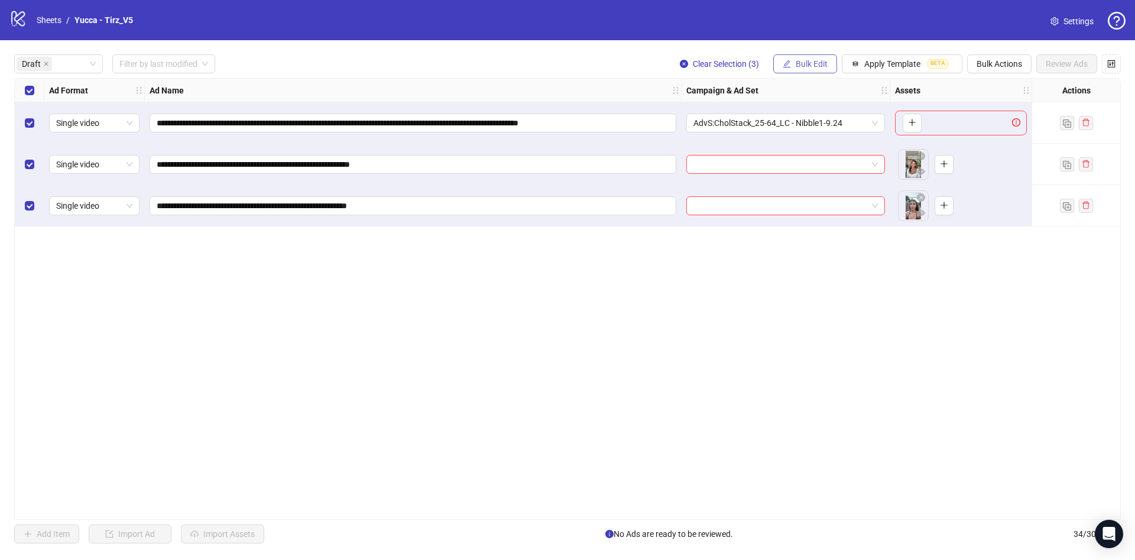
click at [828, 60] on span "Bulk Edit" at bounding box center [812, 63] width 32 height 9
click at [831, 169] on span "Headlines" at bounding box center [825, 163] width 70 height 13
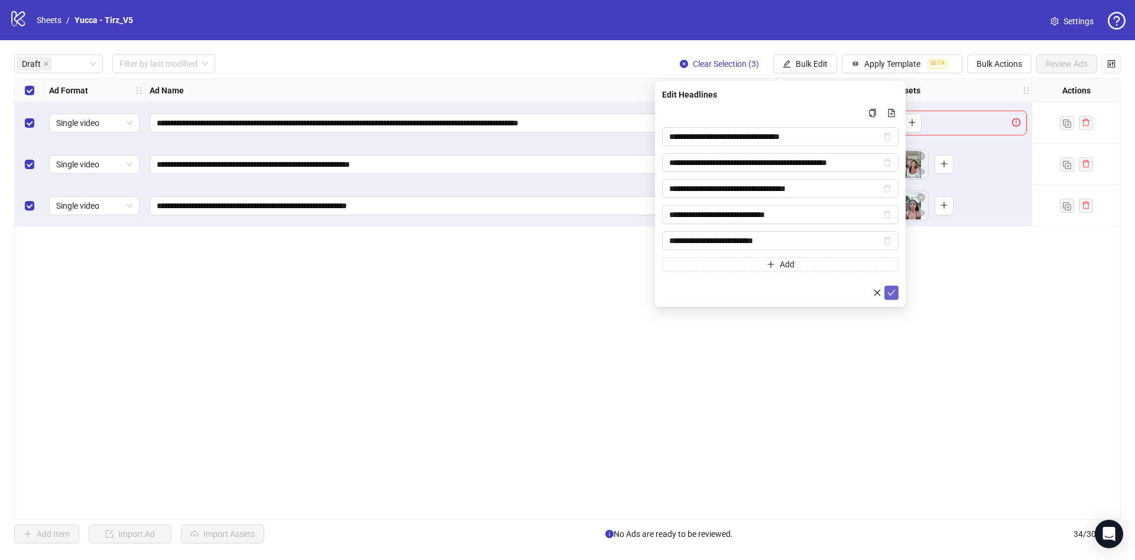
click at [896, 294] on button "submit" at bounding box center [892, 293] width 14 height 14
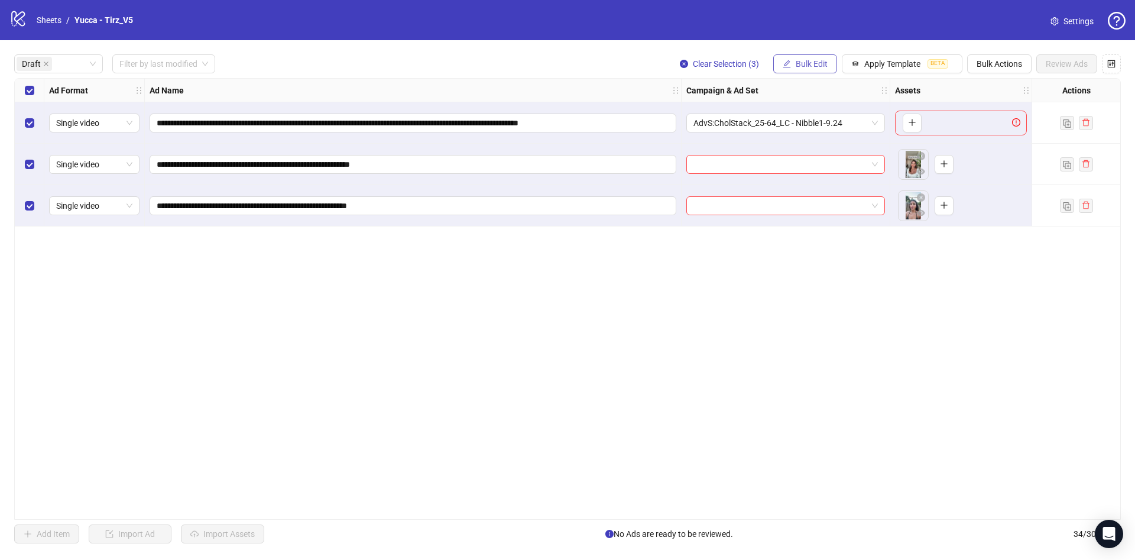
click at [807, 61] on span "Bulk Edit" at bounding box center [812, 63] width 32 height 9
click at [821, 147] on span "Descriptions" at bounding box center [825, 144] width 70 height 13
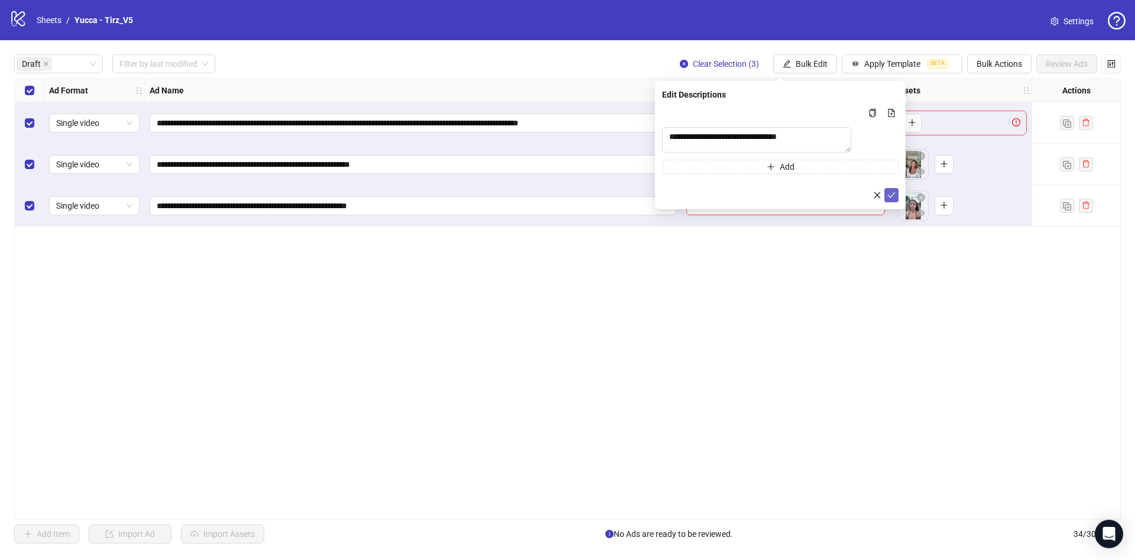
click at [892, 199] on icon "check" at bounding box center [892, 195] width 8 height 8
click at [818, 58] on button "Bulk Edit" at bounding box center [805, 63] width 64 height 19
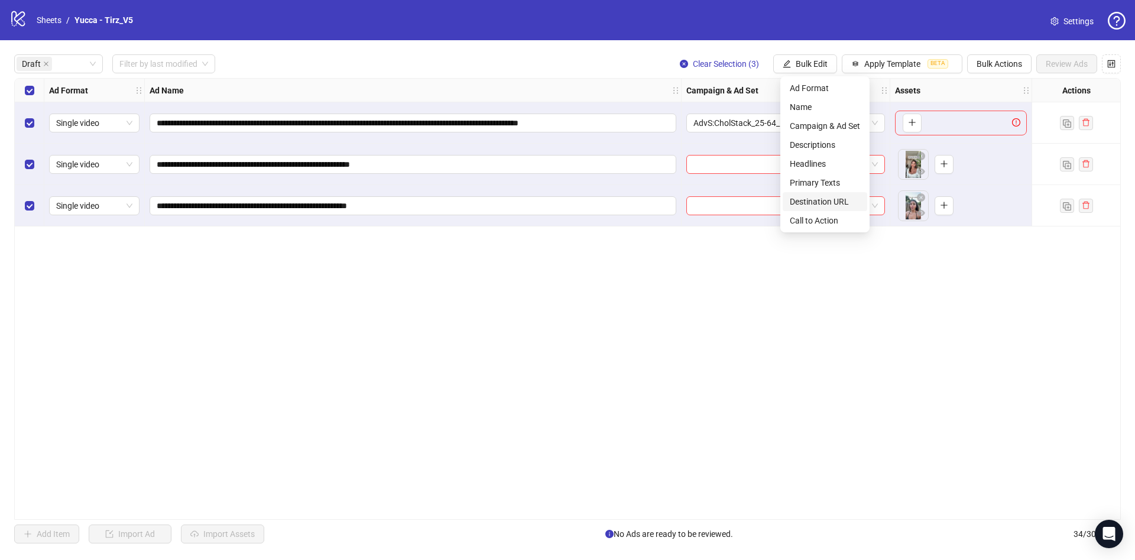
click at [818, 198] on span "Destination URL" at bounding box center [825, 201] width 70 height 13
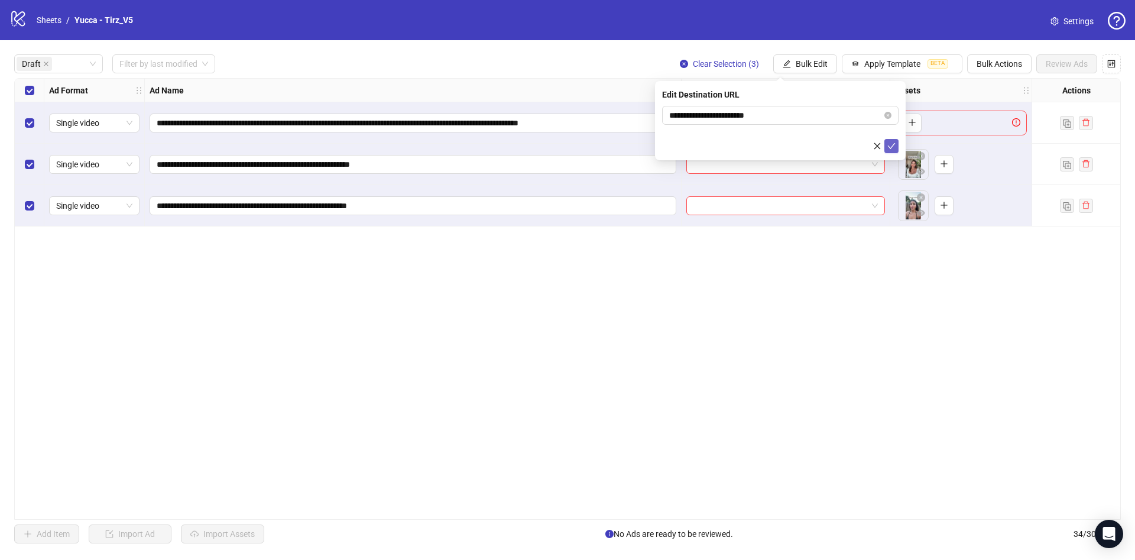
click at [897, 141] on button "submit" at bounding box center [892, 146] width 14 height 14
click at [811, 61] on span "Bulk Edit" at bounding box center [812, 63] width 32 height 9
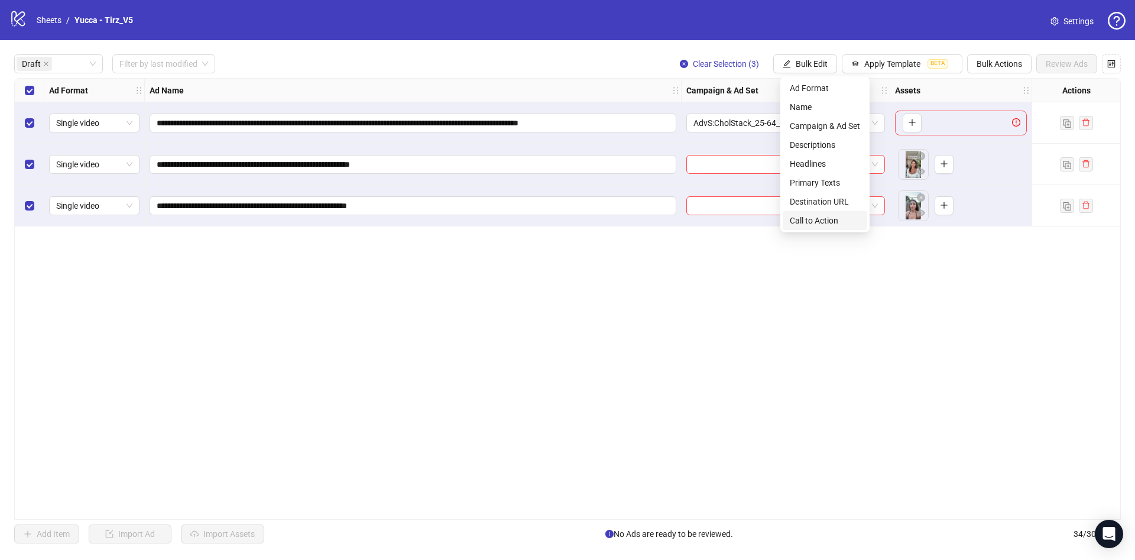
click at [814, 221] on span "Call to Action" at bounding box center [825, 220] width 70 height 13
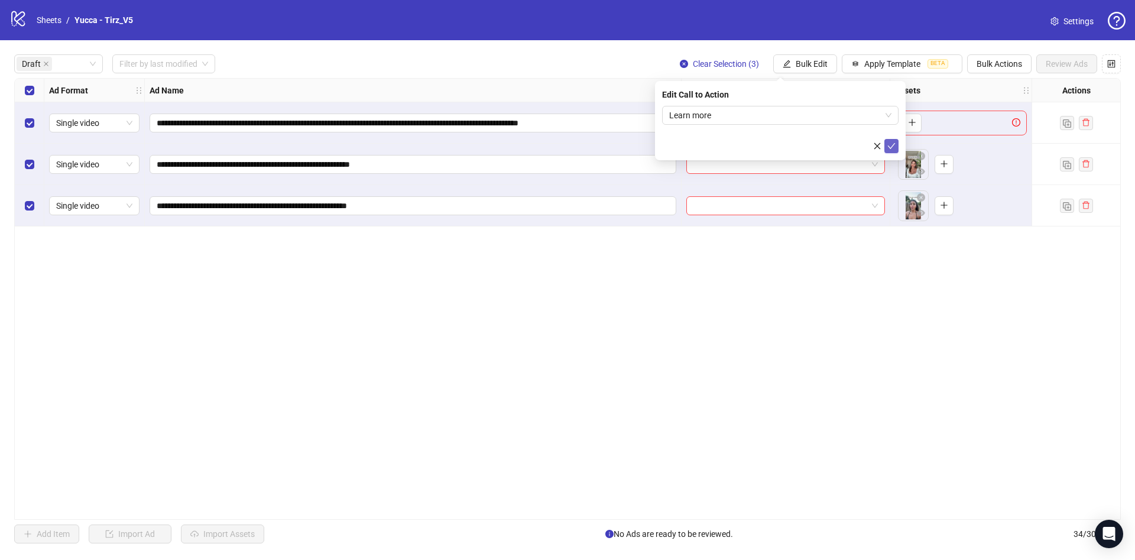
click at [892, 143] on icon "check" at bounding box center [892, 146] width 8 height 8
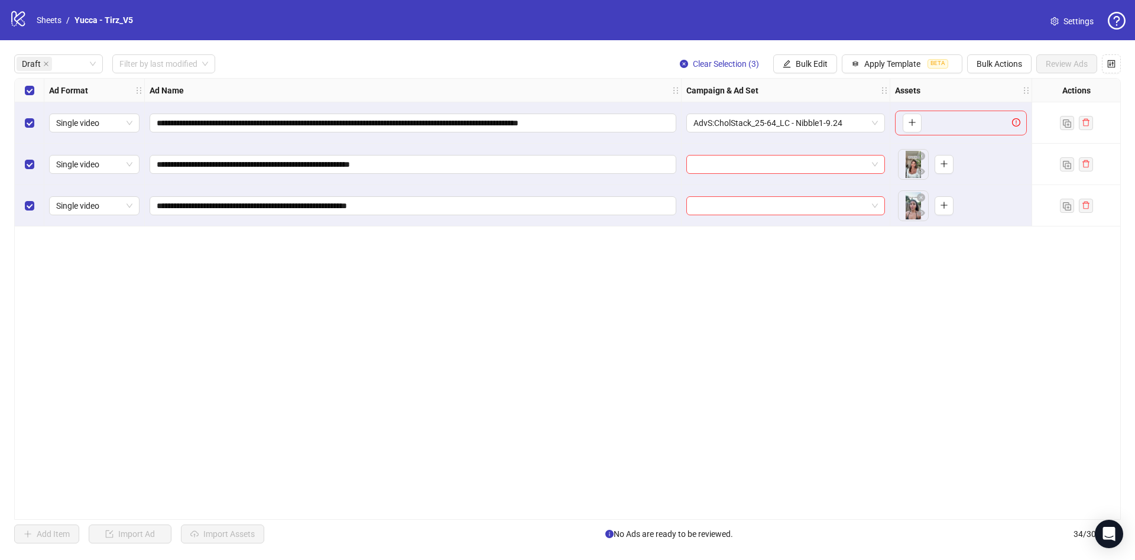
click at [11, 122] on div "**********" at bounding box center [567, 298] width 1135 height 517
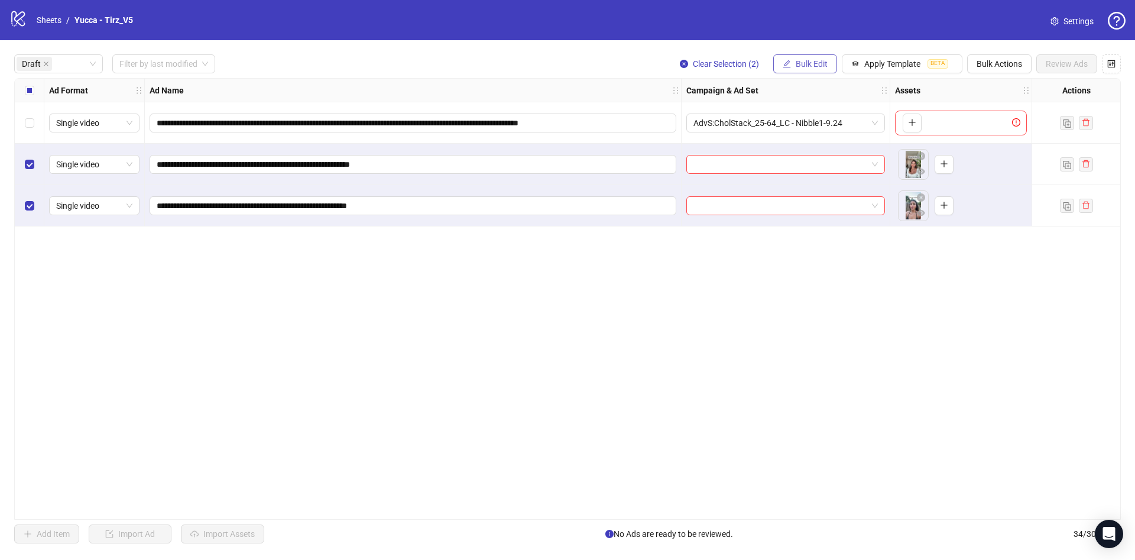
click at [819, 57] on button "Bulk Edit" at bounding box center [805, 63] width 64 height 19
click at [840, 125] on span "Campaign & Ad Set" at bounding box center [825, 125] width 70 height 13
click at [755, 118] on input "search" at bounding box center [775, 115] width 212 height 18
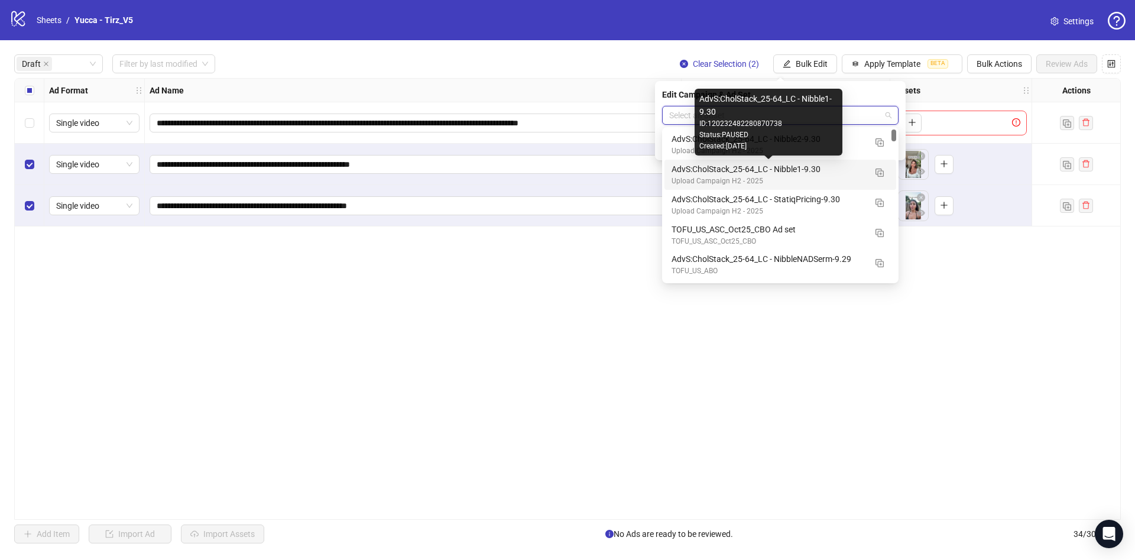
click at [820, 168] on div "AdvS:CholStack_25-64_LC - Nibble1-9.30" at bounding box center [769, 169] width 194 height 13
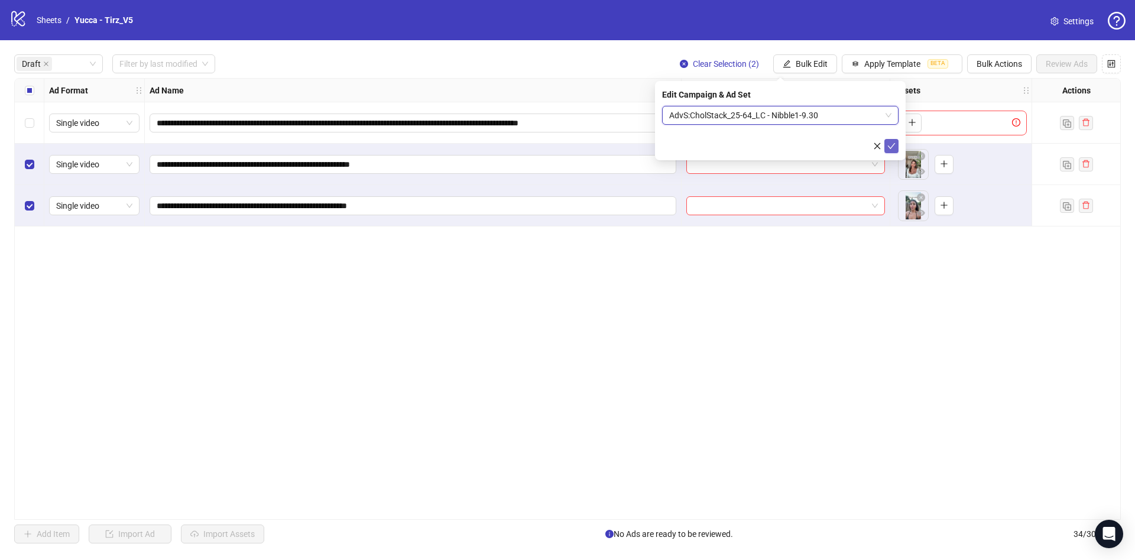
click at [891, 148] on icon "check" at bounding box center [892, 146] width 8 height 8
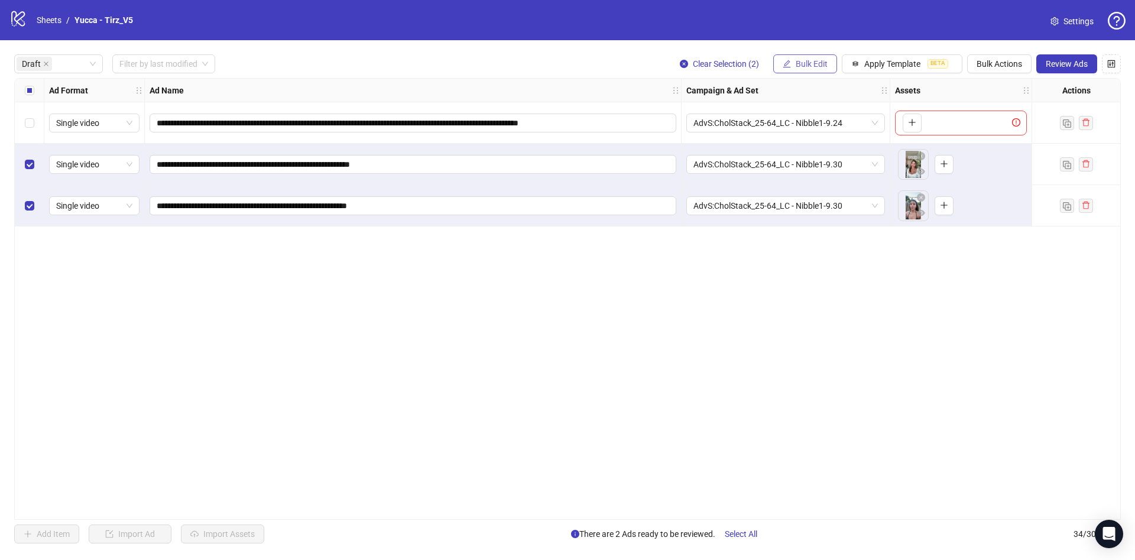
click at [820, 57] on button "Bulk Edit" at bounding box center [805, 63] width 64 height 19
click at [823, 118] on li "Campaign & Ad Set" at bounding box center [825, 125] width 85 height 19
click at [828, 66] on span "Bulk Edit" at bounding box center [812, 63] width 32 height 9
click at [805, 103] on span "Name" at bounding box center [825, 107] width 70 height 13
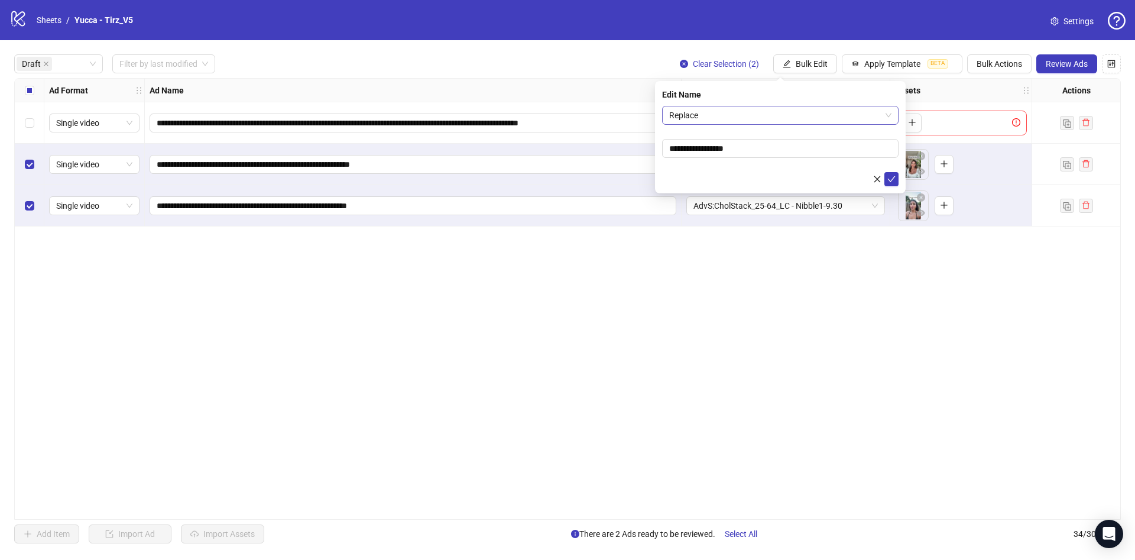
click at [760, 115] on span "Replace" at bounding box center [780, 115] width 222 height 18
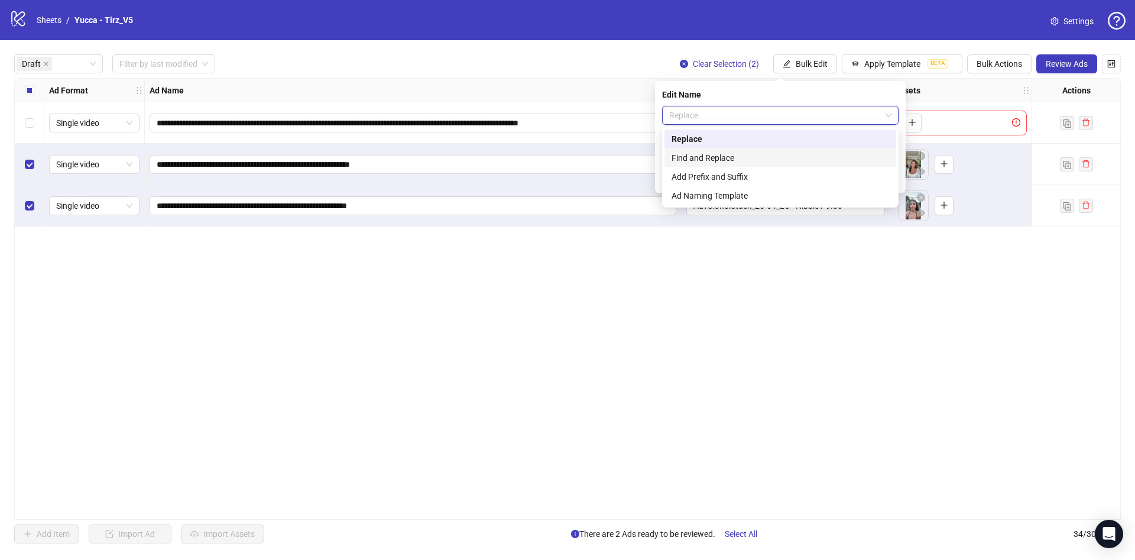
click at [769, 154] on div "Find and Replace" at bounding box center [781, 157] width 218 height 13
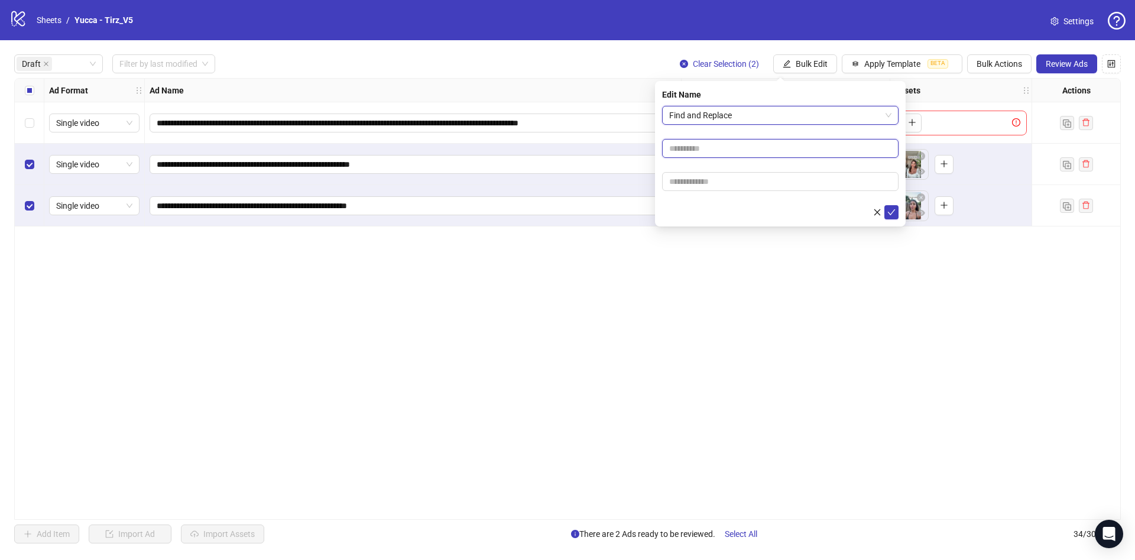
click at [721, 146] on input "text" at bounding box center [780, 148] width 237 height 19
type input "****"
click at [785, 177] on input "text" at bounding box center [780, 181] width 237 height 19
paste input "**********"
type input "**********"
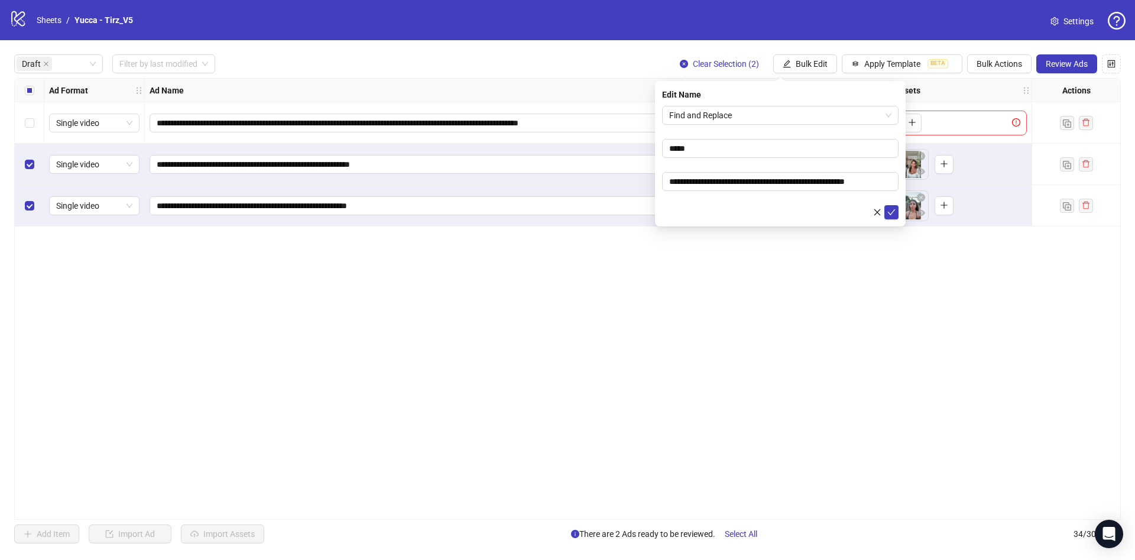
click at [736, 213] on div at bounding box center [780, 212] width 237 height 14
click at [895, 209] on icon "check" at bounding box center [892, 212] width 8 height 6
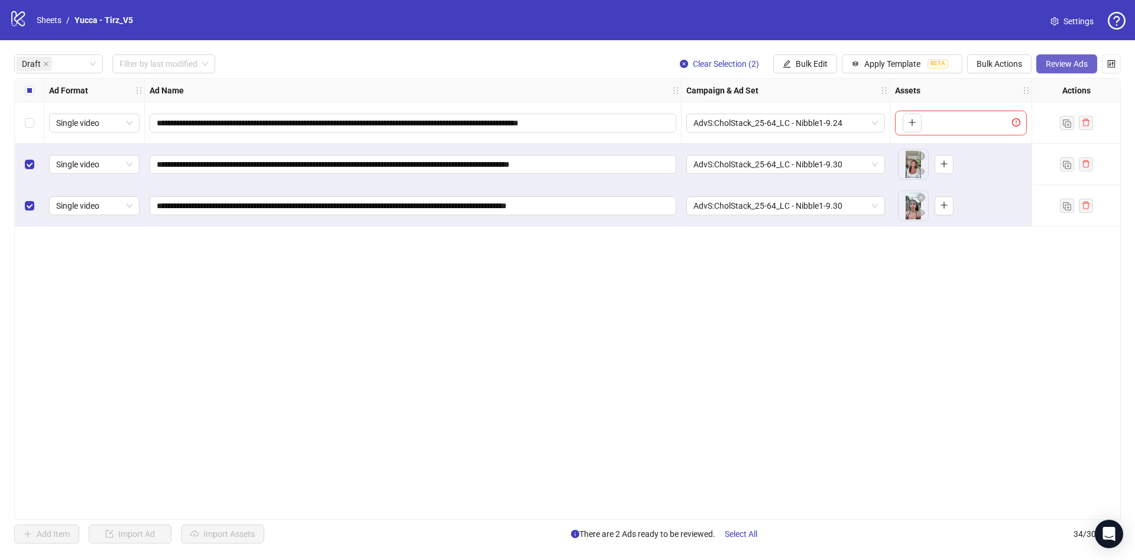
click at [1060, 61] on span "Review Ads" at bounding box center [1067, 63] width 42 height 9
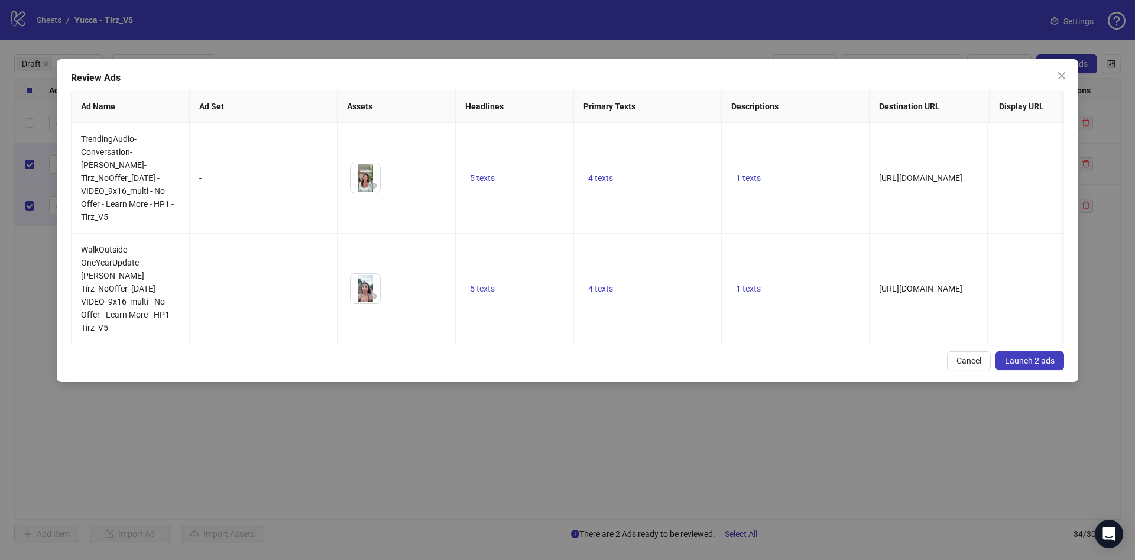
click at [1040, 354] on button "Launch 2 ads" at bounding box center [1030, 360] width 69 height 19
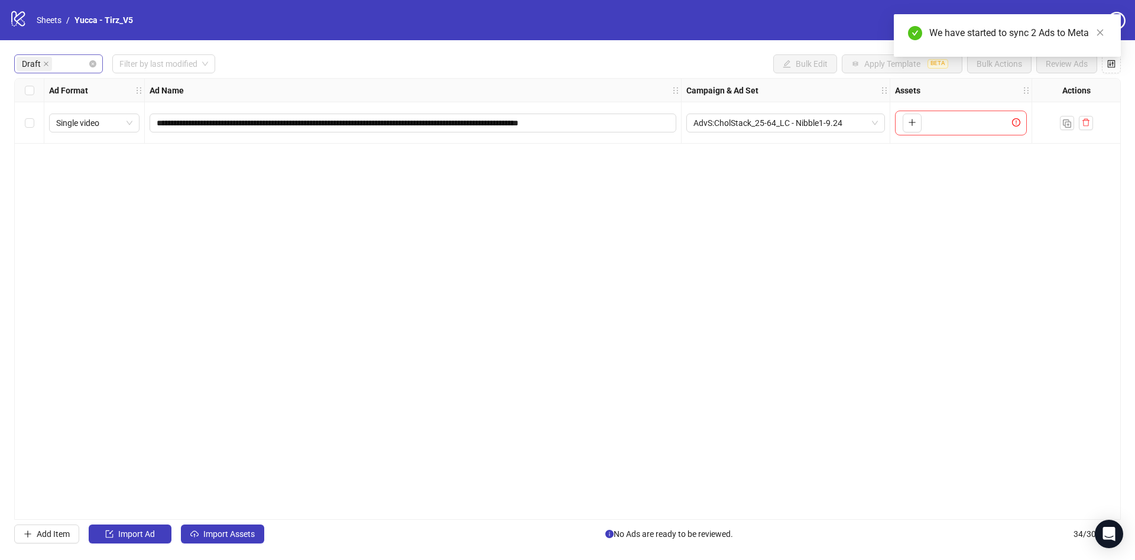
click at [93, 57] on div "Draft" at bounding box center [58, 63] width 89 height 19
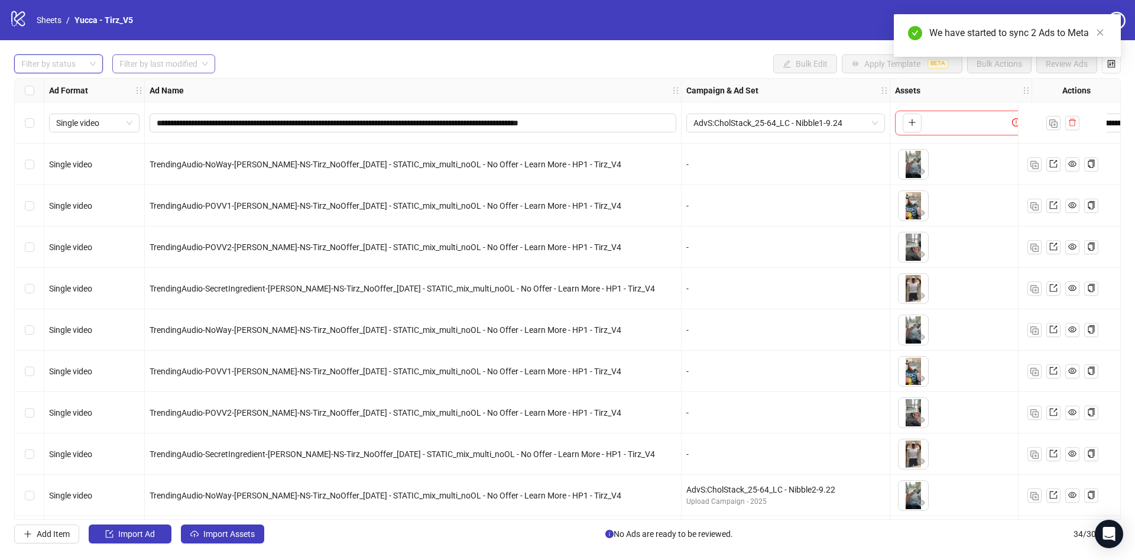
click at [189, 56] on input "search" at bounding box center [158, 64] width 78 height 18
click at [194, 82] on div "Today" at bounding box center [164, 88] width 85 height 13
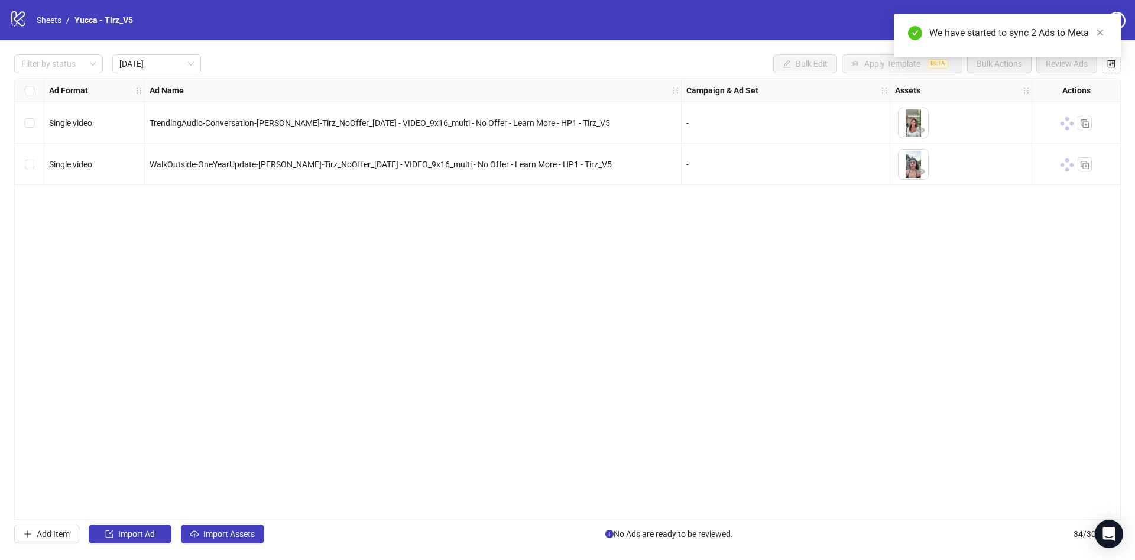
click at [361, 61] on div "Filter by status Today Bulk Edit Apply Template BETA Bulk Actions Review Ads" at bounding box center [567, 63] width 1107 height 19
